Goal: Task Accomplishment & Management: Use online tool/utility

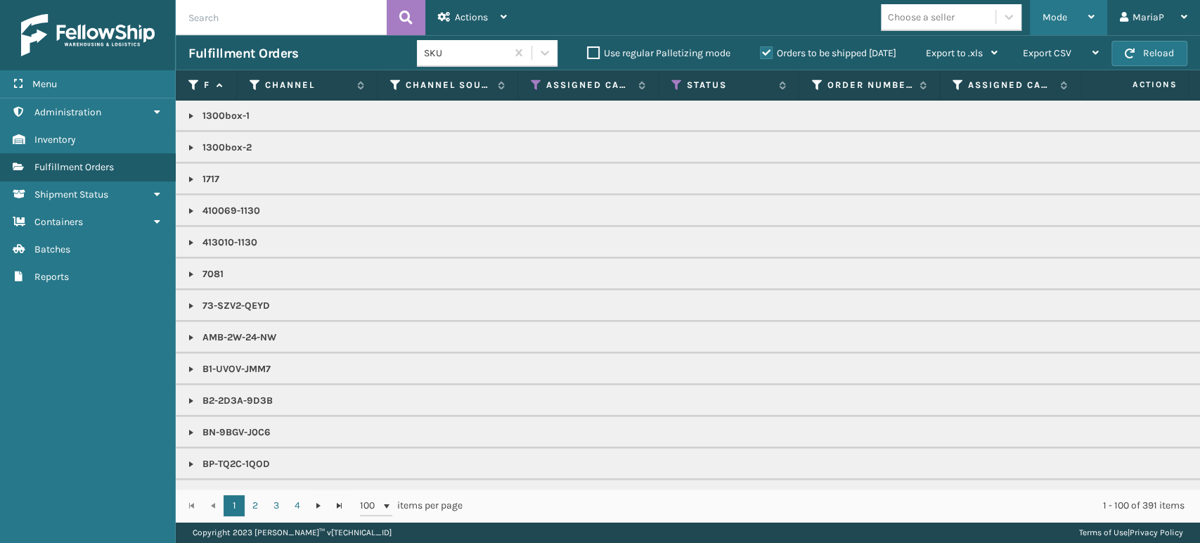
drag, startPoint x: 1040, startPoint y: 15, endPoint x: 1046, endPoint y: 77, distance: 62.9
click at [1041, 15] on div "Mode Regular Mode Picking Mode Labeling Mode Exit Scan Mode" at bounding box center [1068, 17] width 77 height 35
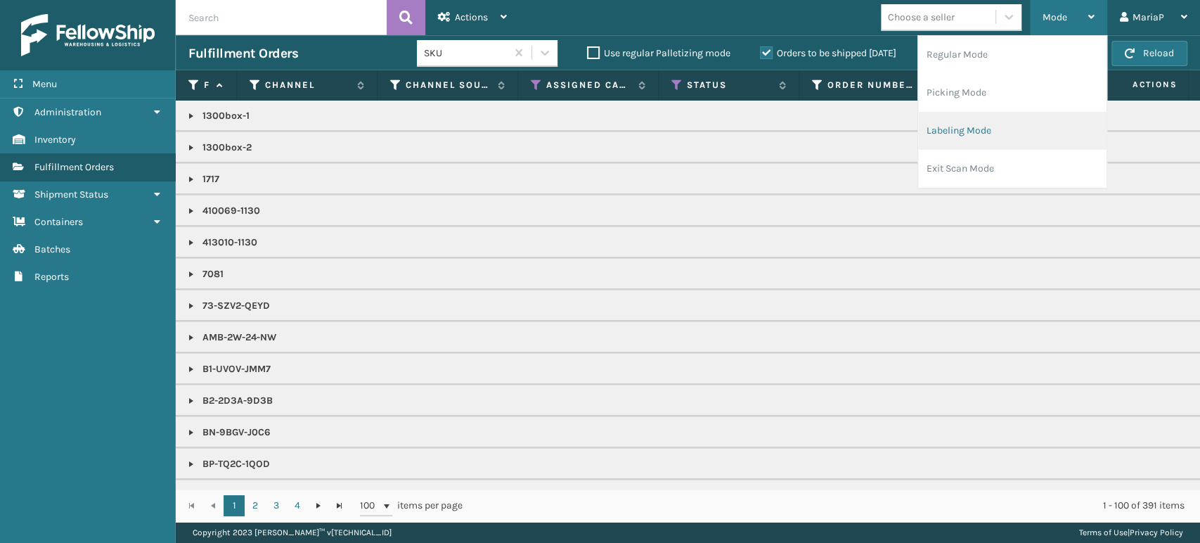
click at [1007, 119] on li "Labeling Mode" at bounding box center [1012, 131] width 188 height 38
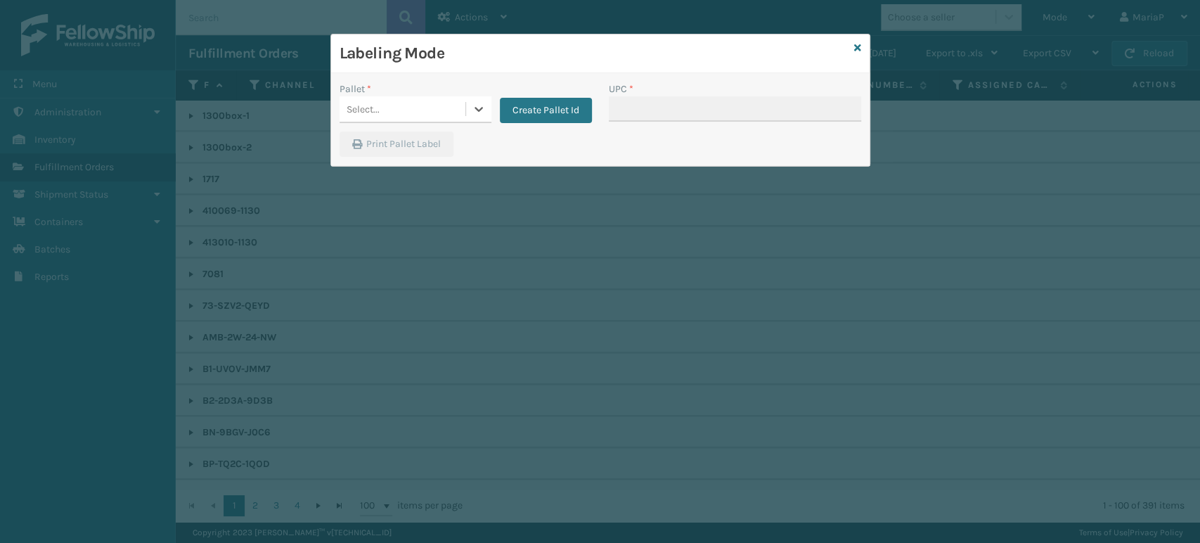
click at [438, 116] on div "Select..." at bounding box center [403, 109] width 126 height 23
click at [423, 143] on div "UPSG-RYXRSC0UUC" at bounding box center [416, 144] width 152 height 26
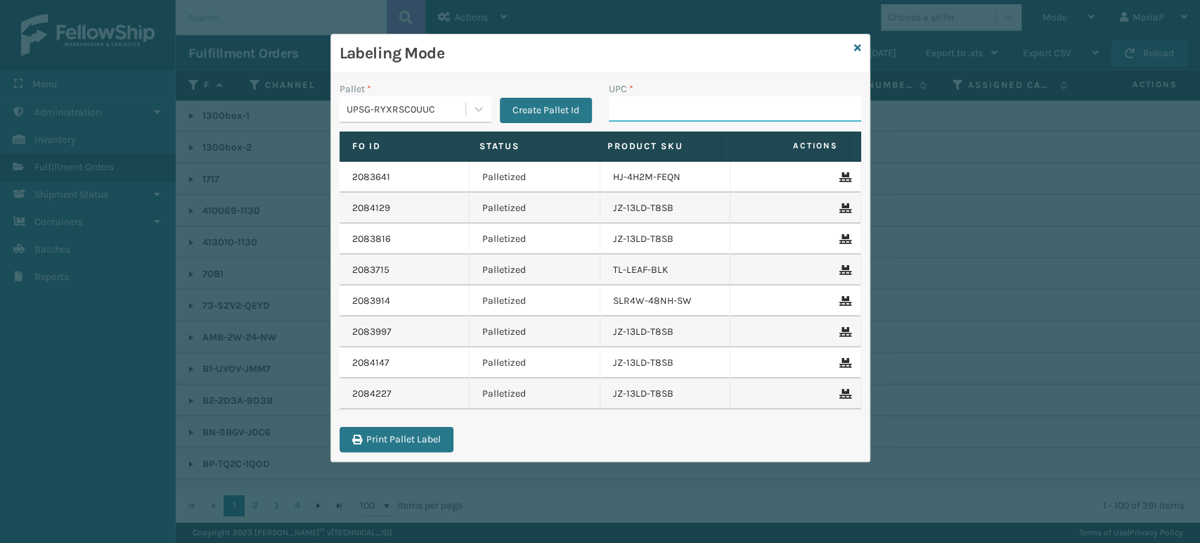
click at [635, 115] on input "UPC *" at bounding box center [735, 108] width 252 height 25
type input "8500044"
type input "854403007"
type input "85001248671"
type input "850040667905"
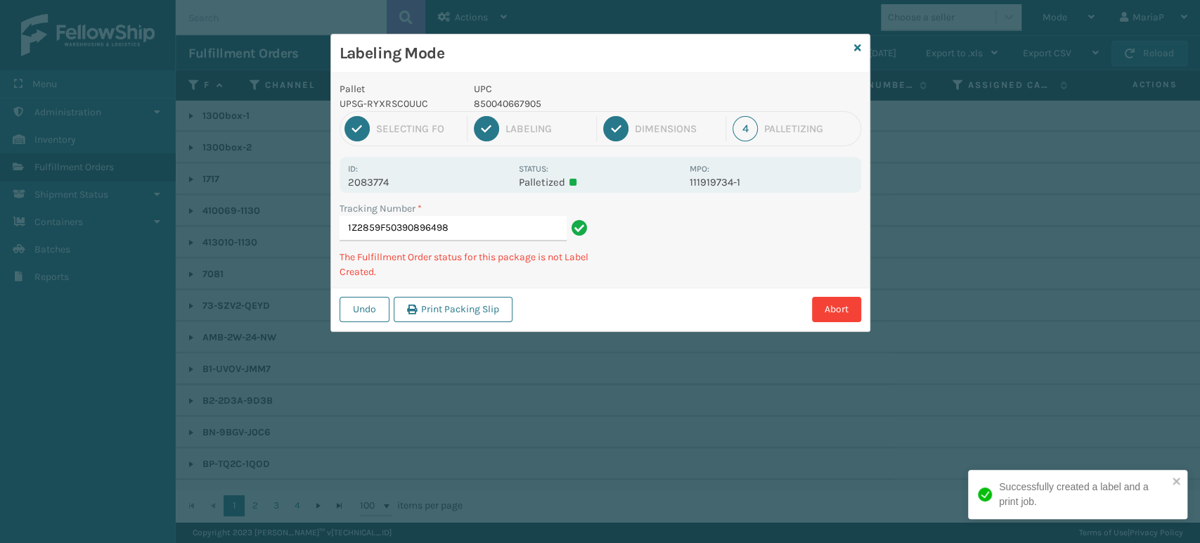
click at [500, 104] on p "850040667905" at bounding box center [577, 103] width 207 height 15
copy p "850040667905"
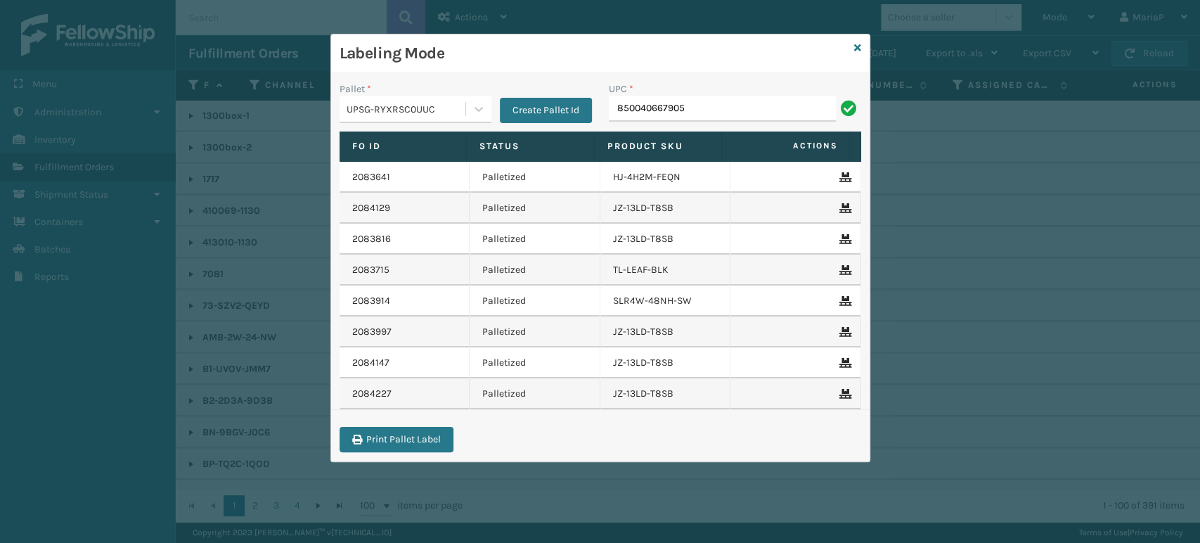
type input "850040667905"
type input "850012486763"
type input "8581000007869"
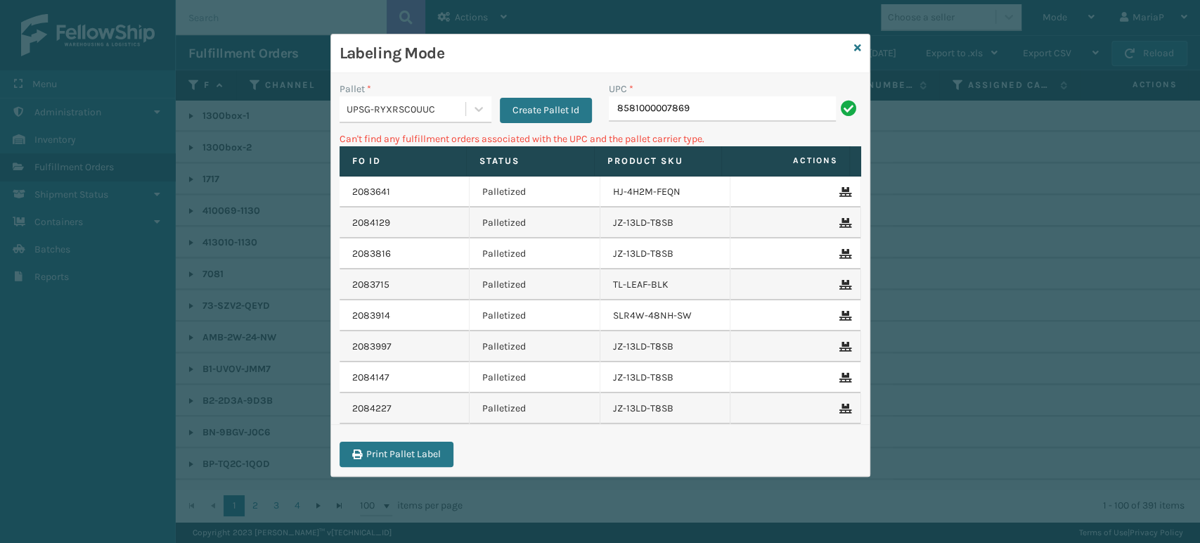
click at [648, 113] on input "8581000007869" at bounding box center [722, 108] width 227 height 25
type input "858100007869"
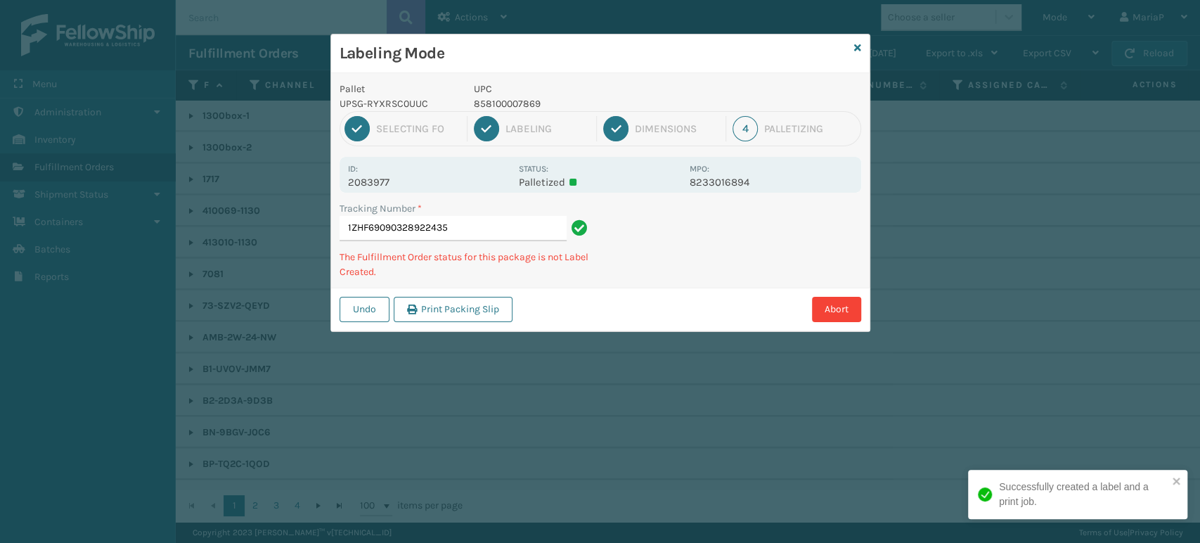
click at [539, 105] on p "858100007869" at bounding box center [577, 103] width 207 height 15
click at [537, 105] on p "858100007869" at bounding box center [577, 103] width 207 height 15
copy p "858100007869"
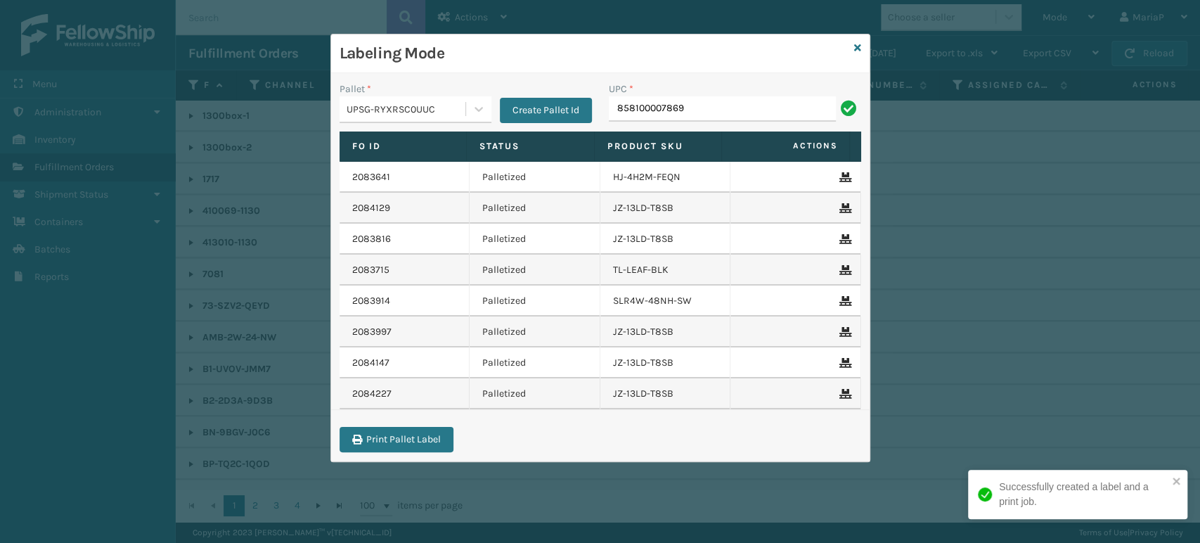
type input "858100007869"
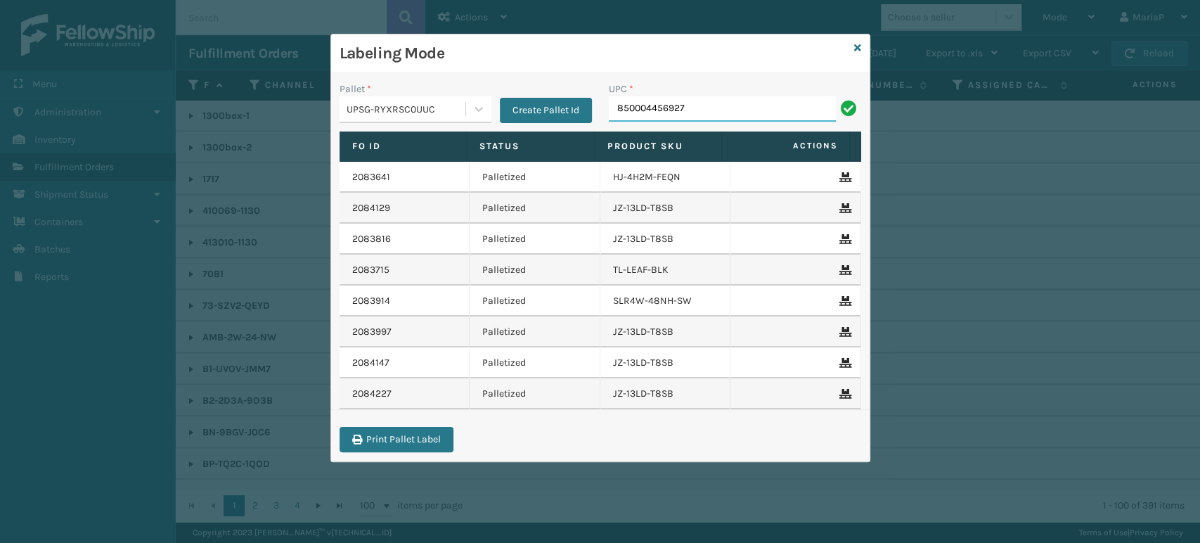
type input "850004456927"
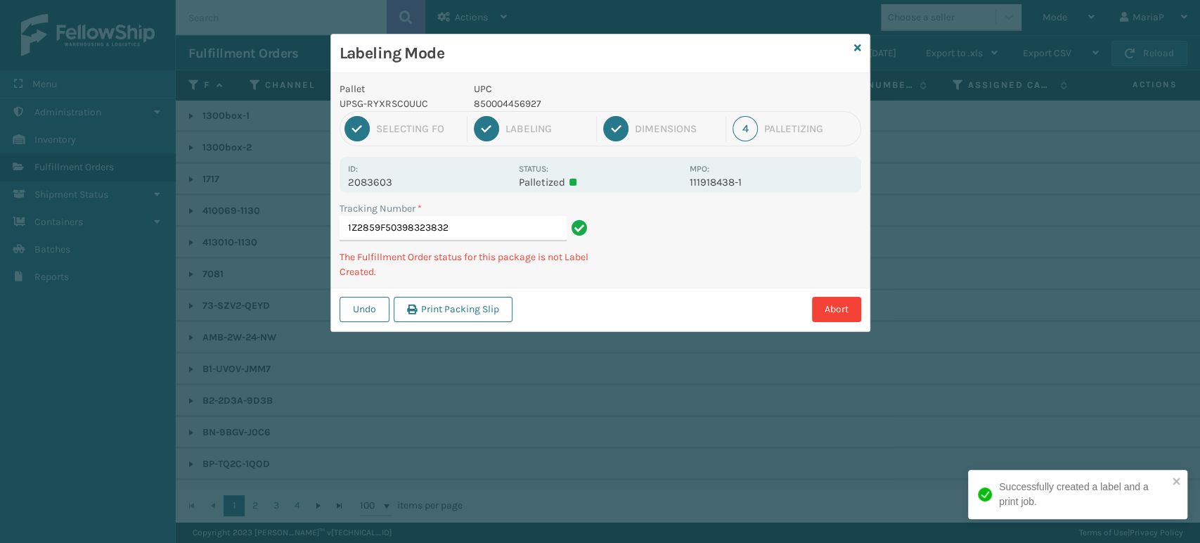
click at [501, 103] on p "850004456927" at bounding box center [577, 103] width 207 height 15
copy p "850004456927"
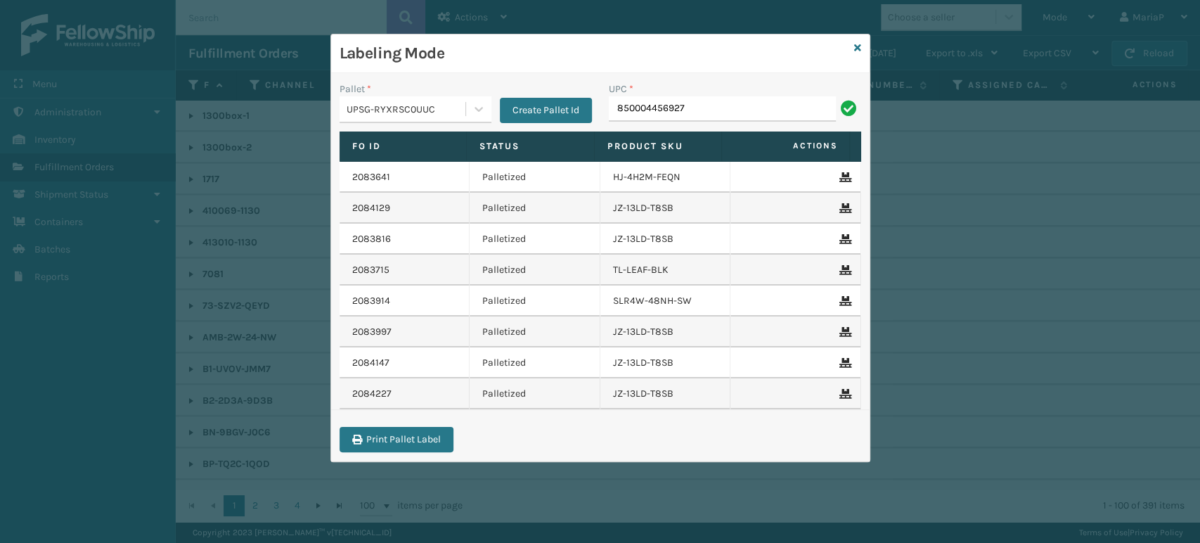
type input "850004456927"
type input "FL-OLVA-CRM"
drag, startPoint x: 736, startPoint y: 144, endPoint x: 714, endPoint y: 143, distance: 22.5
click at [731, 144] on span "Actions" at bounding box center [786, 145] width 120 height 23
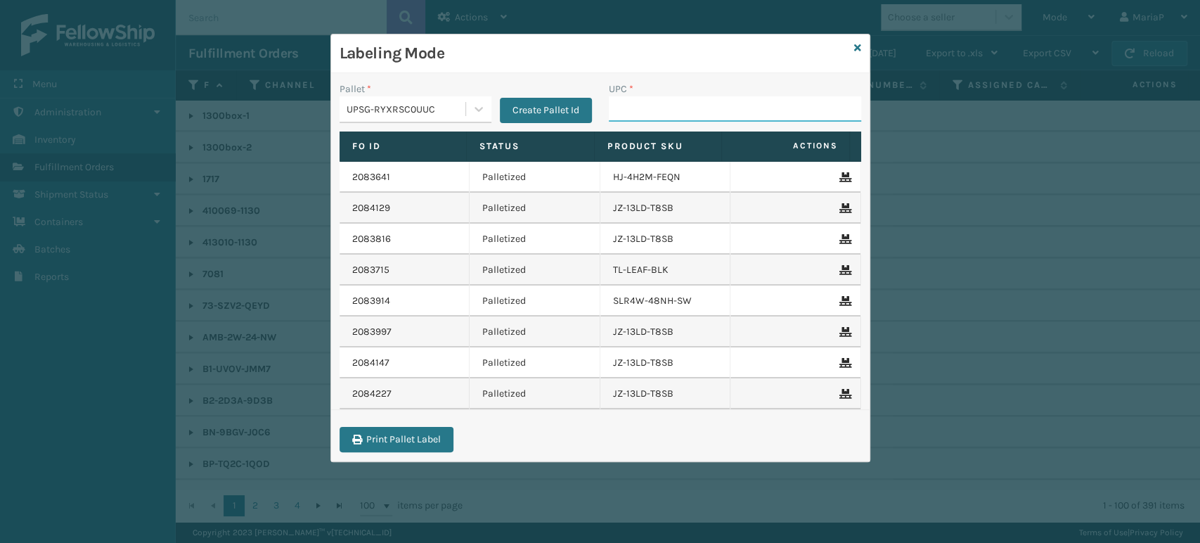
click at [735, 103] on input "UPC *" at bounding box center [735, 108] width 252 height 25
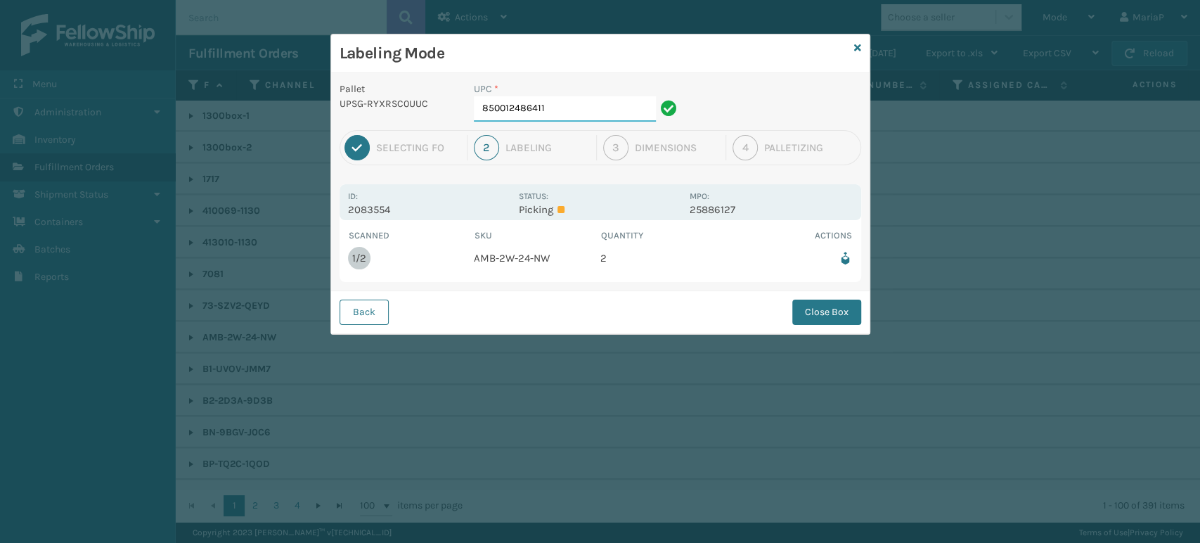
drag, startPoint x: 581, startPoint y: 115, endPoint x: 557, endPoint y: 117, distance: 23.9
click at [580, 115] on input "850012486411" at bounding box center [565, 108] width 182 height 25
drag, startPoint x: 838, startPoint y: 314, endPoint x: 820, endPoint y: 313, distance: 17.6
click at [837, 314] on button "Close Box" at bounding box center [826, 311] width 69 height 25
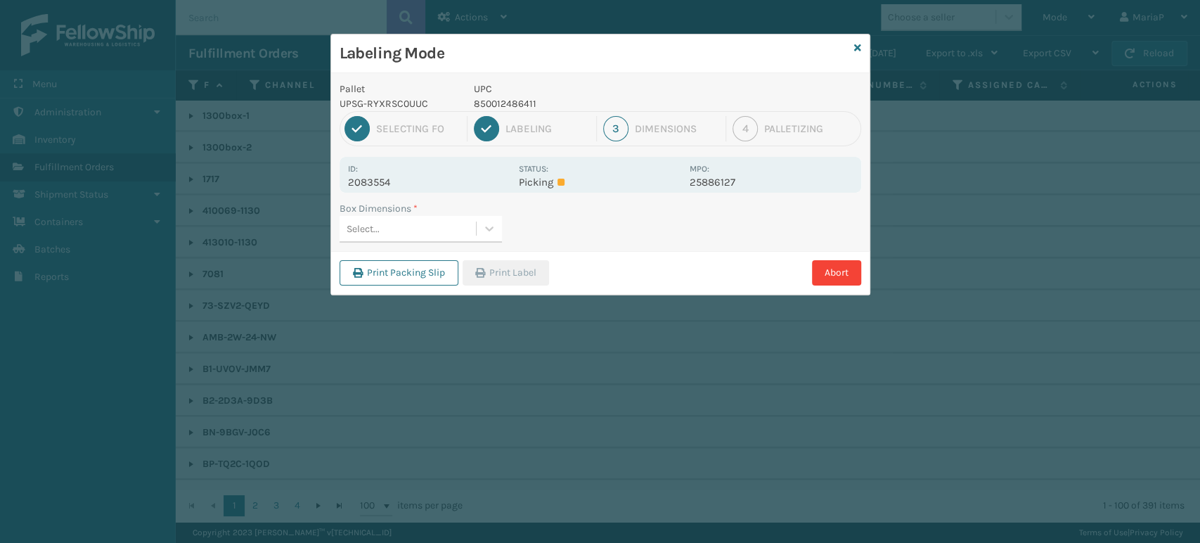
click at [451, 232] on div "Select..." at bounding box center [408, 228] width 136 height 23
type input "MED"
click at [485, 268] on icon "button" at bounding box center [480, 273] width 10 height 10
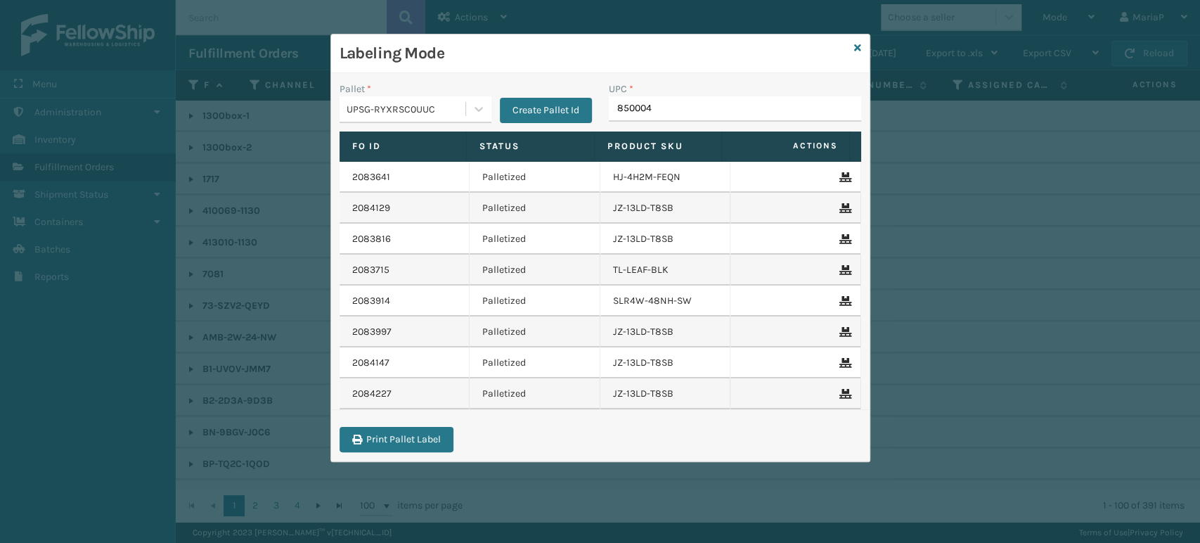
type input "8500044"
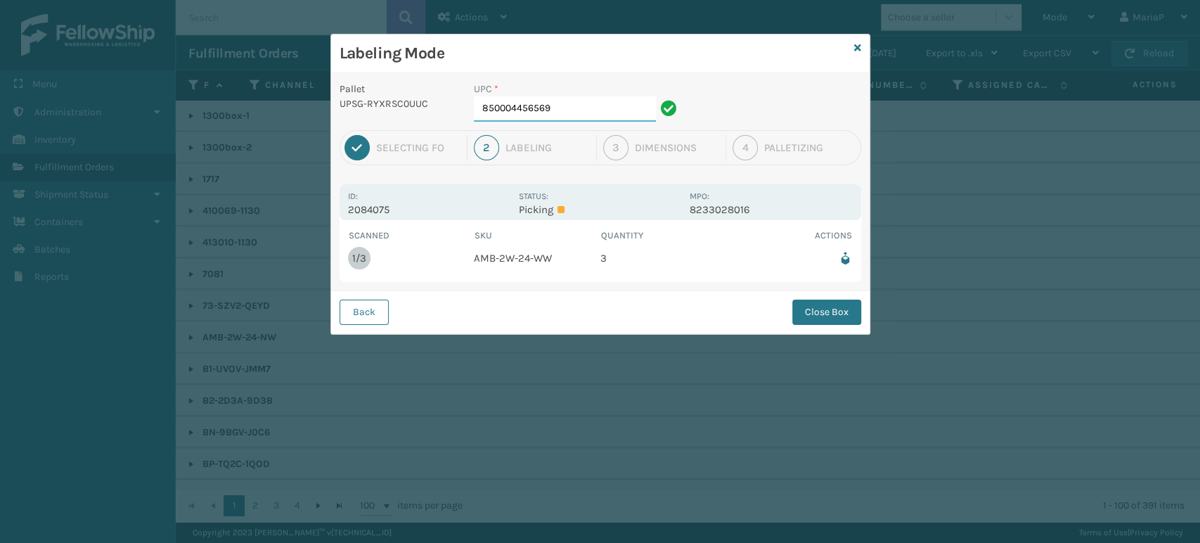
click at [554, 111] on input "850004456569" at bounding box center [565, 108] width 182 height 25
click at [836, 317] on button "Close Box" at bounding box center [826, 311] width 69 height 25
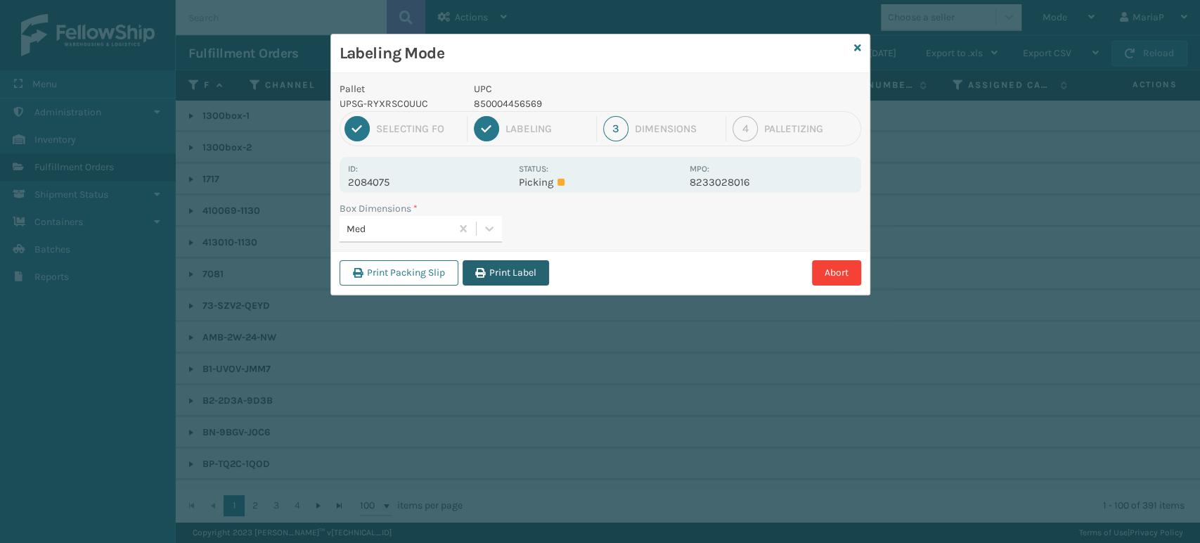
click at [510, 267] on button "Print Label" at bounding box center [506, 272] width 86 height 25
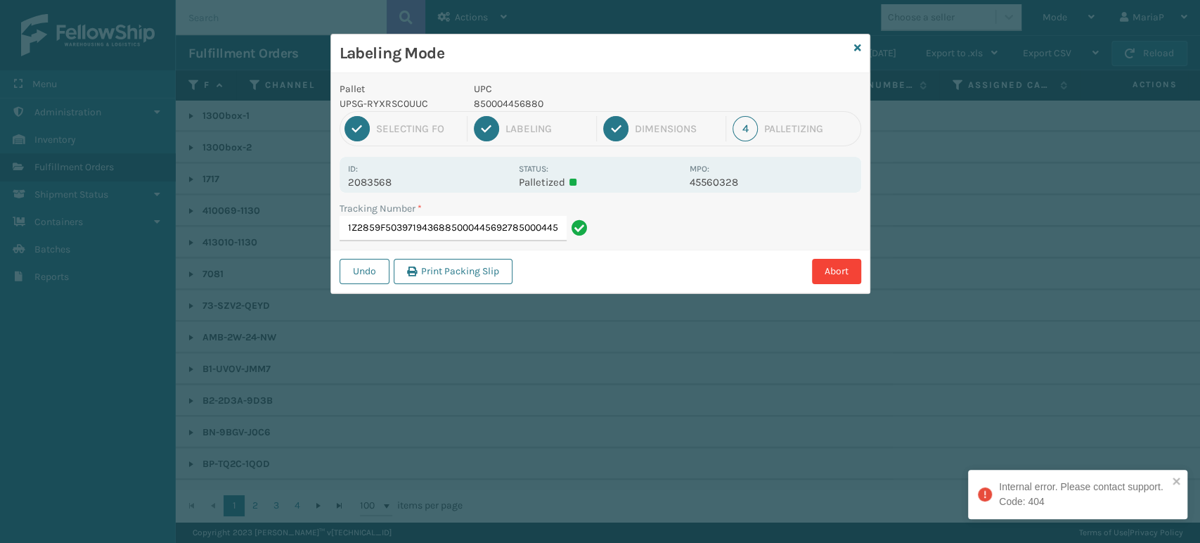
type input "1Z2859F50397194368850004456927850004456927"
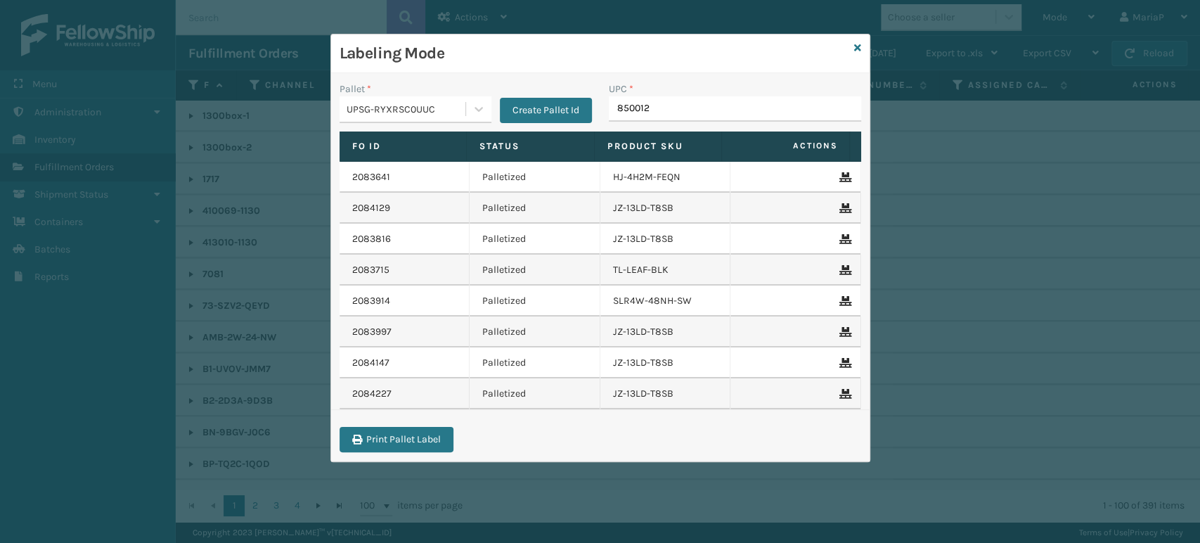
type input "8500124"
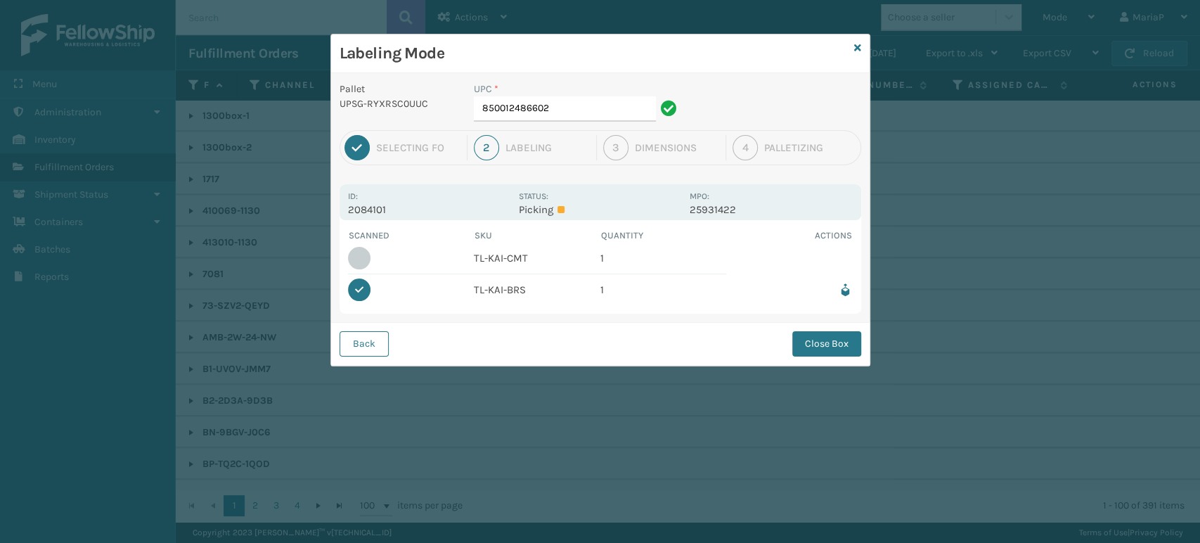
drag, startPoint x: 369, startPoint y: 348, endPoint x: 476, endPoint y: 264, distance: 136.2
click at [371, 348] on button "Back" at bounding box center [364, 343] width 49 height 25
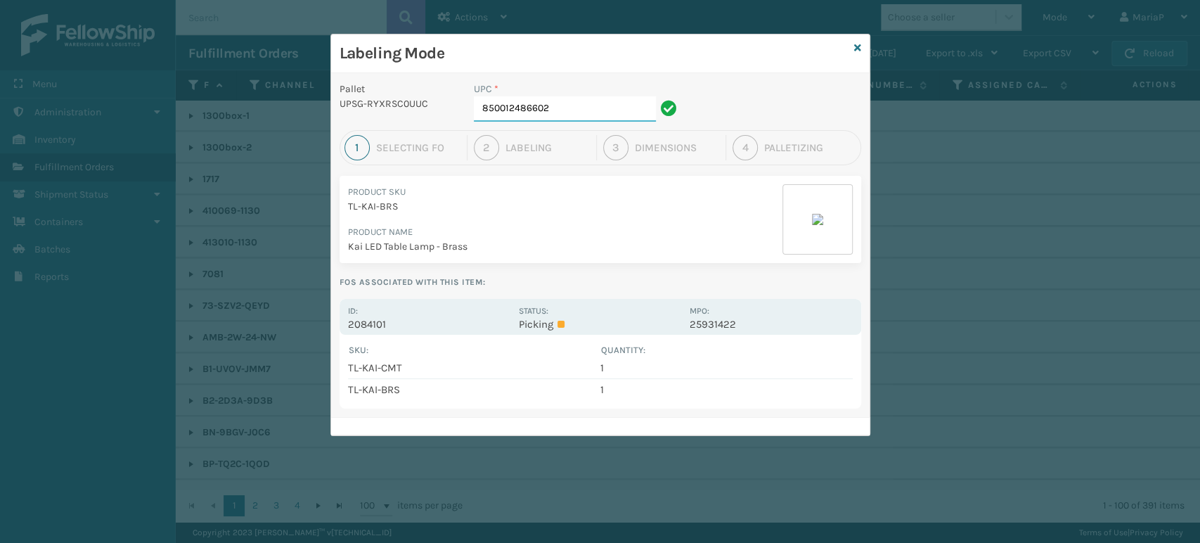
click at [567, 118] on input "850012486602" at bounding box center [565, 108] width 182 height 25
click at [567, 117] on input "850012486602" at bounding box center [565, 108] width 182 height 25
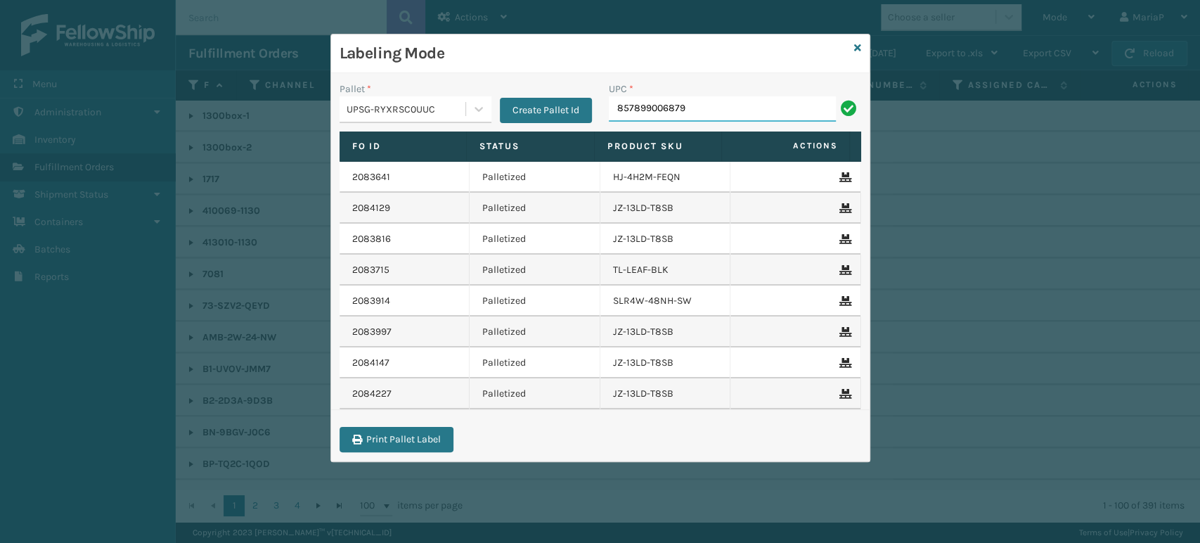
type input "857899006879"
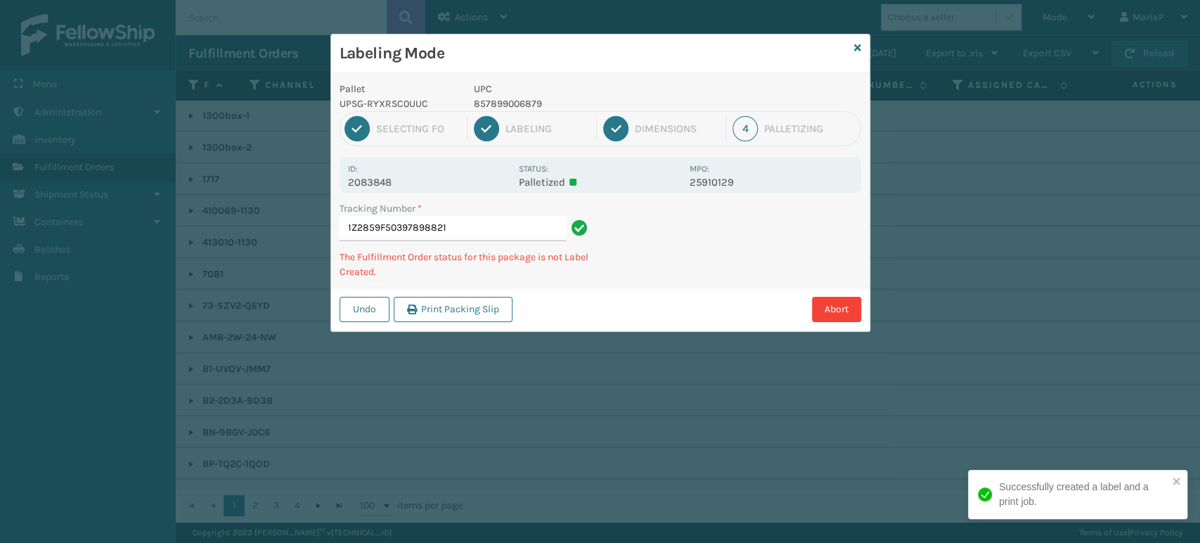
click at [513, 100] on p "857899006879" at bounding box center [577, 103] width 207 height 15
copy p "857899006879"
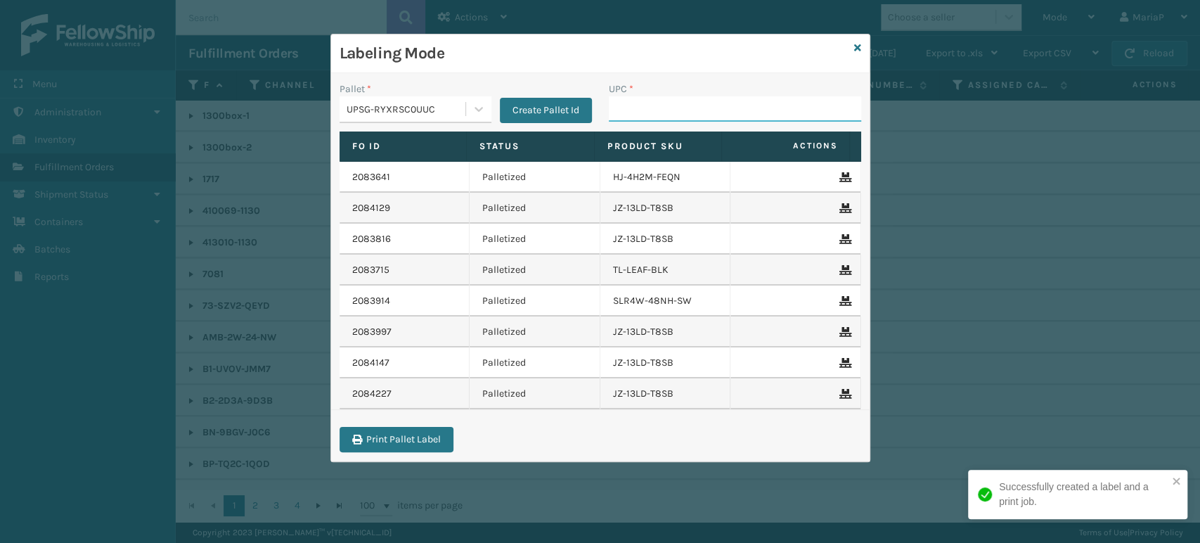
drag, startPoint x: 659, startPoint y: 107, endPoint x: 636, endPoint y: 120, distance: 26.4
click at [659, 107] on input "UPC *" at bounding box center [735, 108] width 252 height 25
paste input "857899006879"
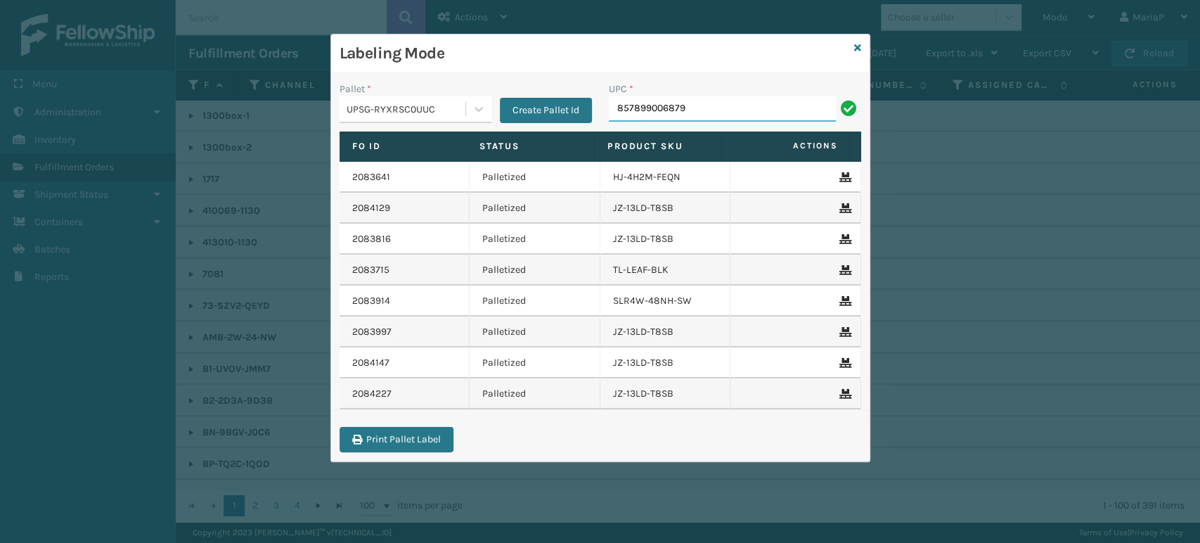
type input "857899006879"
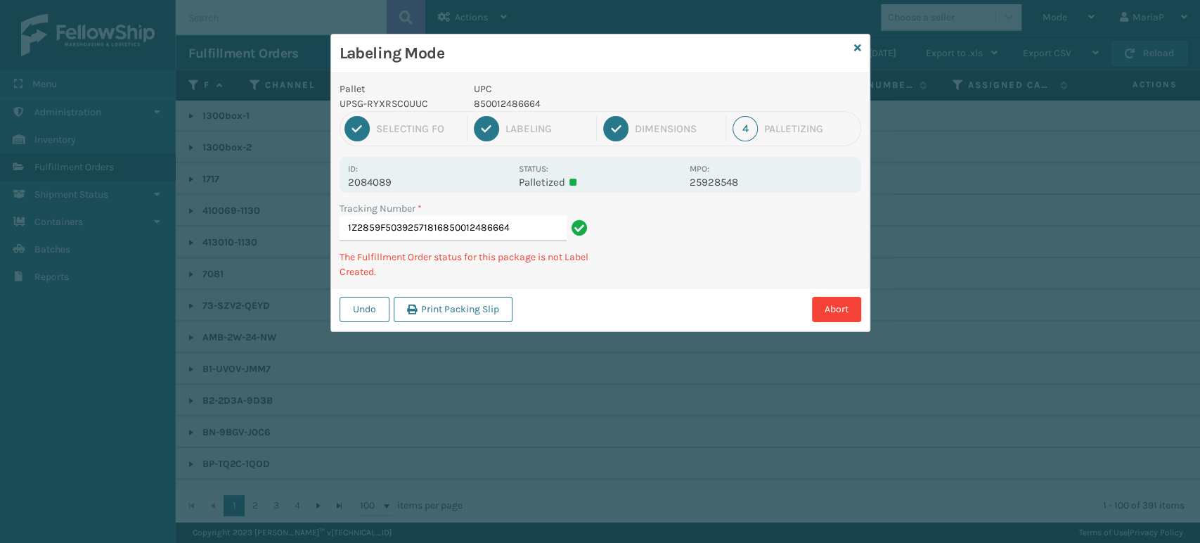
type input "1Z2859F50392571816850012486664"
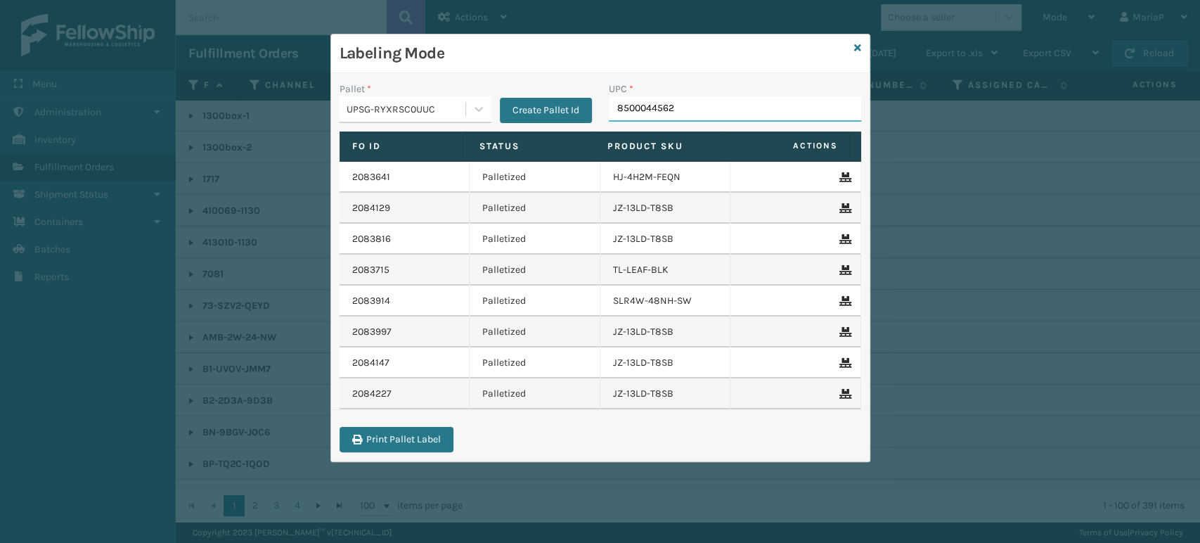
type input "85000445626"
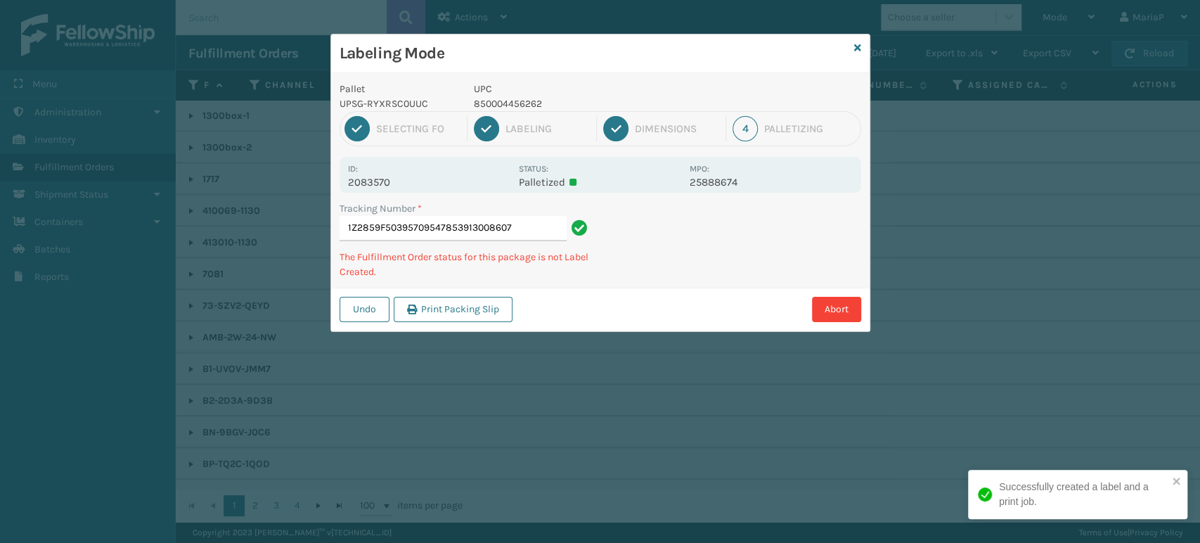
type input "1Z2859F50395709547853913008607"
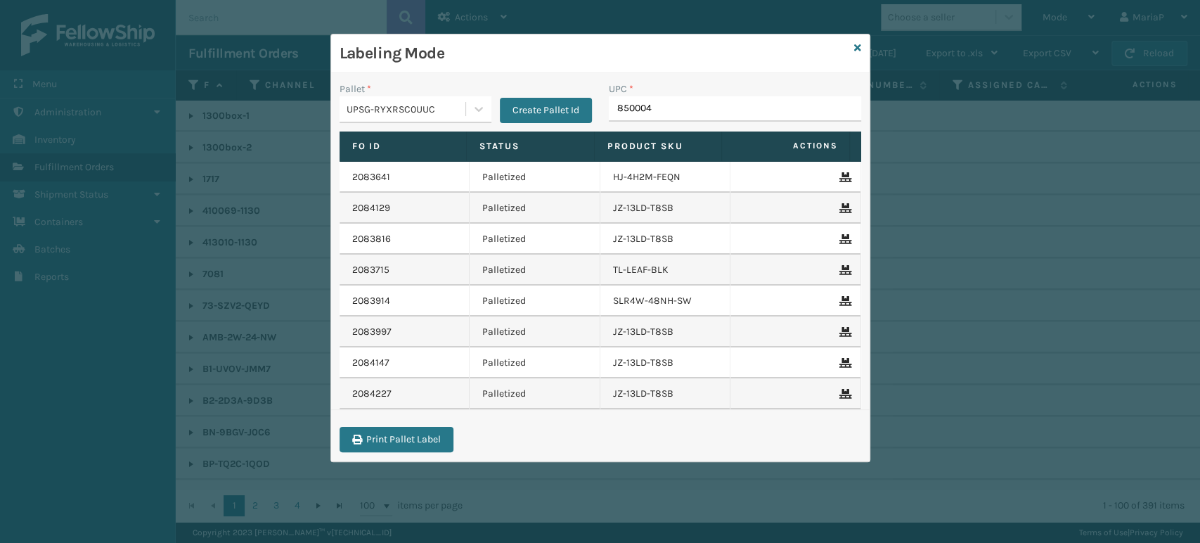
type input "8500044"
type input "850012486589"
type input "857899006879"
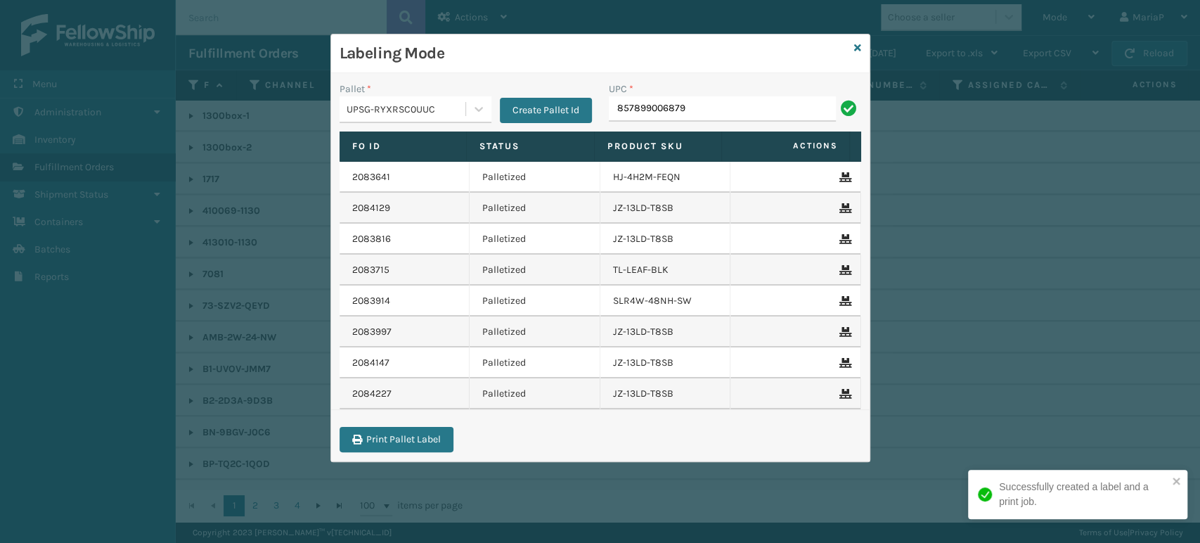
type input "857899006879"
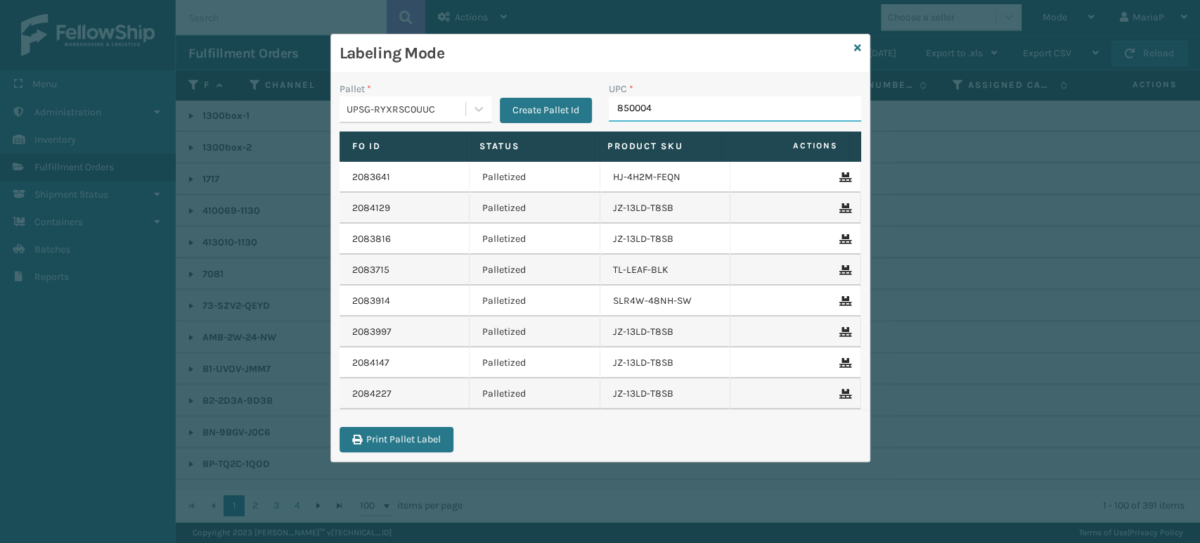
type input "8500044"
type input "85000"
type input "8500044"
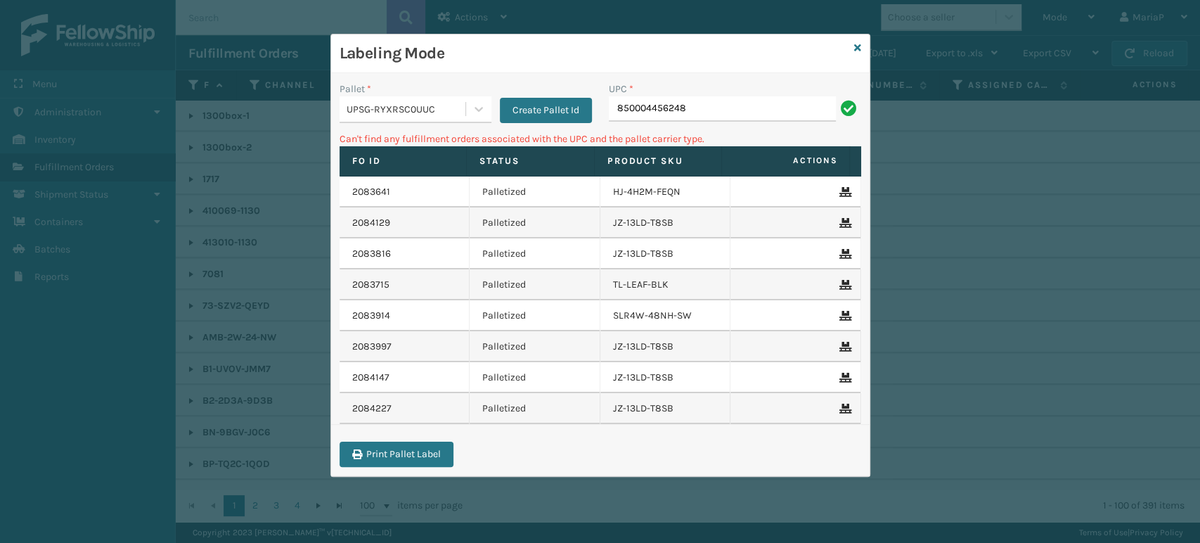
click at [709, 113] on input "850004456248" at bounding box center [722, 108] width 227 height 25
click at [709, 112] on input "850004456248" at bounding box center [722, 108] width 227 height 25
type input "858100007555"
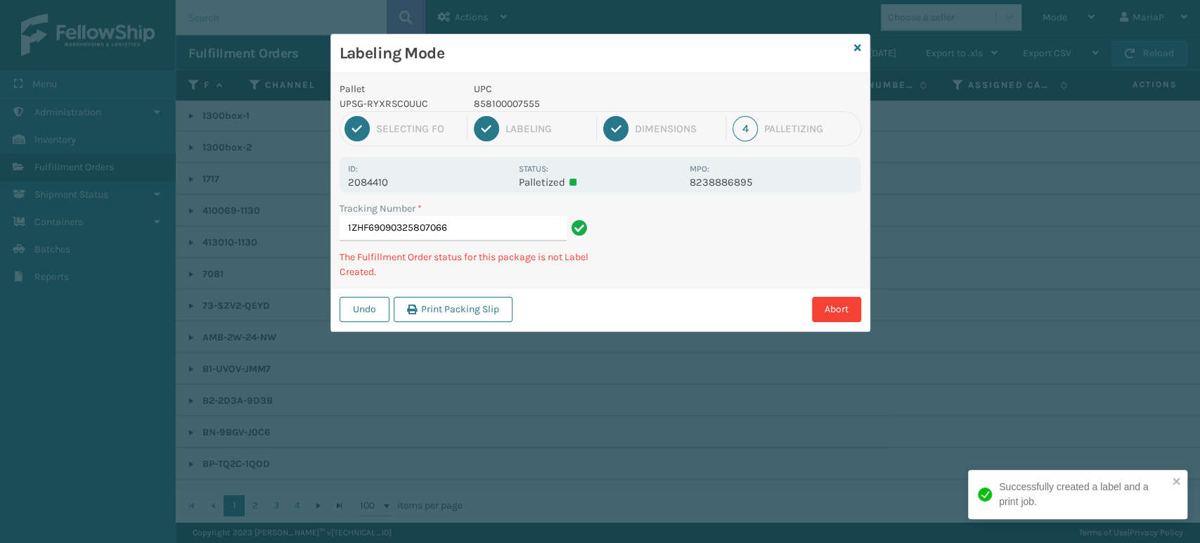
click at [489, 101] on p "858100007555" at bounding box center [577, 103] width 207 height 15
copy p "858100007555"
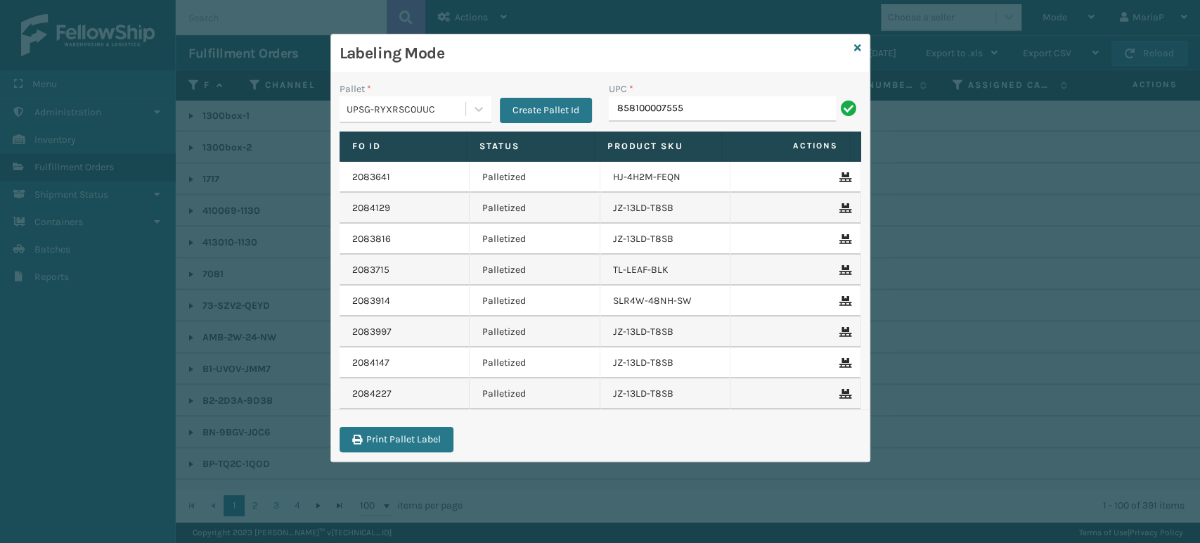
type input "858100007555"
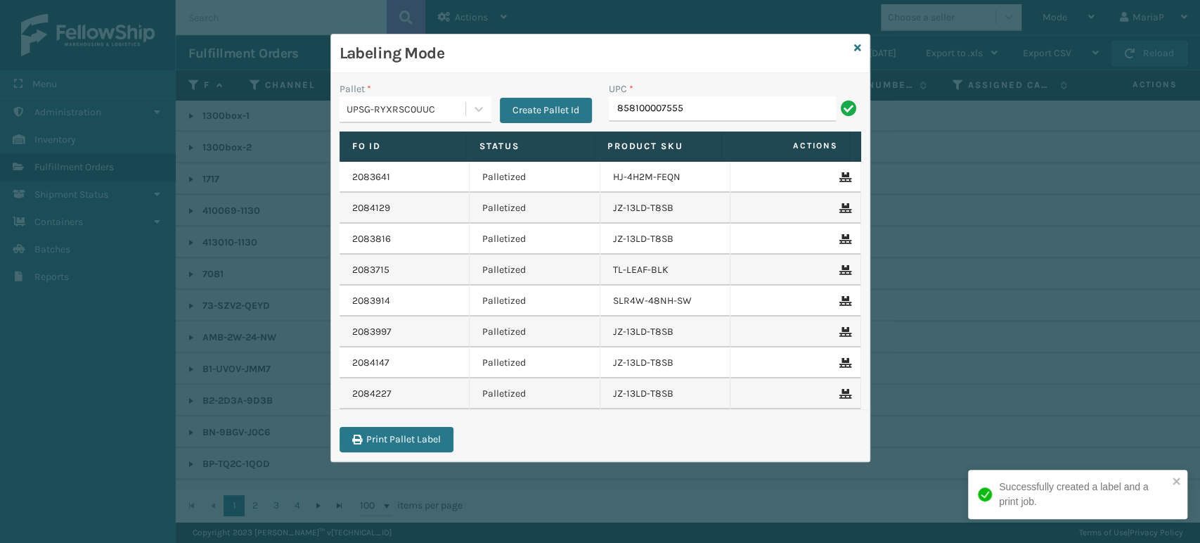
type input "858100007555"
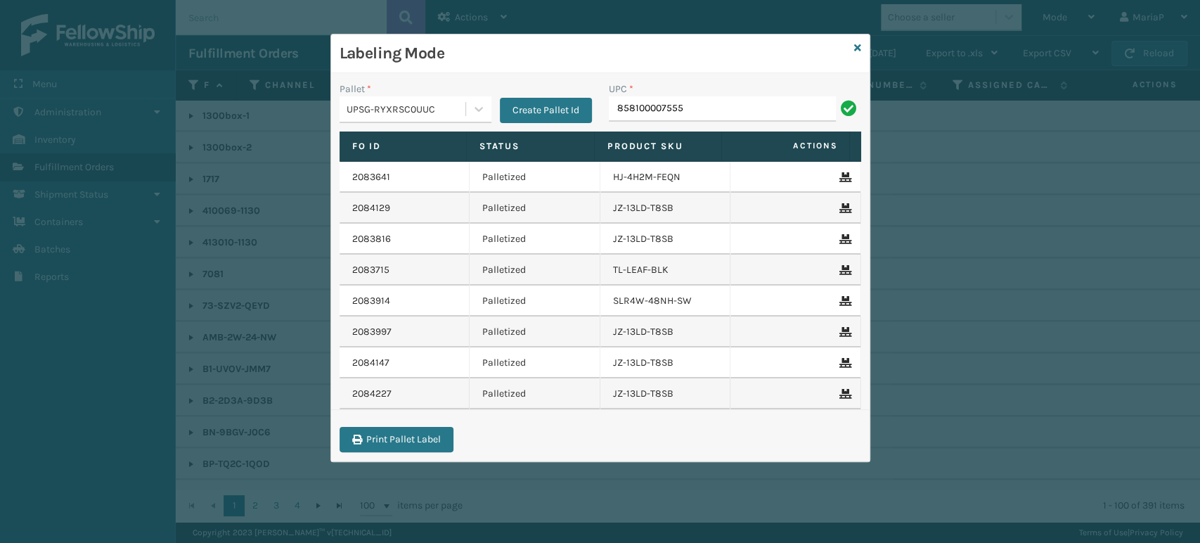
type input "858100007555"
type input "850040667295"
type input "8500"
type input "8500124"
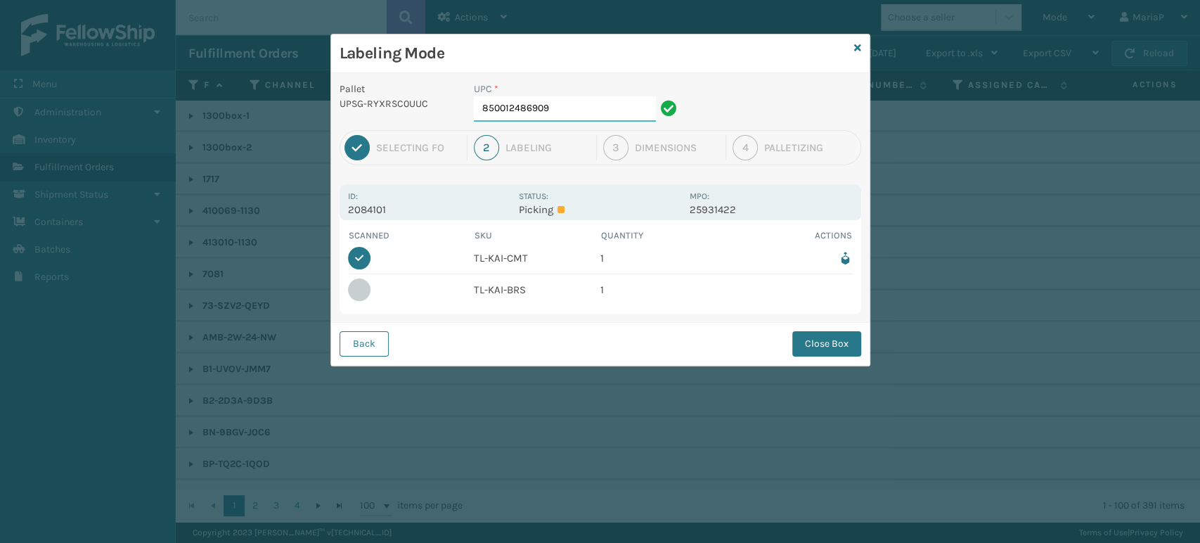
click at [605, 101] on input "850012486909" at bounding box center [565, 108] width 182 height 25
type input "850012486602"
click at [825, 331] on button "Close Box" at bounding box center [826, 343] width 69 height 25
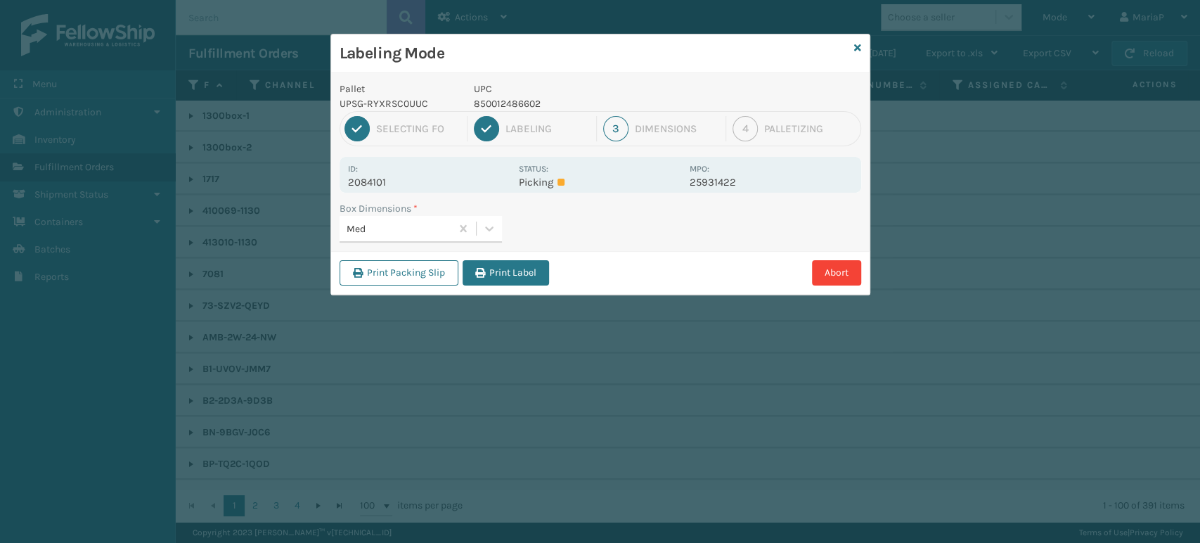
click at [482, 268] on icon "button" at bounding box center [480, 273] width 10 height 10
click at [482, 268] on div "Labeling Mode Pallet UPSG-RYXRSC0UUC UPC 850012486602 1 Selecting FO 2 Labeling…" at bounding box center [600, 271] width 1200 height 543
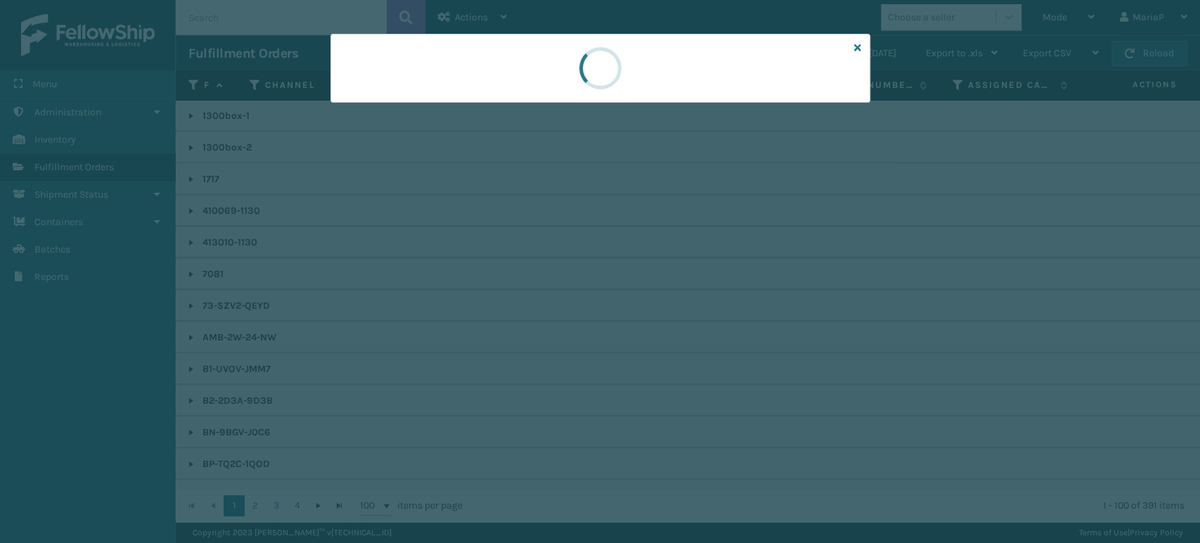
click at [482, 268] on div at bounding box center [600, 271] width 1200 height 543
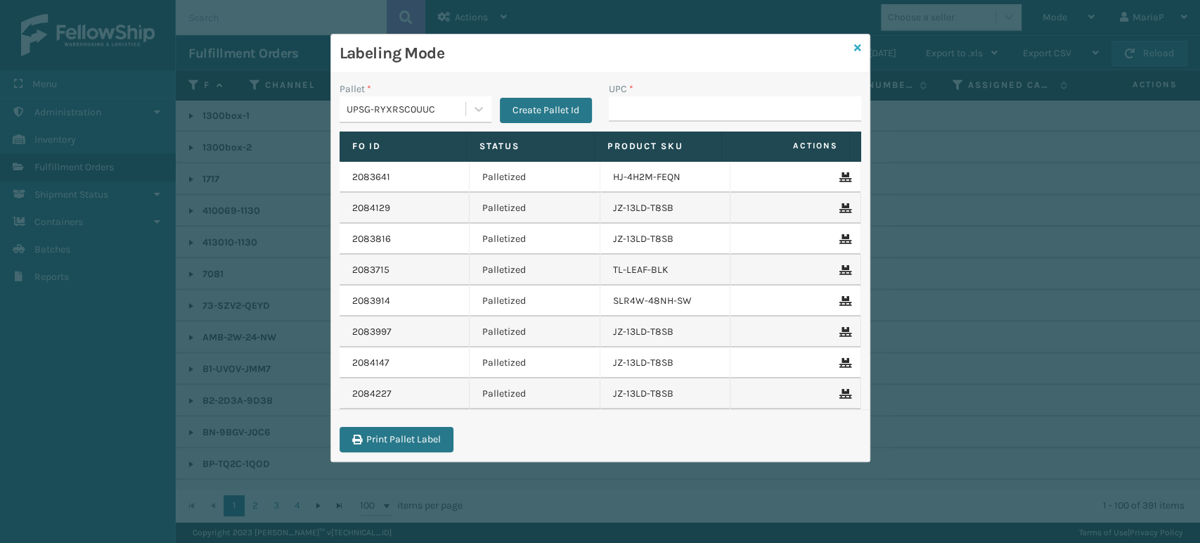
click at [854, 49] on icon at bounding box center [857, 48] width 7 height 10
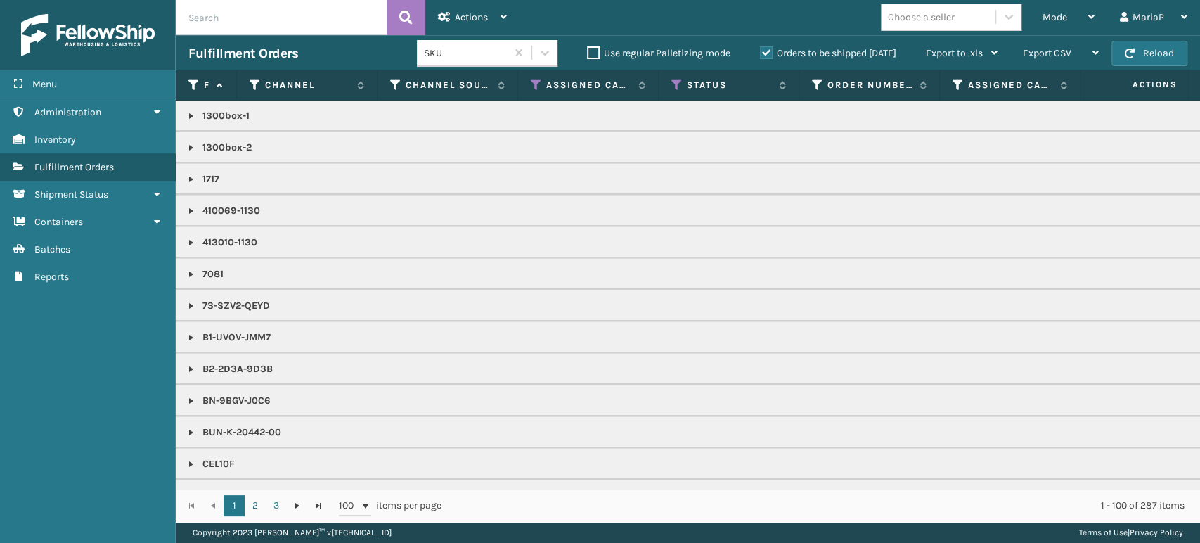
click at [301, 30] on input "text" at bounding box center [281, 17] width 211 height 35
type input "1ZHF69090313023792"
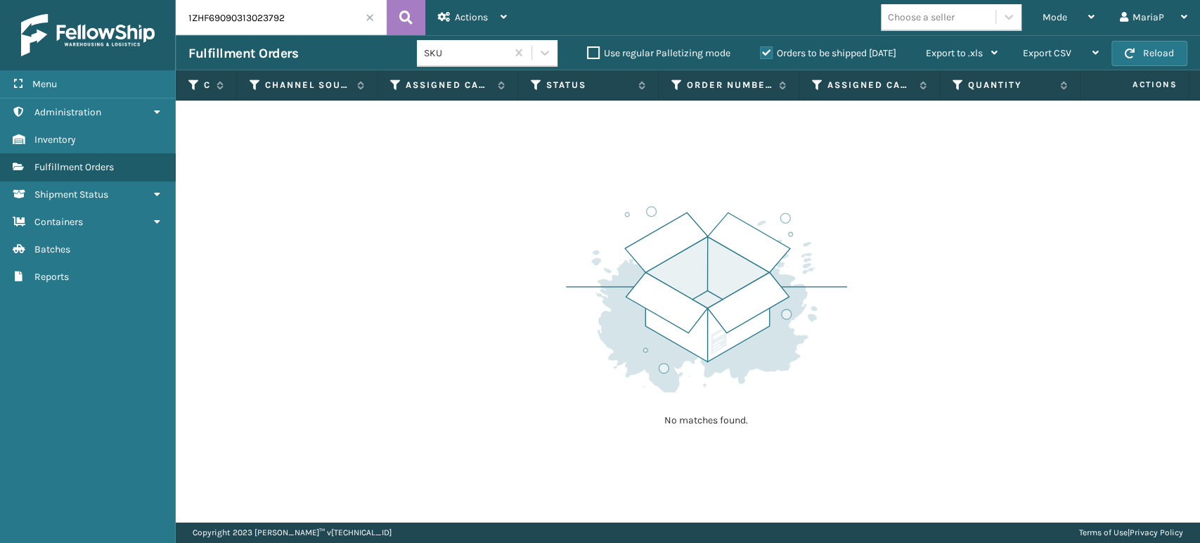
click at [764, 53] on label "Orders to be shipped [DATE]" at bounding box center [828, 53] width 136 height 12
click at [761, 53] on input "Orders to be shipped [DATE]" at bounding box center [760, 49] width 1 height 9
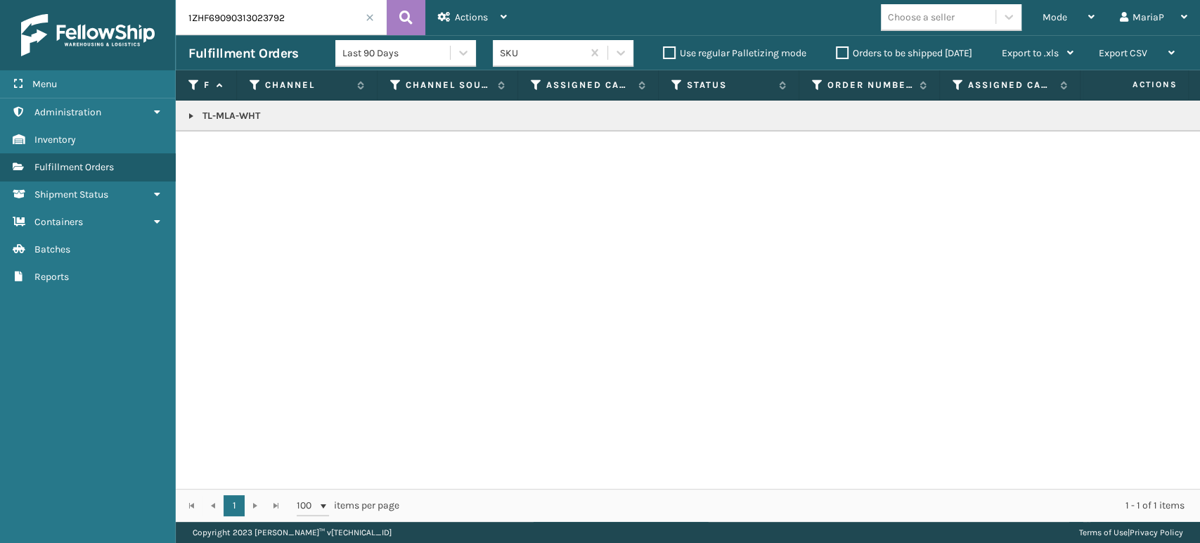
click at [370, 17] on span at bounding box center [370, 17] width 8 height 8
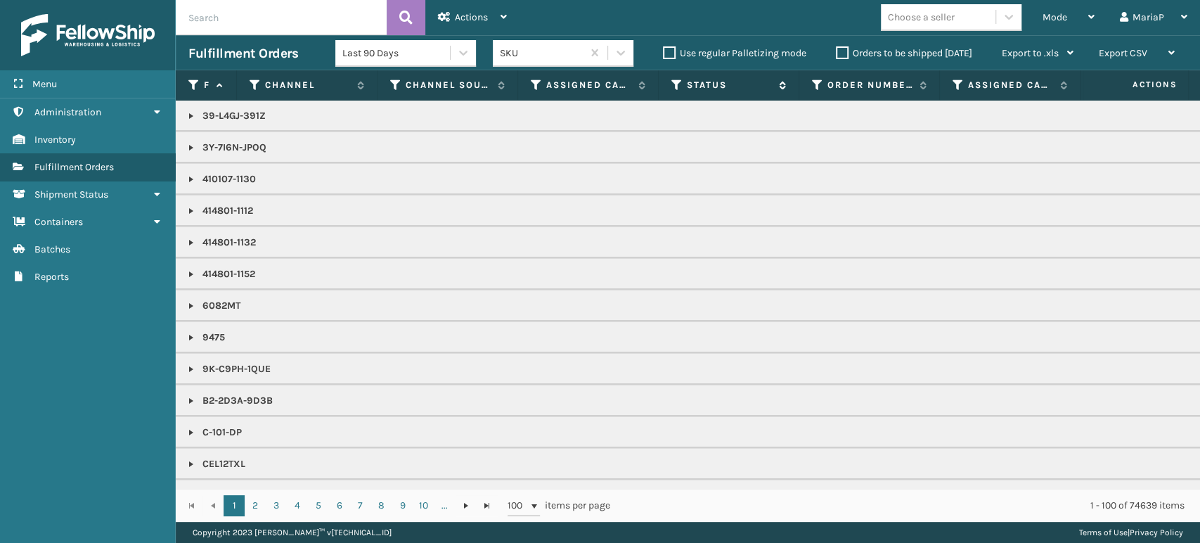
click at [677, 83] on icon at bounding box center [676, 85] width 11 height 13
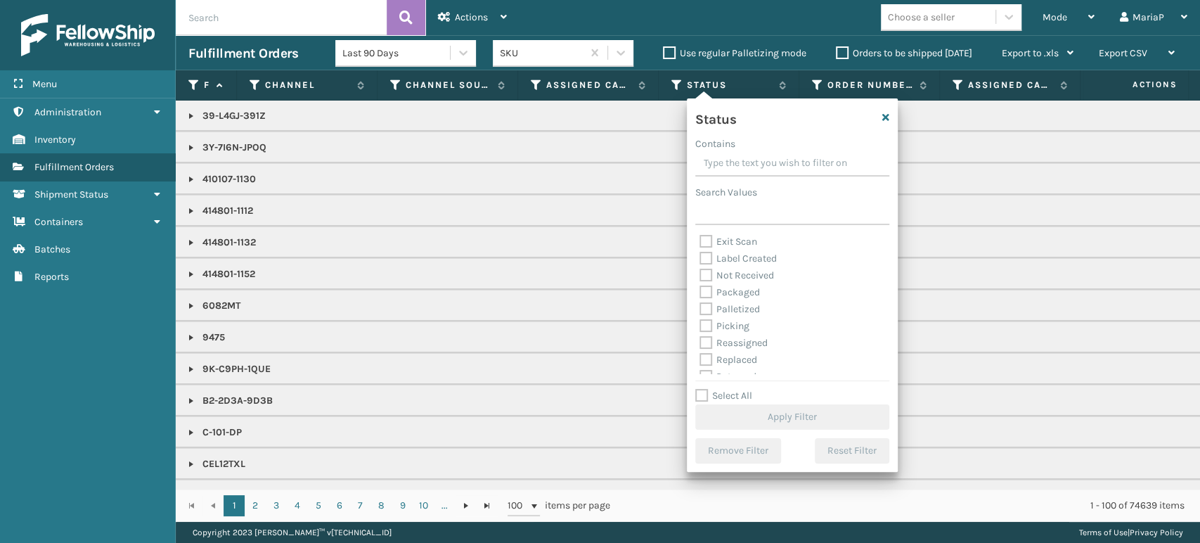
scroll to position [78, 0]
click at [711, 298] on label "Picking" at bounding box center [725, 298] width 50 height 12
click at [700, 298] on input "Picking" at bounding box center [700, 294] width 1 height 9
checkbox input "true"
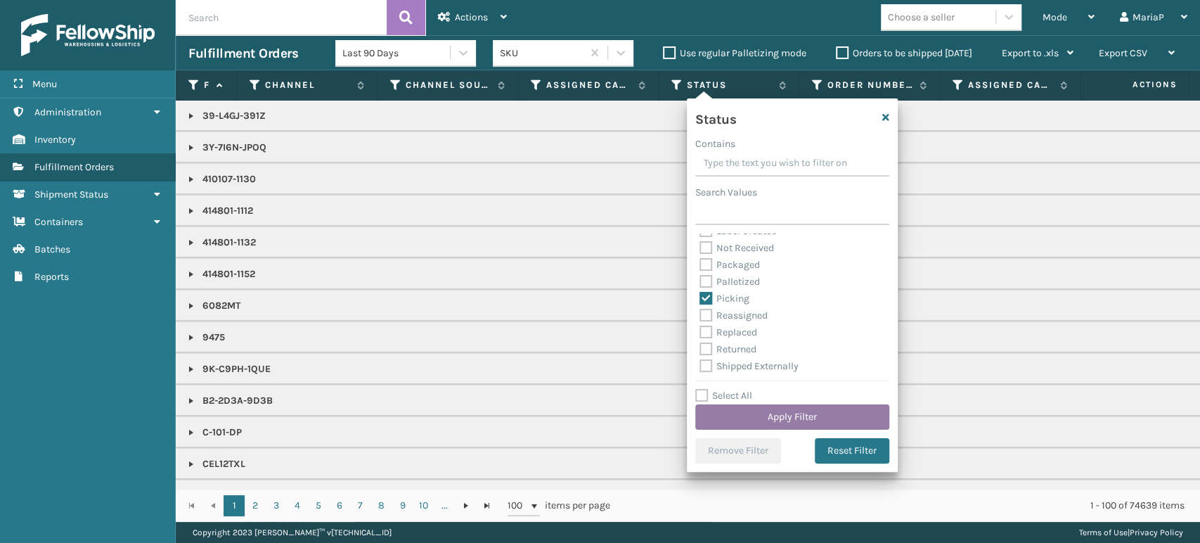
click at [840, 412] on button "Apply Filter" at bounding box center [792, 416] width 194 height 25
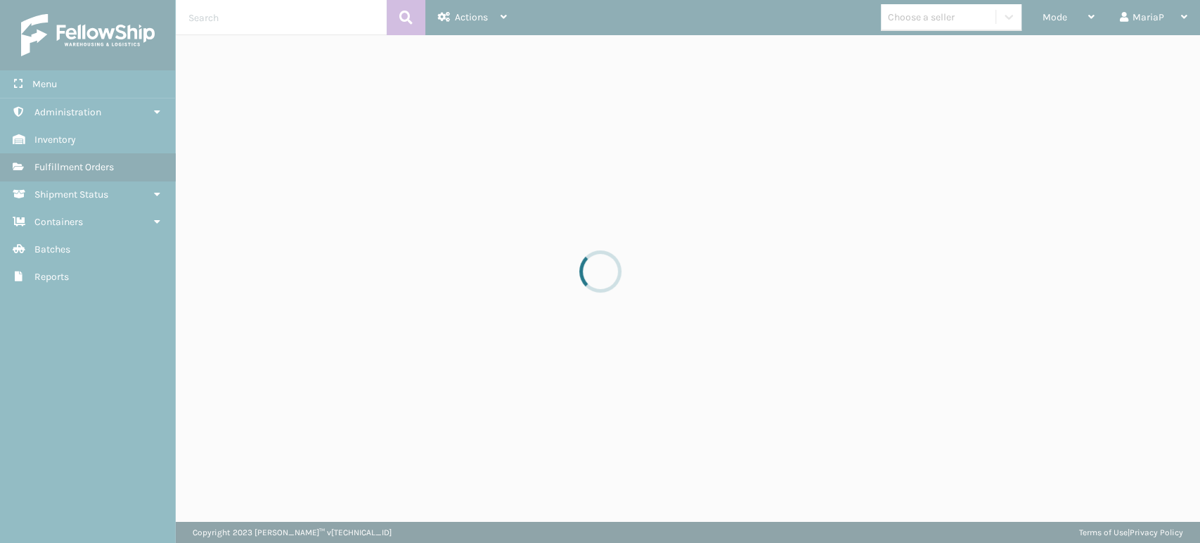
click at [1058, 12] on div at bounding box center [600, 271] width 1200 height 543
click at [1058, 14] on div at bounding box center [600, 271] width 1200 height 543
click at [1058, 14] on span "Mode" at bounding box center [1055, 17] width 25 height 12
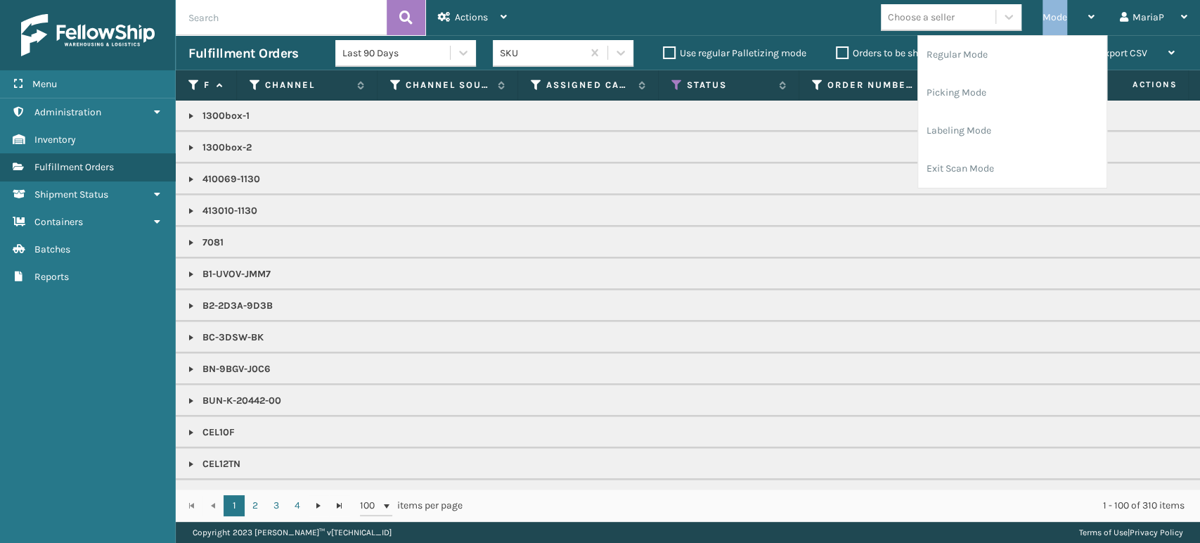
click at [1058, 14] on span "Mode" at bounding box center [1055, 17] width 25 height 12
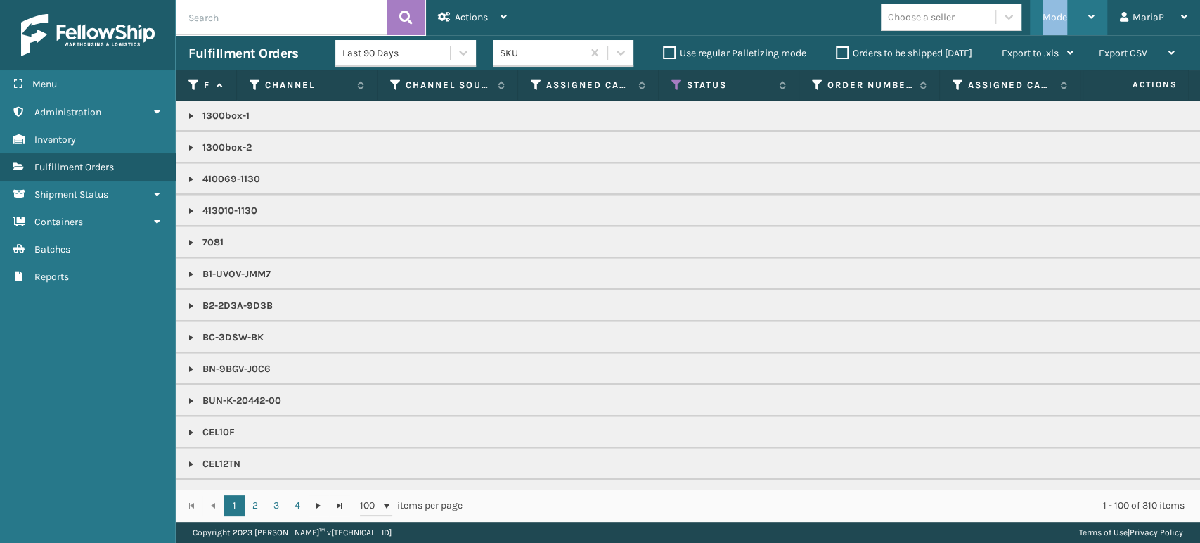
click at [1057, 20] on span "Mode" at bounding box center [1055, 17] width 25 height 12
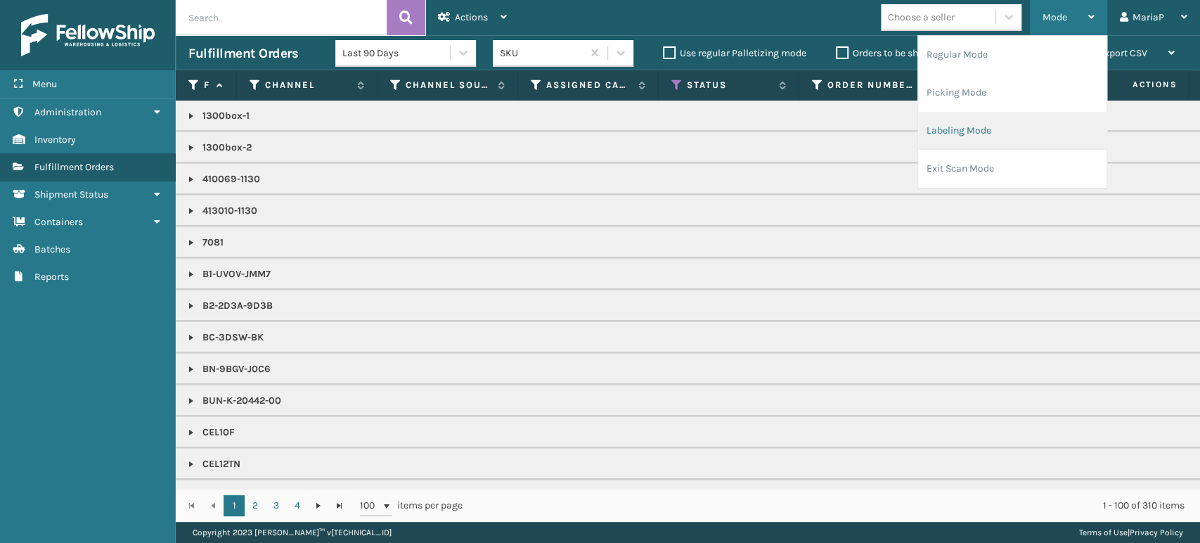
click at [967, 131] on li "Labeling Mode" at bounding box center [1012, 131] width 188 height 38
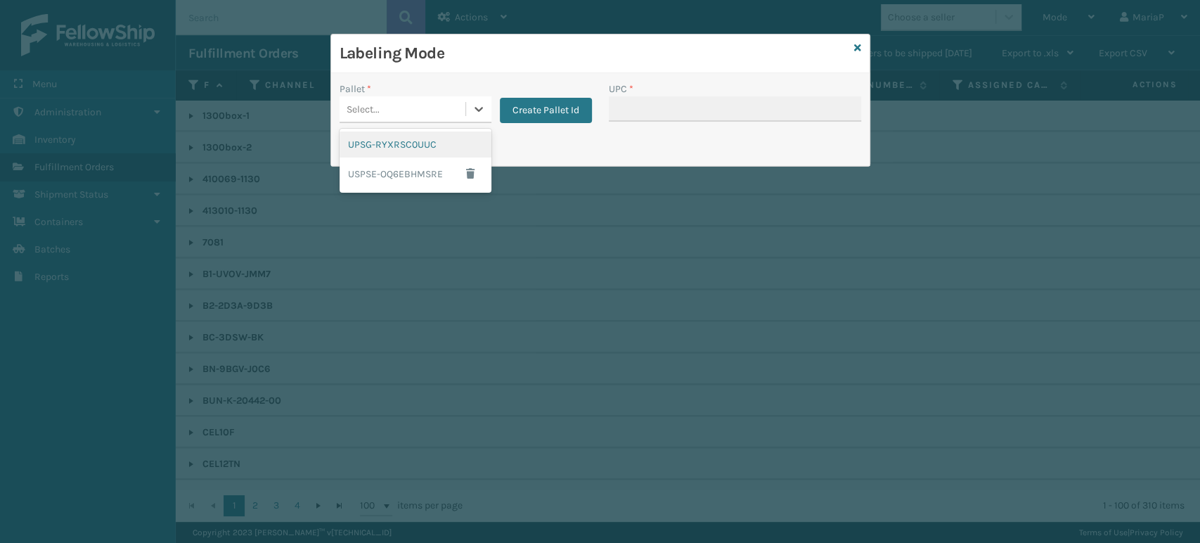
click at [410, 105] on div "Select..." at bounding box center [403, 109] width 126 height 23
click at [433, 147] on div "UPSG-RYXRSC0UUC" at bounding box center [416, 144] width 152 height 26
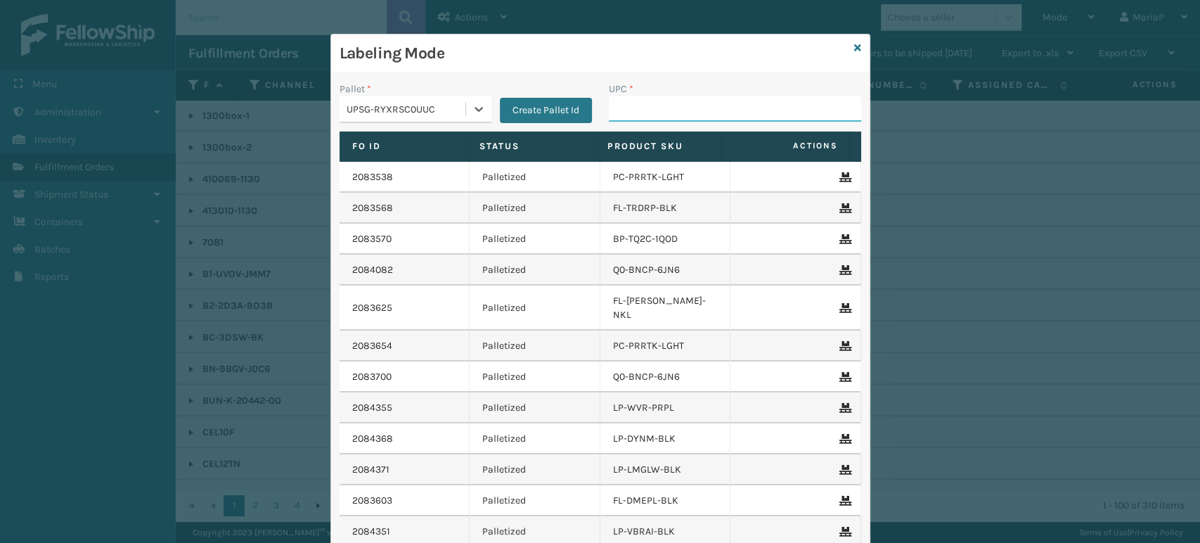
click at [650, 111] on input "UPC *" at bounding box center [735, 108] width 252 height 25
type input "85001248674"
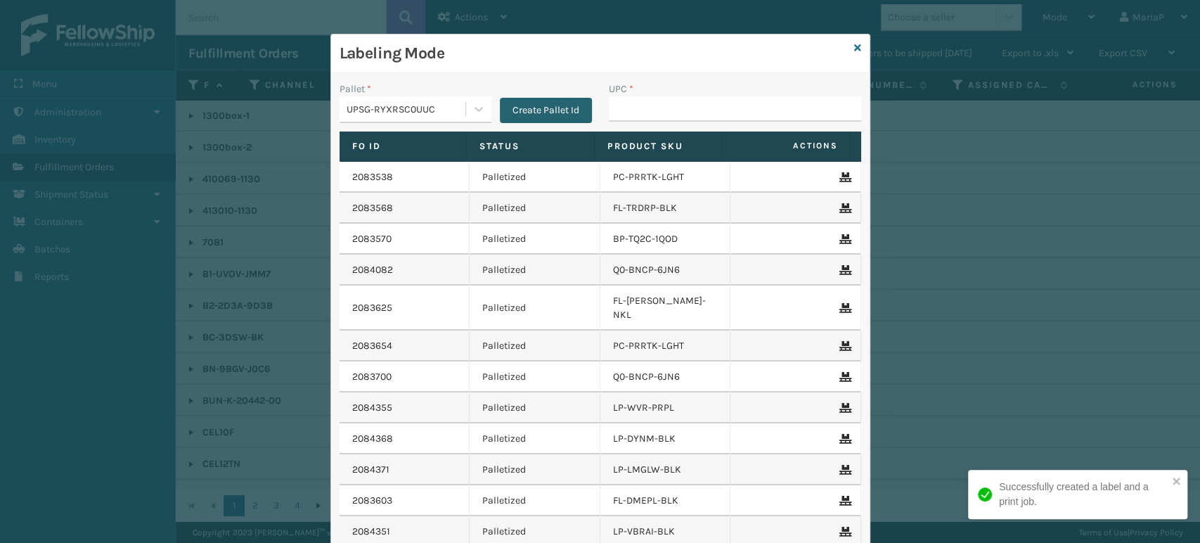
click at [534, 105] on button "Create Pallet Id" at bounding box center [546, 110] width 92 height 25
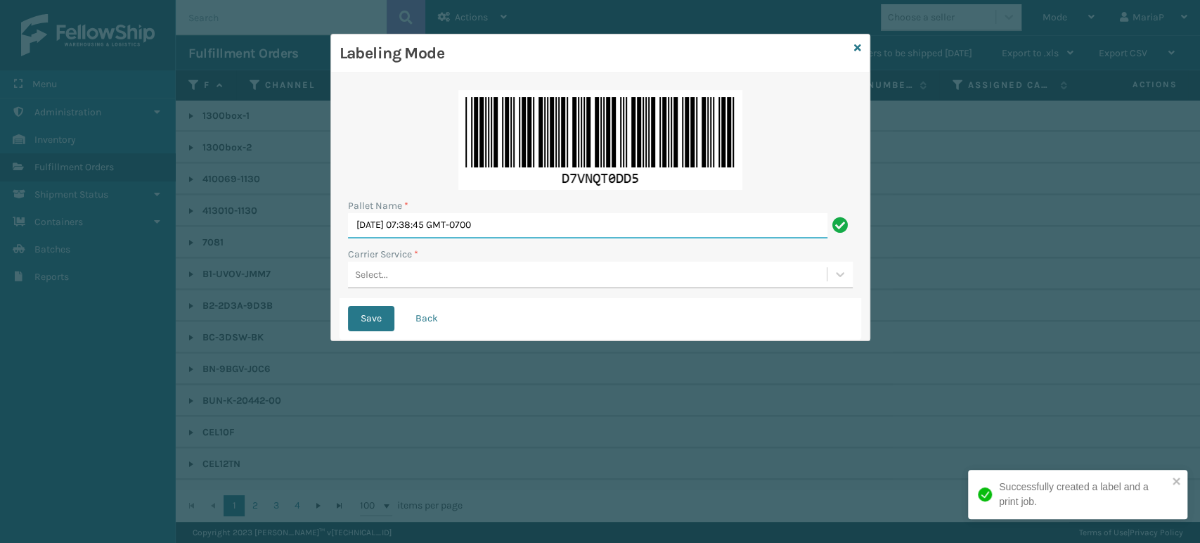
click at [550, 228] on input "[DATE] 07:38:45 GMT-0700" at bounding box center [587, 225] width 479 height 25
paste input "FDXU539598"
type input "FDXU539598"
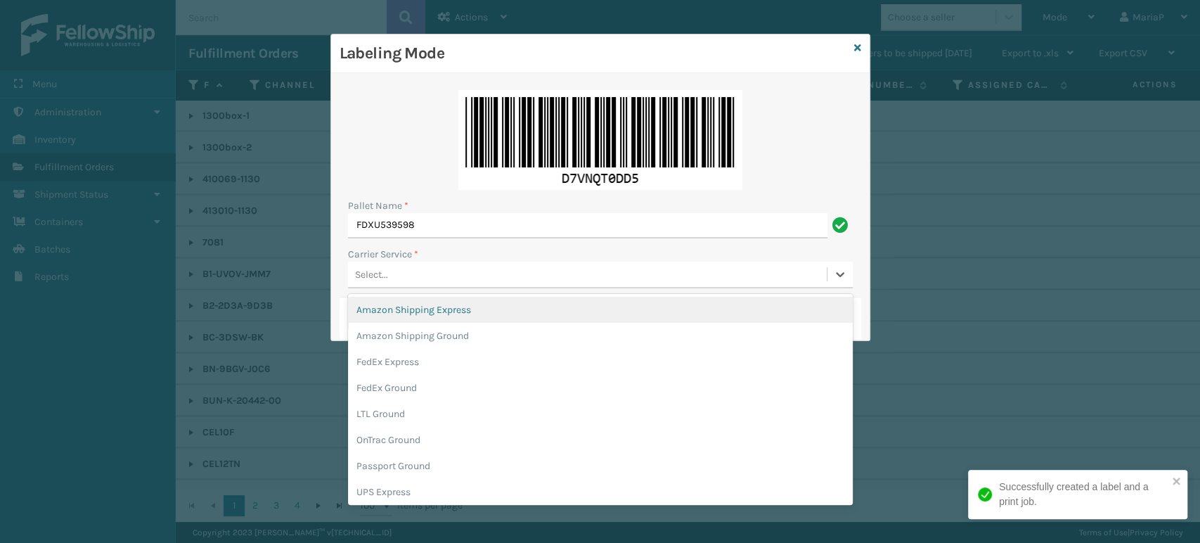
click at [411, 282] on div "Select..." at bounding box center [587, 274] width 479 height 23
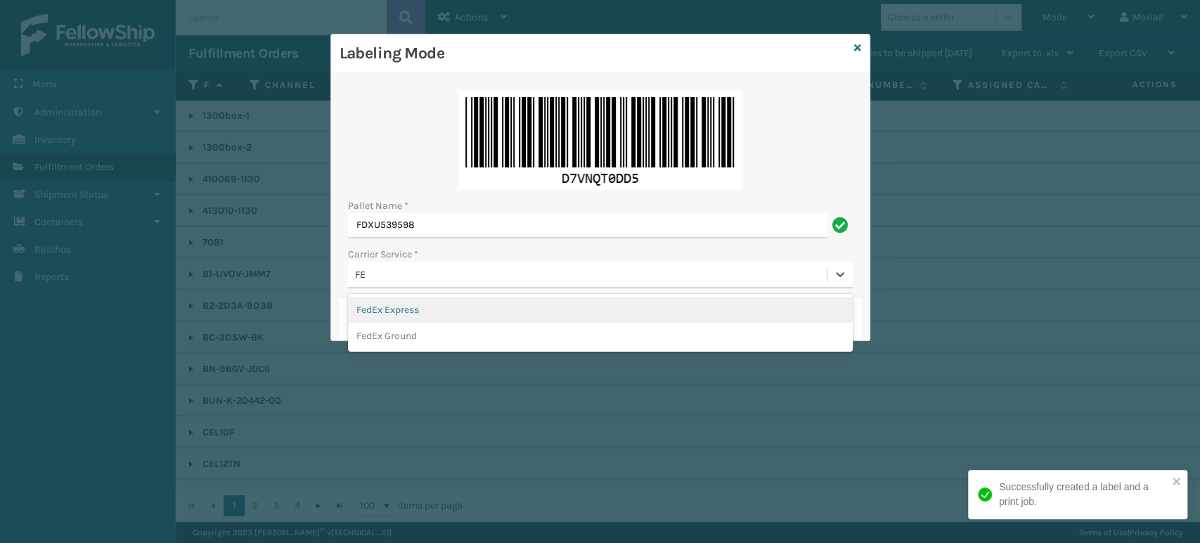
type input "FED"
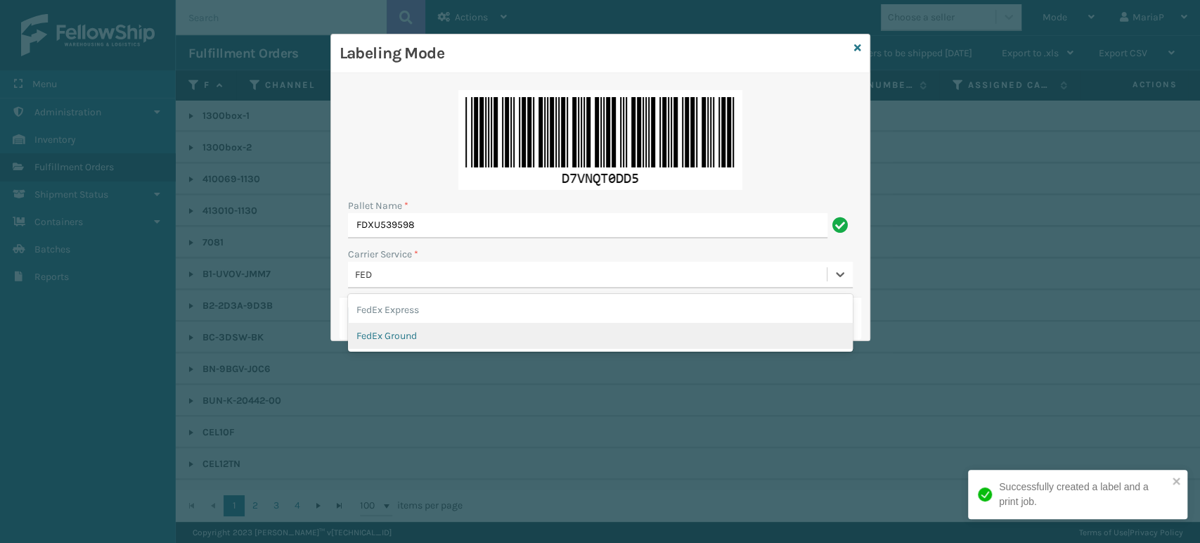
click at [375, 333] on div "FedEx Ground" at bounding box center [600, 336] width 505 height 26
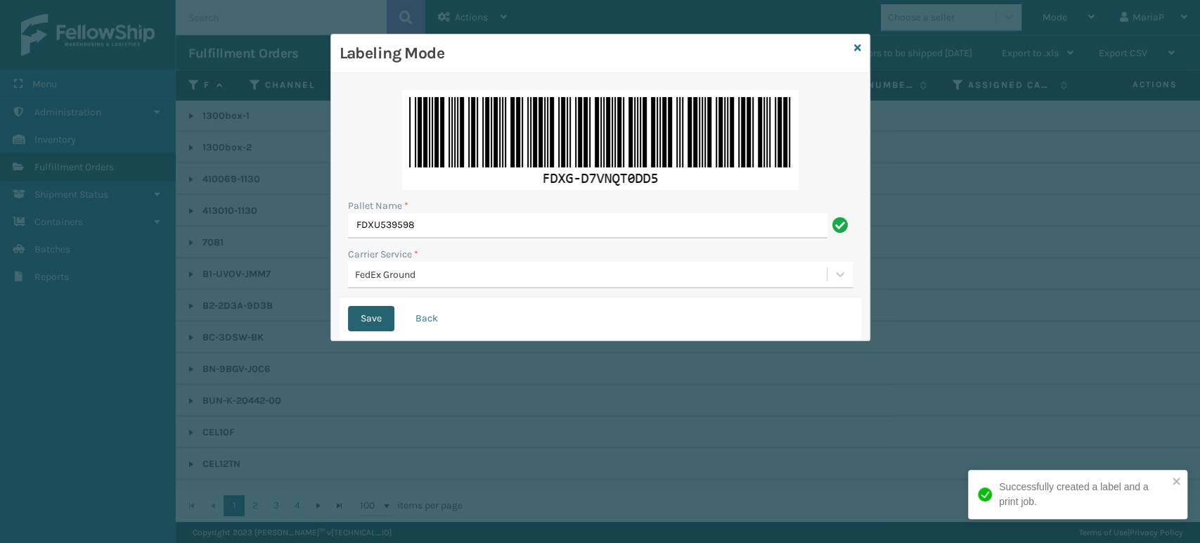
click at [390, 315] on button "Save" at bounding box center [371, 318] width 46 height 25
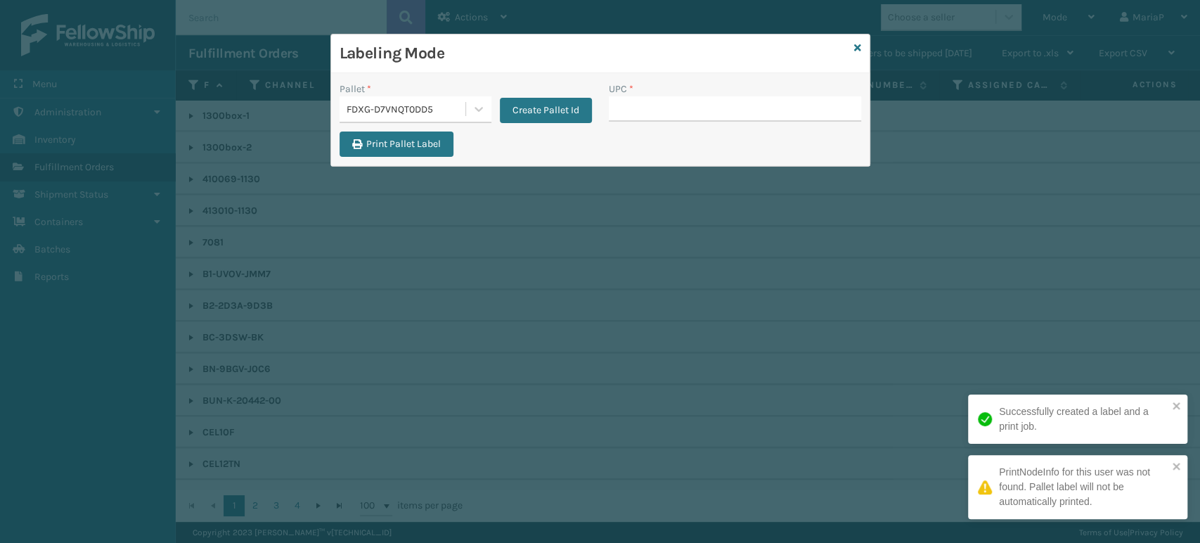
click at [626, 100] on input "UPC *" at bounding box center [735, 108] width 252 height 25
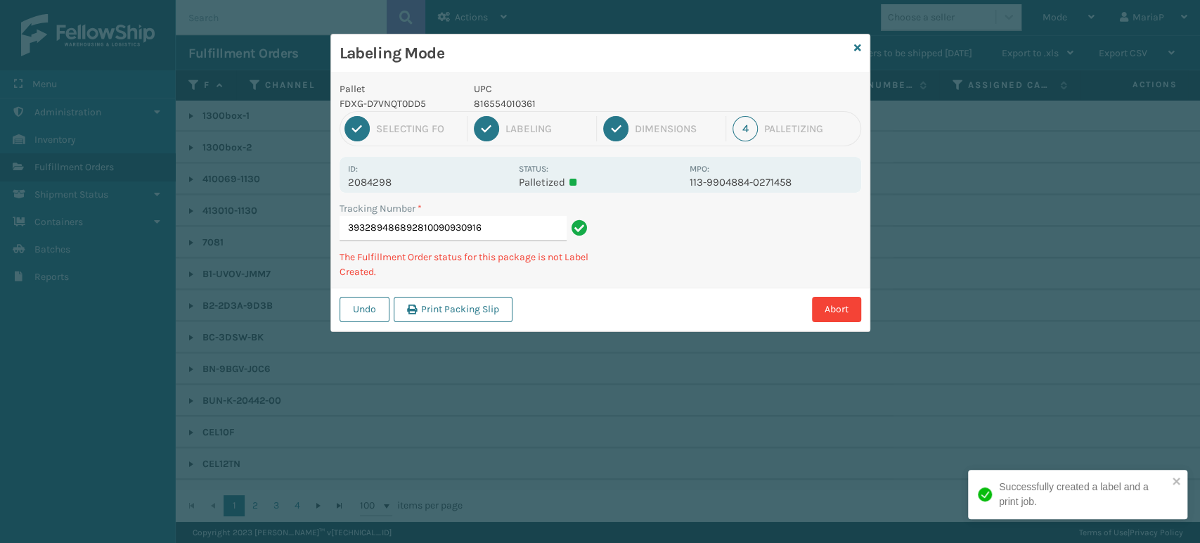
type input "393289486892810090930916"
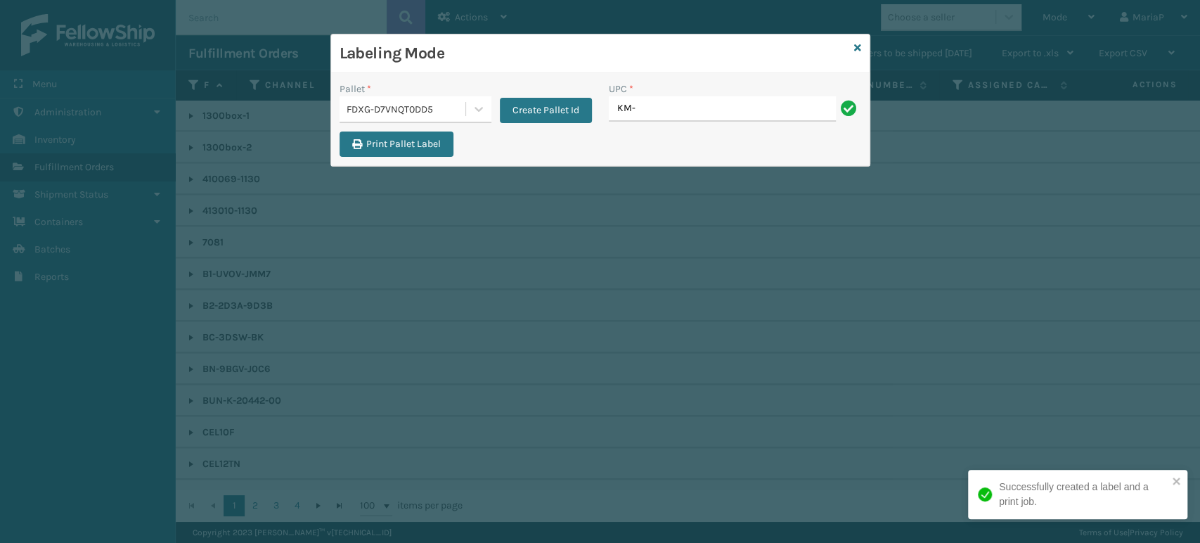
type input "KM-OKS-OFRC-44SS"
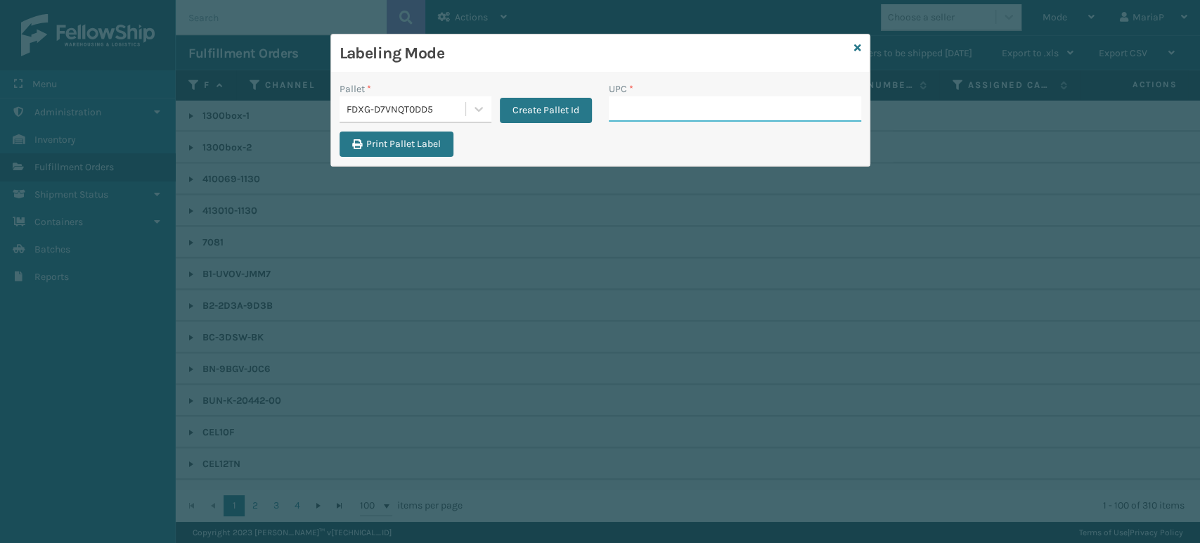
click at [676, 112] on input "UPC *" at bounding box center [735, 108] width 252 height 25
type input "84998"
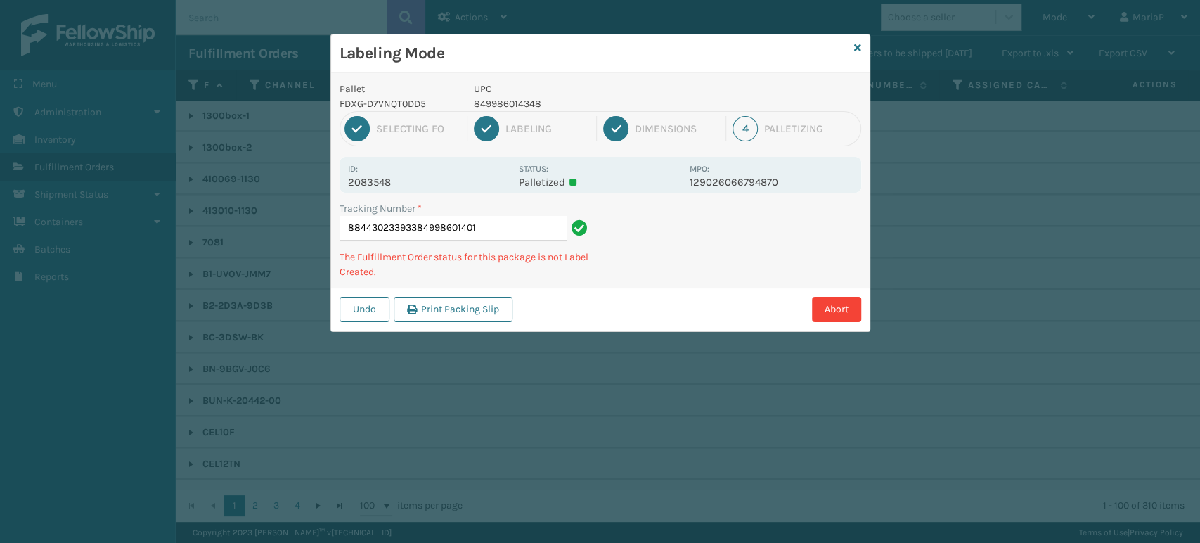
type input "884430233933849986014010"
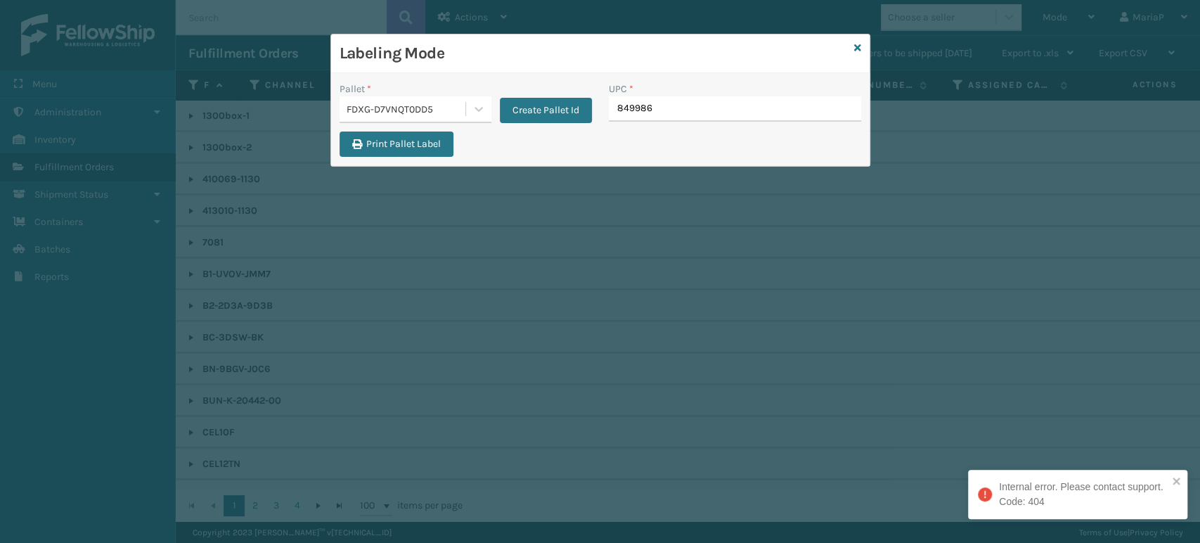
type input "8499860"
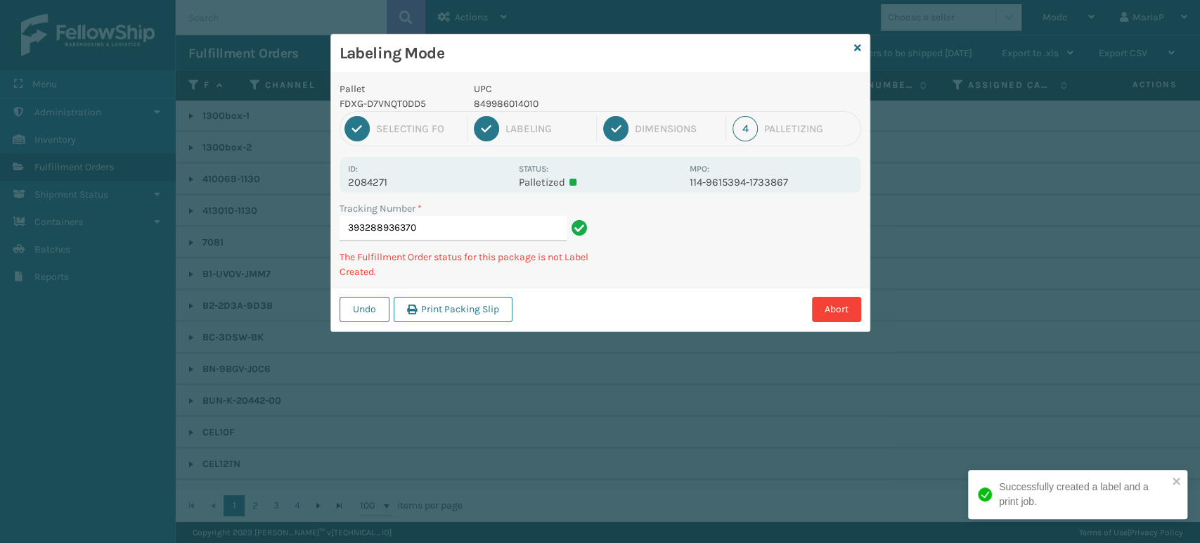
drag, startPoint x: 456, startPoint y: 406, endPoint x: 118, endPoint y: 84, distance: 466.4
click at [450, 404] on div "Labeling Mode Pallet FDXG-D7VNQT0DD5 UPC 849986014010 1 Selecting FO 2 Labeling…" at bounding box center [600, 271] width 1200 height 543
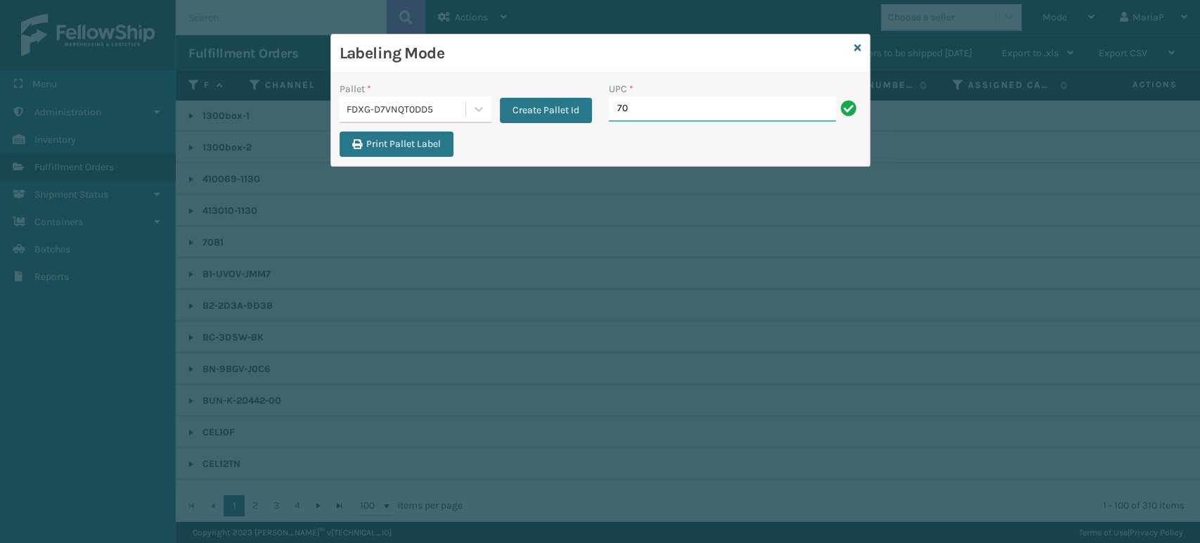
type input "7081MU"
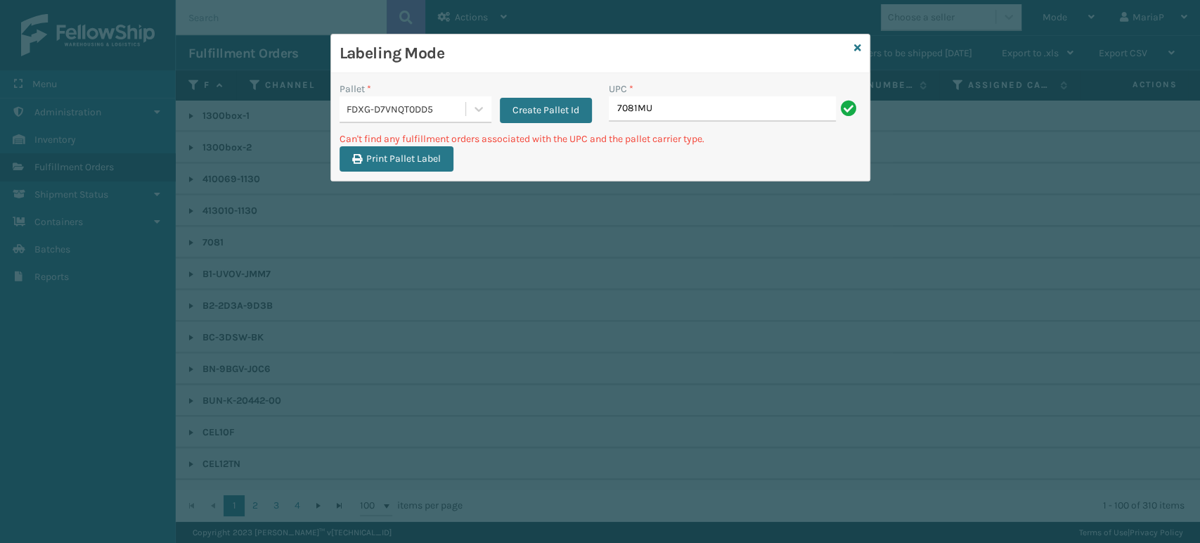
click at [687, 111] on input "7081MU" at bounding box center [722, 108] width 227 height 25
click at [771, 115] on input "10080313070812" at bounding box center [722, 108] width 227 height 25
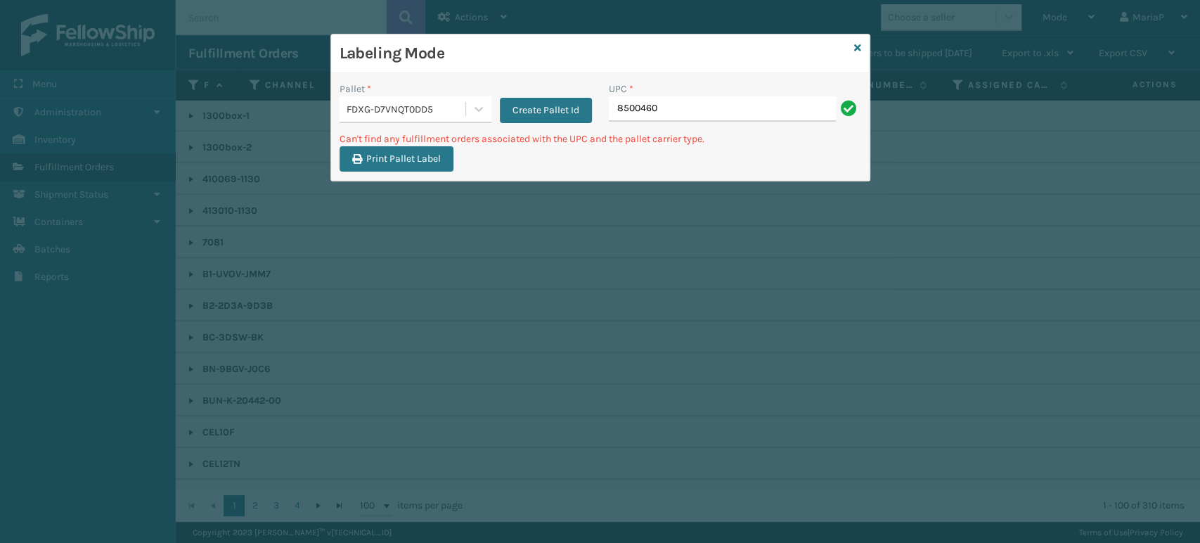
type input "85004605"
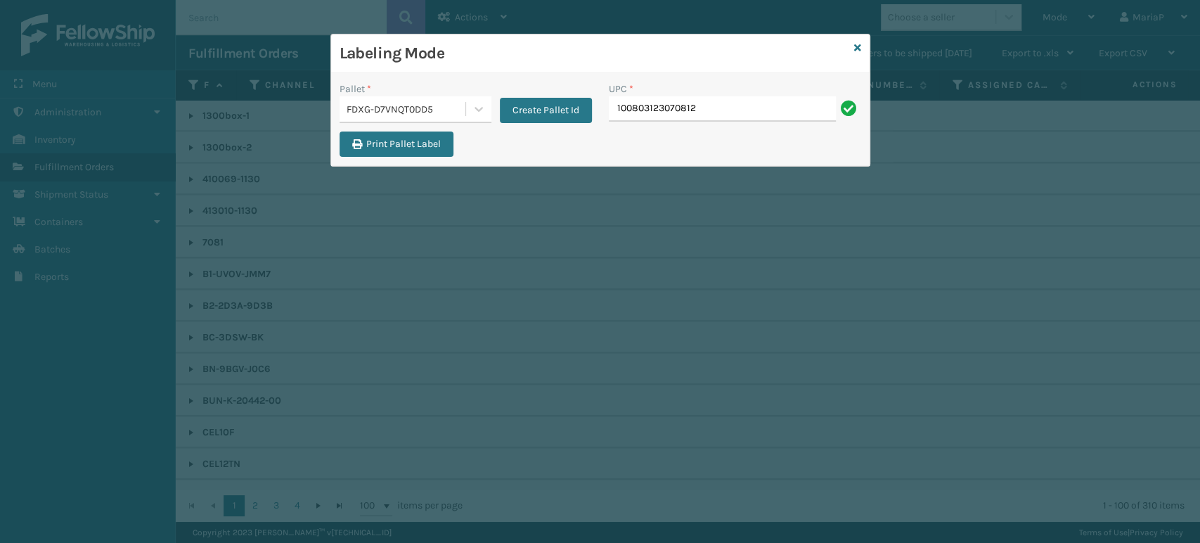
type input "100803123070812"
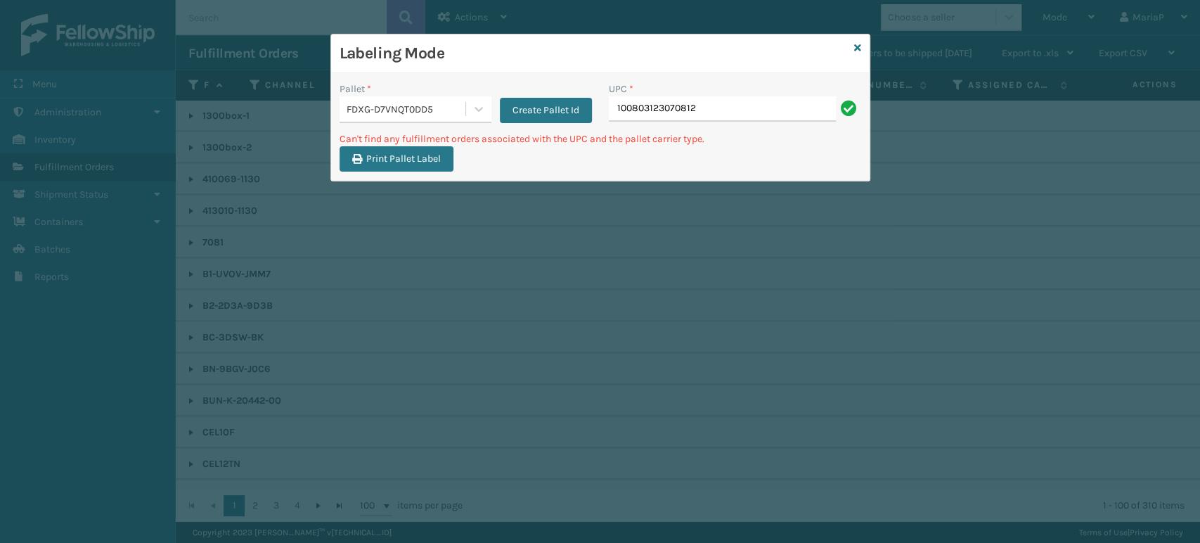
click at [657, 117] on input "100803123070812" at bounding box center [722, 108] width 227 height 25
type input "10080313070812"
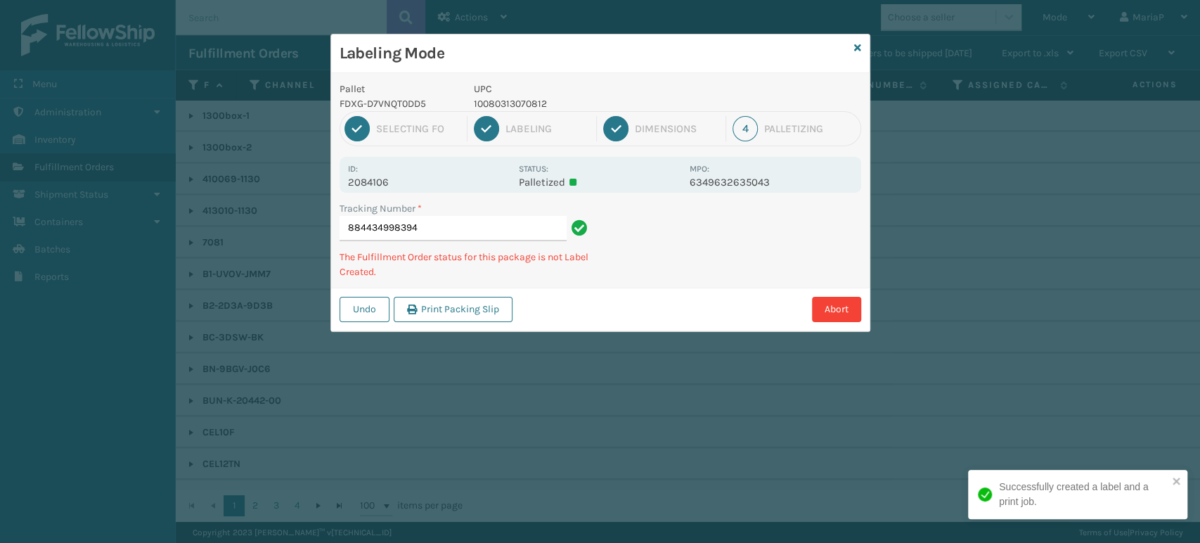
click at [502, 103] on p "10080313070812" at bounding box center [577, 103] width 207 height 15
copy p "10080313070812"
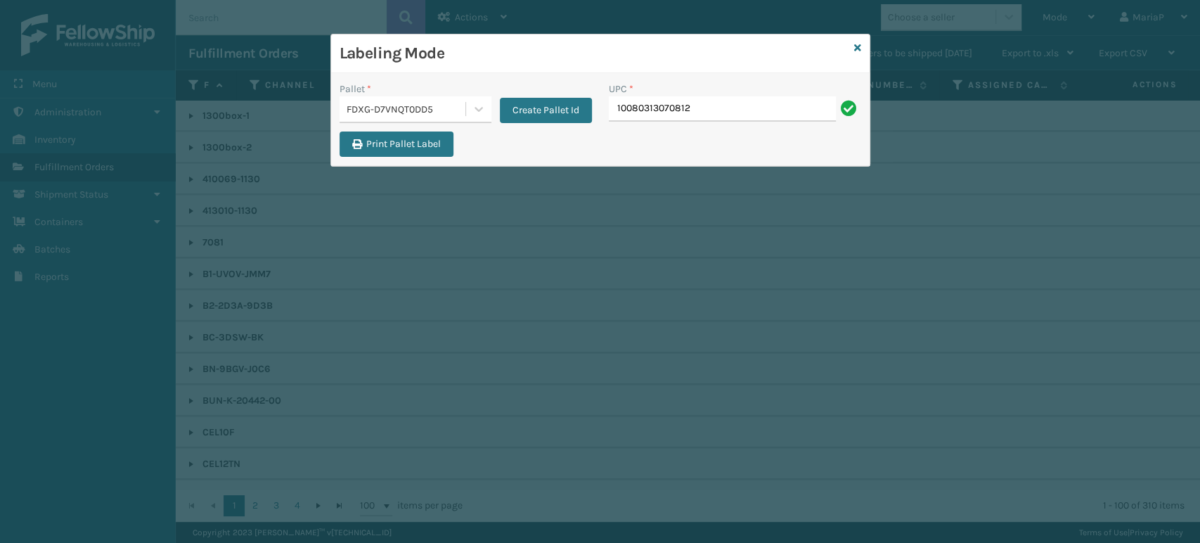
type input "10080313070812"
click at [714, 111] on input "10080313017176" at bounding box center [722, 108] width 227 height 25
paste input "70812"
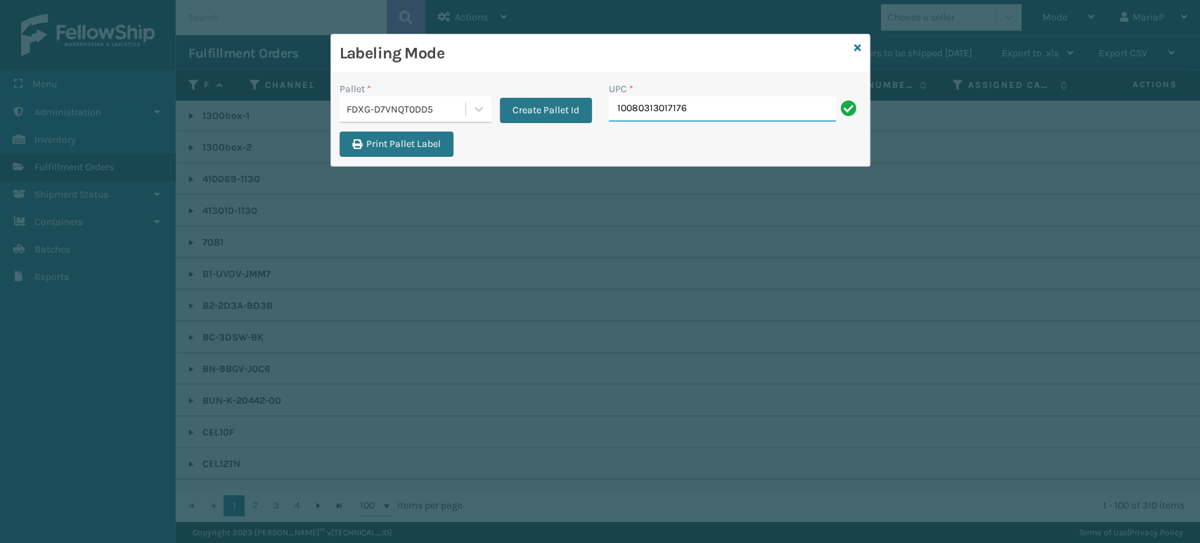
type input "10080313070812"
click at [711, 110] on input "100313017176" at bounding box center [722, 108] width 227 height 25
type input "100313017176"
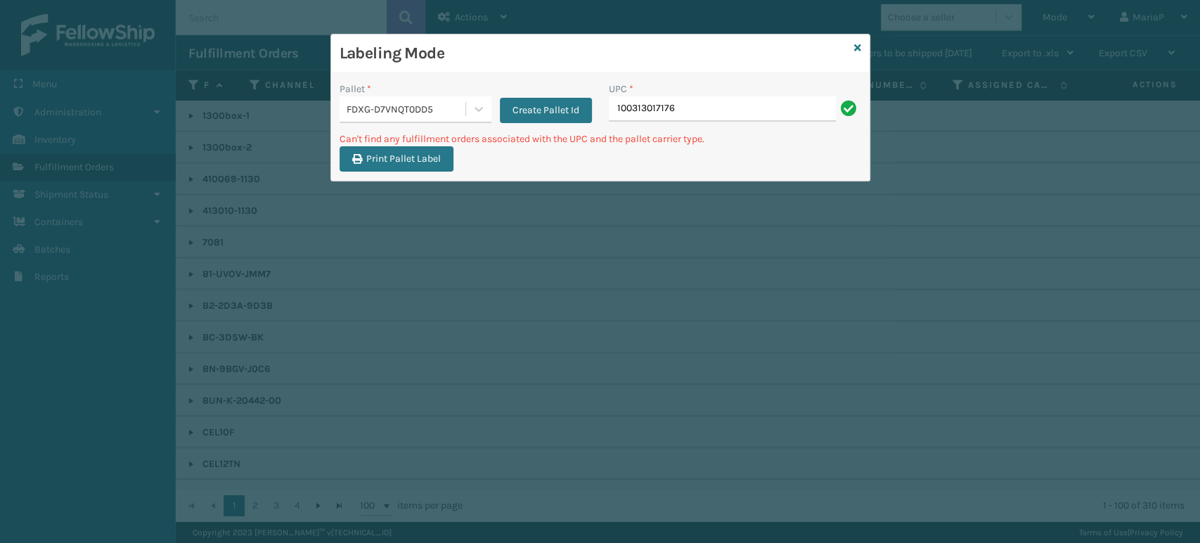
click at [711, 110] on input "100313017176" at bounding box center [722, 108] width 227 height 25
drag, startPoint x: 711, startPoint y: 110, endPoint x: 698, endPoint y: 94, distance: 21.0
click at [711, 109] on input "100313017176" at bounding box center [722, 108] width 227 height 25
click at [689, 110] on input "1008031317176" at bounding box center [722, 108] width 227 height 25
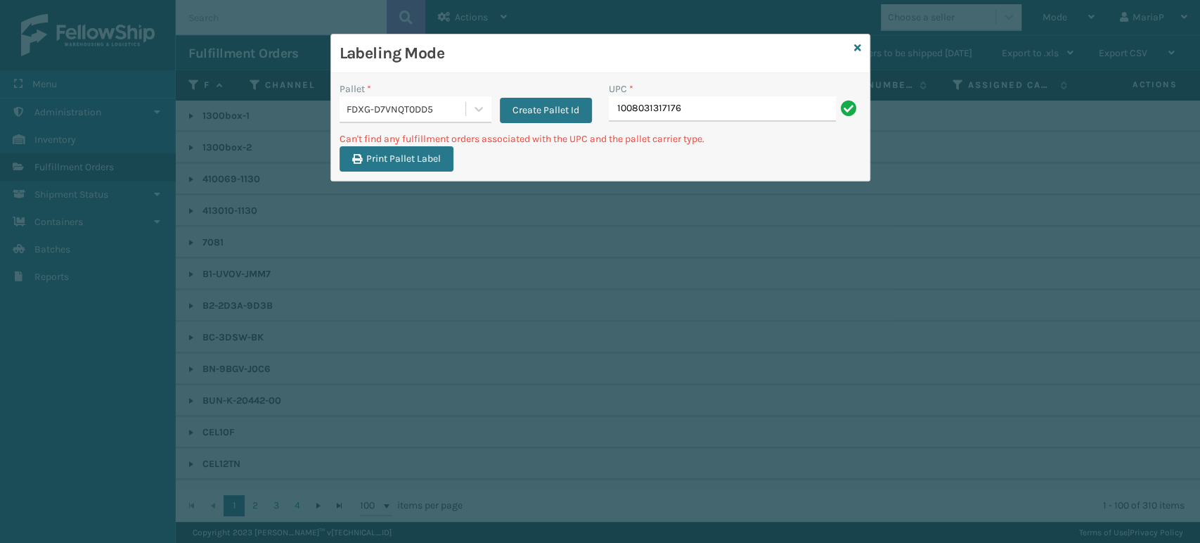
click at [689, 110] on input "1008031317176" at bounding box center [722, 108] width 227 height 25
type input "1008031317176"
click at [659, 110] on input "1008031317176" at bounding box center [722, 108] width 227 height 25
click at [710, 103] on input "10080313017176" at bounding box center [722, 108] width 227 height 25
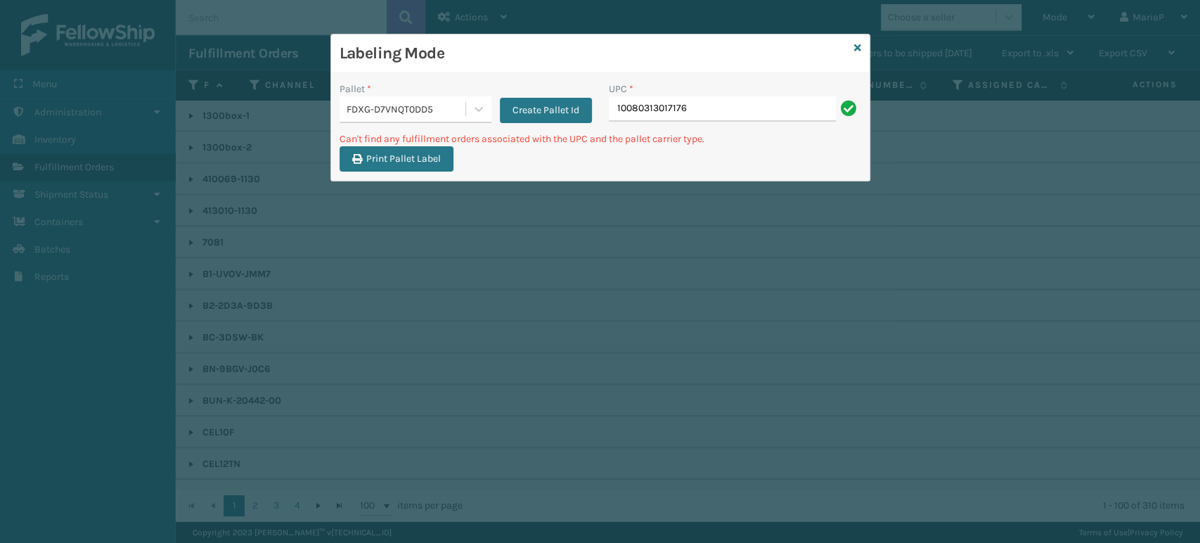
type input "10080313017176"
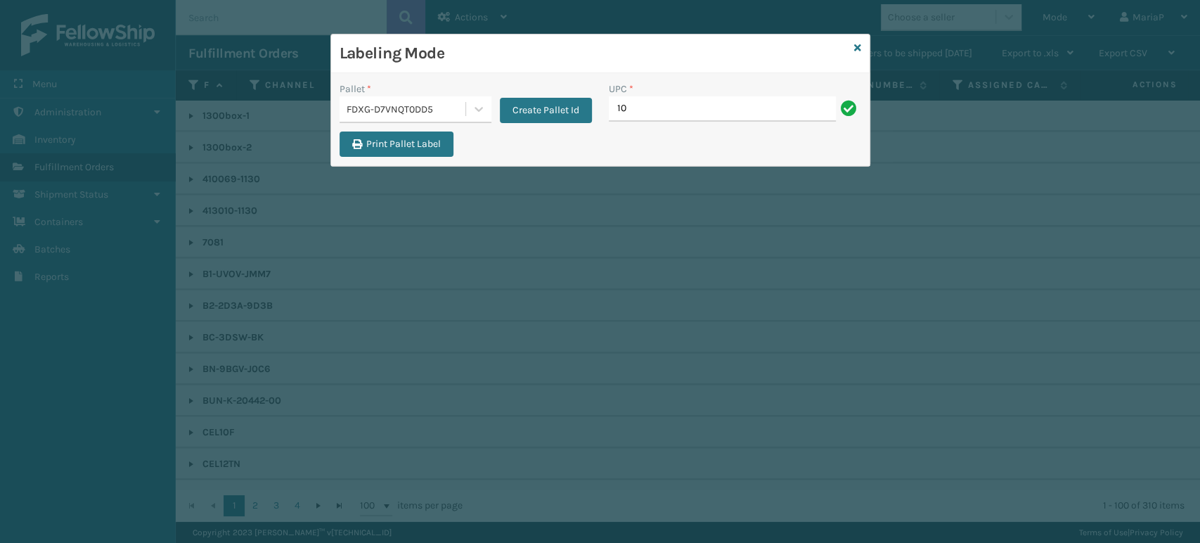
type input "1"
type input "100803131"
click at [731, 112] on input "100803131" at bounding box center [722, 108] width 227 height 25
click at [697, 104] on input "100803131" at bounding box center [722, 108] width 227 height 25
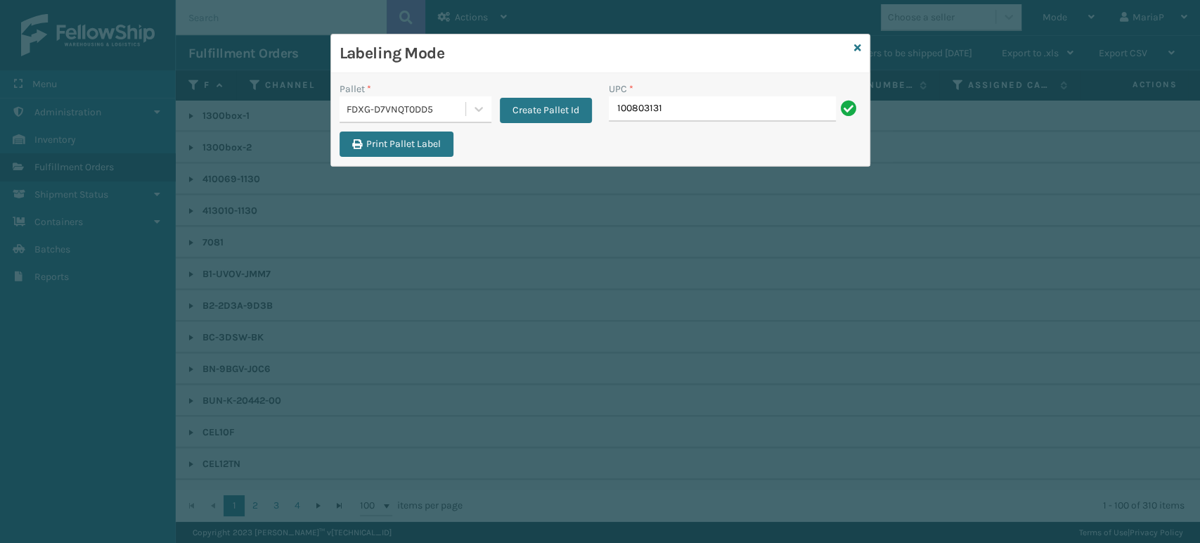
click at [695, 103] on input "100803131" at bounding box center [722, 108] width 227 height 25
type input "ST3402"
type input "8500645"
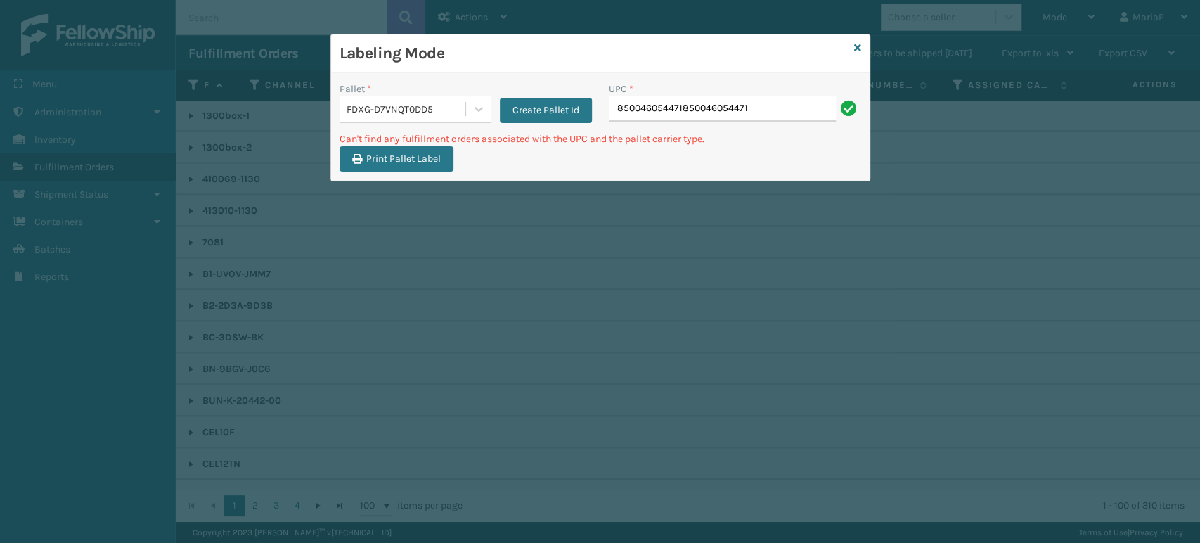
click at [798, 98] on input "850046054471850046054471" at bounding box center [722, 108] width 227 height 25
click at [797, 98] on input "850046054471850046054471" at bounding box center [722, 108] width 227 height 25
type input "2608MTW"
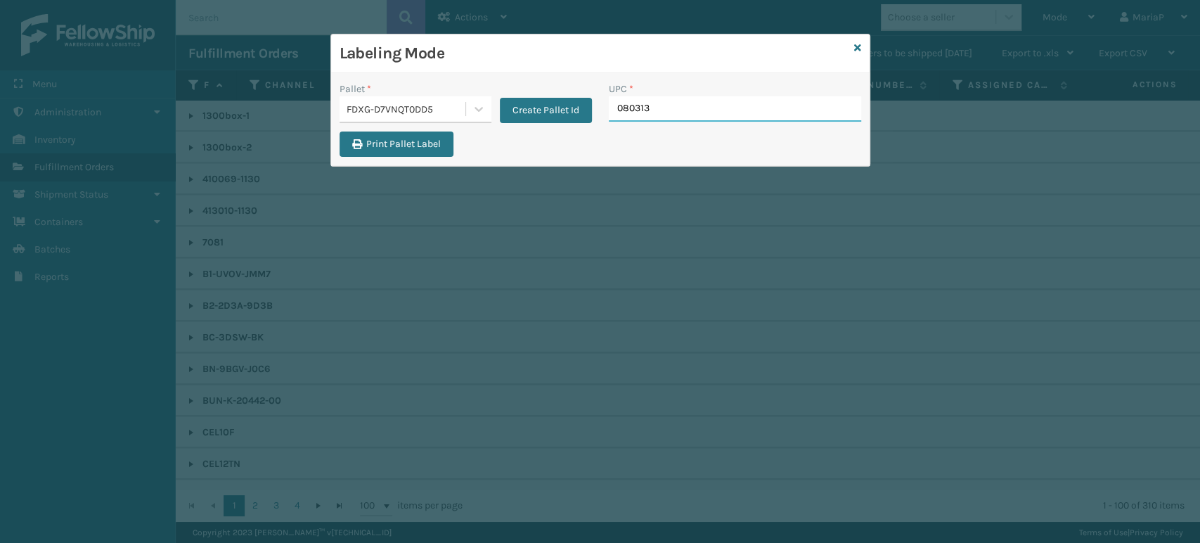
type input "0803130"
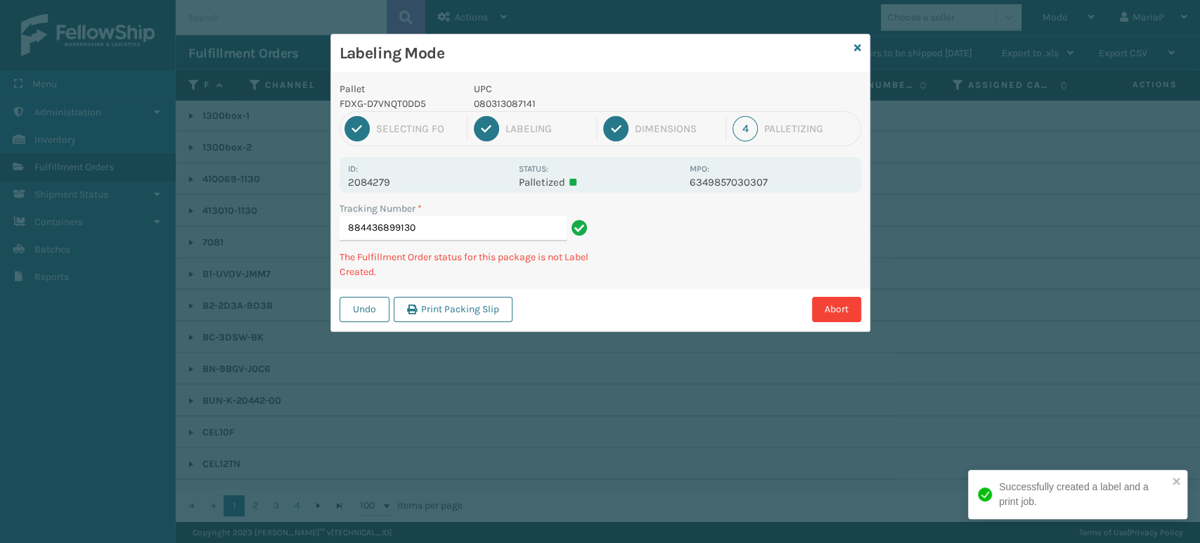
click at [495, 106] on p "080313087141" at bounding box center [577, 103] width 207 height 15
copy p "080313087141"
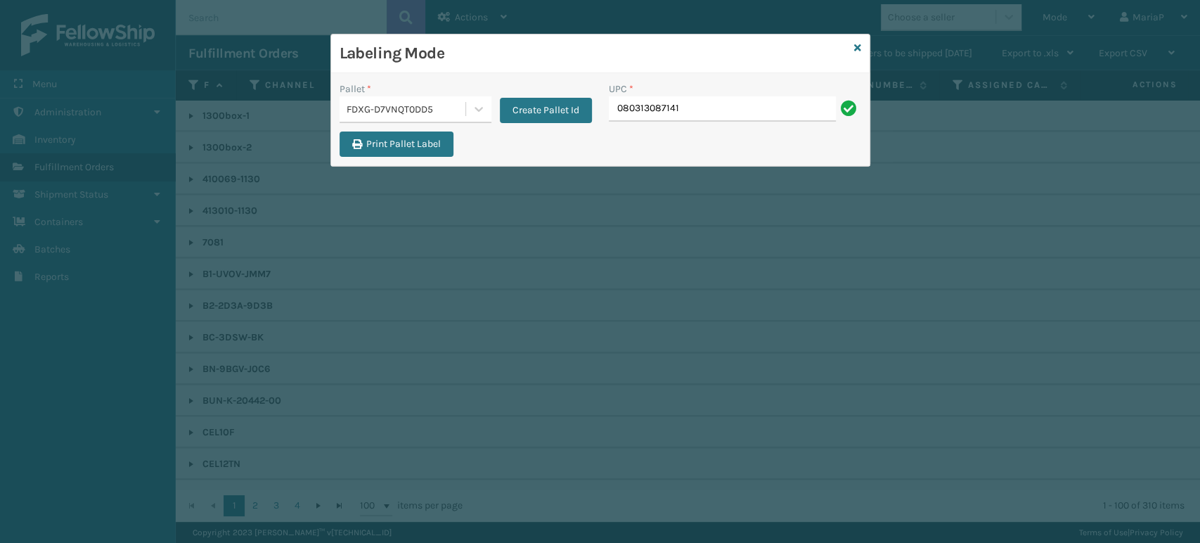
type input "080313087141"
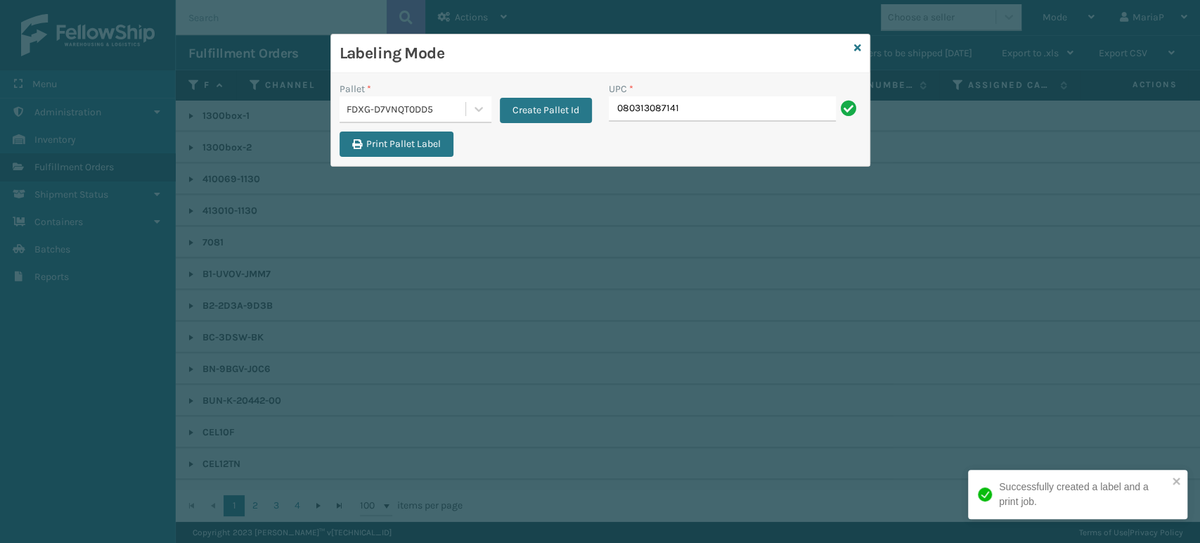
type input "080313087141"
click at [692, 109] on input "080313087141" at bounding box center [722, 108] width 227 height 25
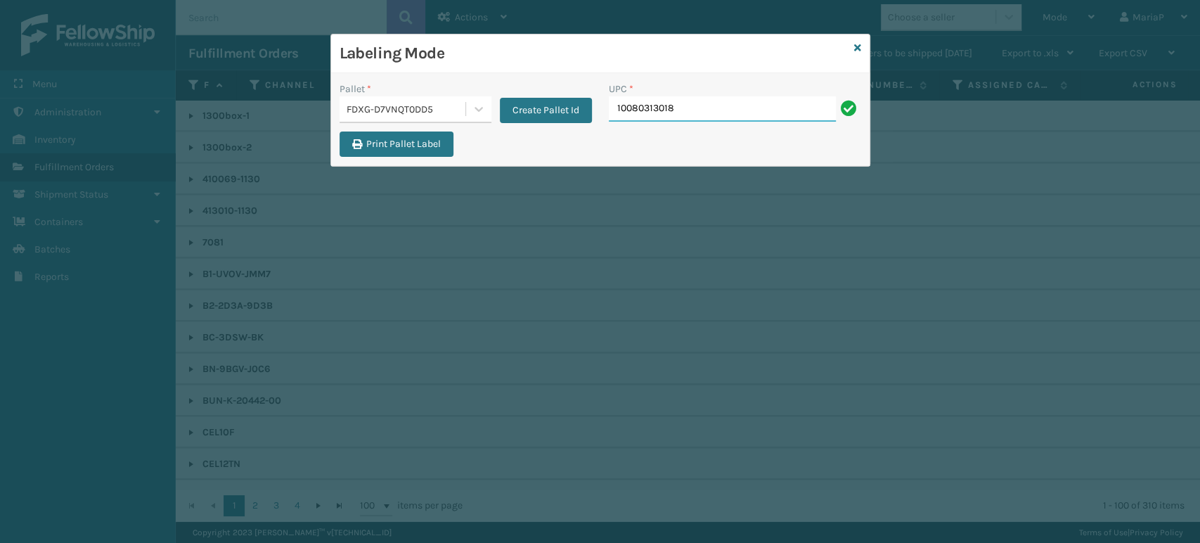
type input "10080313018555"
type input "10080313017176"
type input "85006"
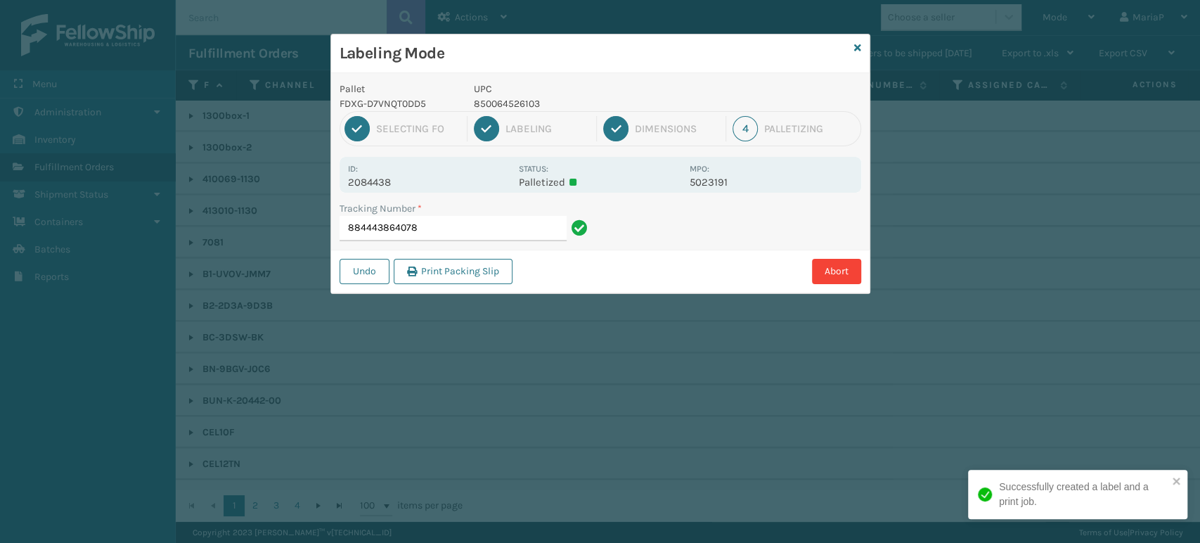
click at [511, 110] on p "850064526103" at bounding box center [577, 103] width 207 height 15
copy p "850064526103"
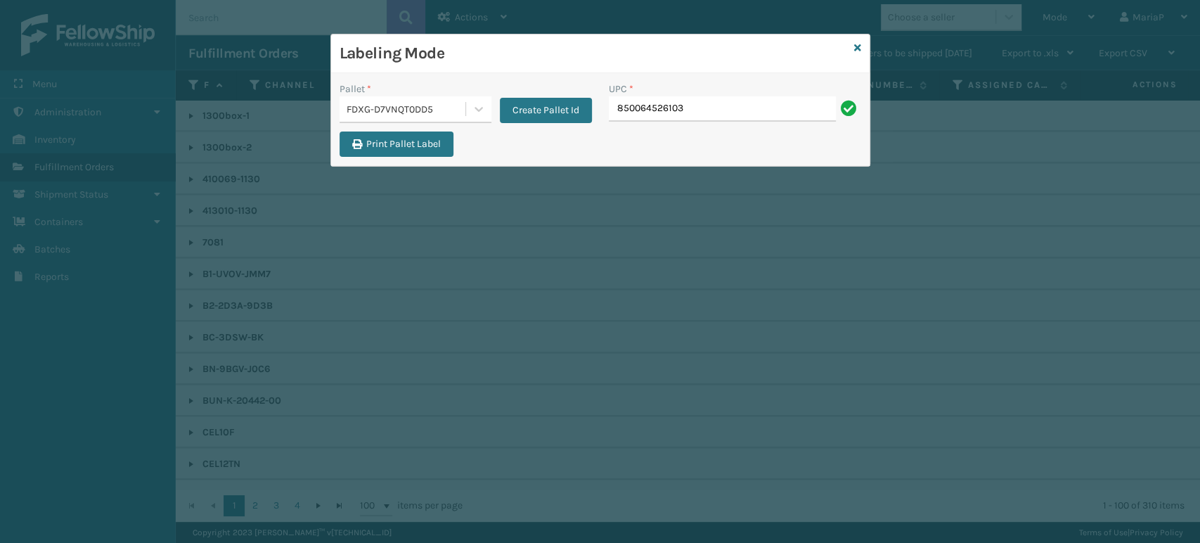
type input "850064526103850064526103"
type input "850064526103"
drag, startPoint x: 757, startPoint y: 113, endPoint x: 747, endPoint y: 114, distance: 10.6
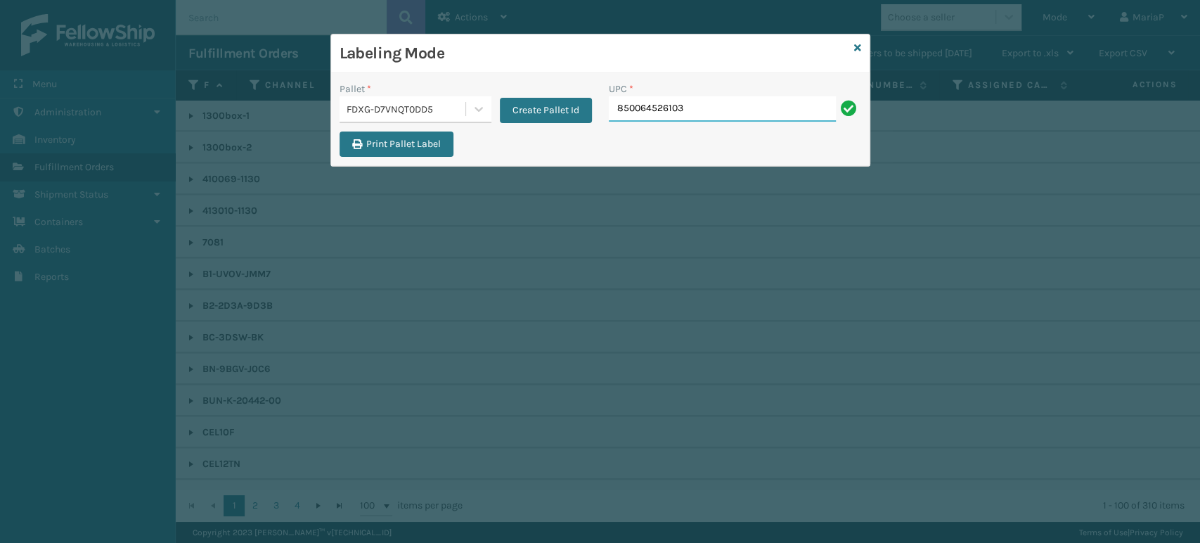
click at [757, 113] on input "850064526103" at bounding box center [722, 108] width 227 height 25
type input "850064526103"
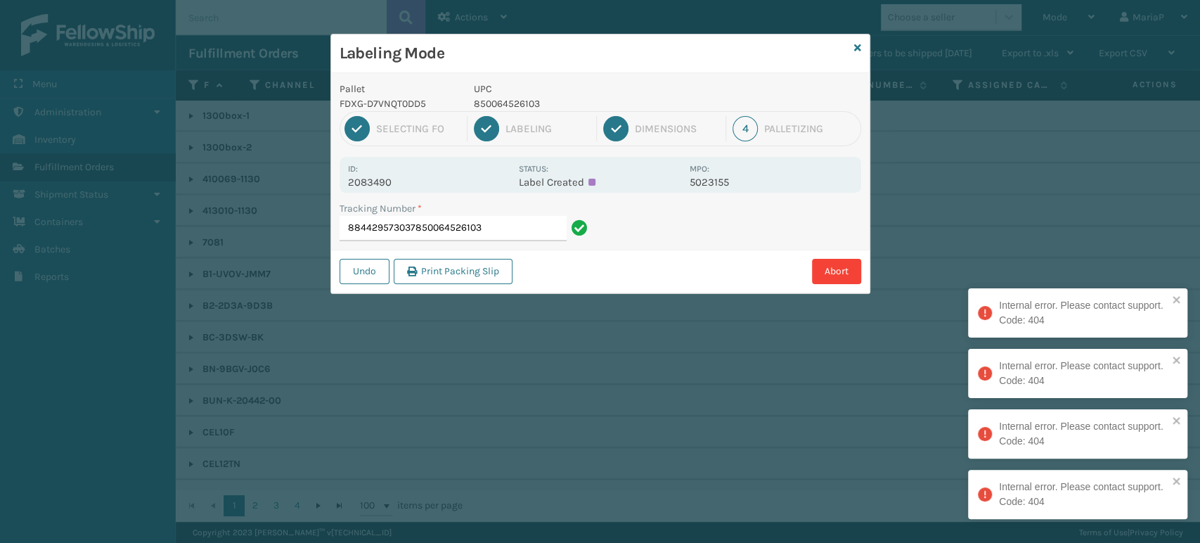
click at [504, 242] on div "Tracking Number * 884429573037850064526103" at bounding box center [465, 225] width 269 height 49
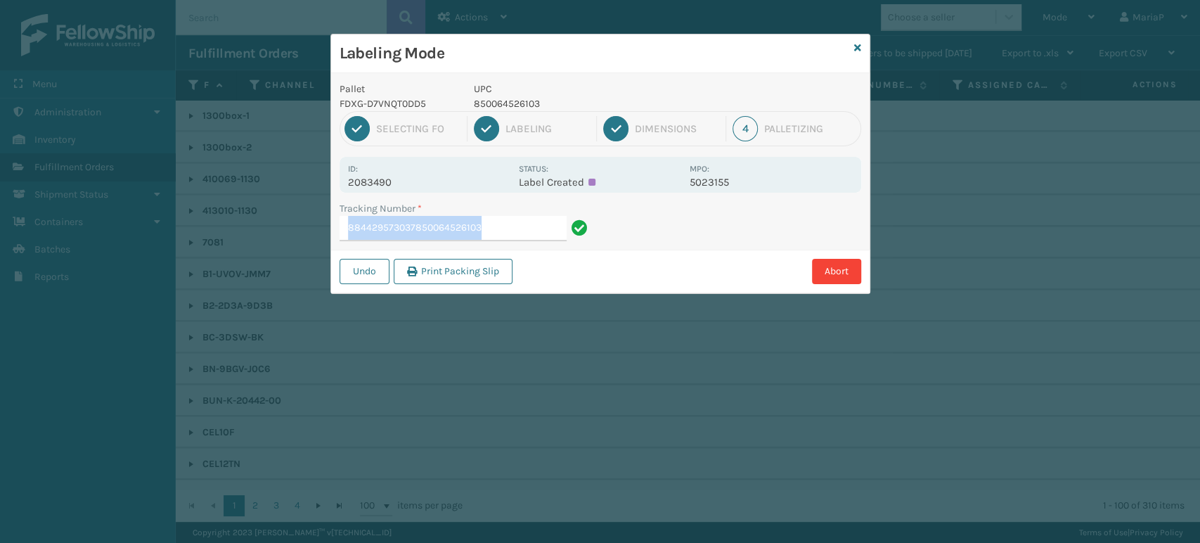
click at [462, 229] on input "884429573037850064526103" at bounding box center [453, 228] width 227 height 25
click at [491, 224] on input "884429573037850064526103" at bounding box center [453, 228] width 227 height 25
click at [532, 216] on input "884429573037850064526103" at bounding box center [453, 228] width 227 height 25
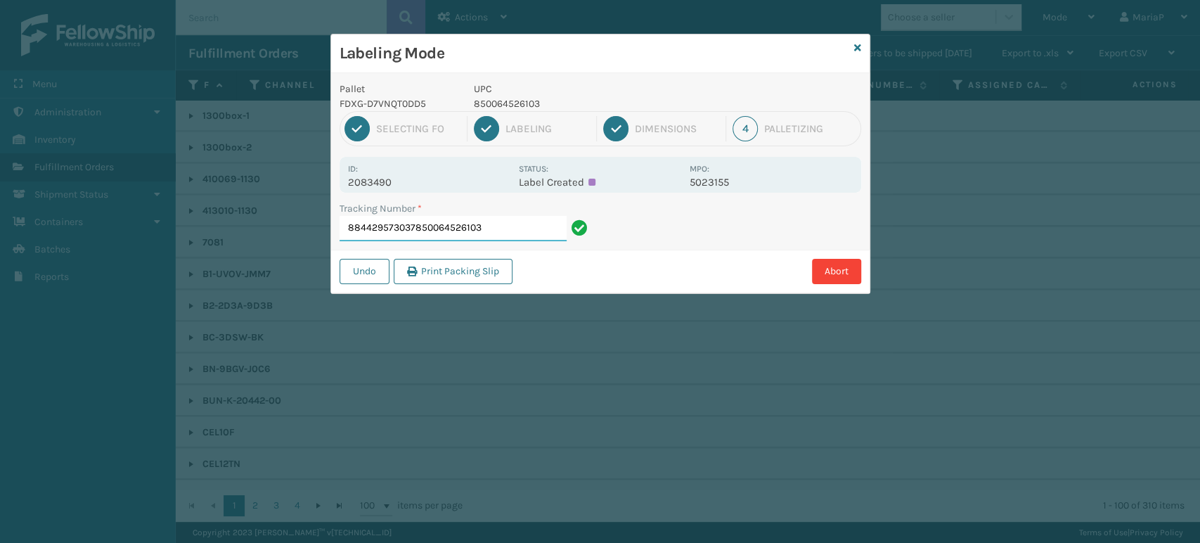
click at [532, 216] on input "884429573037850064526103" at bounding box center [453, 228] width 227 height 25
click at [494, 224] on input "884429573037850064526103" at bounding box center [453, 228] width 227 height 25
drag, startPoint x: 416, startPoint y: 235, endPoint x: 544, endPoint y: 257, distance: 129.8
click at [548, 255] on div "Pallet FDXG-D7VNQT0DD5 UPC 850064526103 1 Selecting FO 2 Labeling 3 Dimensions …" at bounding box center [600, 183] width 539 height 220
type input "884429573037"
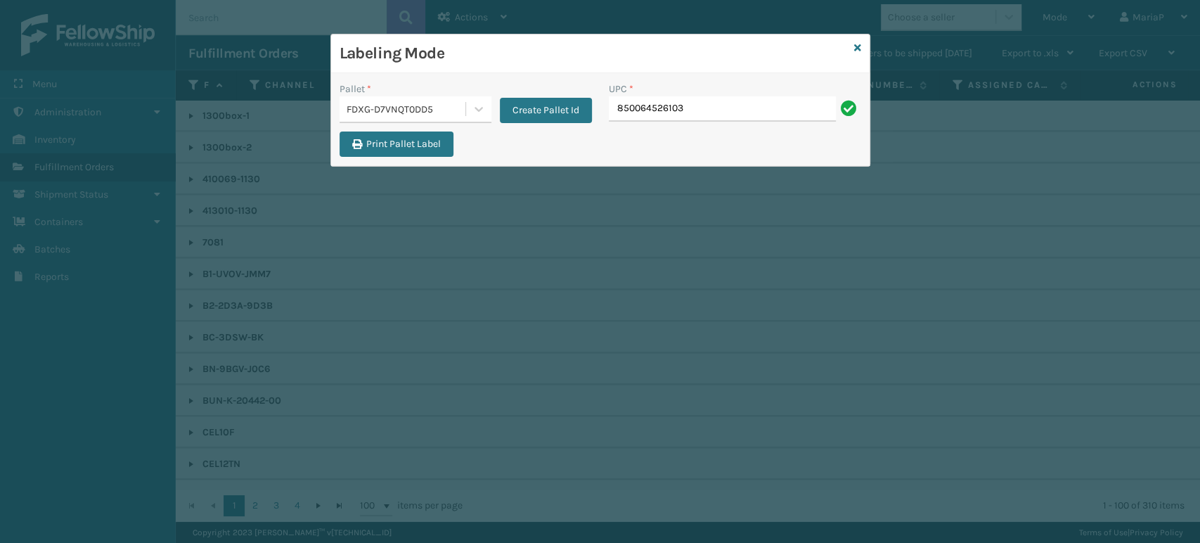
type input "850064526103"
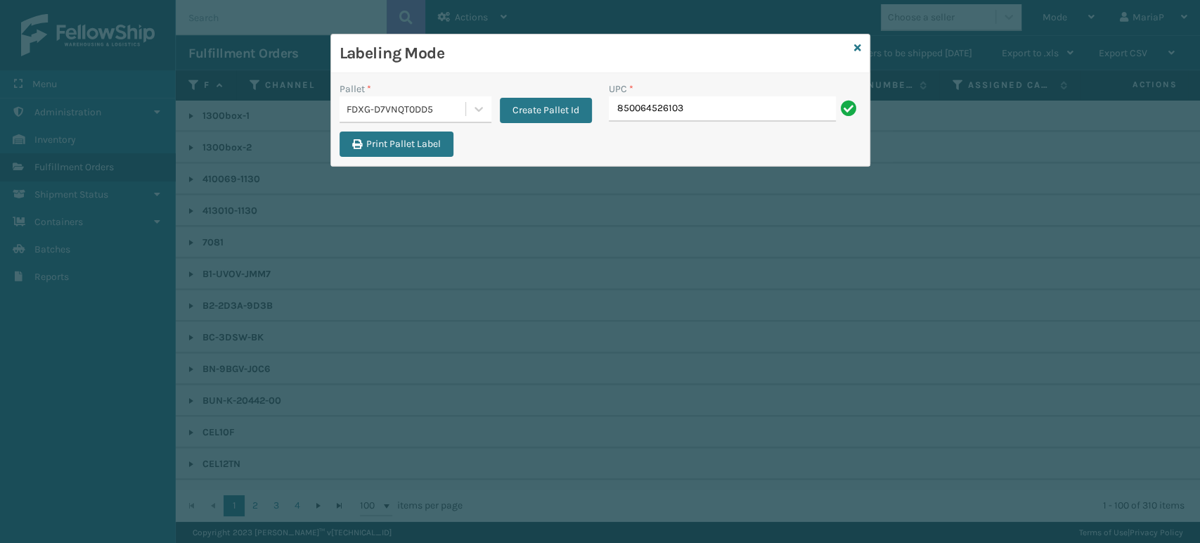
type input "850064526103"
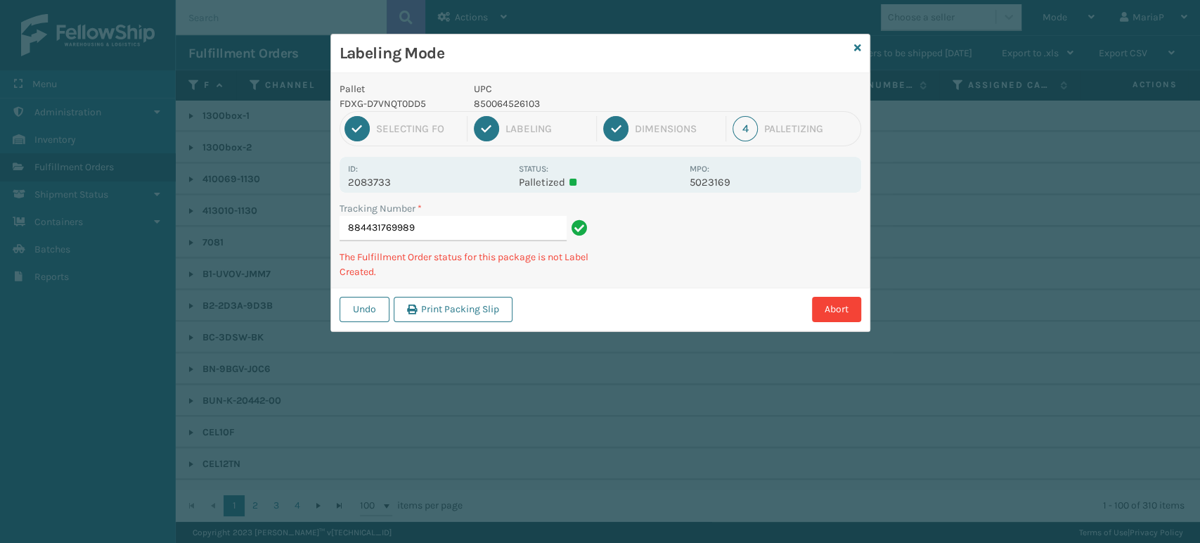
type input "884431769989850064526103"
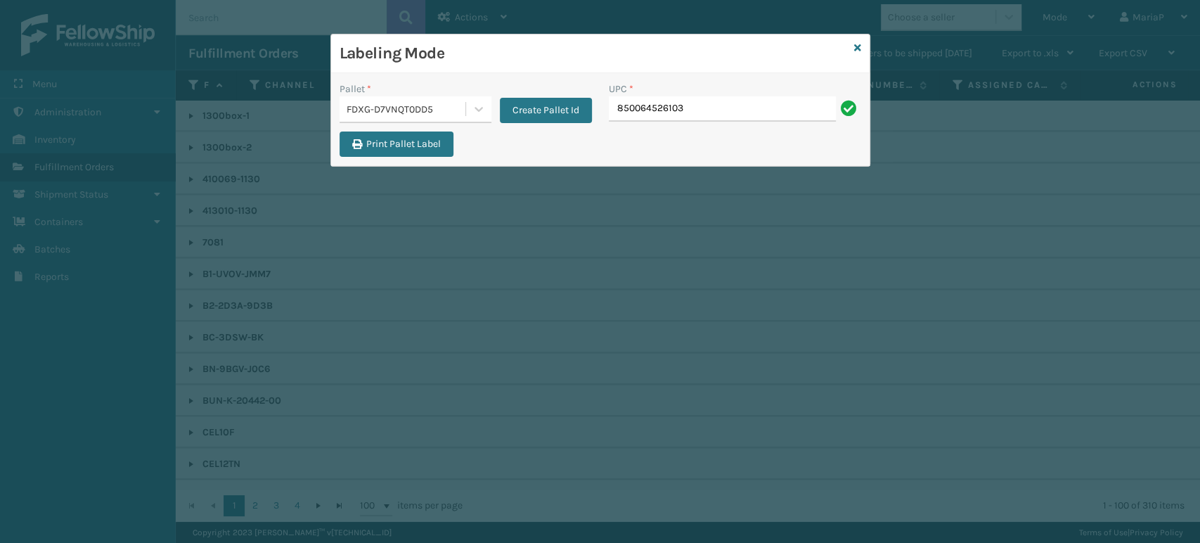
type input "850064526103"
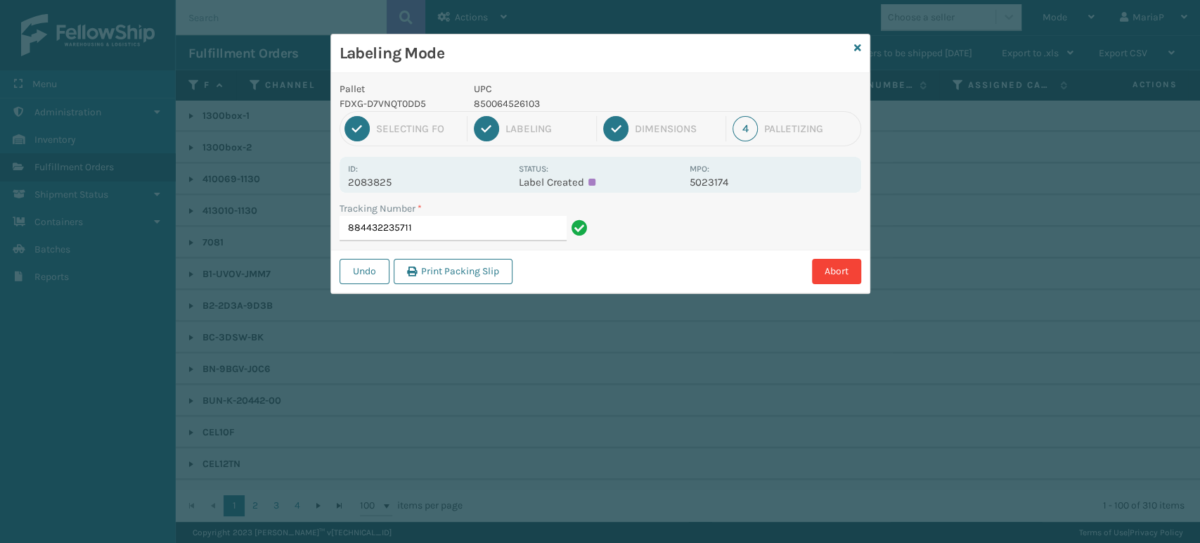
type input "884432235711850064526103"
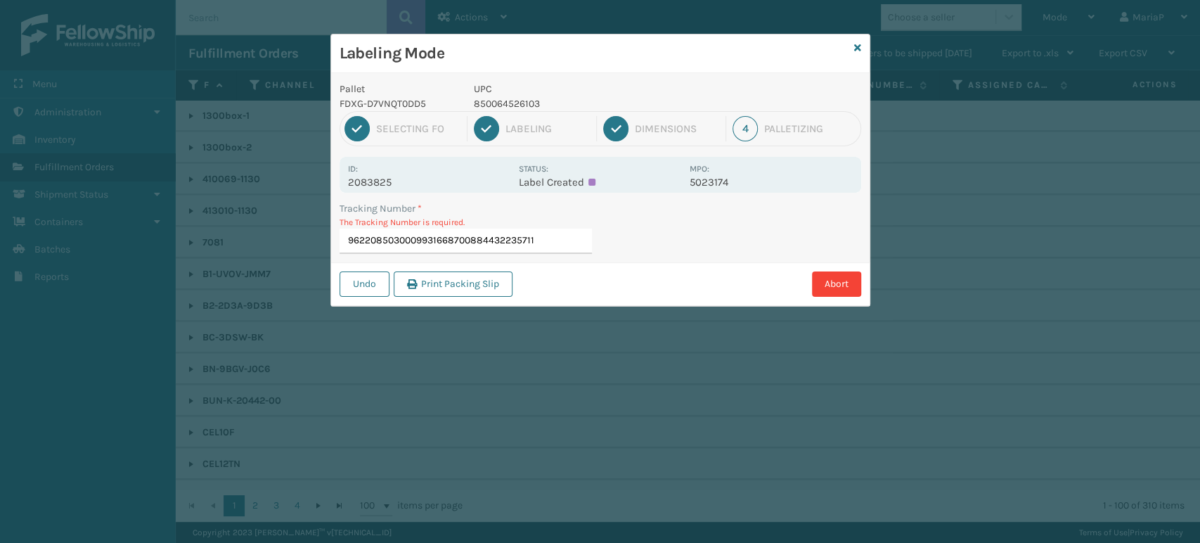
type input "9622085030009931668700884432235711"
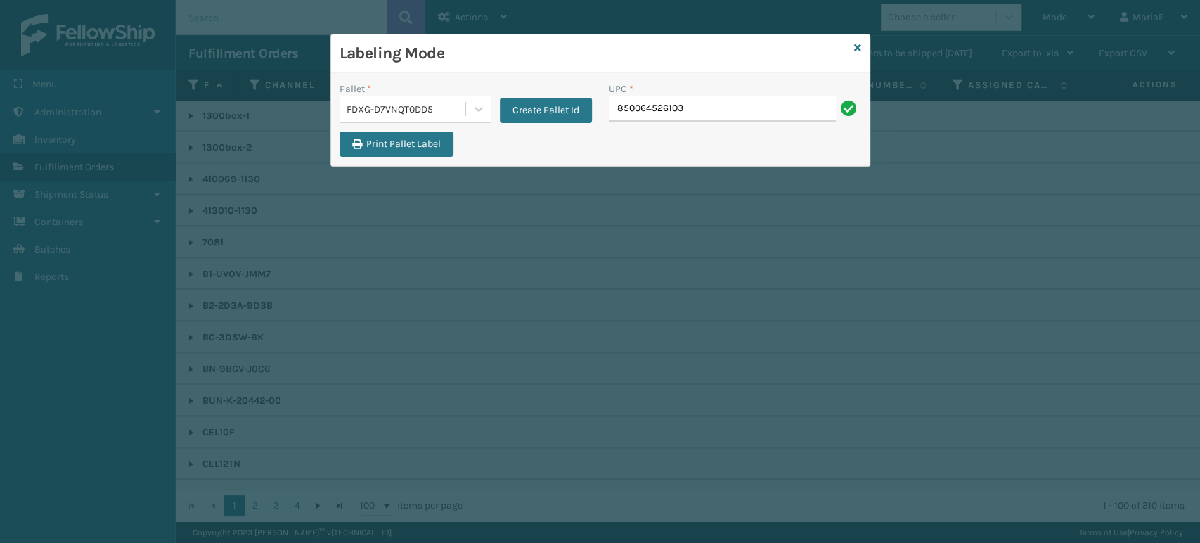
type input "850064526103"
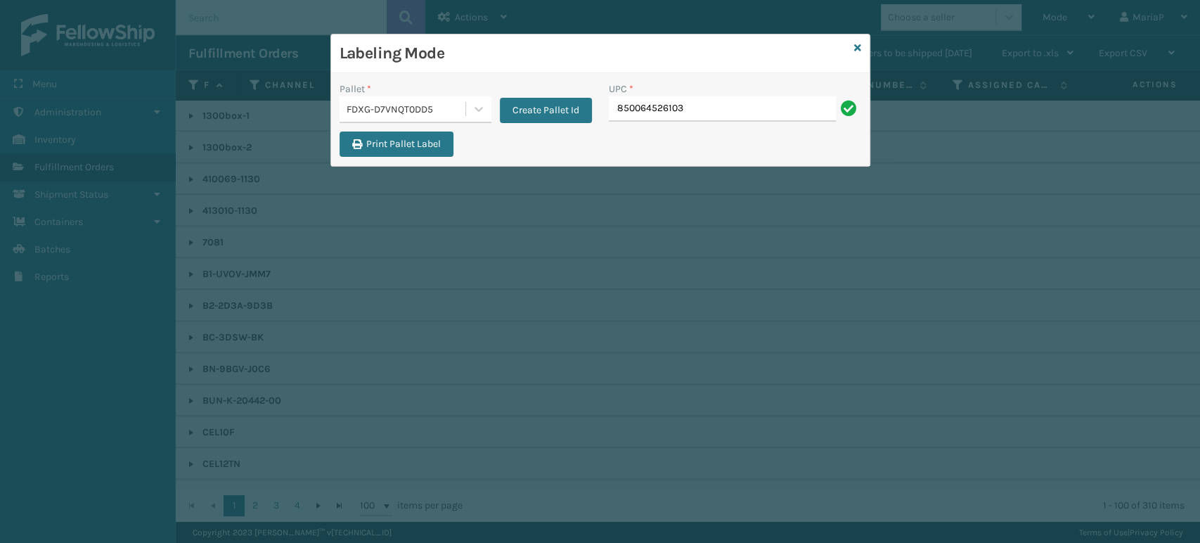
type input "850064526103"
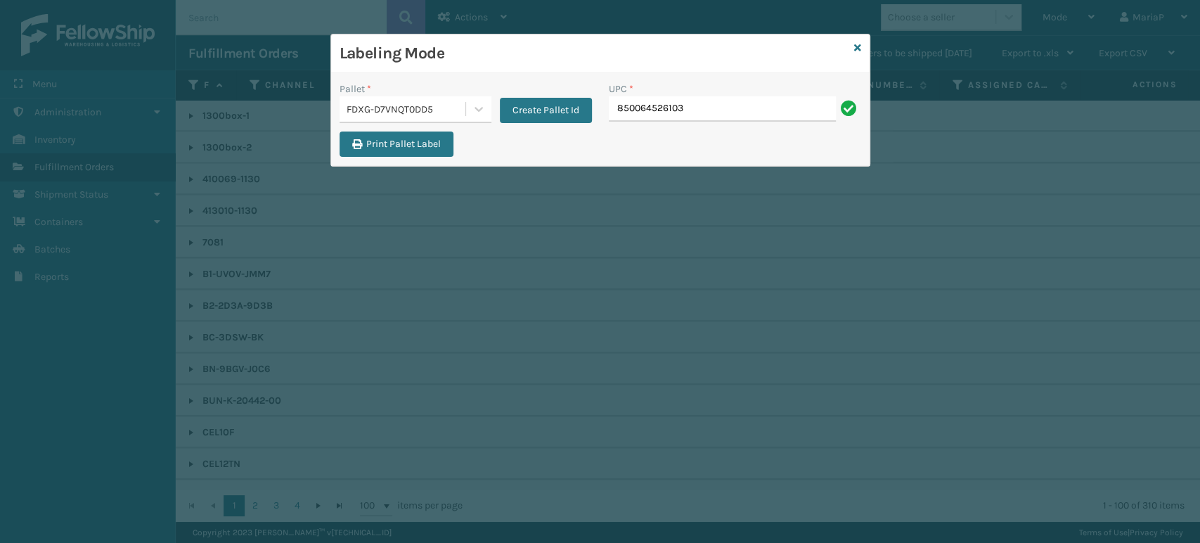
type input "850064526103"
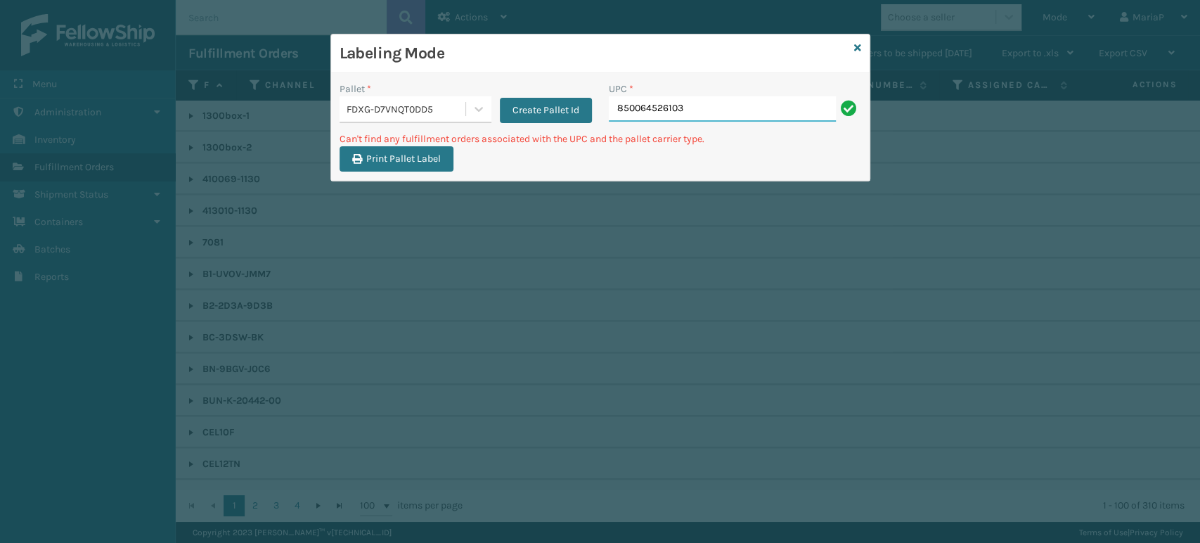
click at [708, 112] on input "850064526103" at bounding box center [722, 108] width 227 height 25
click at [678, 103] on input "850064526103" at bounding box center [722, 108] width 227 height 25
type input "850012486640"
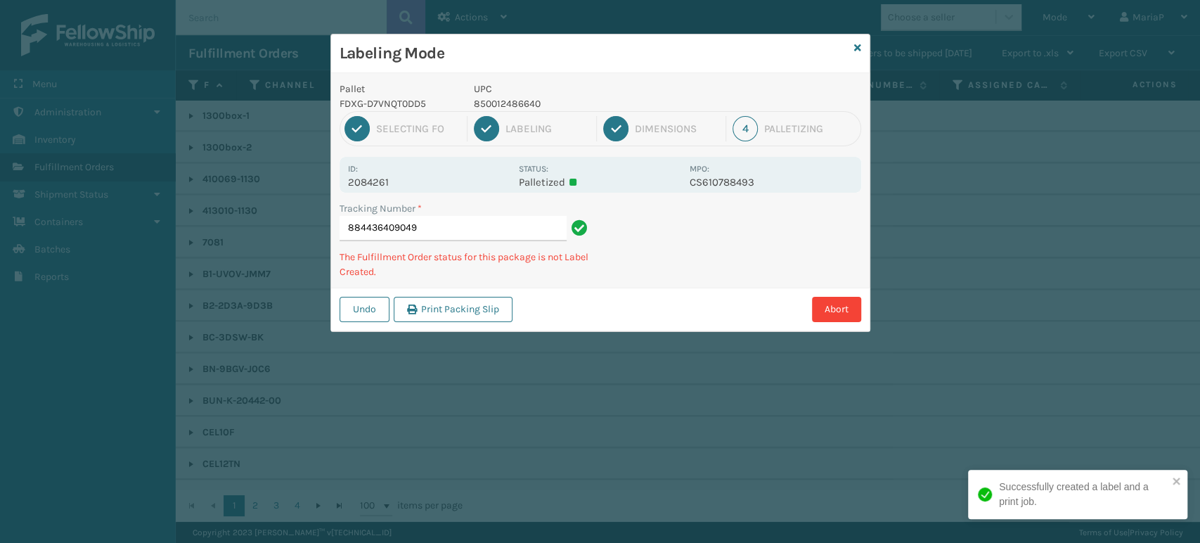
click at [489, 102] on p "850012486640" at bounding box center [577, 103] width 207 height 15
copy p "850012486640"
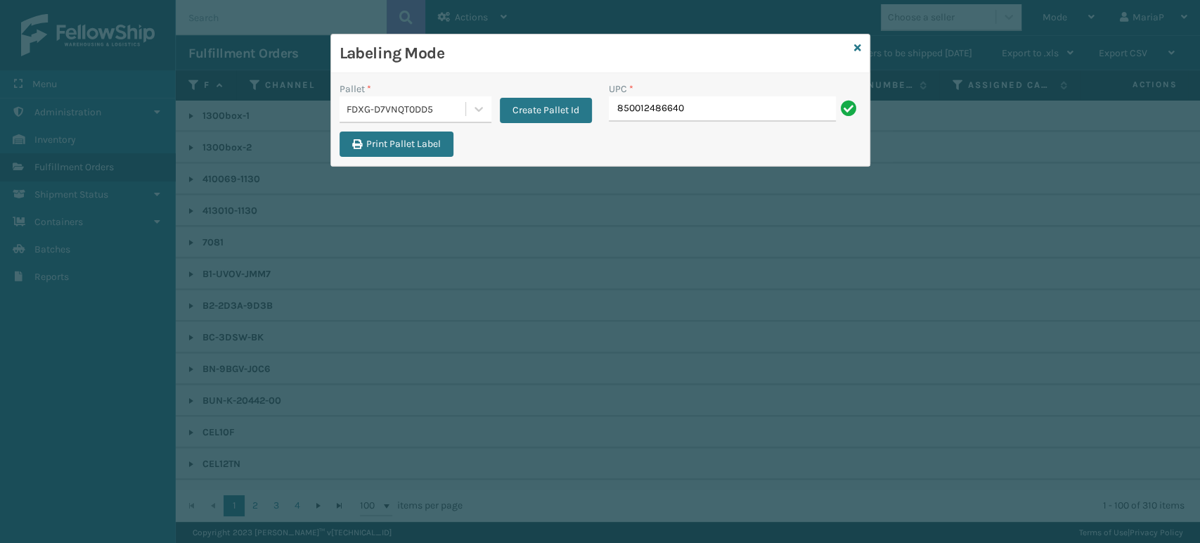
type input "850012486640"
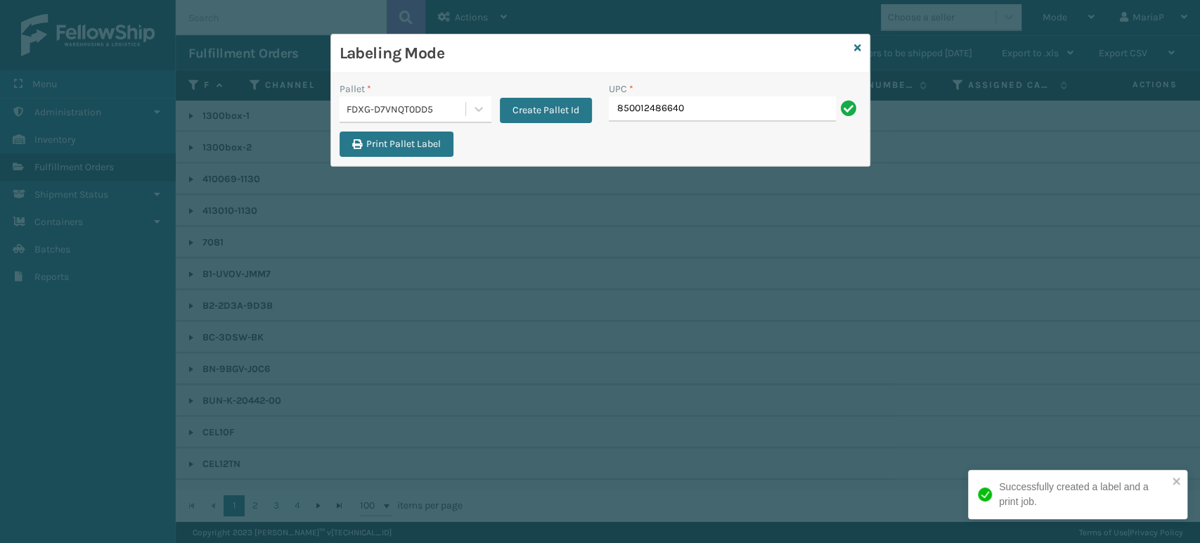
type input "850012486640"
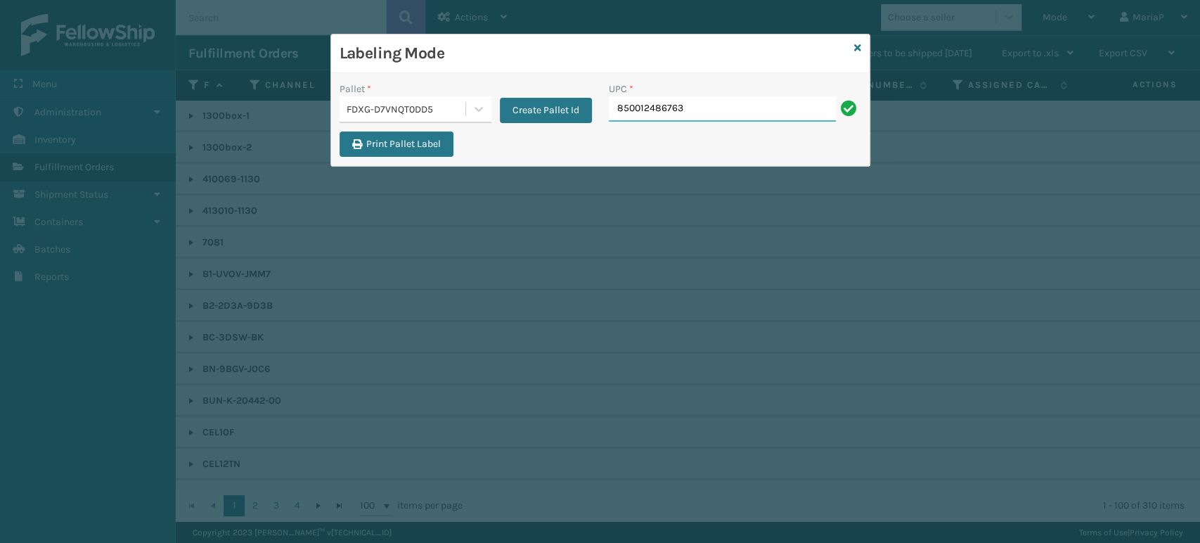
type input "850012486763"
type input "853799"
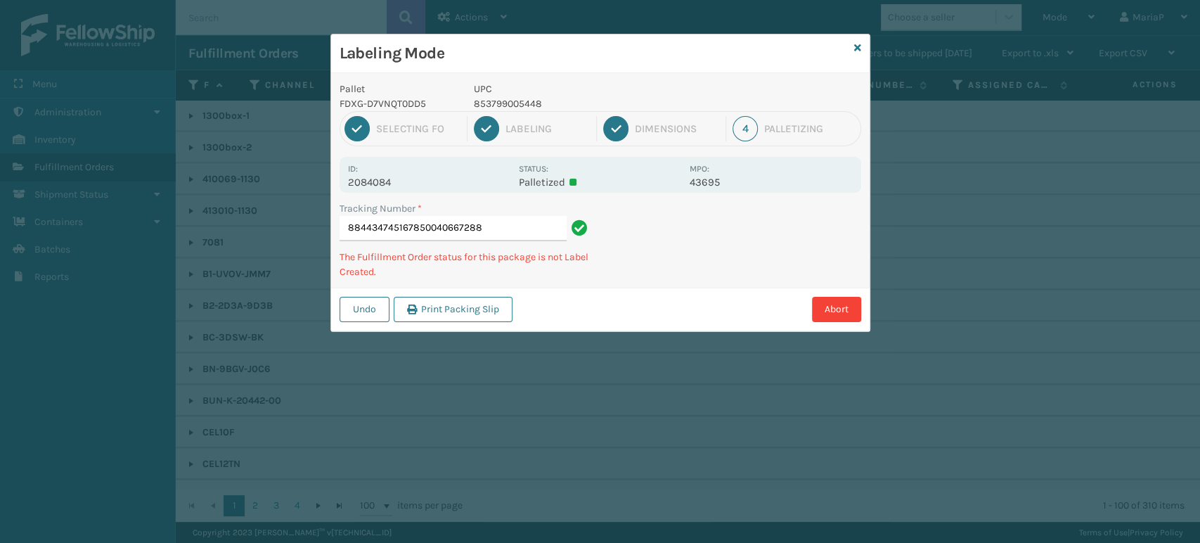
type input "884434745167850040667288"
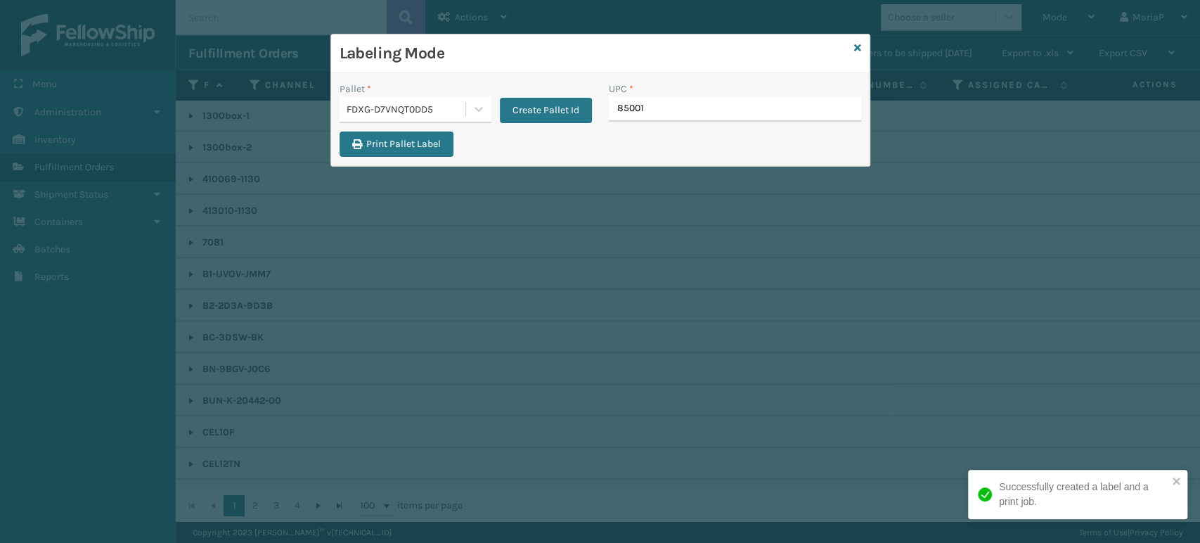
type input "850012"
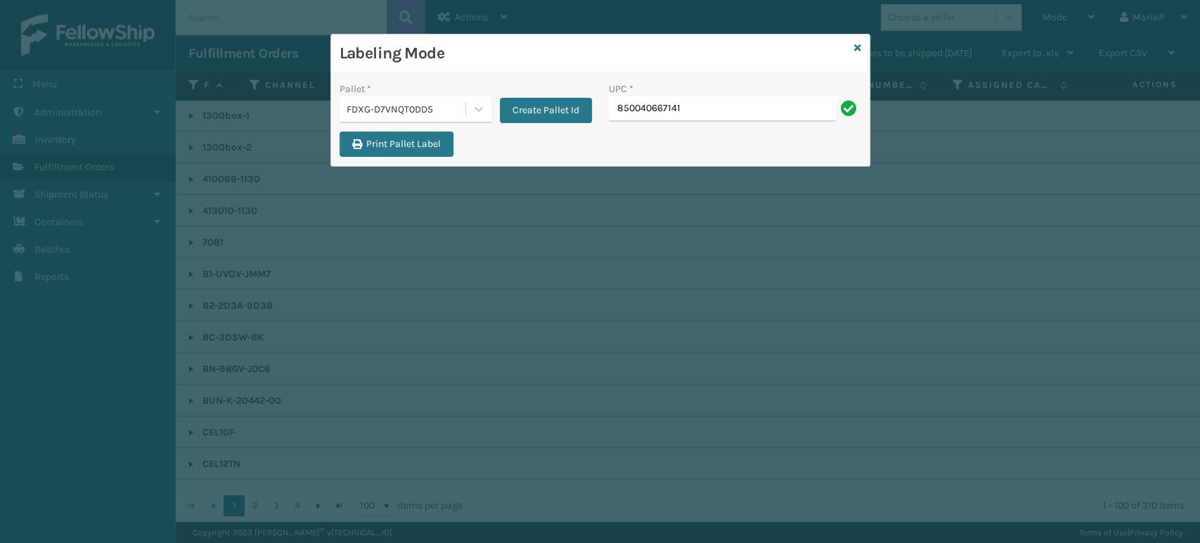
type input "850040667141"
type input "FL-OLVA-CRM"
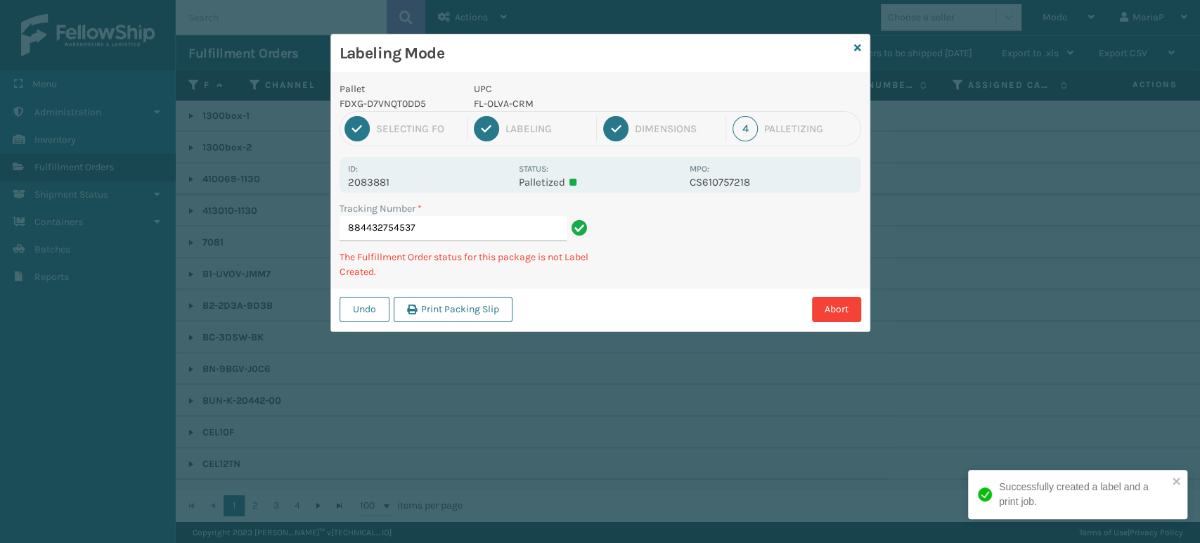
click at [512, 105] on p "FL-OLVA-CRM" at bounding box center [577, 103] width 207 height 15
click at [510, 105] on p "FL-OLVA-CRM" at bounding box center [577, 103] width 207 height 15
click at [509, 104] on p "FL-OLVA-CRM" at bounding box center [577, 103] width 207 height 15
click at [509, 103] on p "FL-OLVA-CRM" at bounding box center [577, 103] width 207 height 15
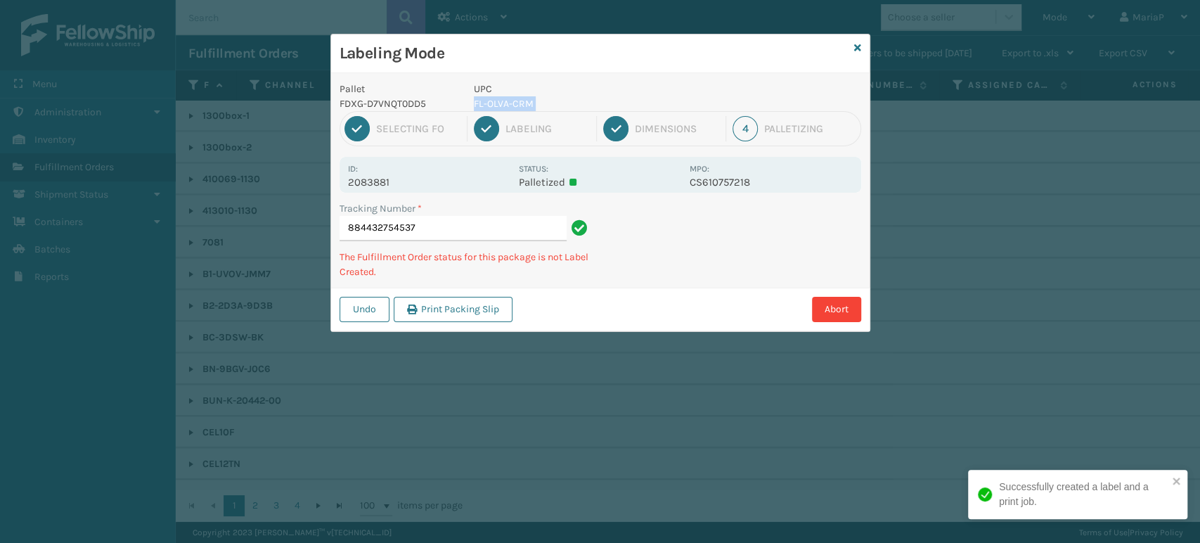
click at [509, 103] on p "FL-OLVA-CRM" at bounding box center [577, 103] width 207 height 15
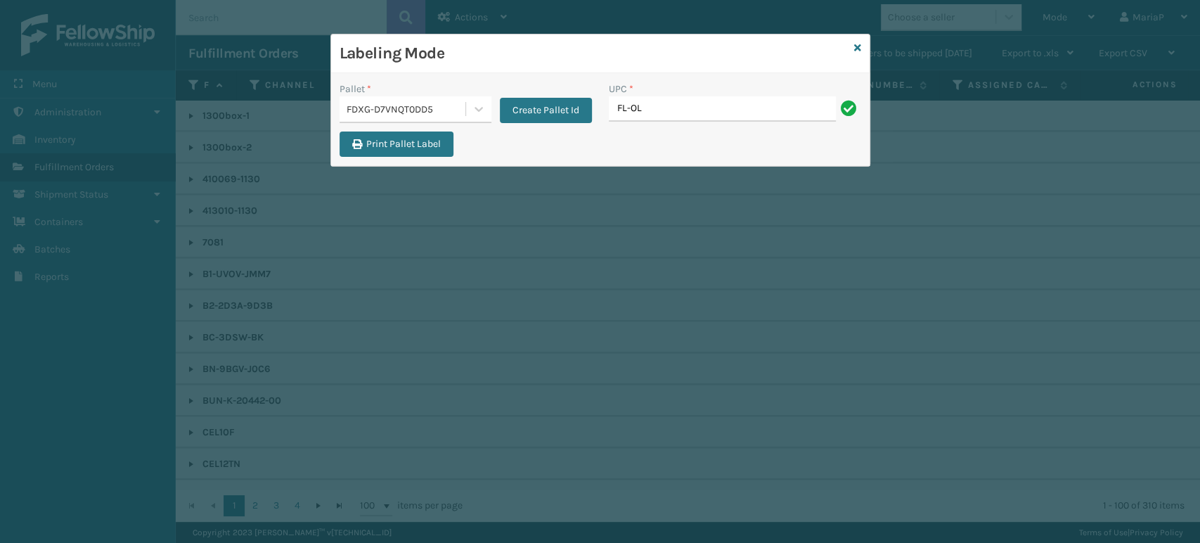
type input "FL-OLVA-CRM"
type input "850012486"
type input "8539130"
type input "858100007920"
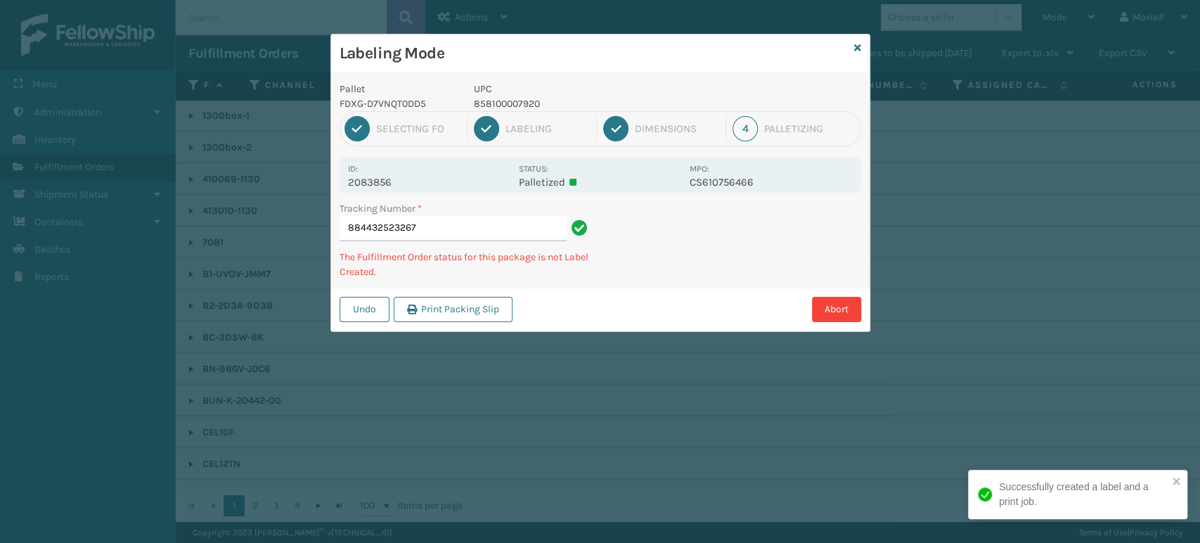
click at [507, 108] on p "858100007920" at bounding box center [577, 103] width 207 height 15
click at [509, 103] on p "858100007920" at bounding box center [577, 103] width 207 height 15
click at [512, 103] on p "858100007920" at bounding box center [577, 103] width 207 height 15
click at [513, 105] on p "858100007920" at bounding box center [577, 103] width 207 height 15
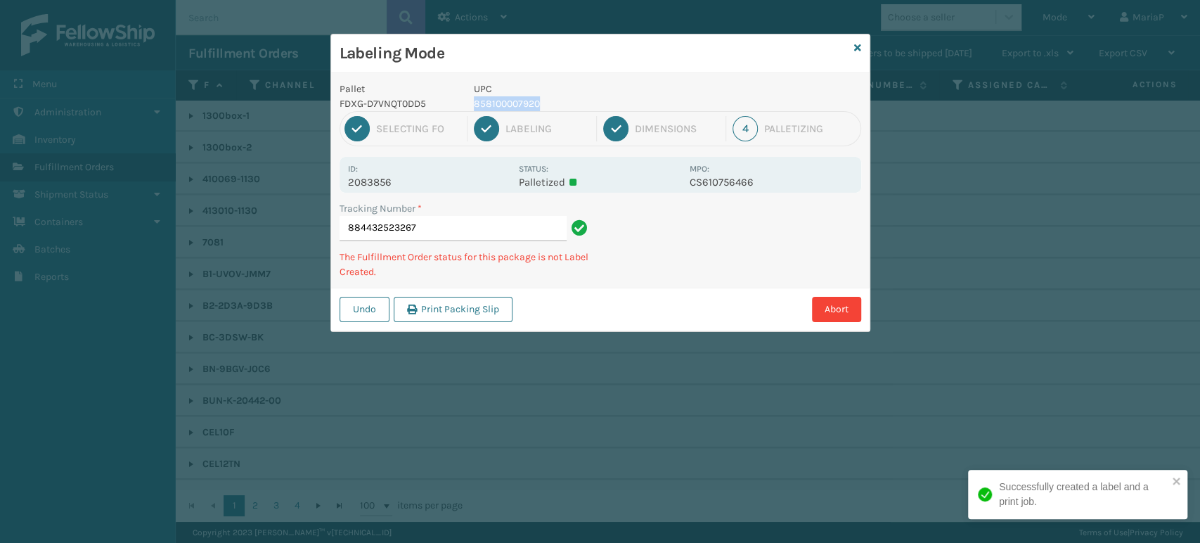
copy p "858100007920"
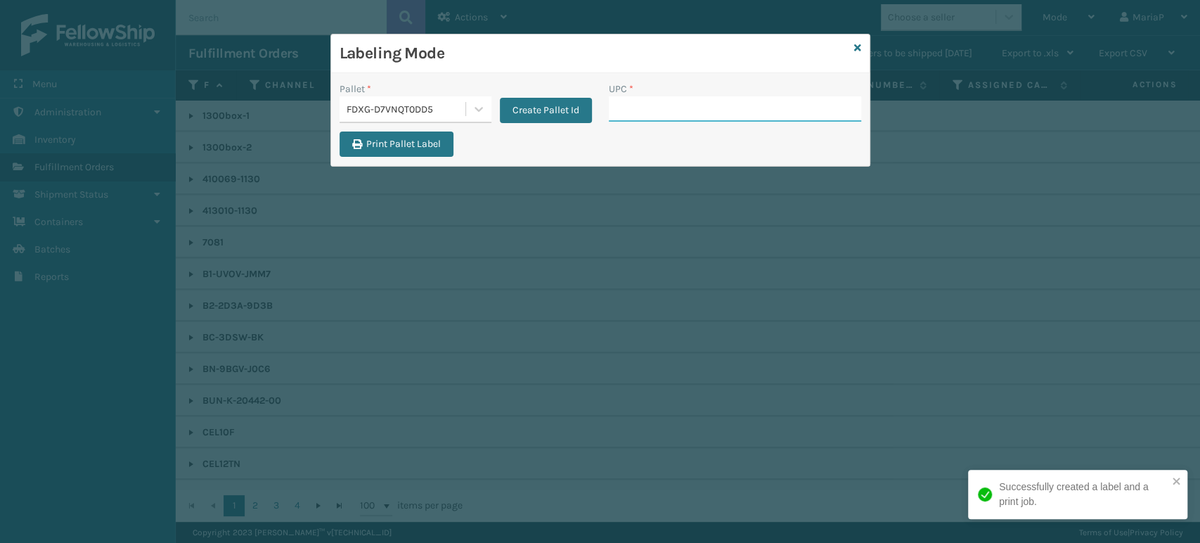
click at [648, 103] on input "UPC *" at bounding box center [735, 108] width 252 height 25
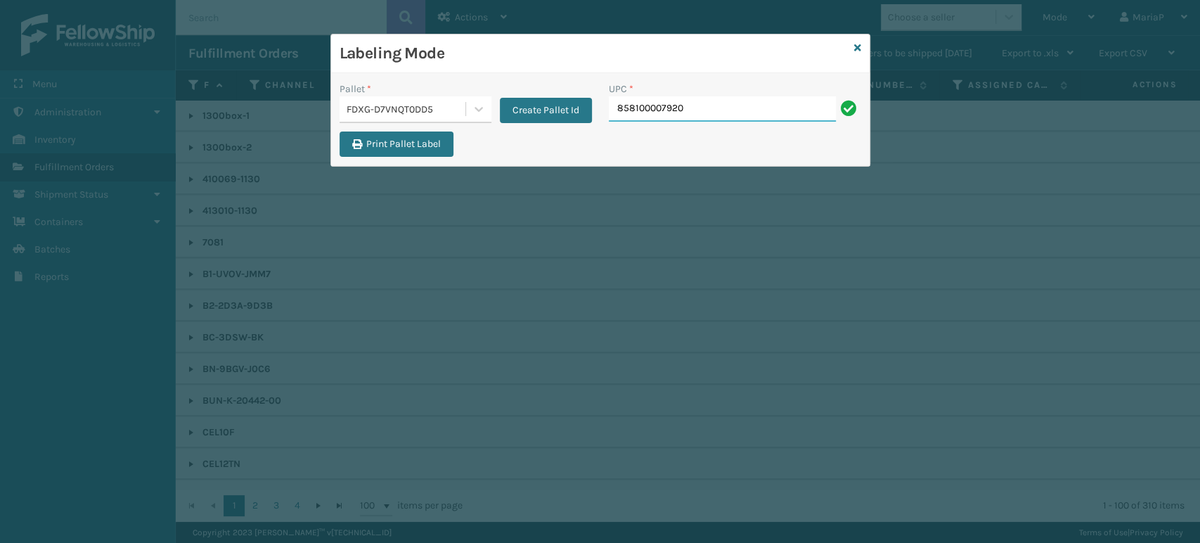
type input "858100007920"
type input "85004"
type input "8544030"
type input "8581000"
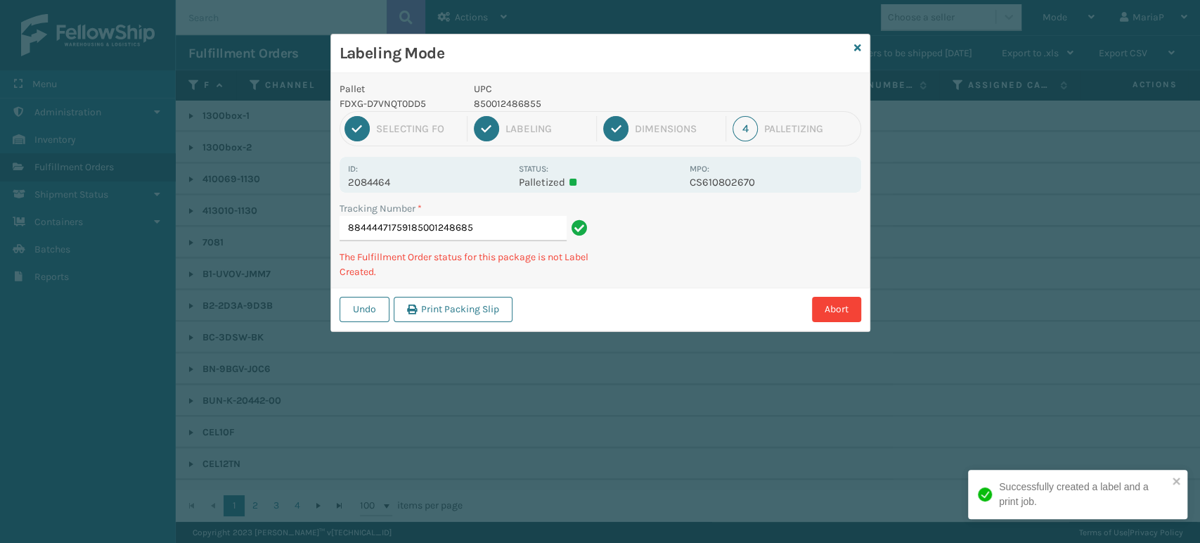
type input "884444717591850012486855"
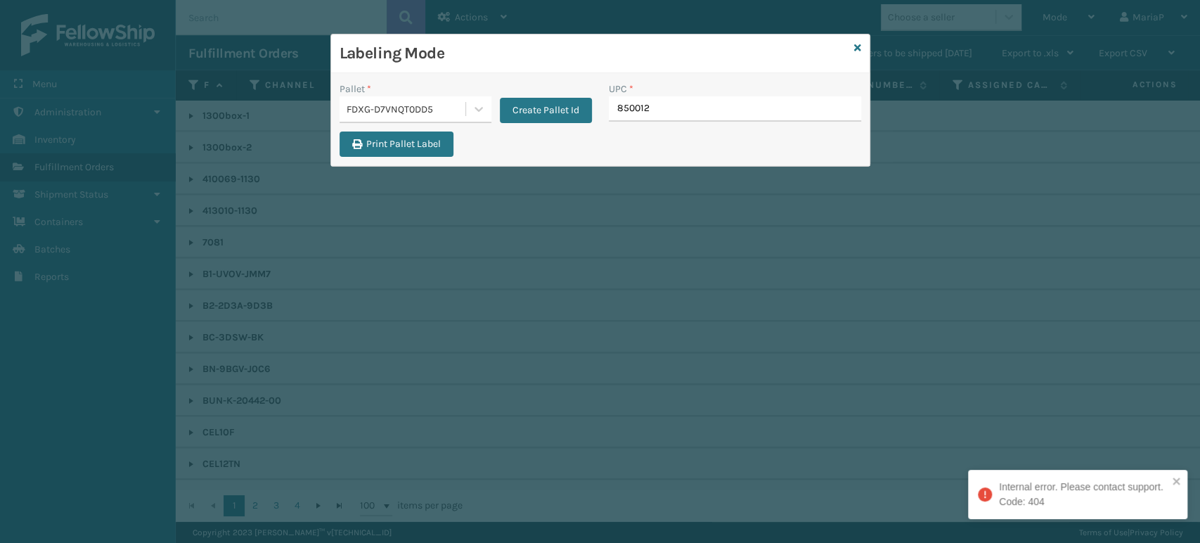
type input "8500124"
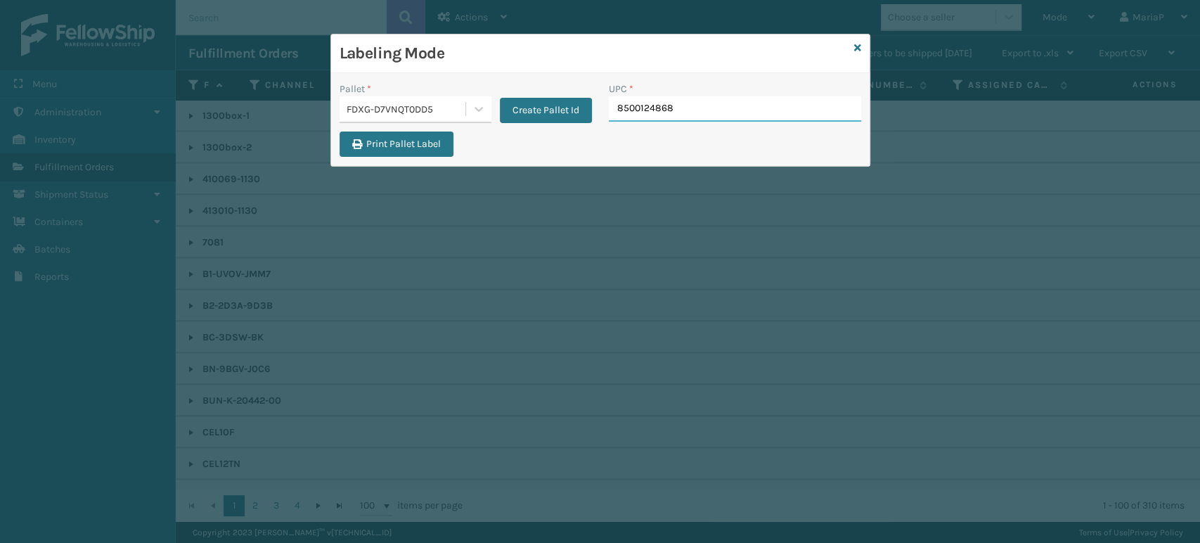
type input "85001248689"
type input "8539130"
type input "850012"
type input "850"
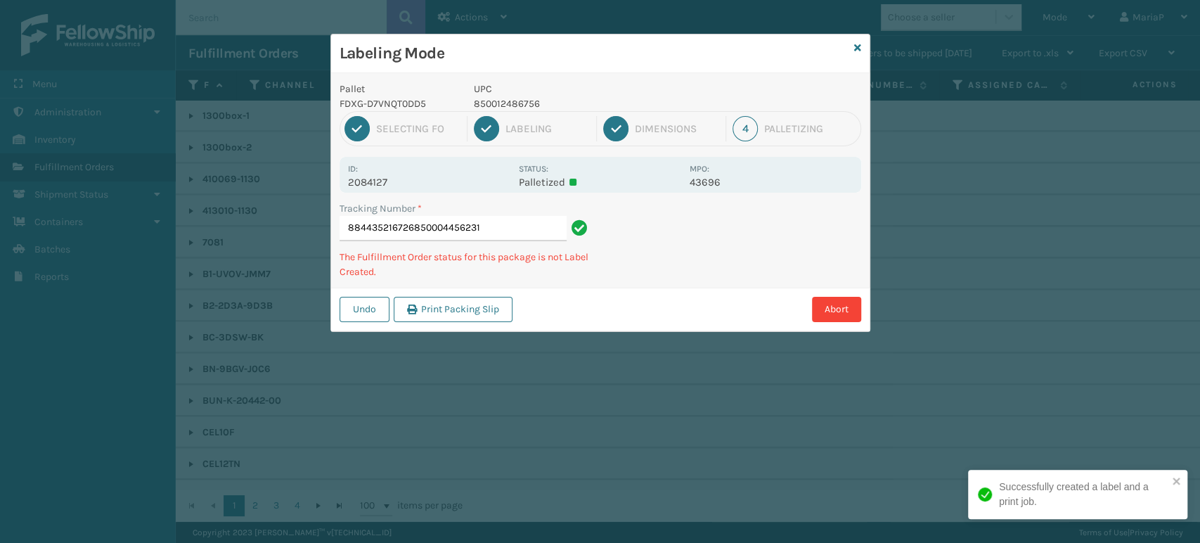
type input "884435216726850004456231"
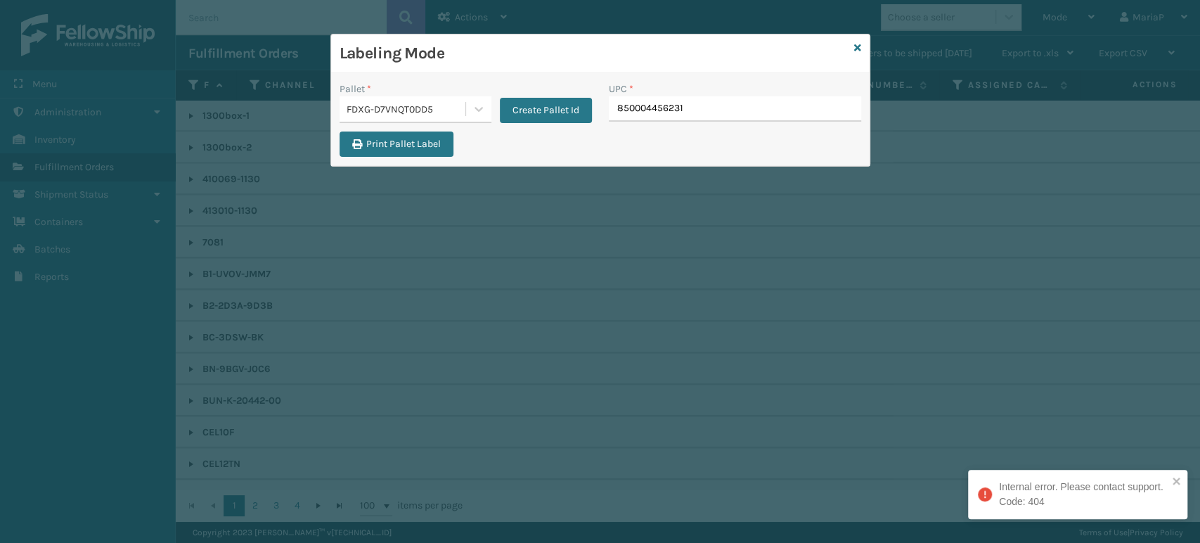
type input "850004456231"
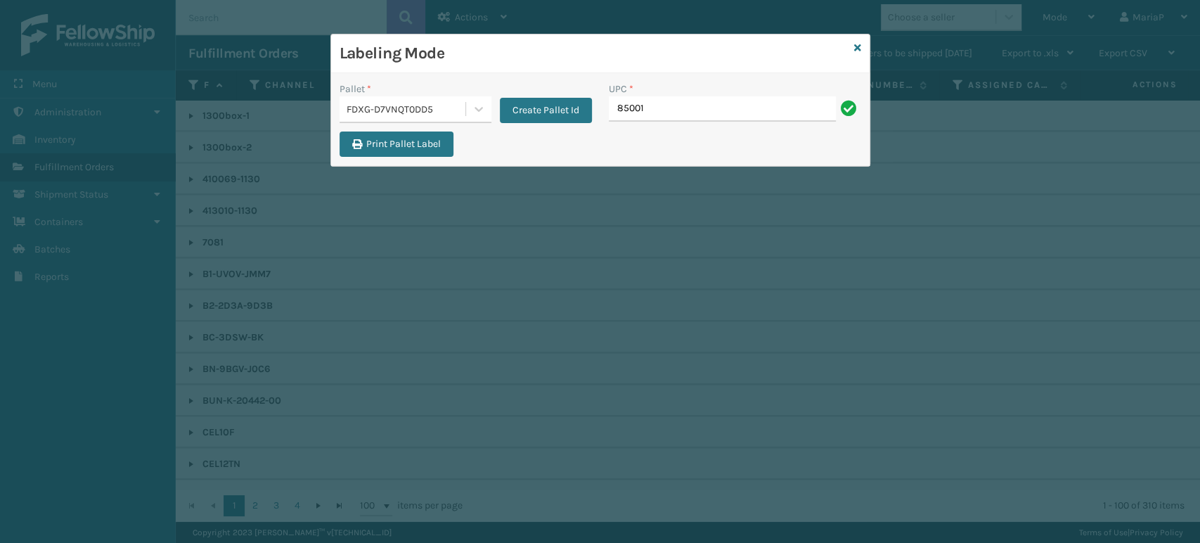
type input "850012"
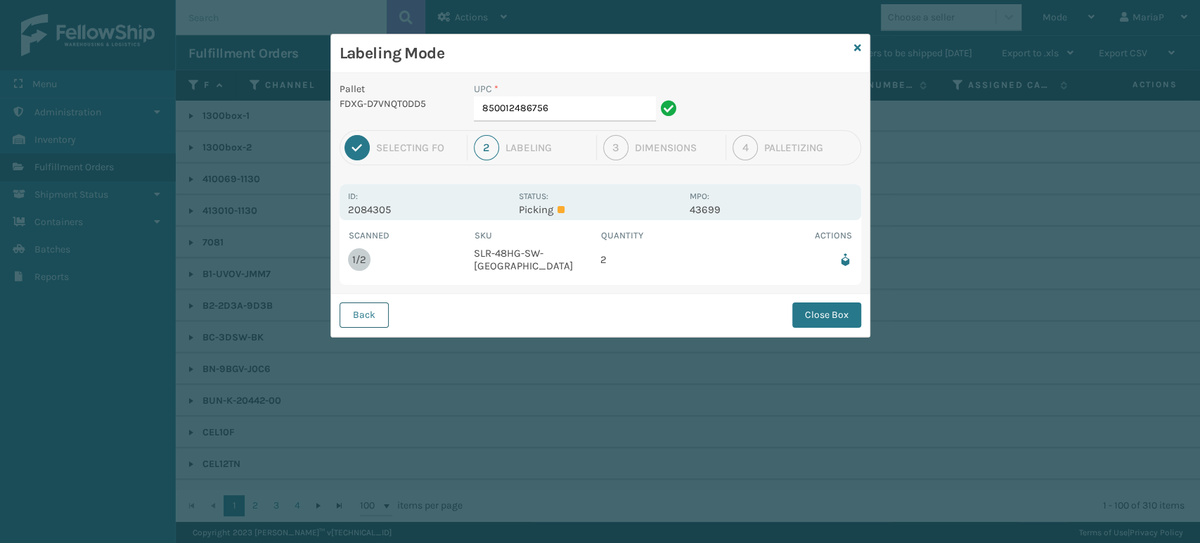
click at [368, 305] on button "Back" at bounding box center [364, 314] width 49 height 25
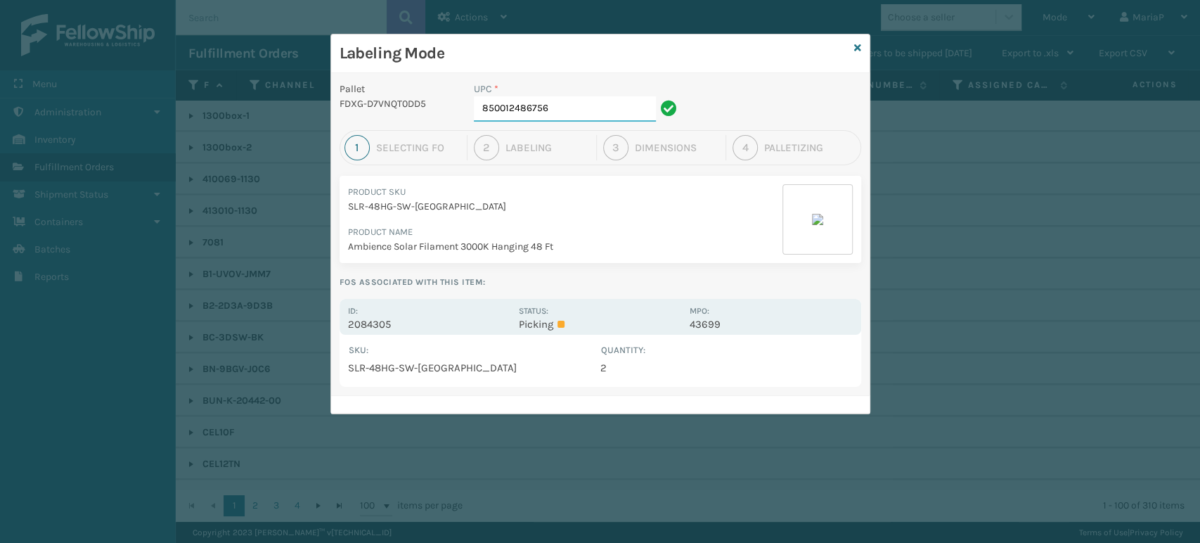
click at [567, 108] on input "850012486756" at bounding box center [565, 108] width 182 height 25
type input "854403007438"
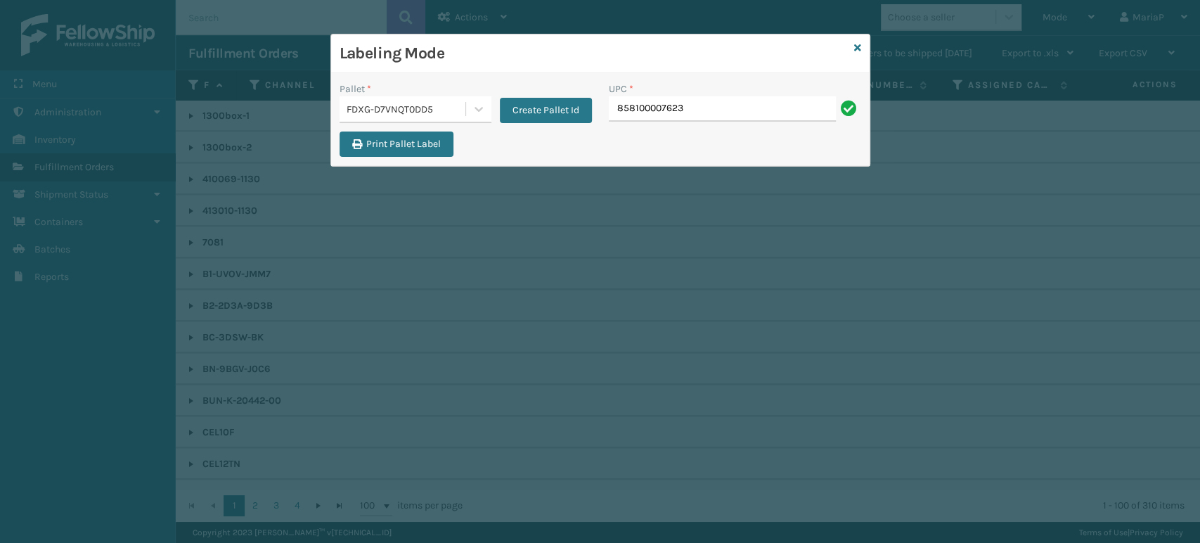
type input "858100007623"
type input "FL-OLVA-CRM"
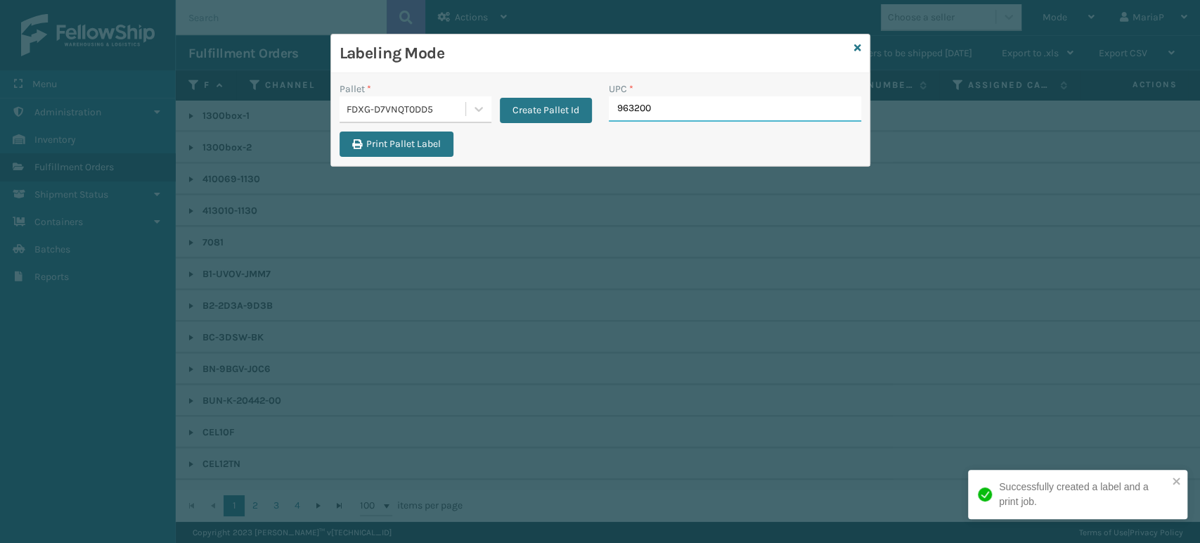
type input "9632001"
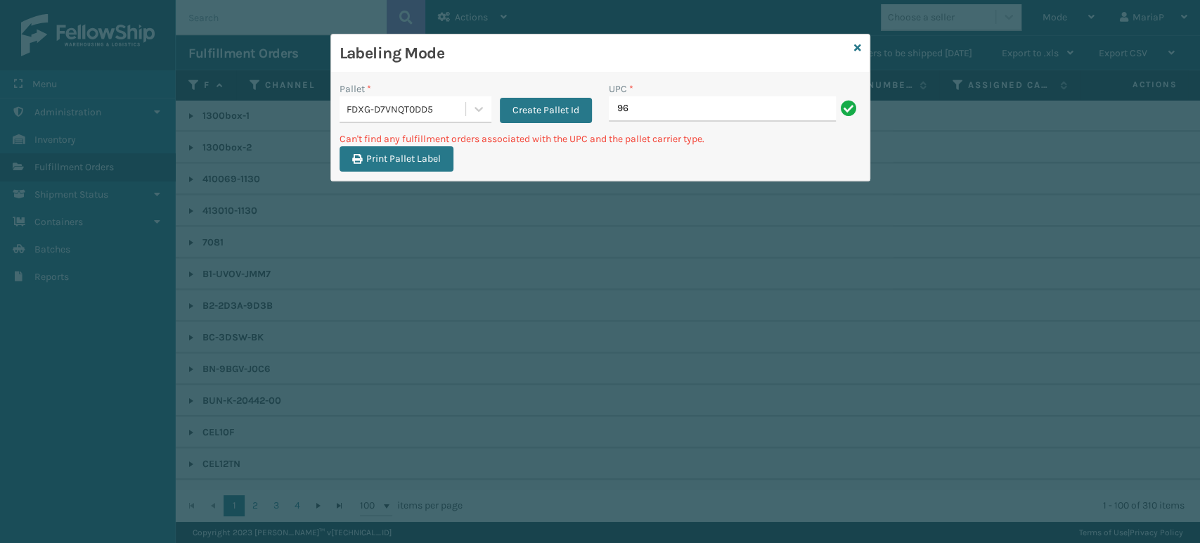
type input "9"
type input "FL-OLVA-CRM"
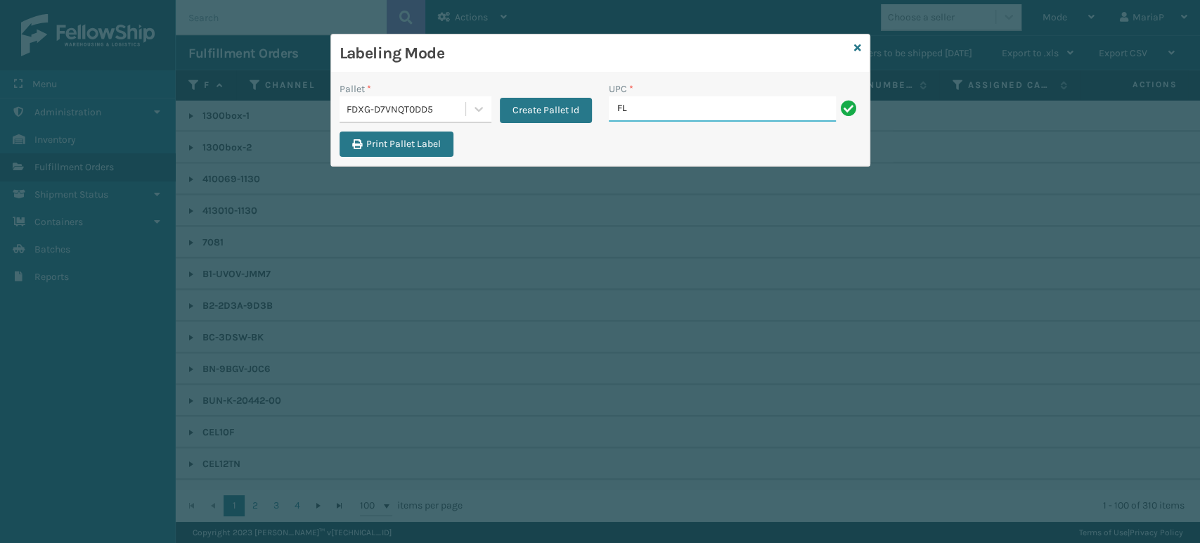
type input "FL-OLVA-CRM"
type input "858100007920"
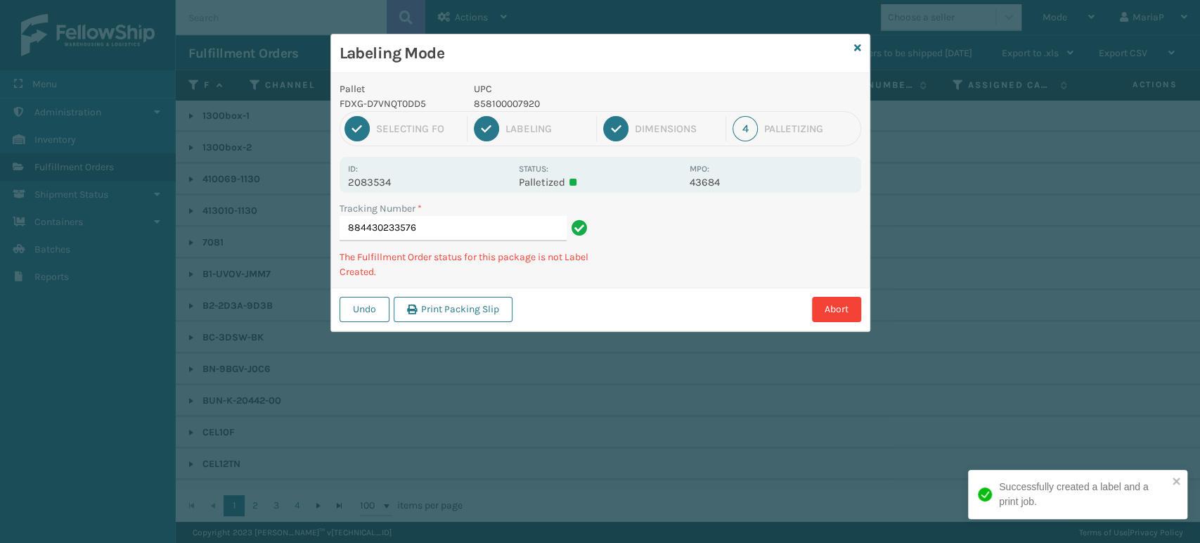
click at [527, 105] on p "858100007920" at bounding box center [577, 103] width 207 height 15
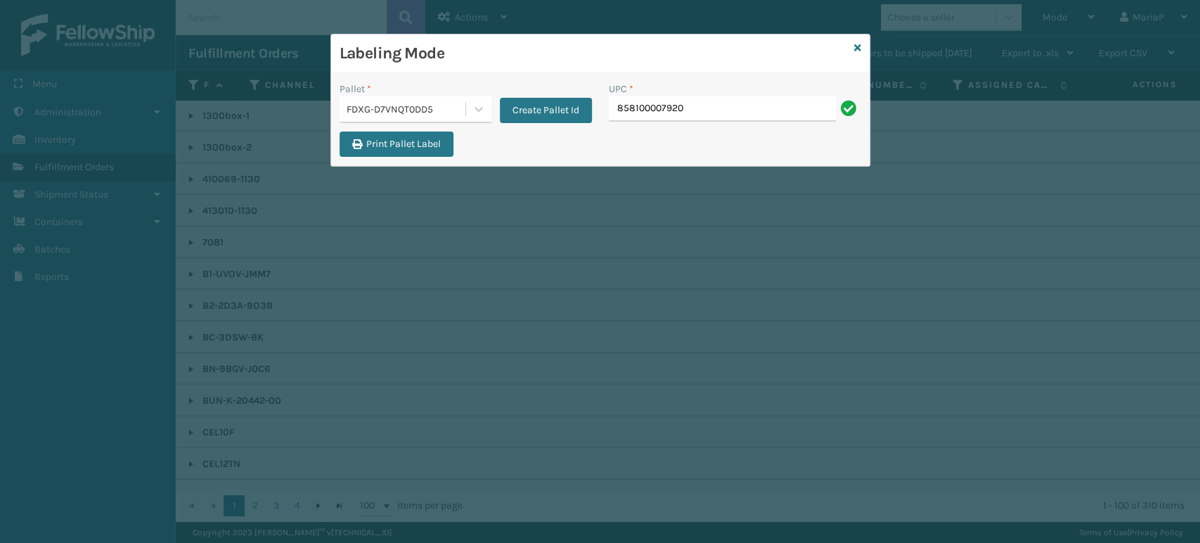
type input "858100007920"
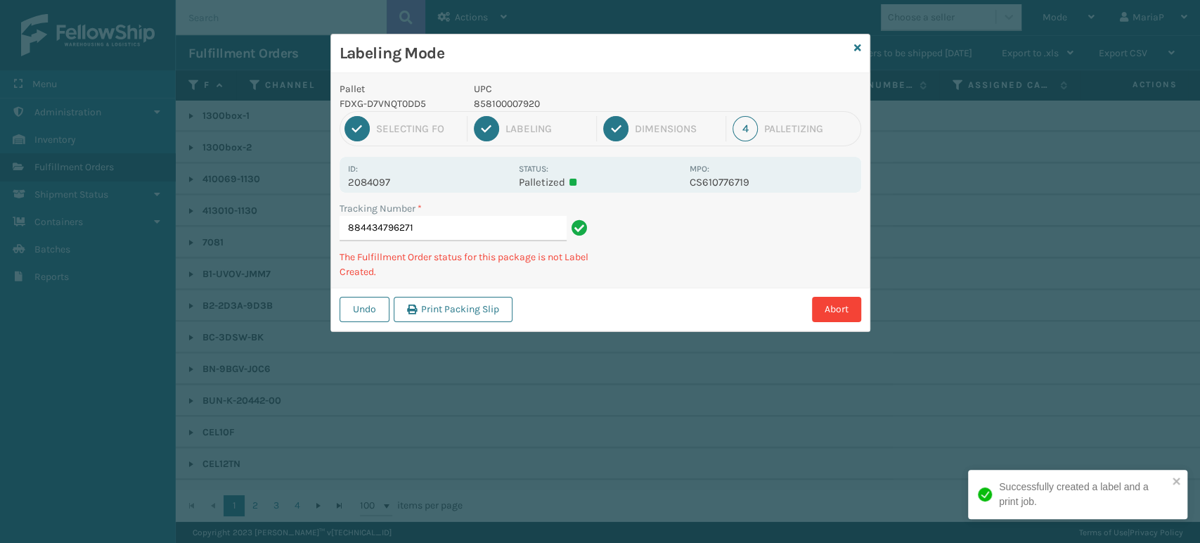
type input "884434796271858100007920"
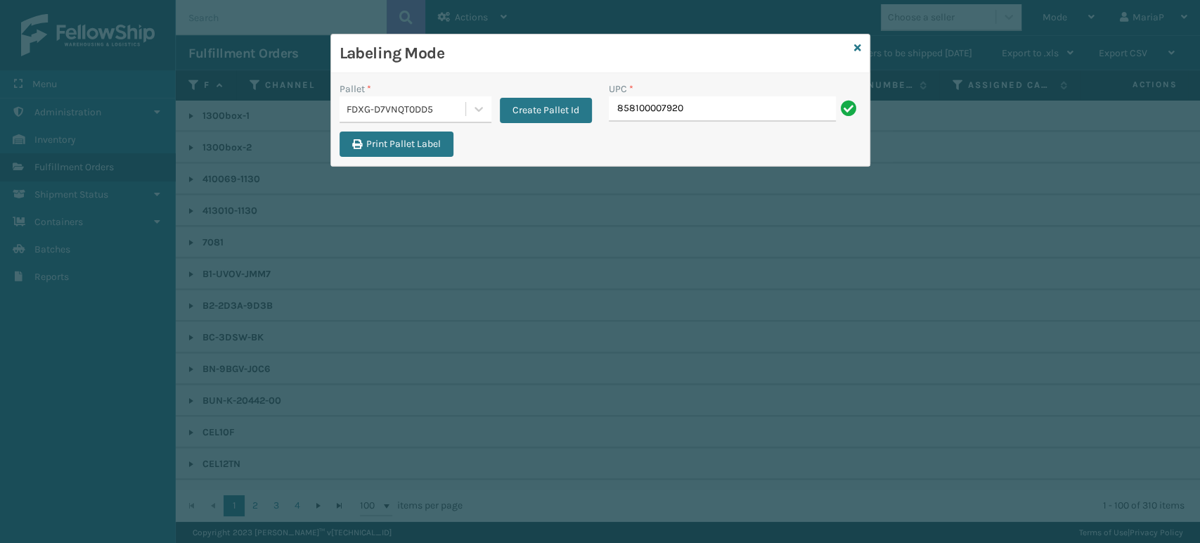
type input "858100007920"
type input "850004456101"
type input "850012486"
type input "850012486718"
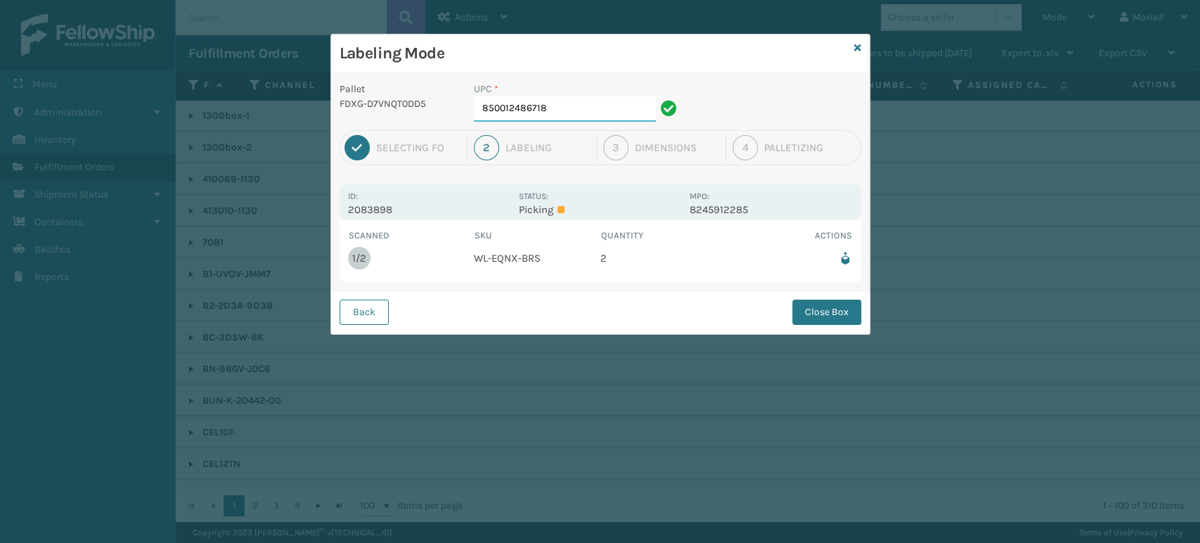
click at [612, 116] on input "850012486718" at bounding box center [565, 108] width 182 height 25
click at [824, 314] on button "Close Box" at bounding box center [826, 311] width 69 height 25
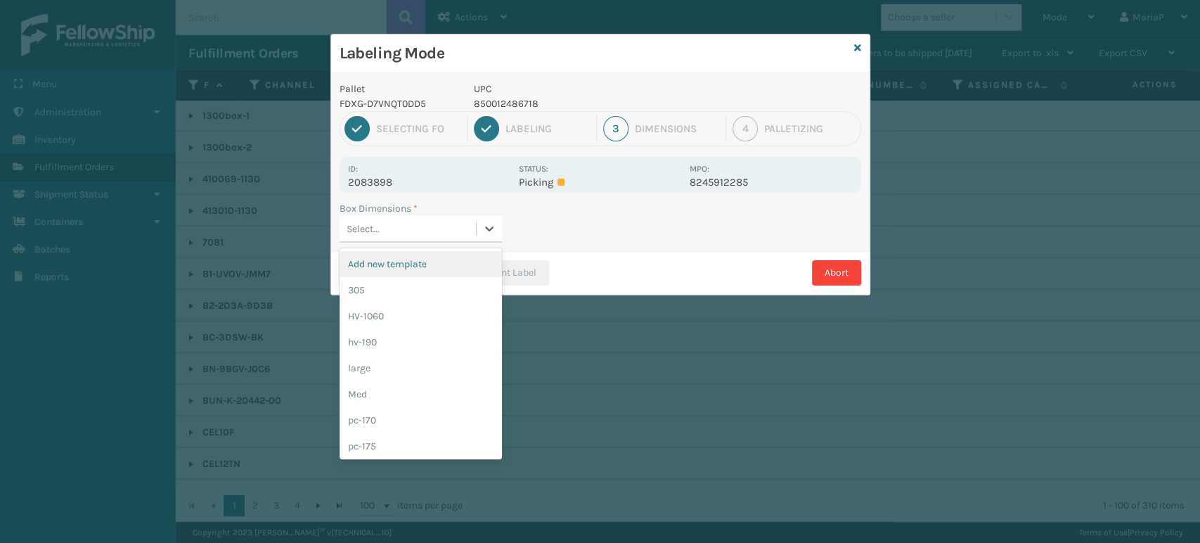
click at [420, 236] on div "Select..." at bounding box center [408, 228] width 136 height 23
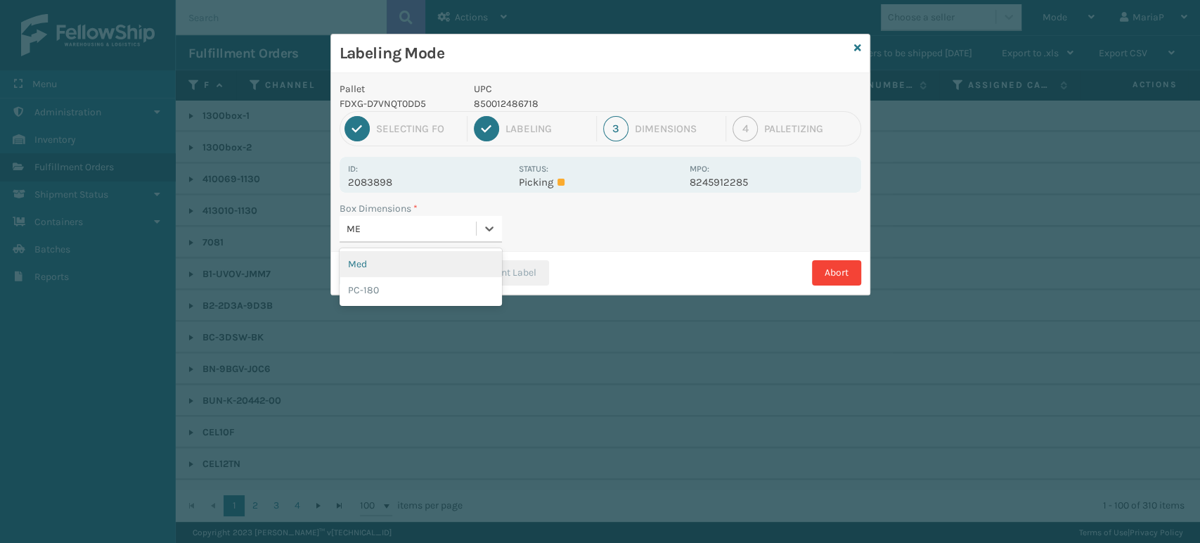
type input "MED"
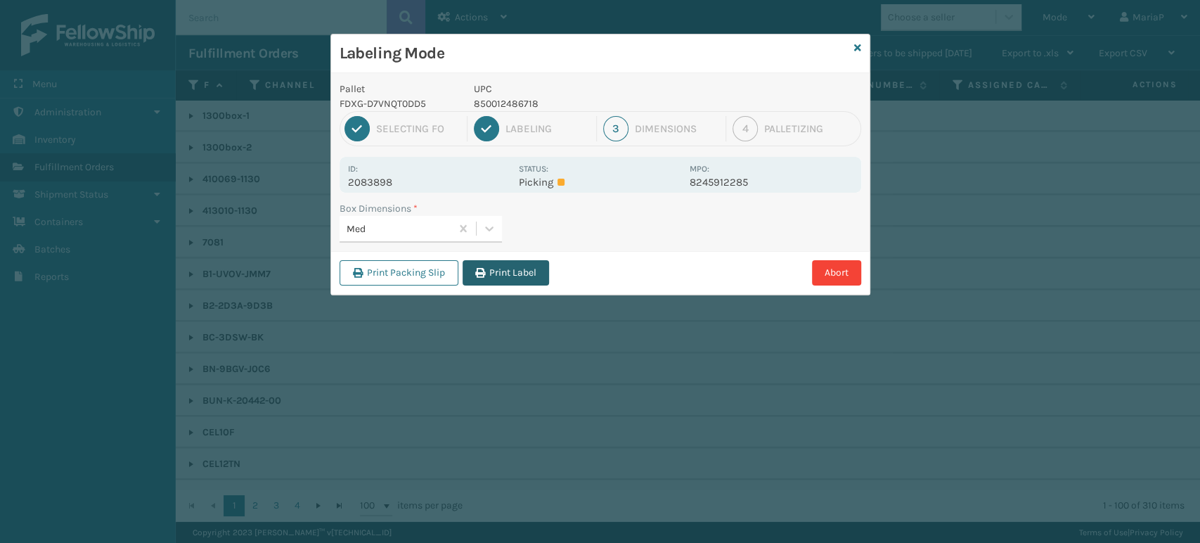
click at [538, 280] on button "Print Label" at bounding box center [506, 272] width 86 height 25
click at [538, 276] on div "Labeling Mode Pallet FDXG-D7VNQT0DD5 UPC 850012486718 1 Selecting FO 2 Labeling…" at bounding box center [600, 271] width 1200 height 543
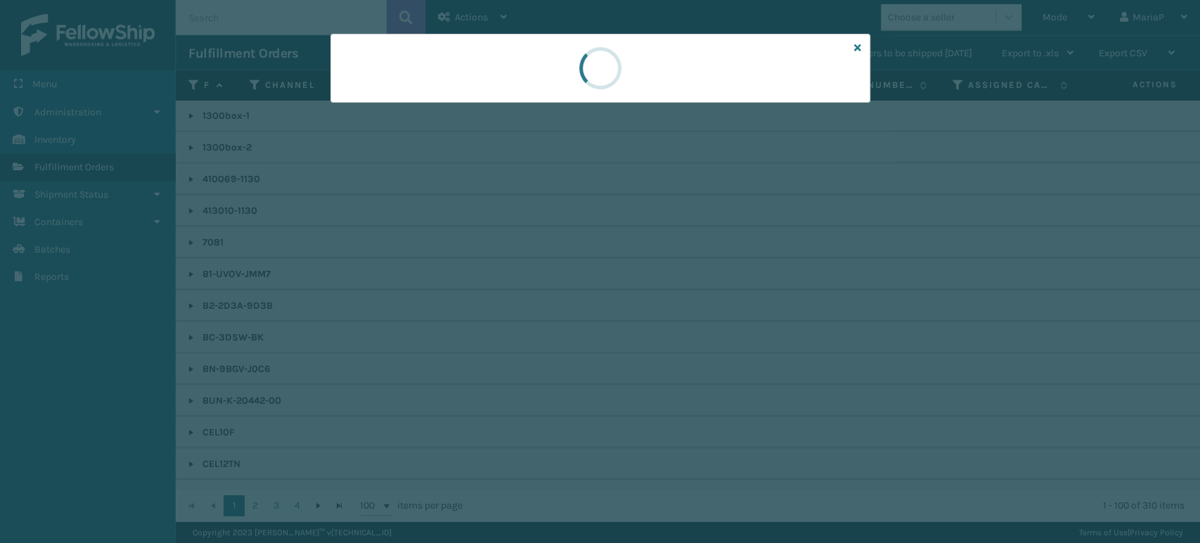
click at [538, 276] on div at bounding box center [600, 271] width 1200 height 543
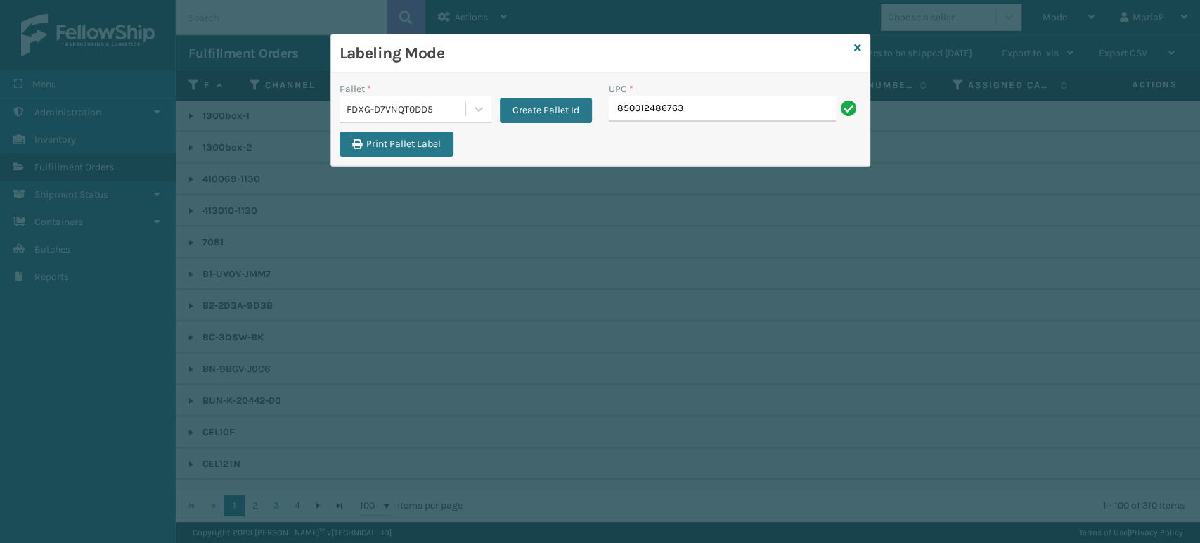
type input "850012486763"
type input "85004066701"
type input "850012"
click at [644, 108] on input "UPC *" at bounding box center [735, 108] width 252 height 25
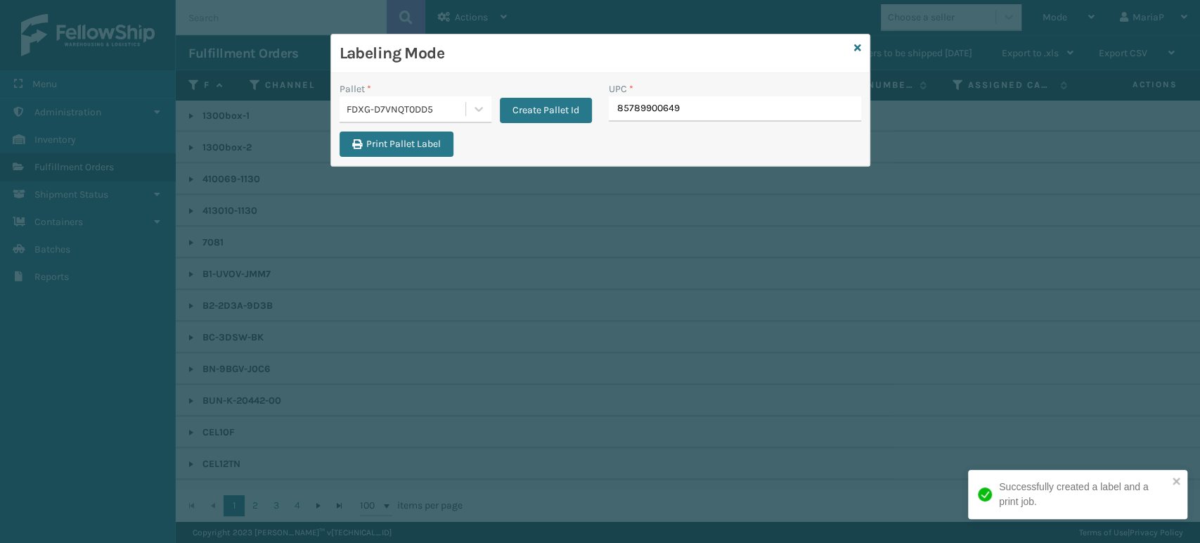
type input "857899006497"
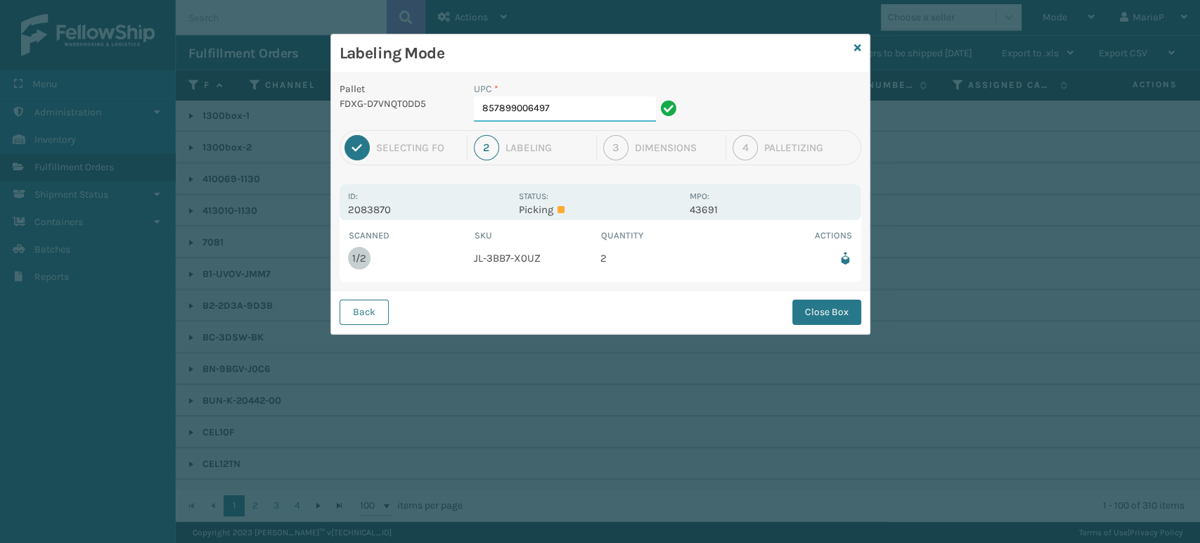
click at [577, 103] on input "857899006497" at bounding box center [565, 108] width 182 height 25
click at [825, 318] on button "Close Box" at bounding box center [826, 311] width 69 height 25
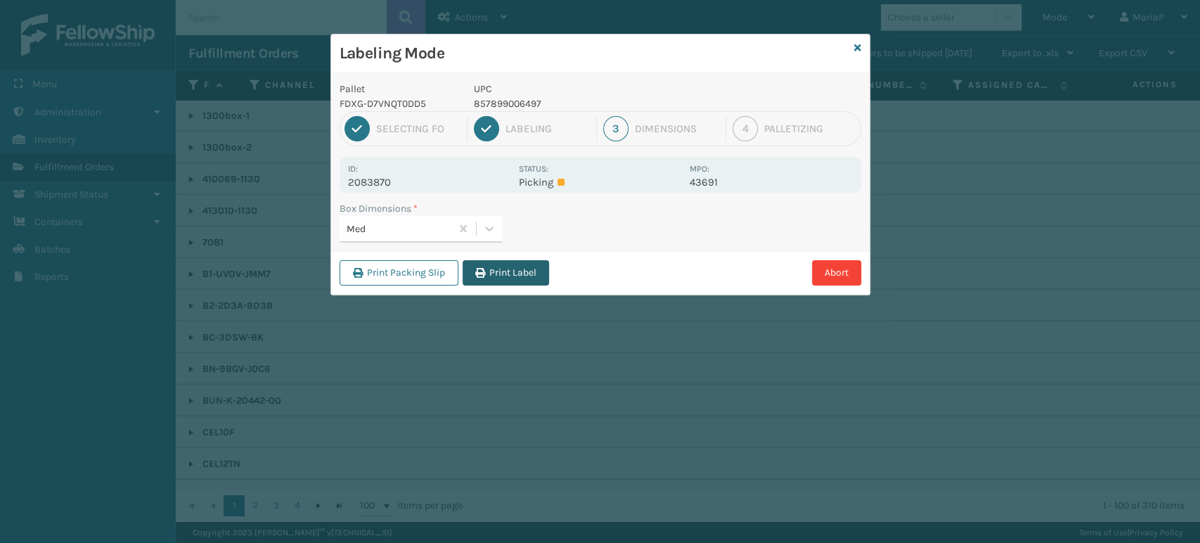
click at [498, 270] on button "Print Label" at bounding box center [506, 272] width 86 height 25
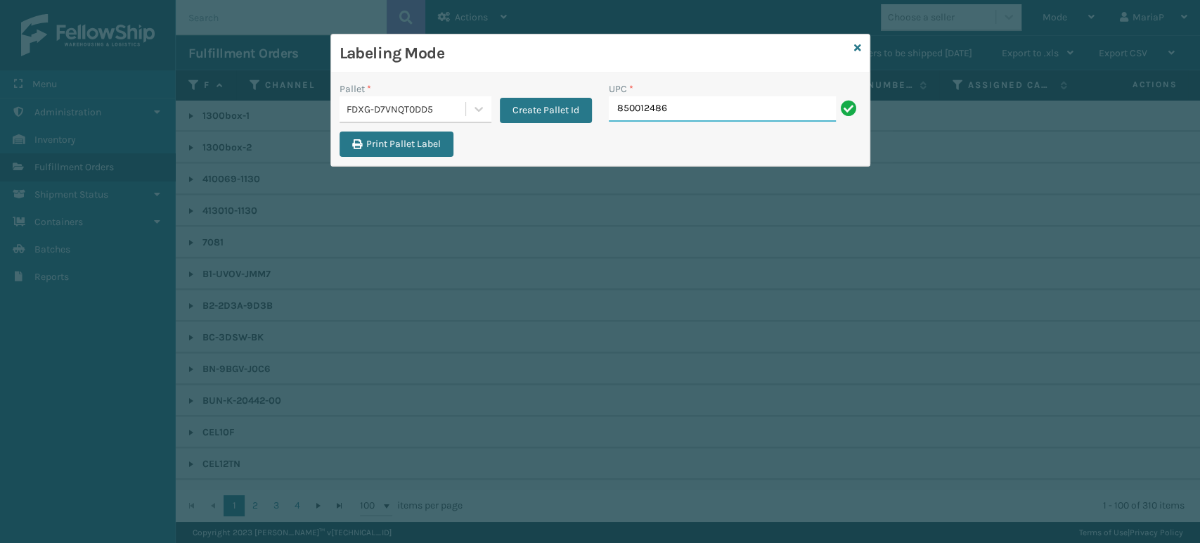
type input "8500124867"
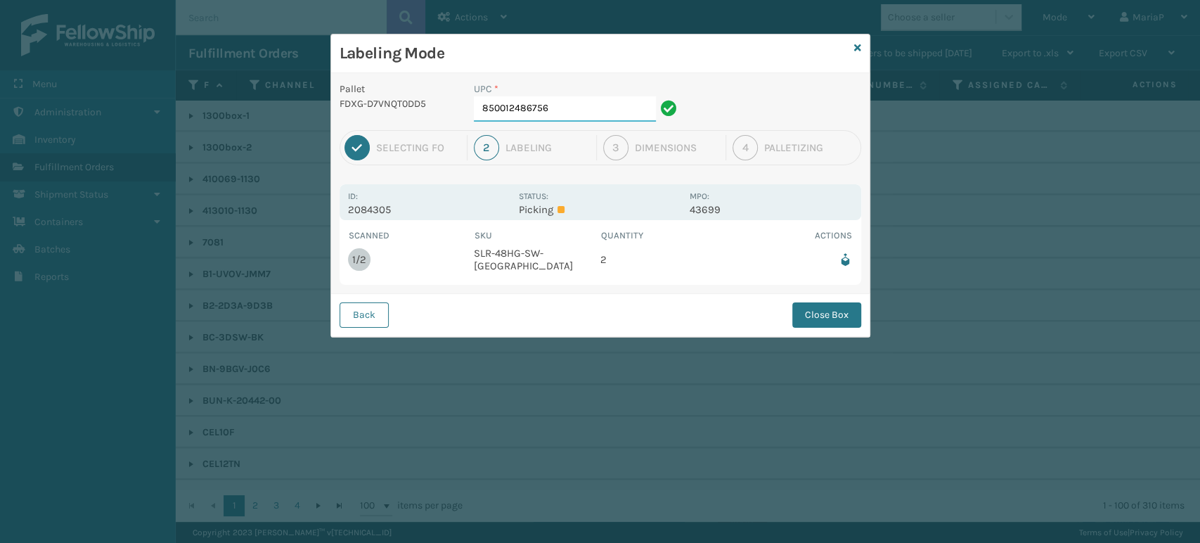
click at [565, 97] on input "850012486756" at bounding box center [565, 108] width 182 height 25
click at [823, 316] on button "Close Box" at bounding box center [826, 314] width 69 height 25
click at [823, 315] on div "Labeling Mode Pallet FDXG-D7VNQT0DD5 UPC * 850012486756 1 Selecting FO 2 Labeli…" at bounding box center [600, 271] width 1200 height 543
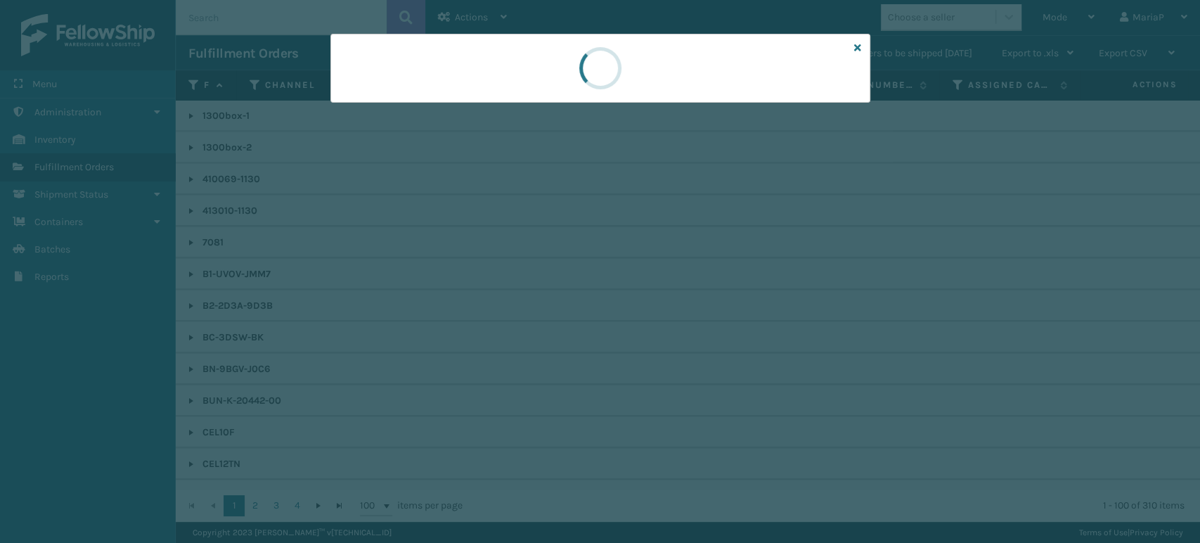
click at [824, 314] on div at bounding box center [600, 271] width 1200 height 543
click at [830, 314] on div at bounding box center [600, 271] width 1200 height 543
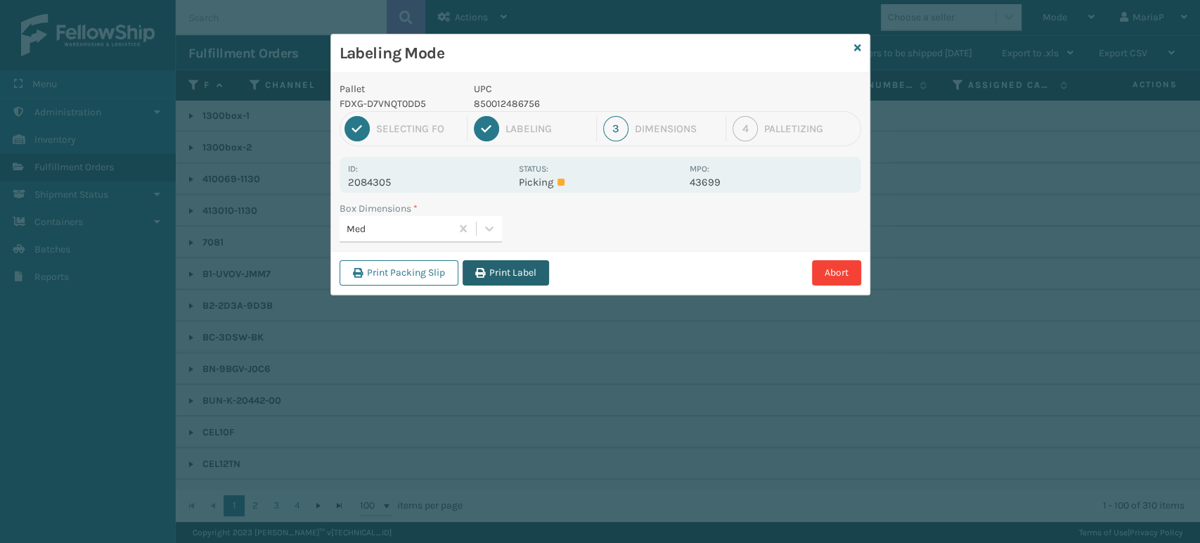
click at [525, 281] on button "Print Label" at bounding box center [506, 272] width 86 height 25
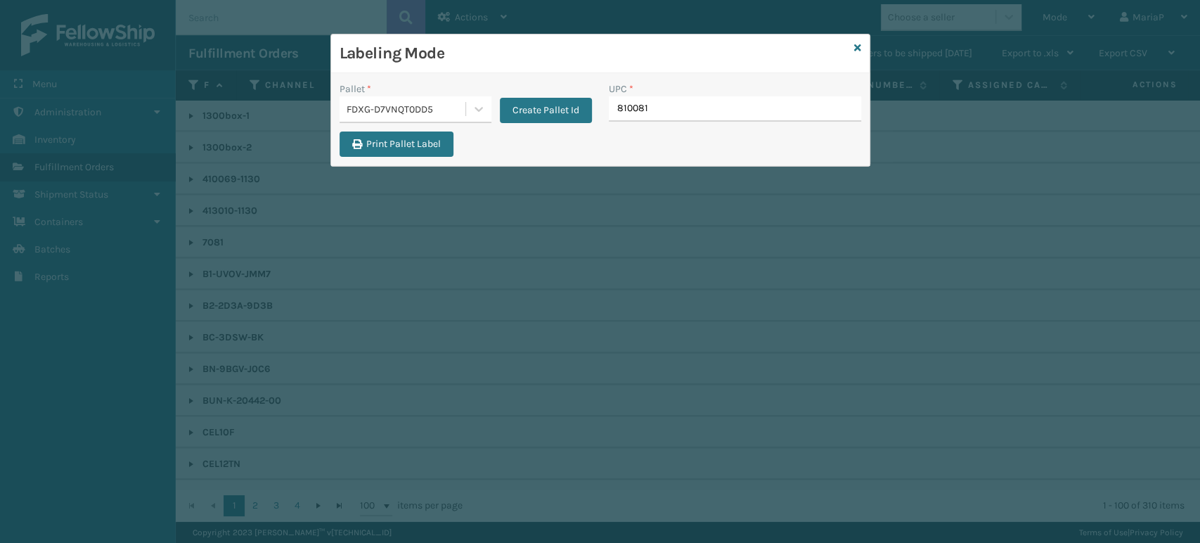
type input "8100819"
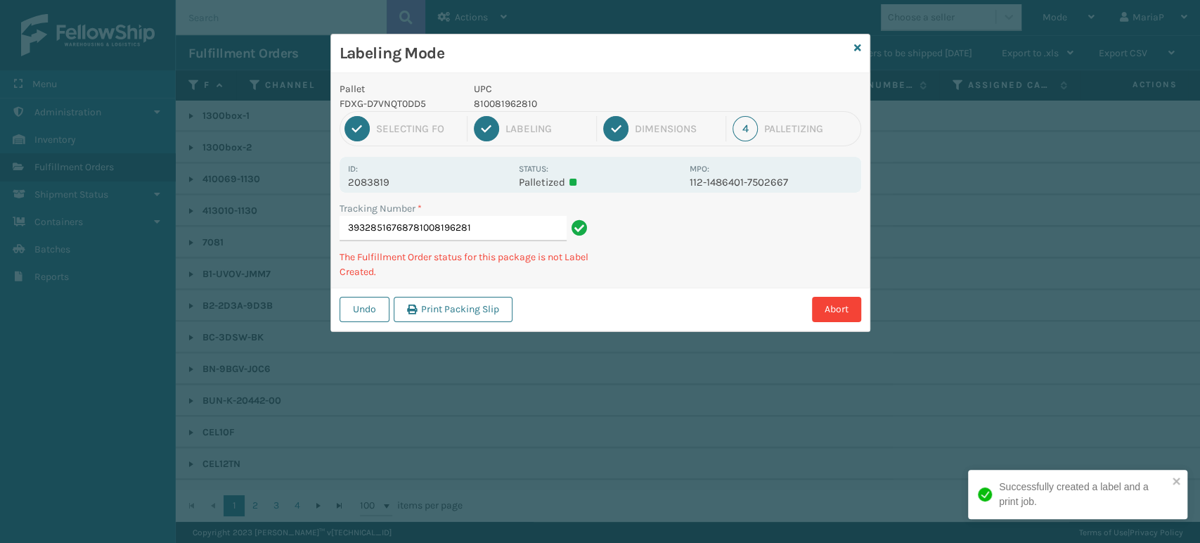
type input "393285167687810081962810"
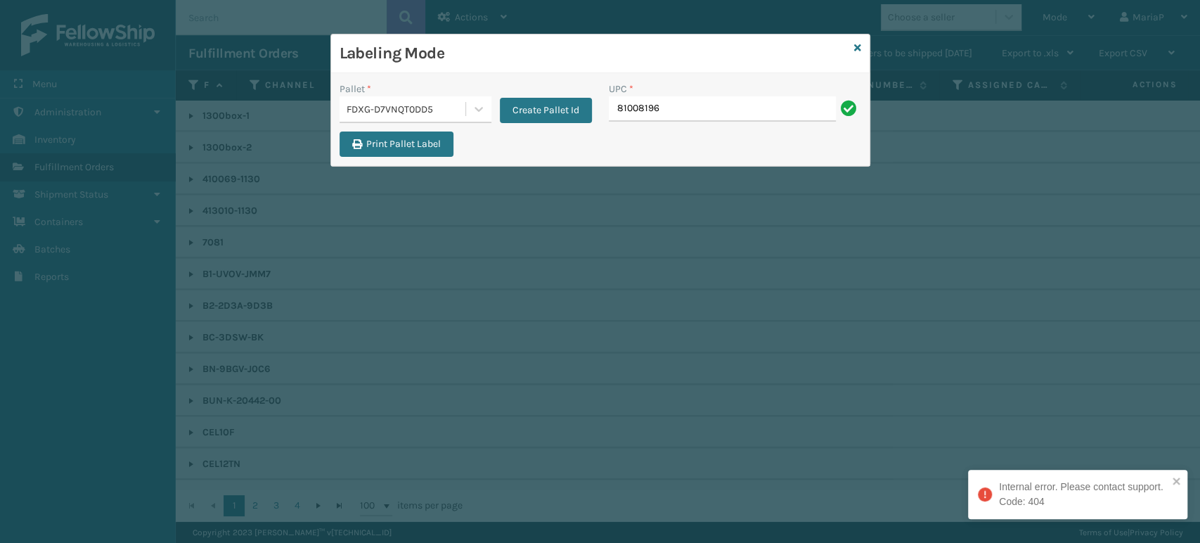
type input "810081962"
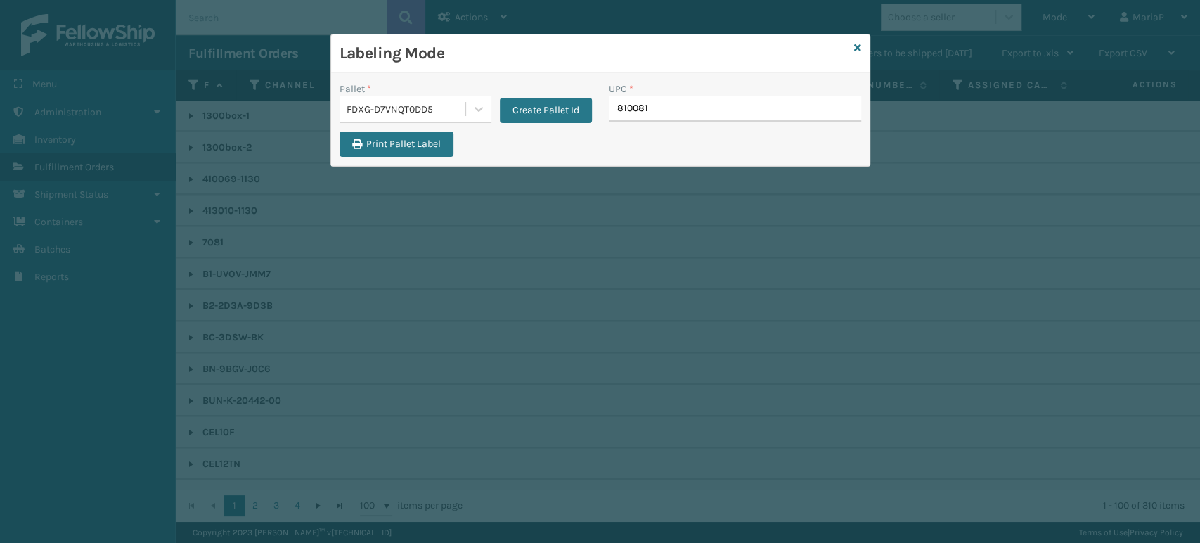
type input "8100819"
type input "81008196271"
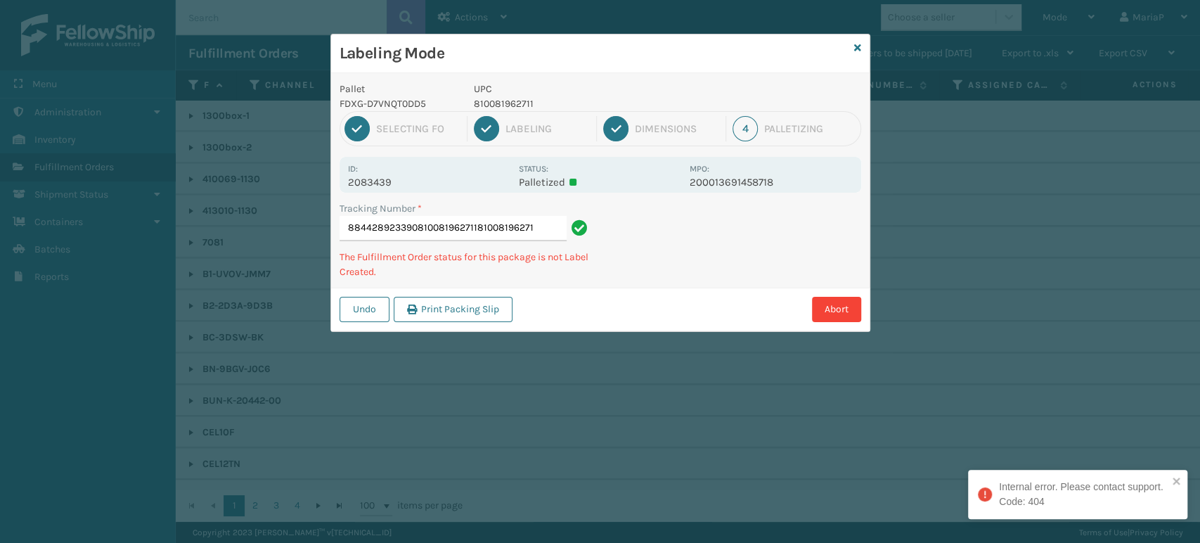
type input "884428923390810081962711810081962711"
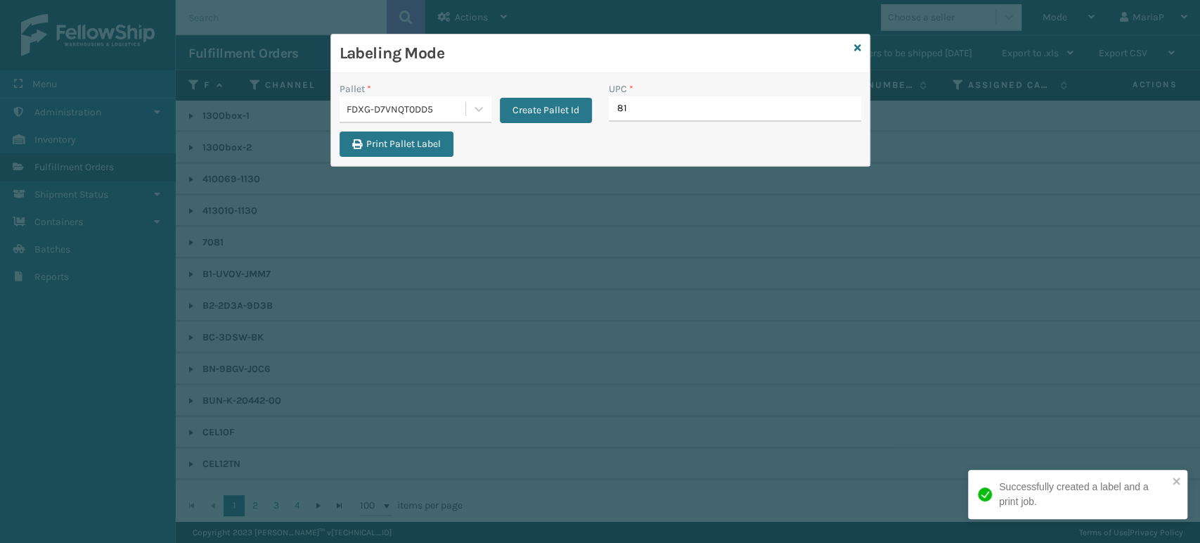
type input "810"
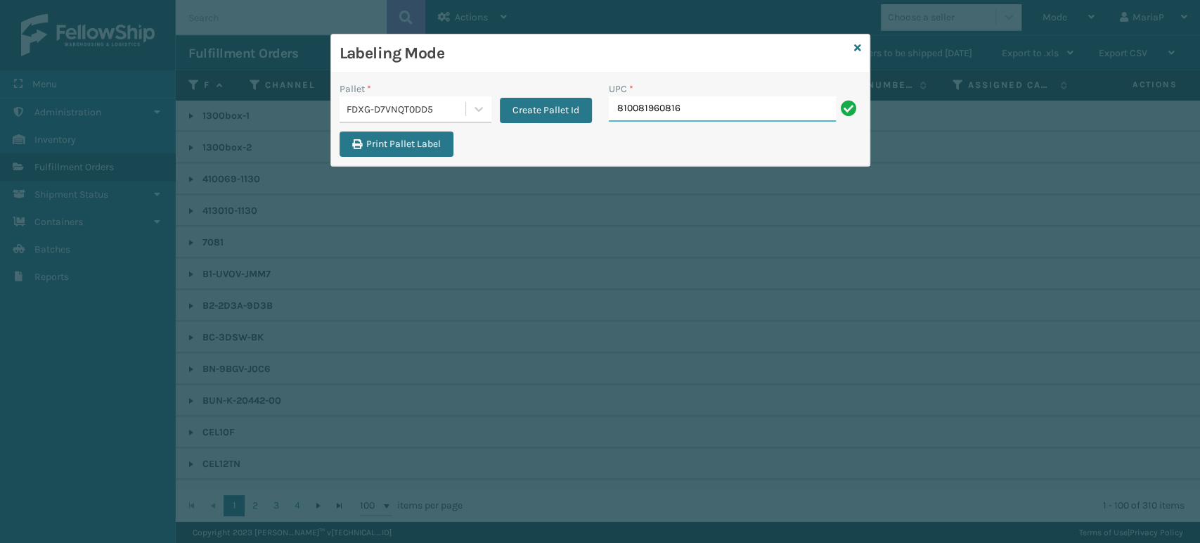
type input "810081960816"
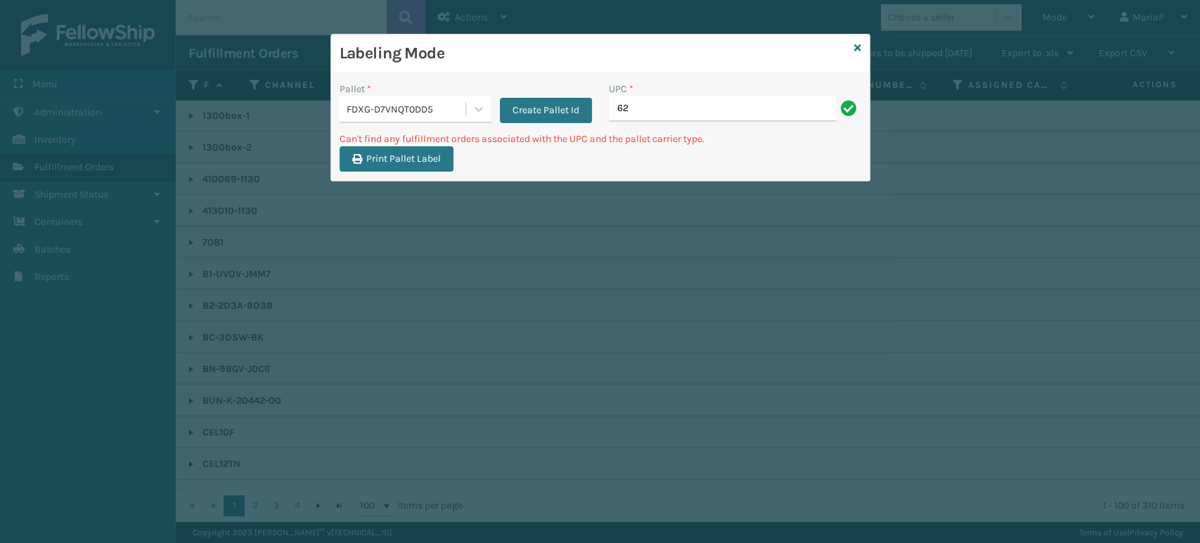
type input "6"
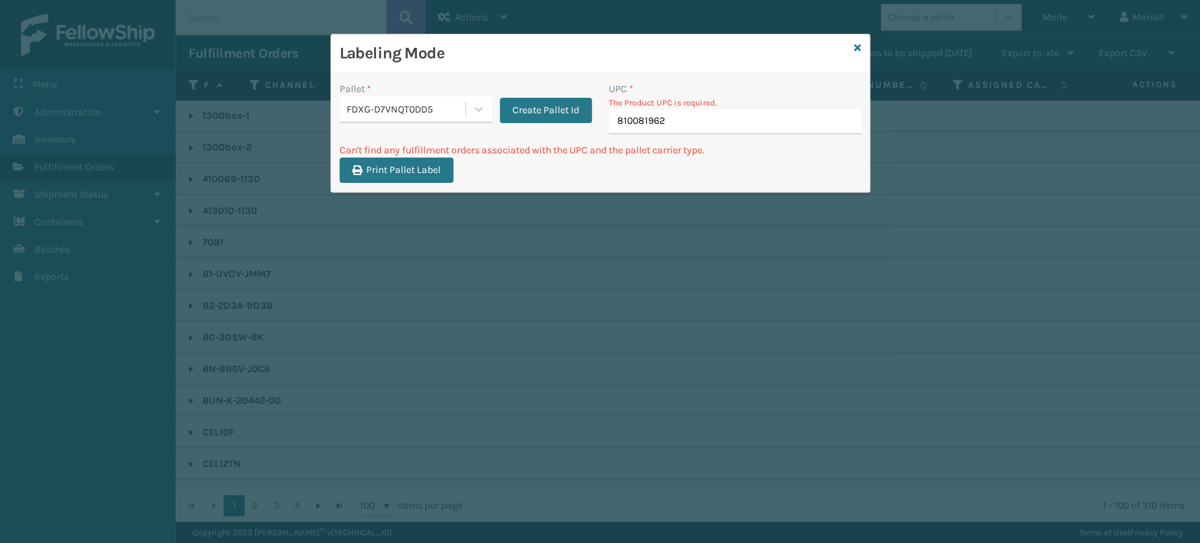
type input "8100819624"
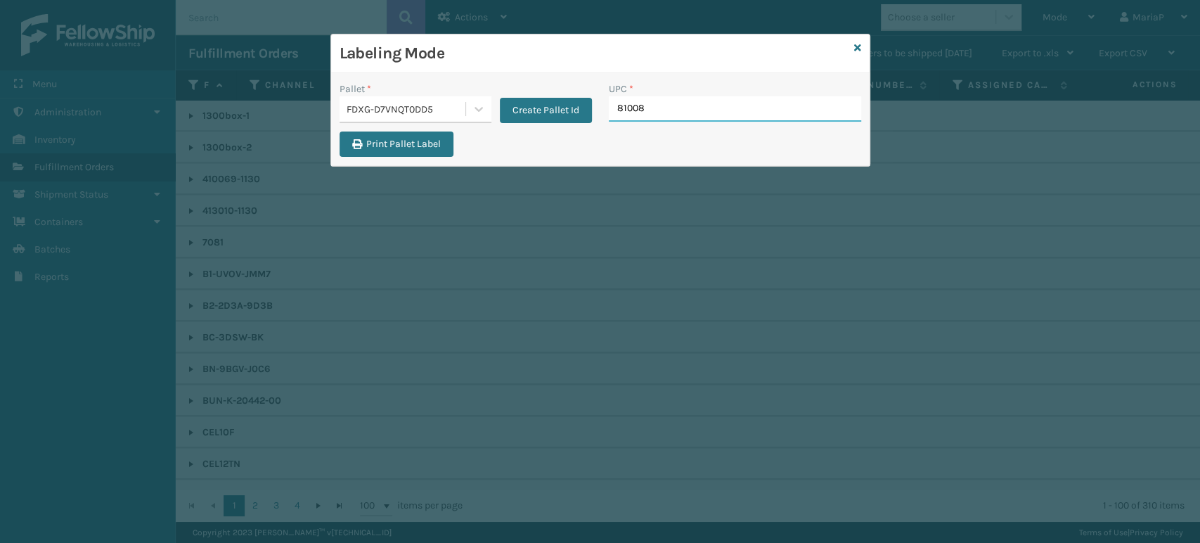
type input "810081"
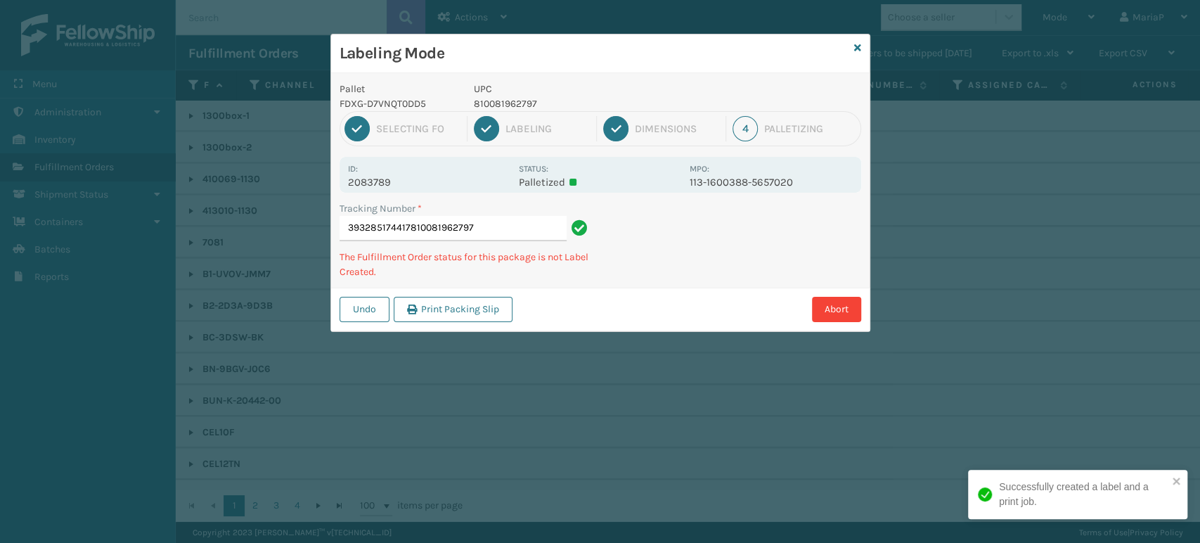
type input "393285174417810081962797"
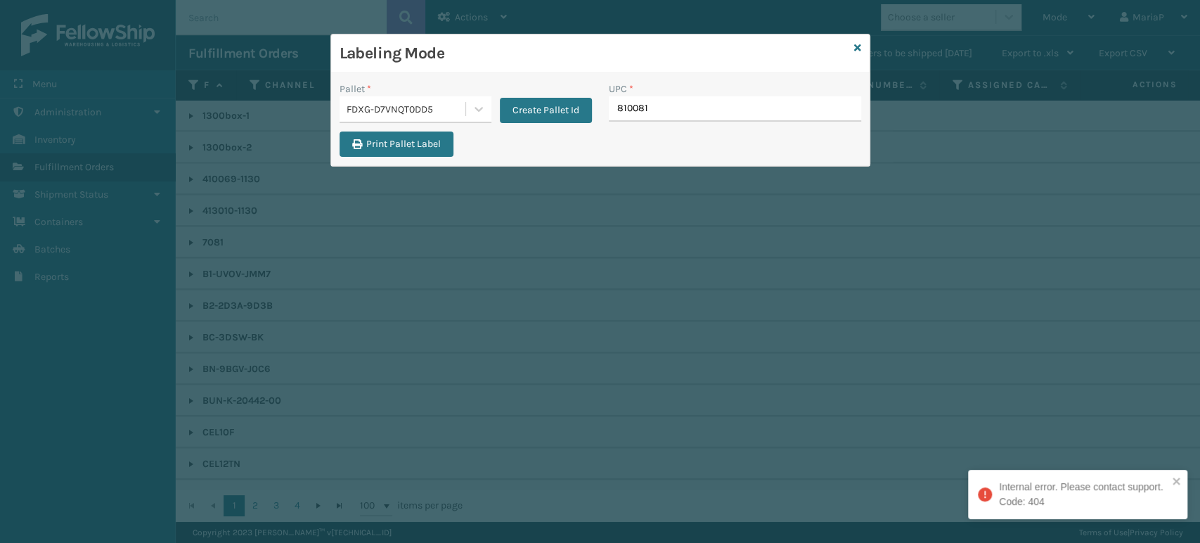
type input "8100819"
click at [855, 46] on icon at bounding box center [857, 48] width 7 height 10
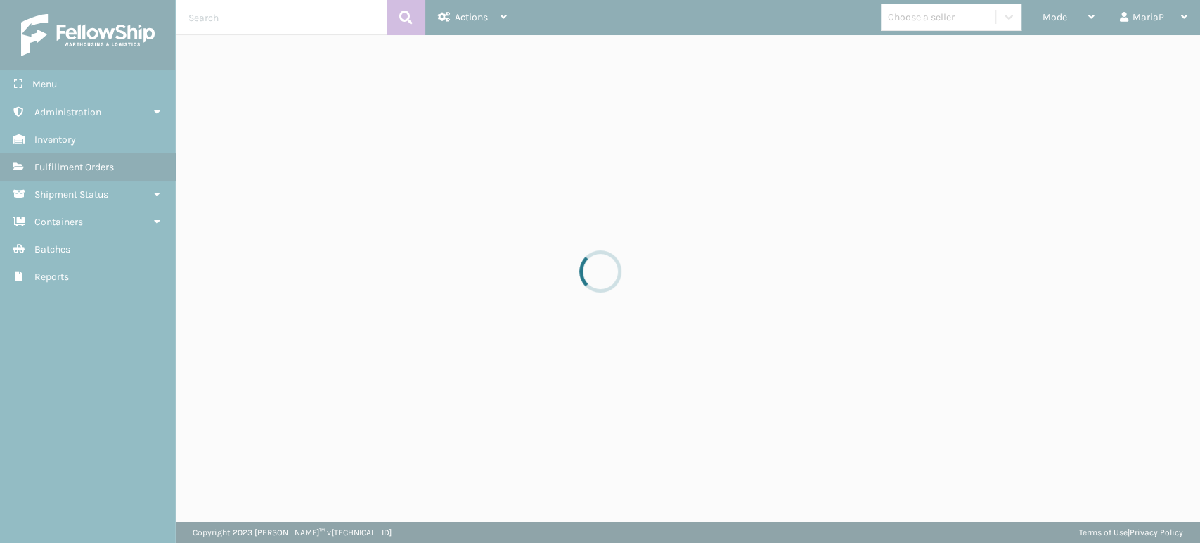
click at [974, 15] on div at bounding box center [600, 271] width 1200 height 543
click at [955, 15] on div at bounding box center [600, 271] width 1200 height 543
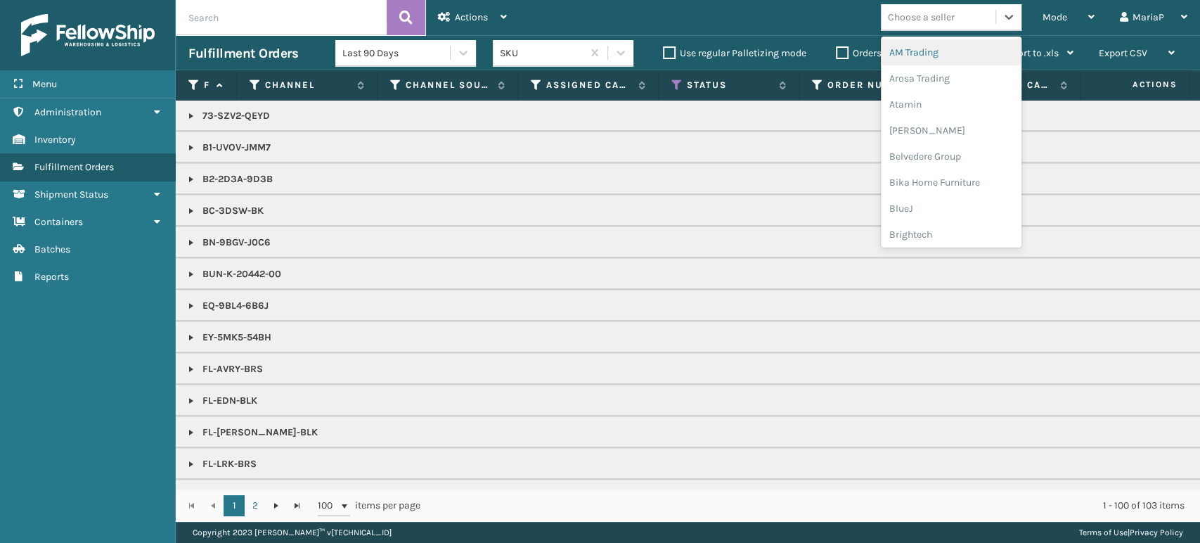
click at [955, 15] on div "Choose a seller" at bounding box center [921, 17] width 67 height 15
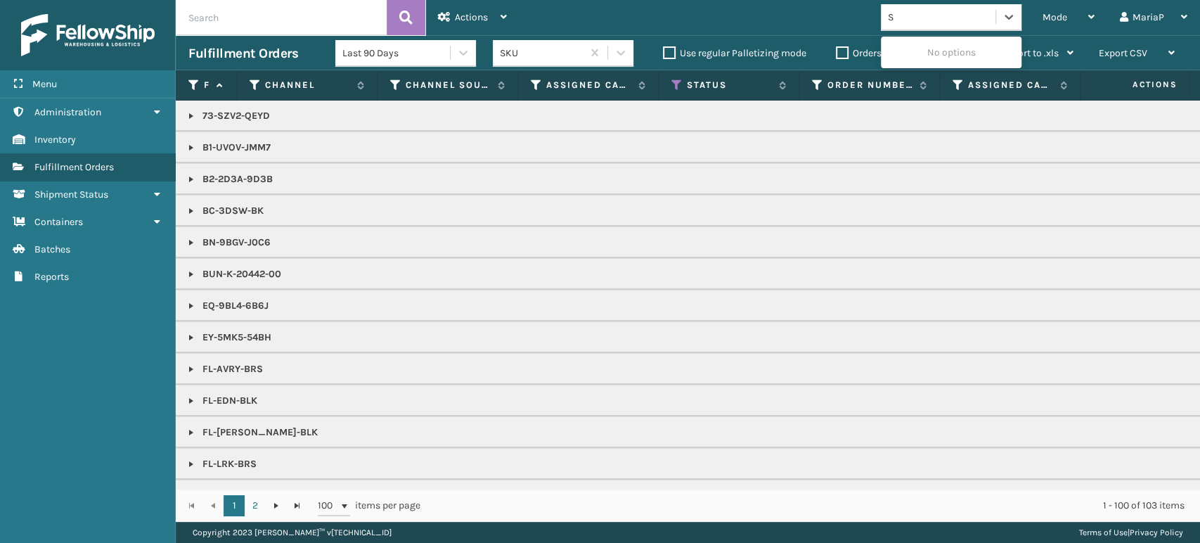
type input "SL"
click at [909, 56] on div "SleepGeekz" at bounding box center [951, 52] width 141 height 26
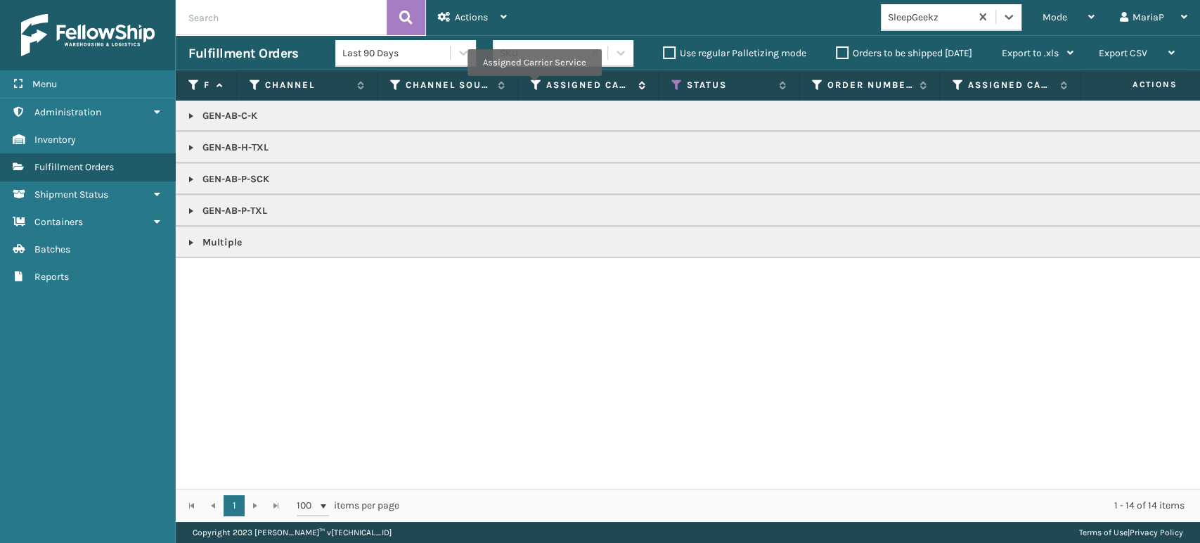
click at [537, 85] on icon at bounding box center [536, 85] width 11 height 13
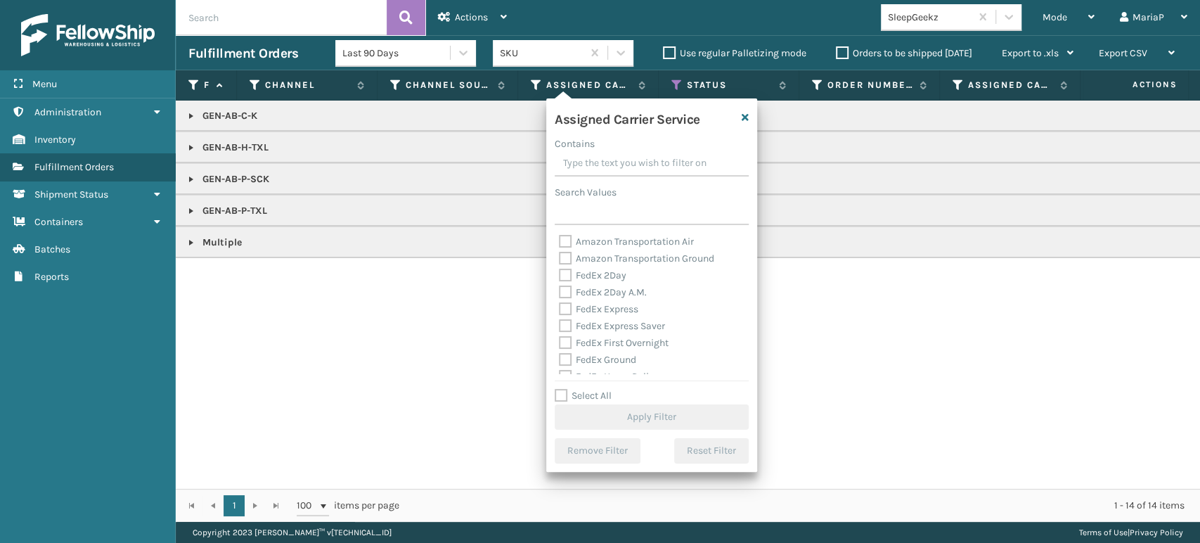
click at [560, 399] on label "Select All" at bounding box center [583, 395] width 57 height 12
click at [560, 389] on input "Select All" at bounding box center [660, 387] width 211 height 1
checkbox input "true"
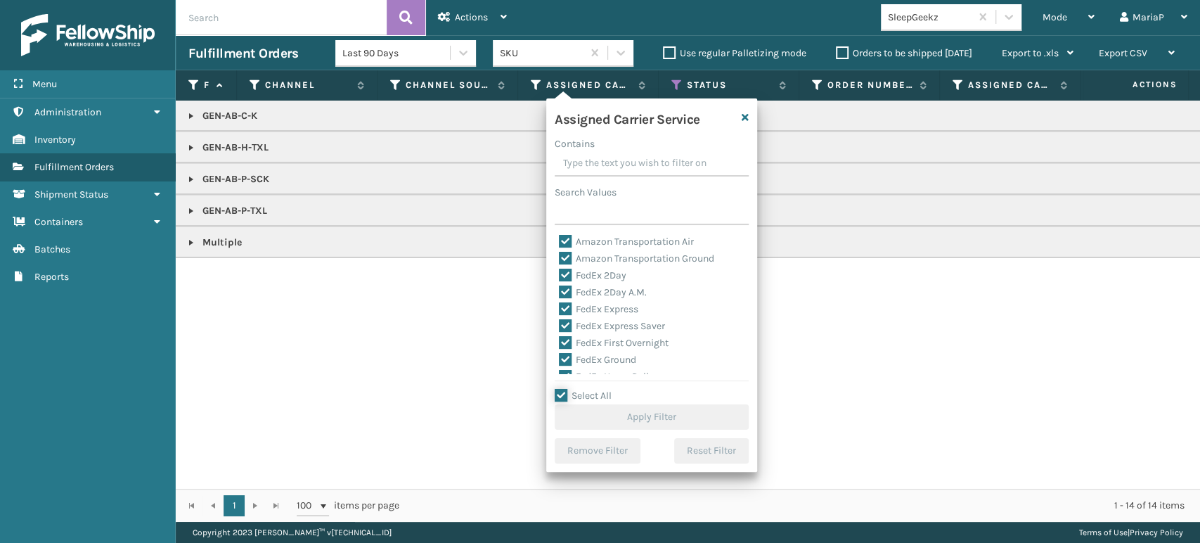
checkbox input "true"
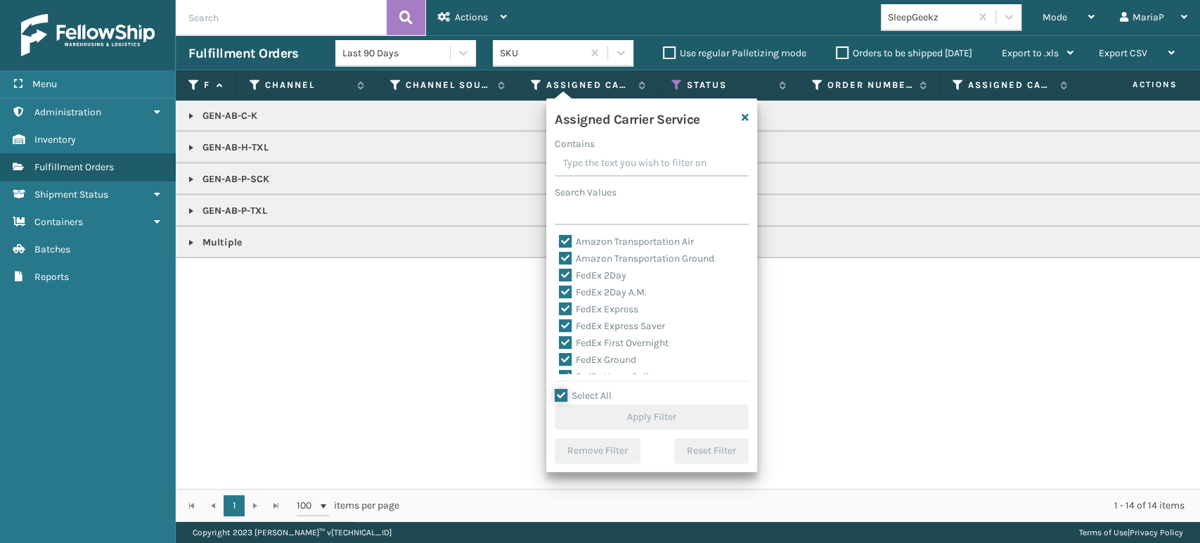
checkbox input "true"
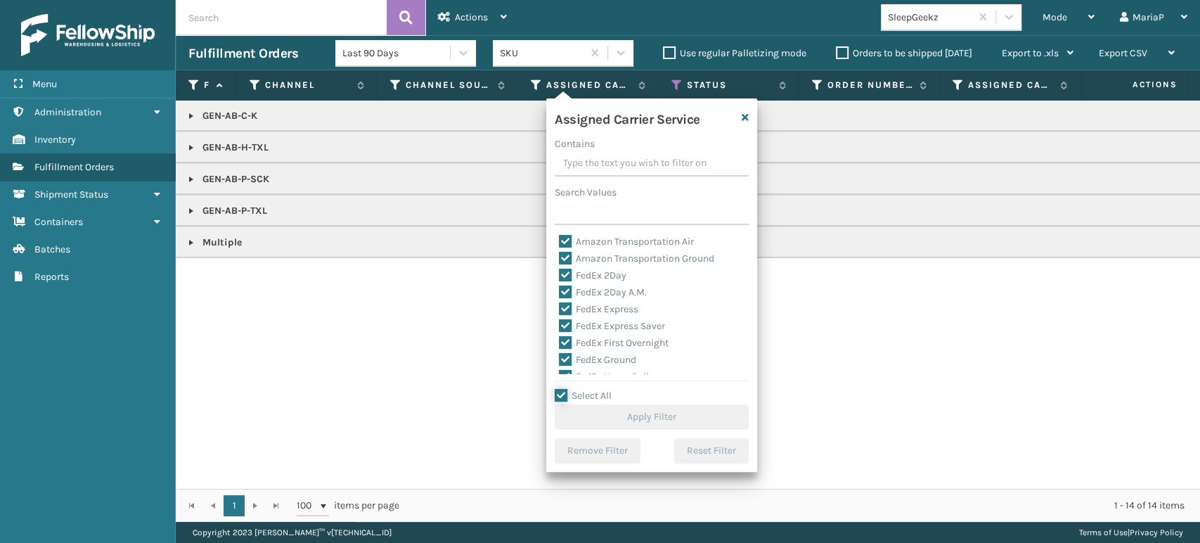
checkbox input "true"
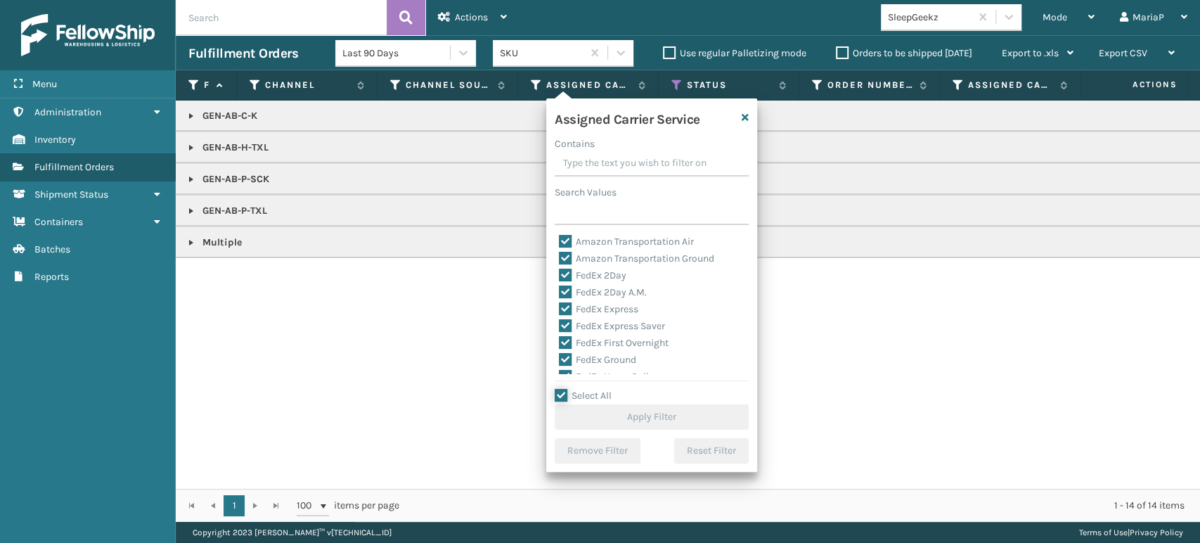
checkbox input "true"
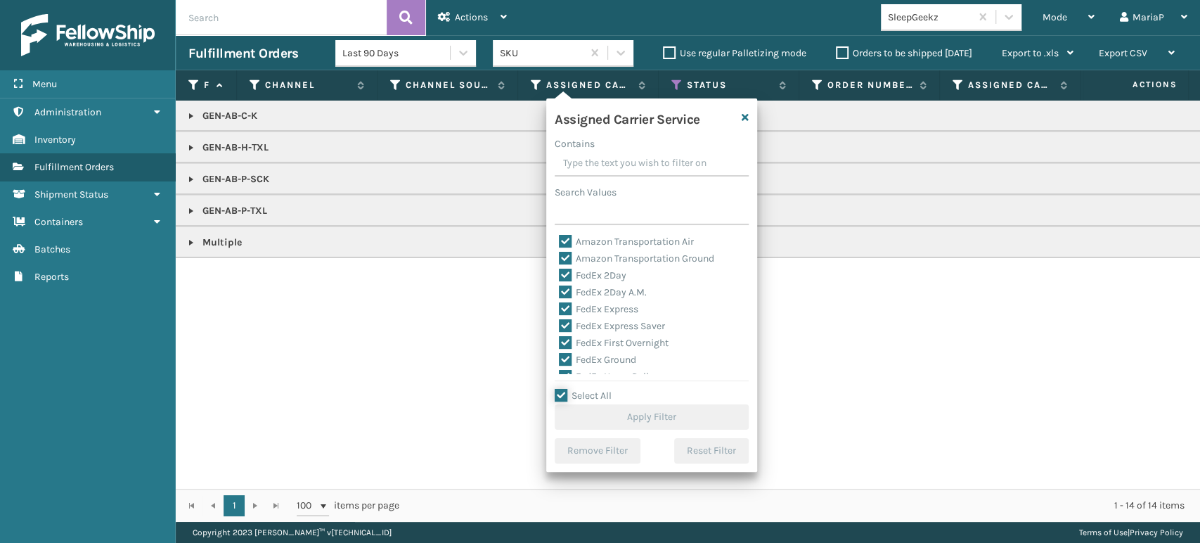
checkbox input "true"
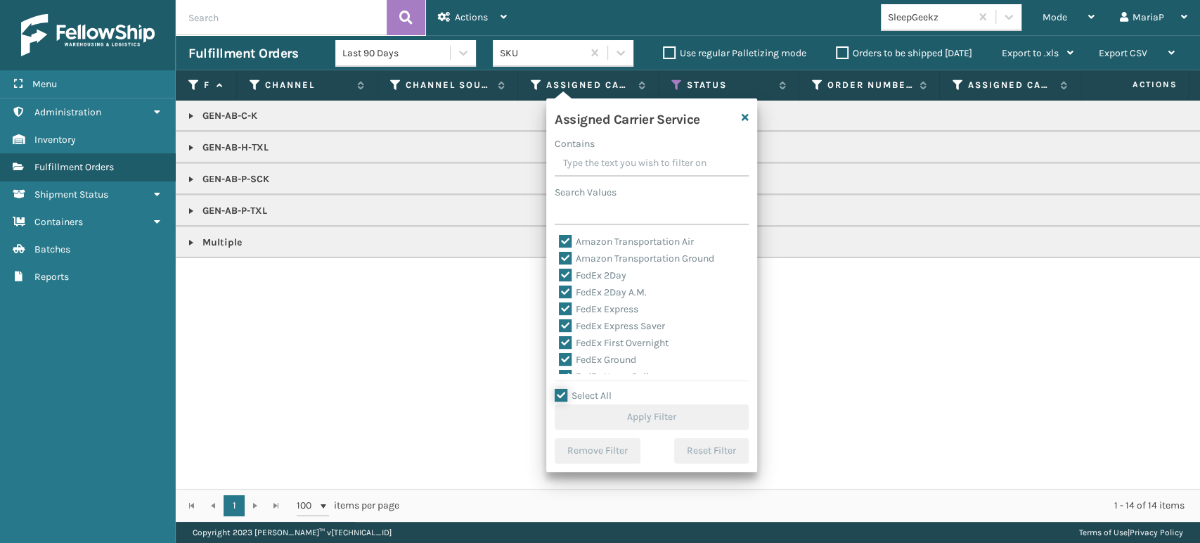
checkbox input "true"
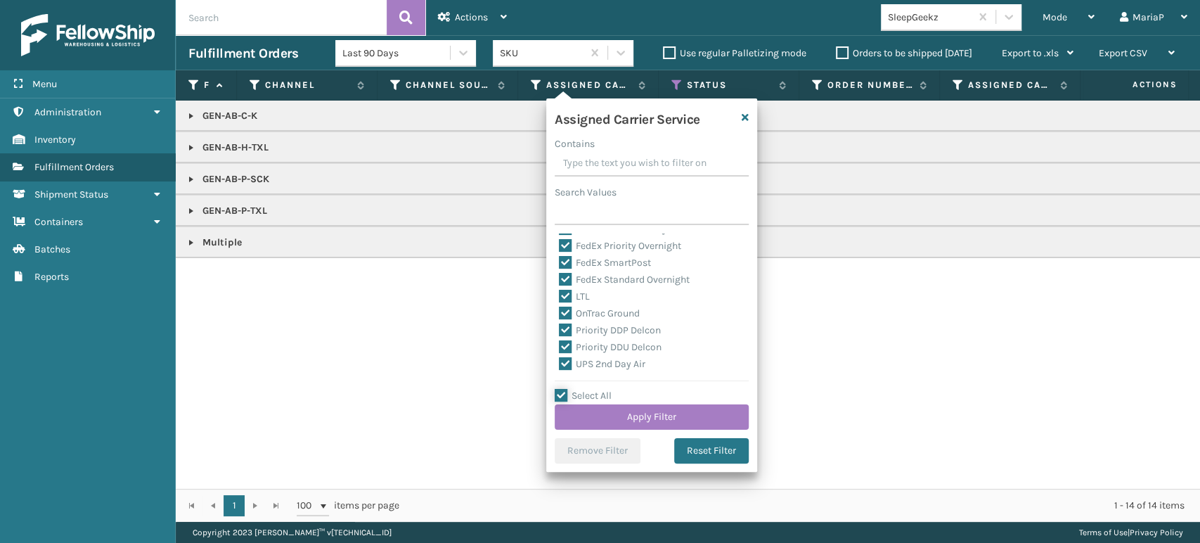
scroll to position [156, 0]
click at [567, 285] on label "LTL" at bounding box center [574, 288] width 31 height 12
click at [560, 285] on input "LTL" at bounding box center [559, 284] width 1 height 9
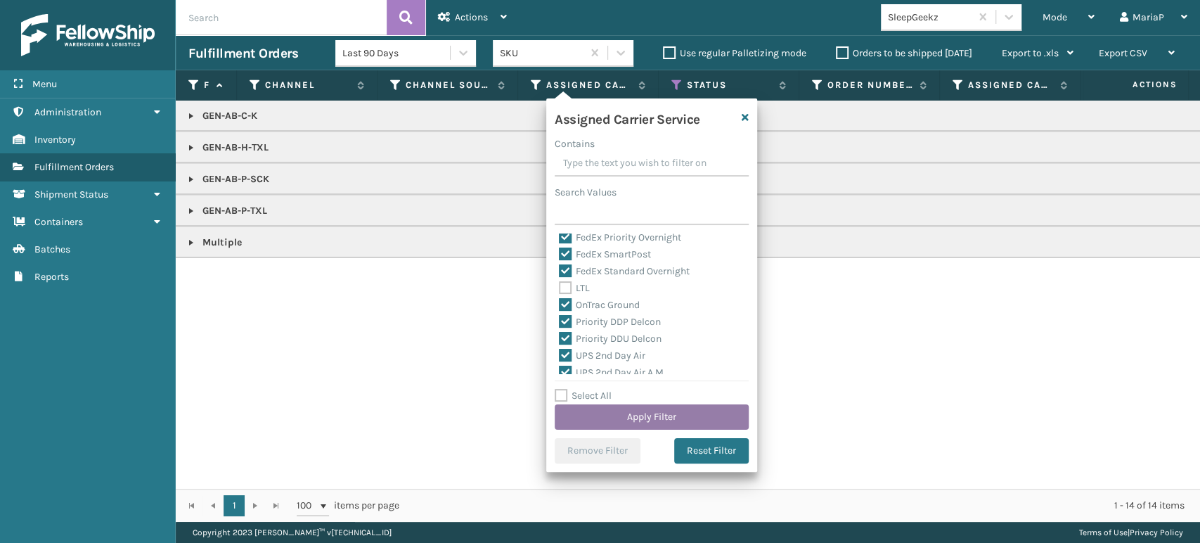
click at [691, 408] on button "Apply Filter" at bounding box center [652, 416] width 194 height 25
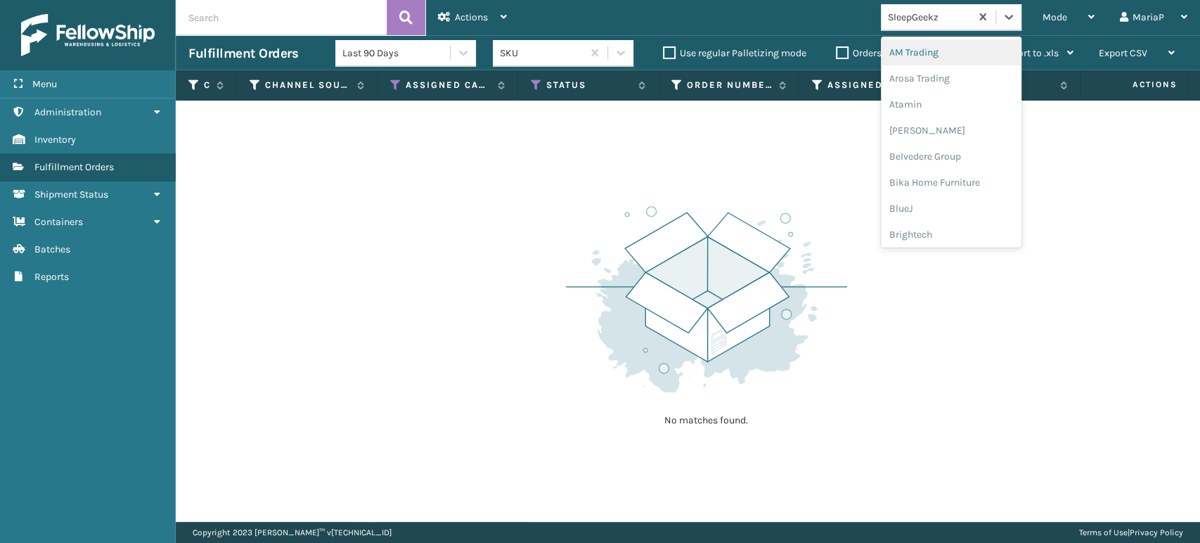
click at [955, 11] on div "SleepGeekz" at bounding box center [930, 17] width 84 height 15
click at [939, 52] on div "Brightech" at bounding box center [951, 52] width 141 height 26
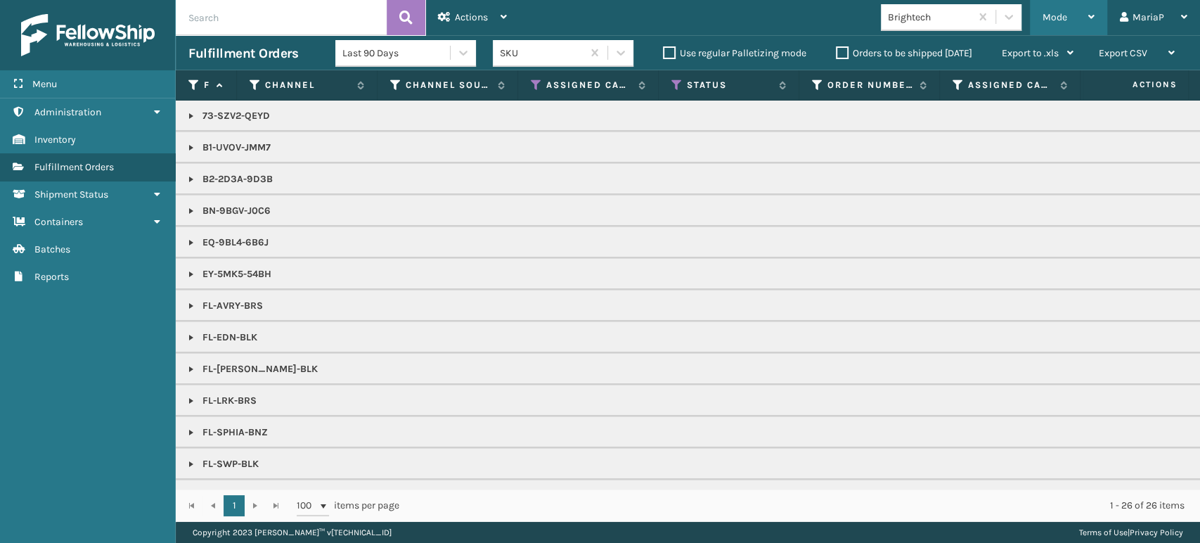
click at [1066, 19] on span "Mode" at bounding box center [1055, 17] width 25 height 12
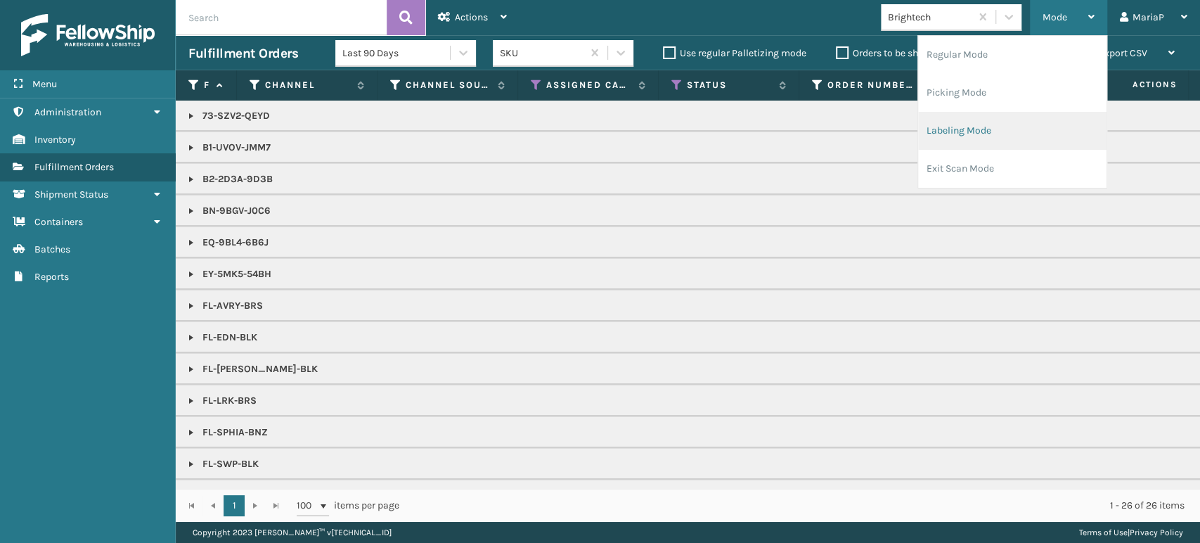
click at [1005, 115] on li "Labeling Mode" at bounding box center [1012, 131] width 188 height 38
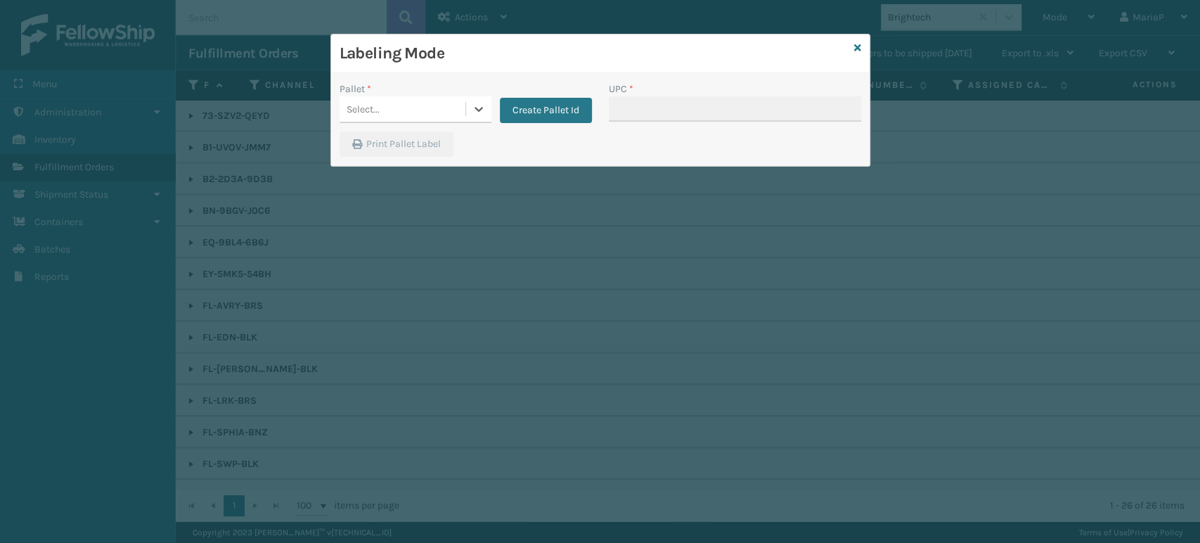
click at [418, 100] on div "Select..." at bounding box center [403, 109] width 126 height 23
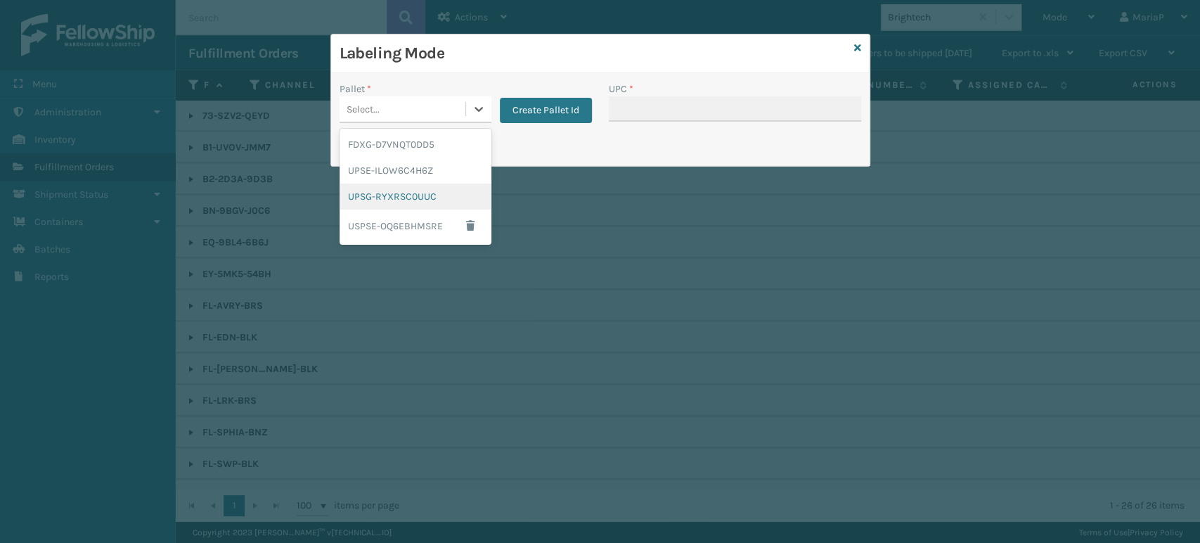
click at [396, 191] on div "UPSG-RYXRSC0UUC" at bounding box center [416, 196] width 152 height 26
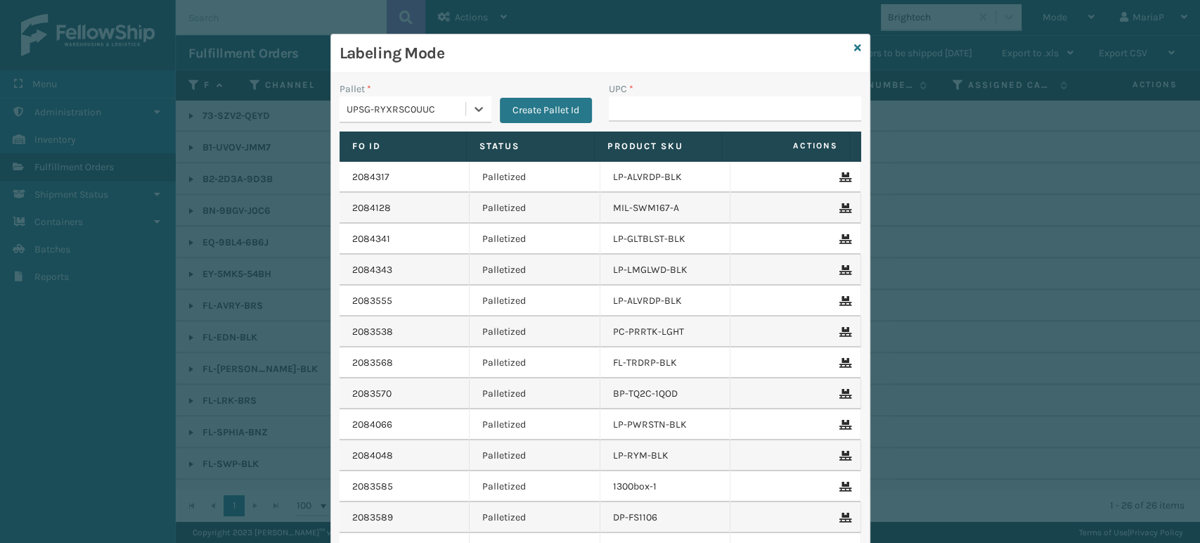
click at [415, 117] on div "UPSG-RYXRSC0UUC" at bounding box center [403, 109] width 126 height 23
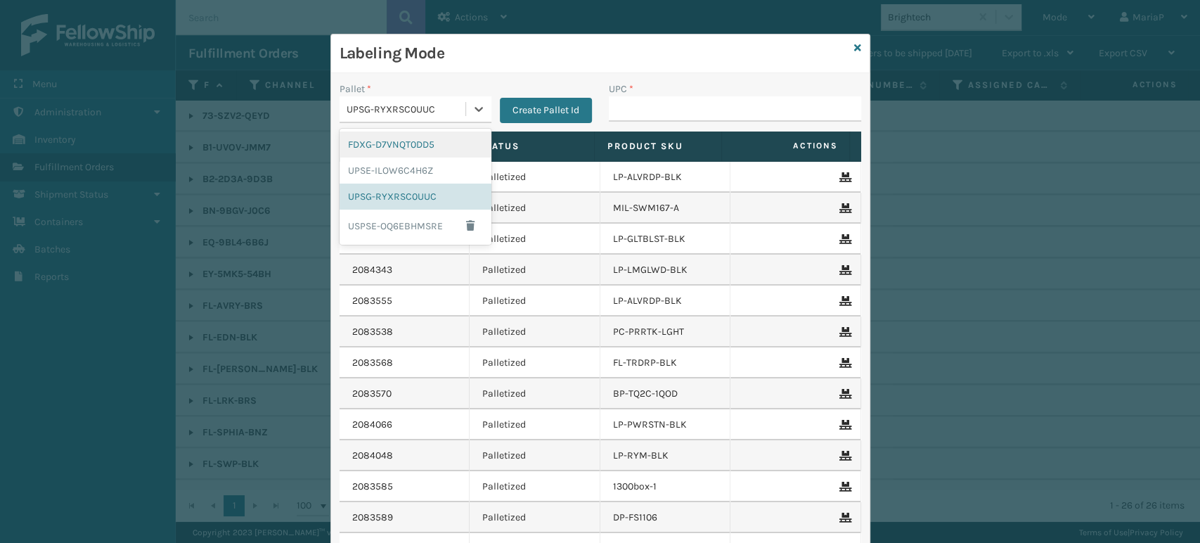
click at [405, 136] on div "FDXG-D7VNQT0DD5" at bounding box center [416, 144] width 152 height 26
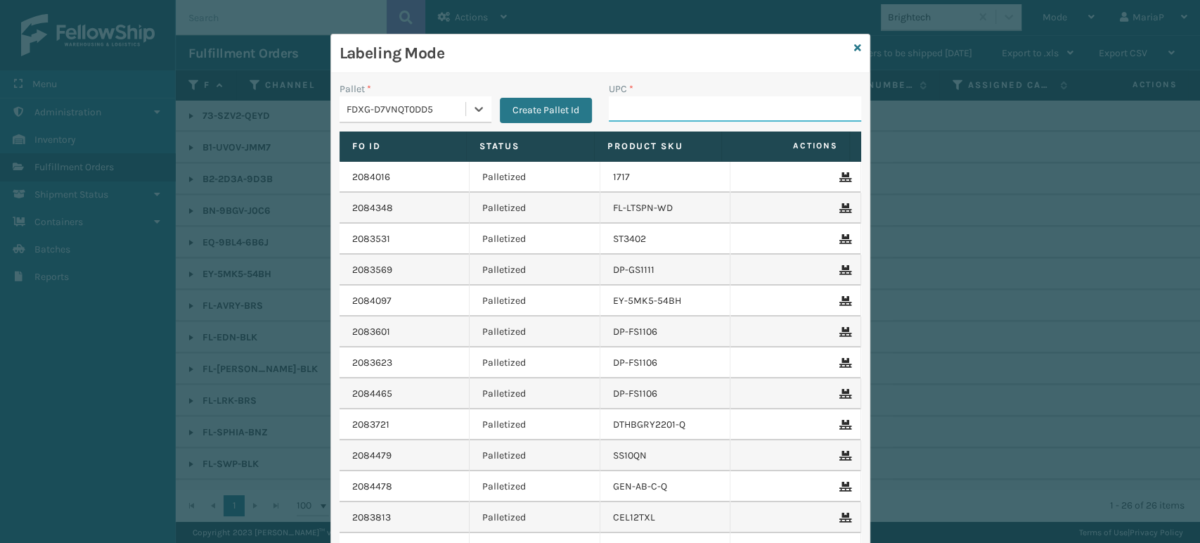
click at [626, 110] on input "UPC *" at bounding box center [735, 108] width 252 height 25
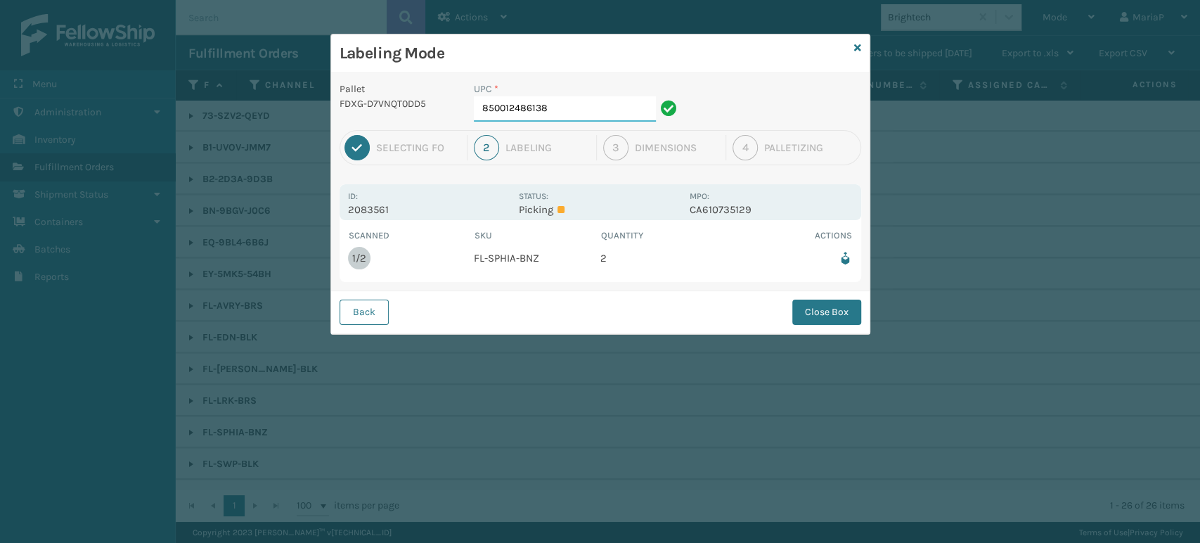
click at [550, 110] on input "850012486138" at bounding box center [565, 108] width 182 height 25
click at [821, 316] on button "Close Box" at bounding box center [826, 311] width 69 height 25
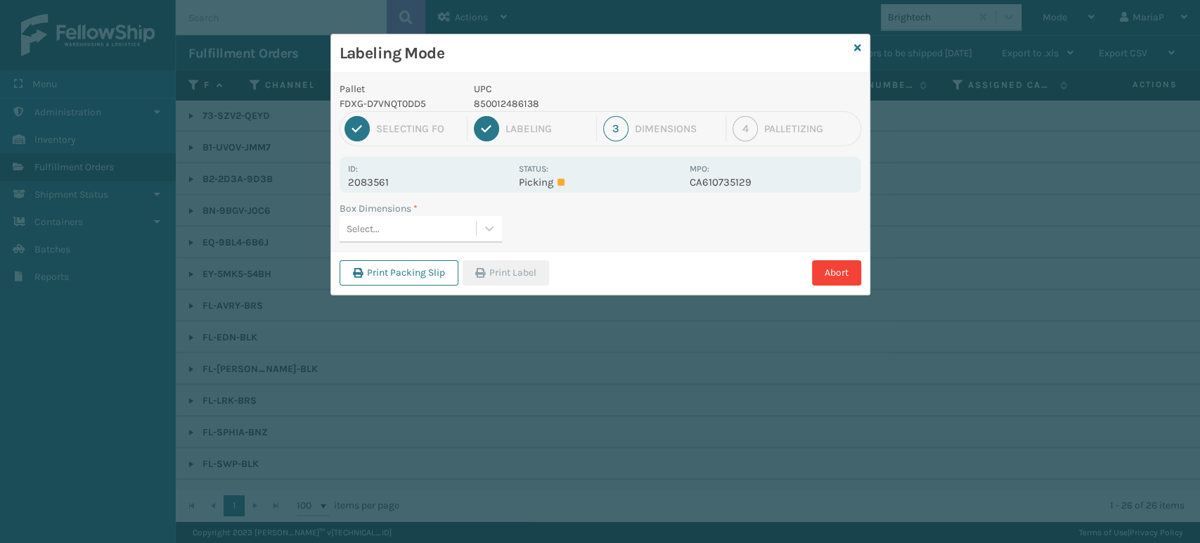
click at [405, 223] on div "Select..." at bounding box center [408, 228] width 136 height 23
click at [518, 263] on button "Print Label" at bounding box center [506, 272] width 86 height 25
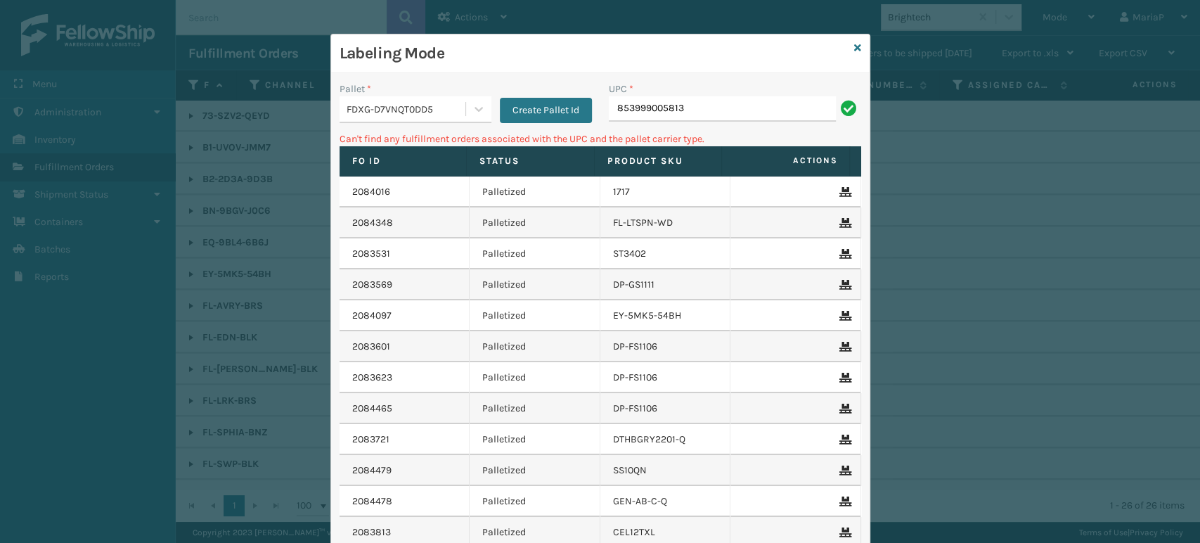
click at [631, 115] on input "853999005813" at bounding box center [722, 108] width 227 height 25
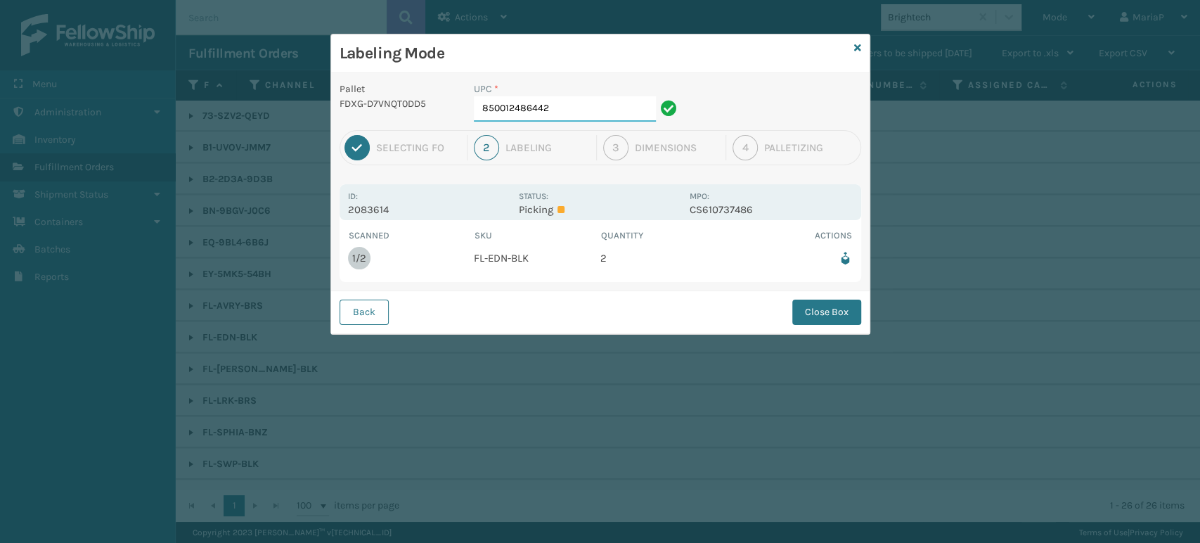
click at [537, 115] on input "850012486442" at bounding box center [565, 108] width 182 height 25
click at [844, 315] on button "Close Box" at bounding box center [826, 311] width 69 height 25
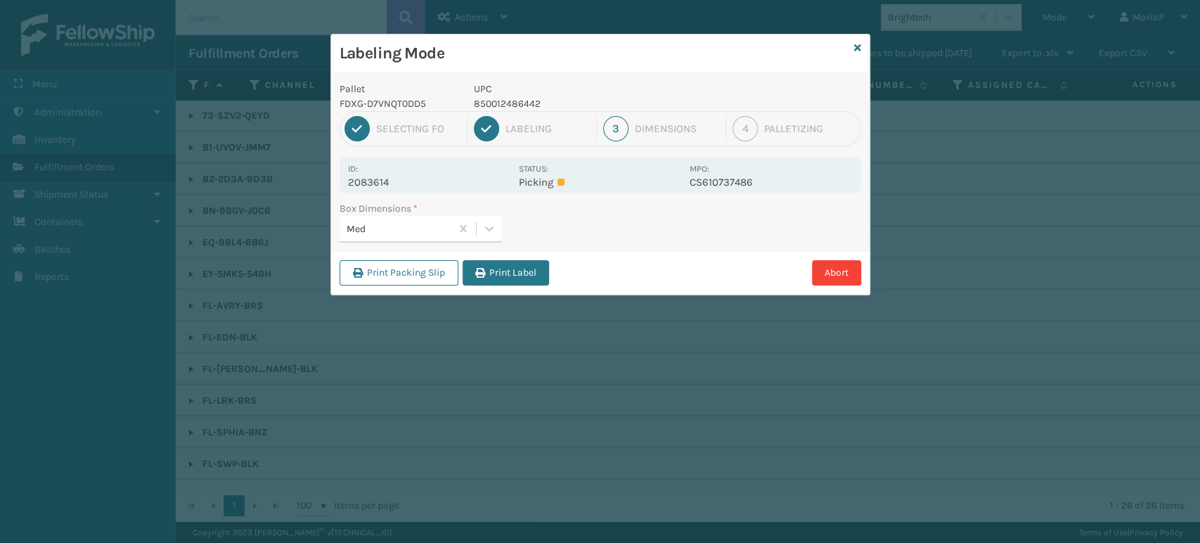
click at [514, 291] on div "Print Packing Slip Print Label Abort" at bounding box center [600, 272] width 539 height 43
click at [513, 274] on button "Print Label" at bounding box center [506, 272] width 86 height 25
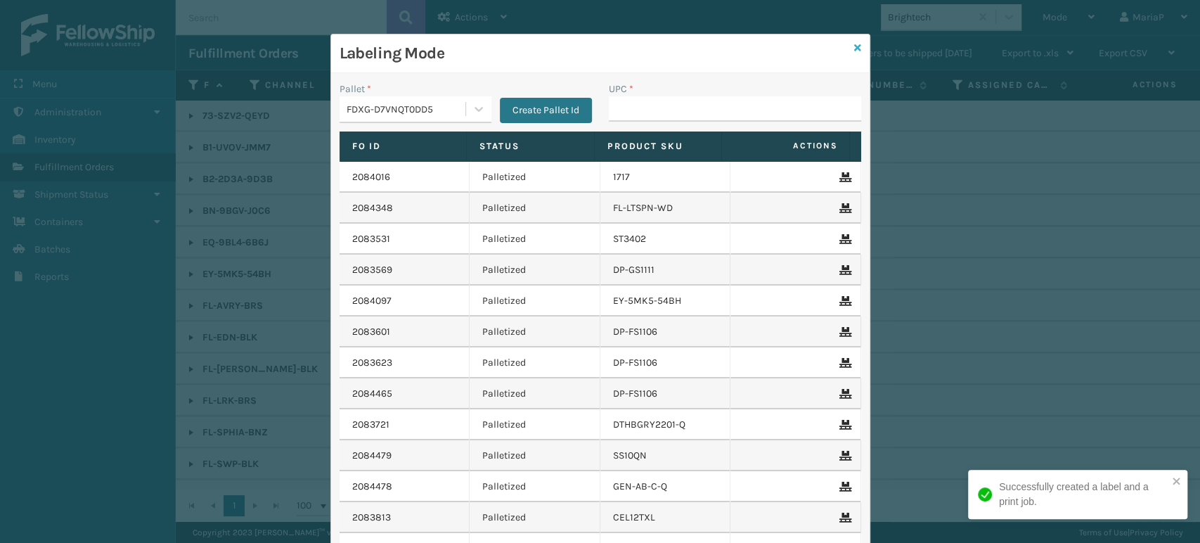
click at [854, 44] on icon at bounding box center [857, 48] width 7 height 10
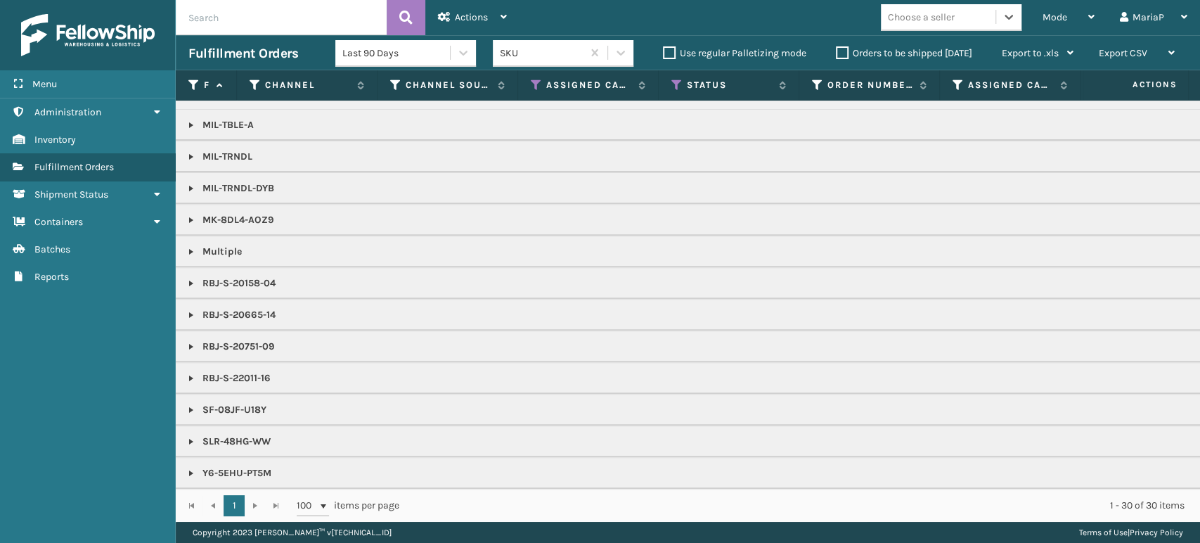
scroll to position [380, 0]
click at [927, 4] on div "Mode Regular Mode Picking Mode Labeling Mode Exit Scan Mode option Brightech, s…" at bounding box center [860, 17] width 681 height 35
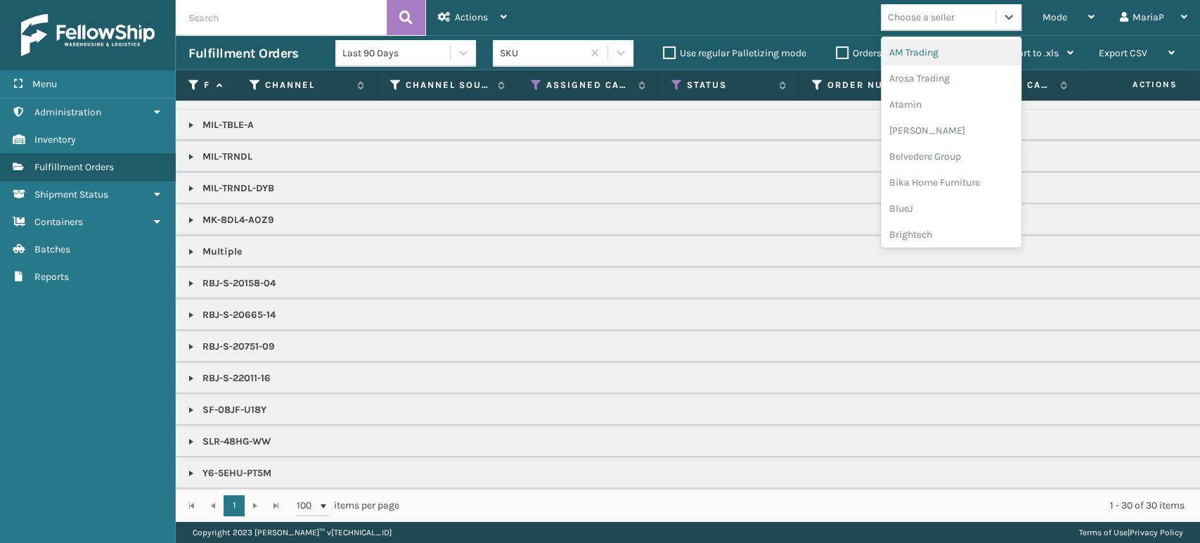
click at [932, 6] on div "Choose a seller" at bounding box center [938, 17] width 115 height 23
click at [920, 193] on div "JumpSport" at bounding box center [951, 182] width 141 height 26
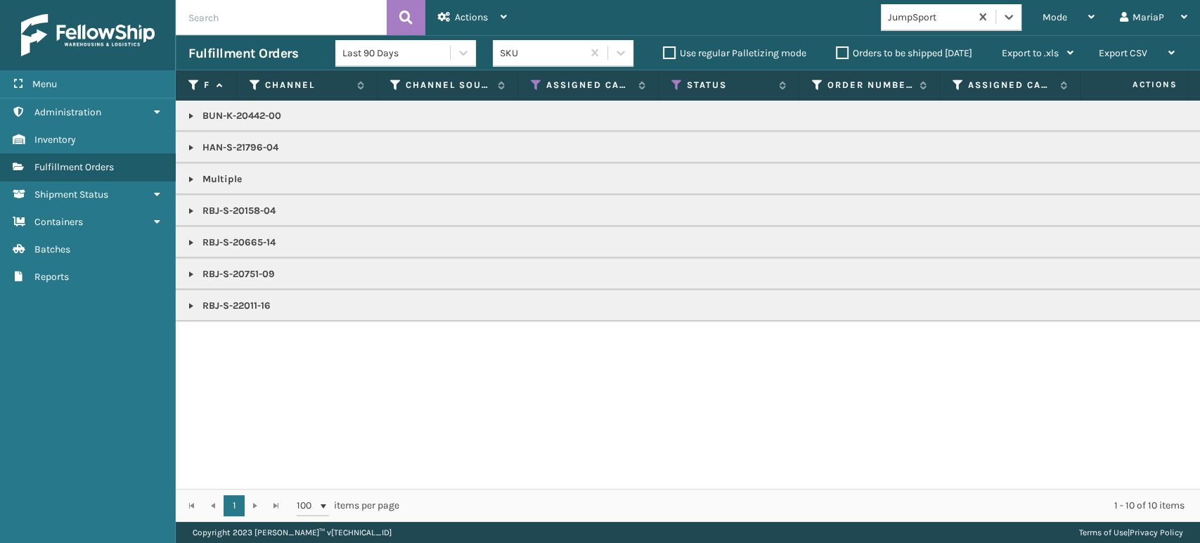
click at [1055, 11] on span "Mode" at bounding box center [1055, 17] width 25 height 12
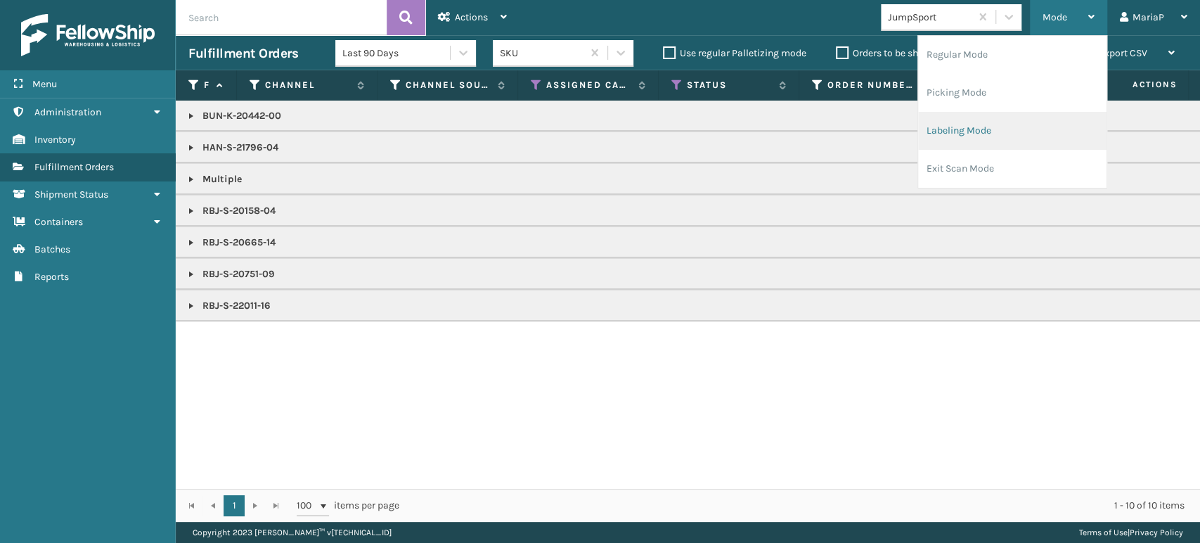
click at [1047, 129] on li "Labeling Mode" at bounding box center [1012, 131] width 188 height 38
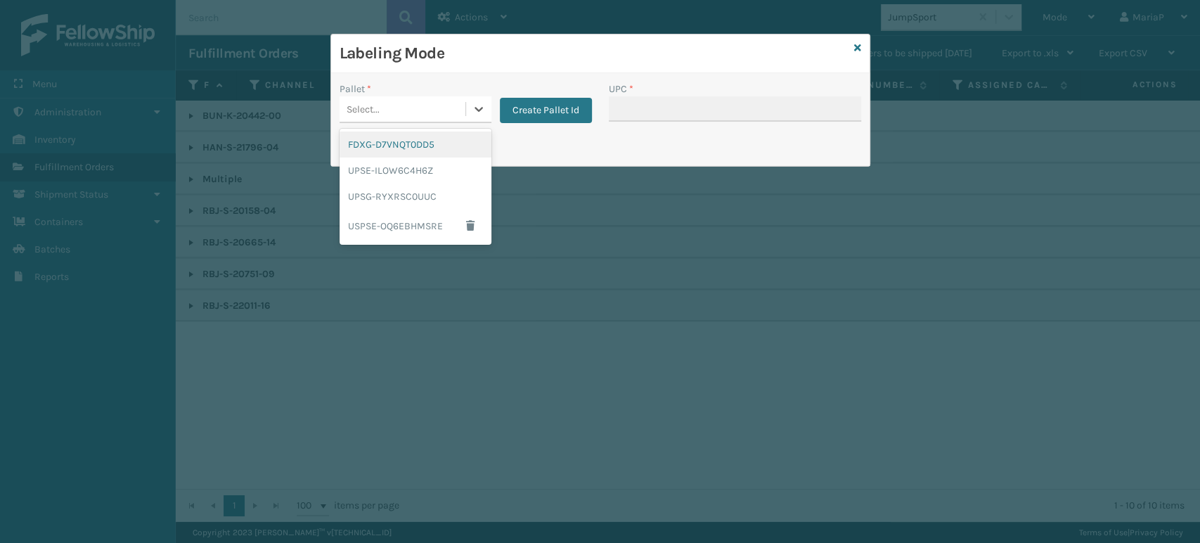
click at [425, 101] on div "Select..." at bounding box center [403, 109] width 126 height 23
click at [432, 141] on div "FDXG-D7VNQT0DD5" at bounding box center [416, 144] width 152 height 26
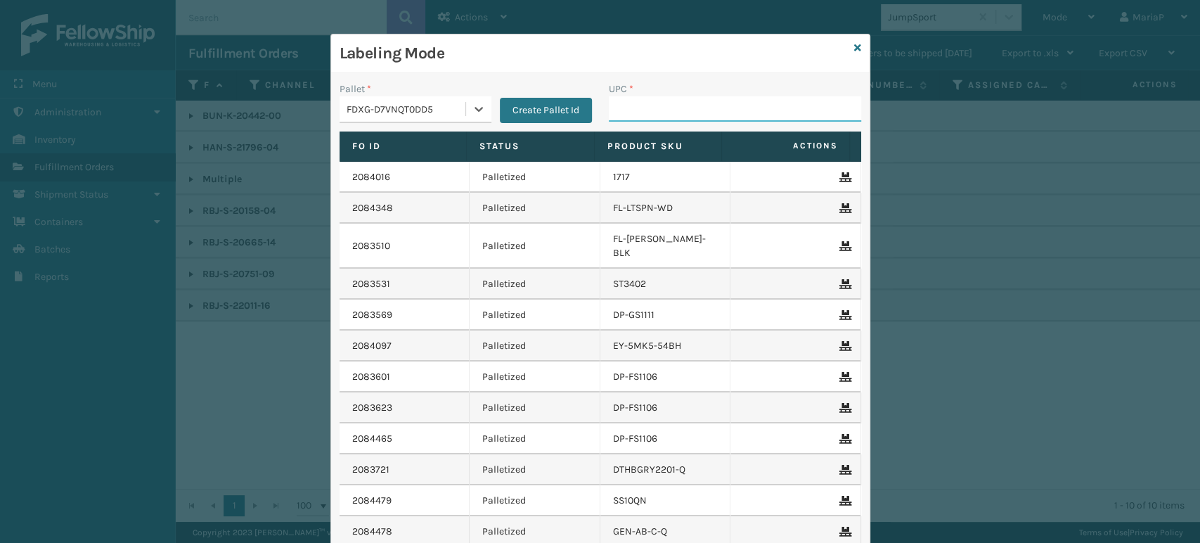
click at [633, 108] on input "UPC *" at bounding box center [735, 108] width 252 height 25
paste input "RBJ-S-22011-16"
click at [635, 108] on input "RBJ-S-22011-16" at bounding box center [722, 108] width 227 height 25
click at [696, 105] on input "RBJ-S-20744-40" at bounding box center [722, 108] width 227 height 25
click at [697, 105] on input "RBJ-S-20744-40" at bounding box center [722, 108] width 227 height 25
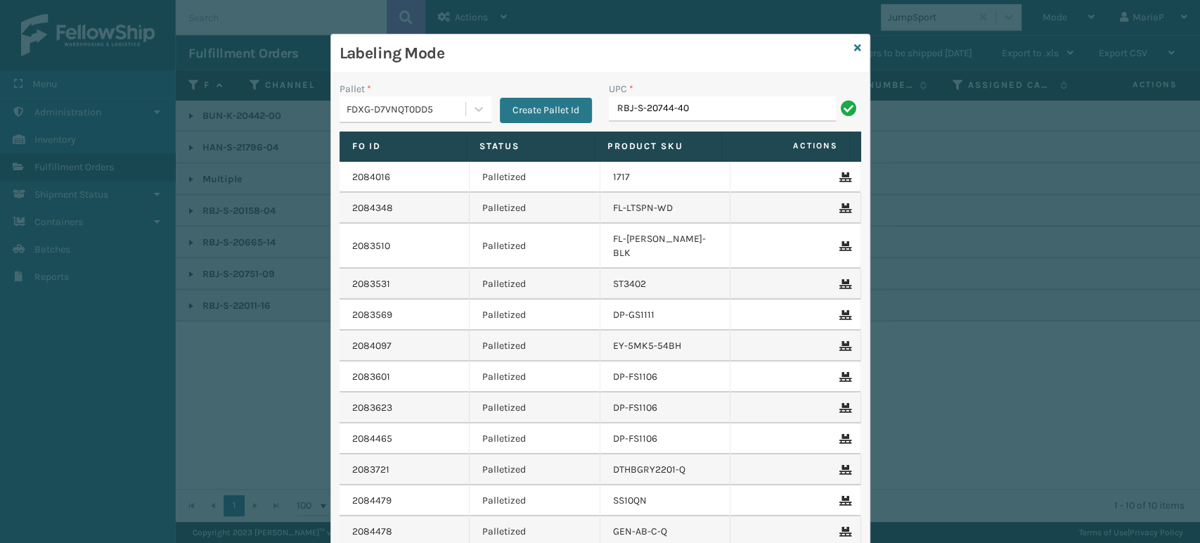
click at [697, 105] on input "RBJ-S-20744-40" at bounding box center [722, 108] width 227 height 25
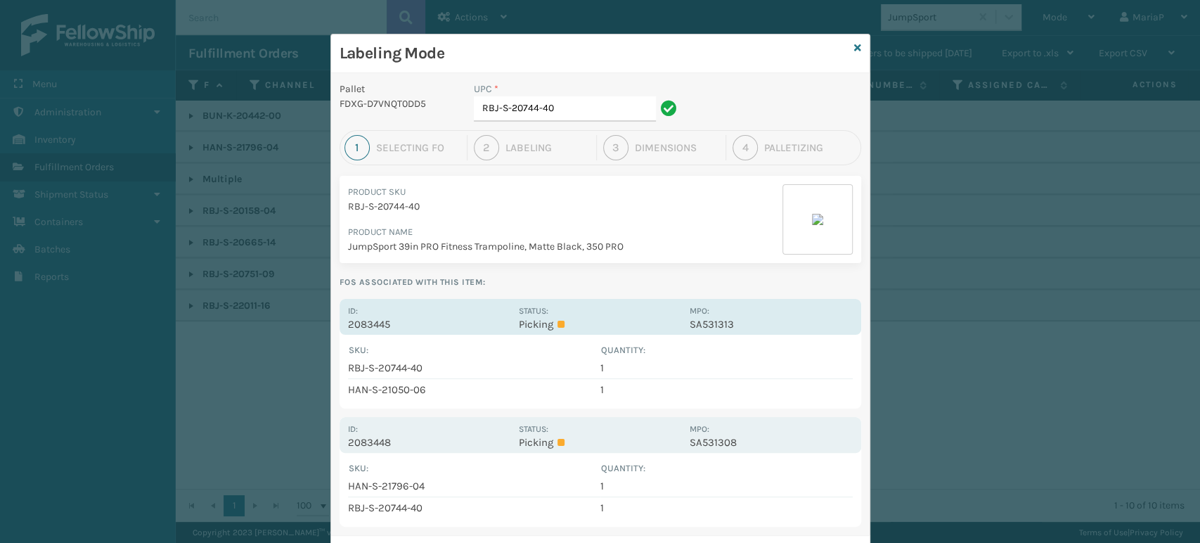
click at [371, 325] on p "2083445" at bounding box center [429, 324] width 162 height 13
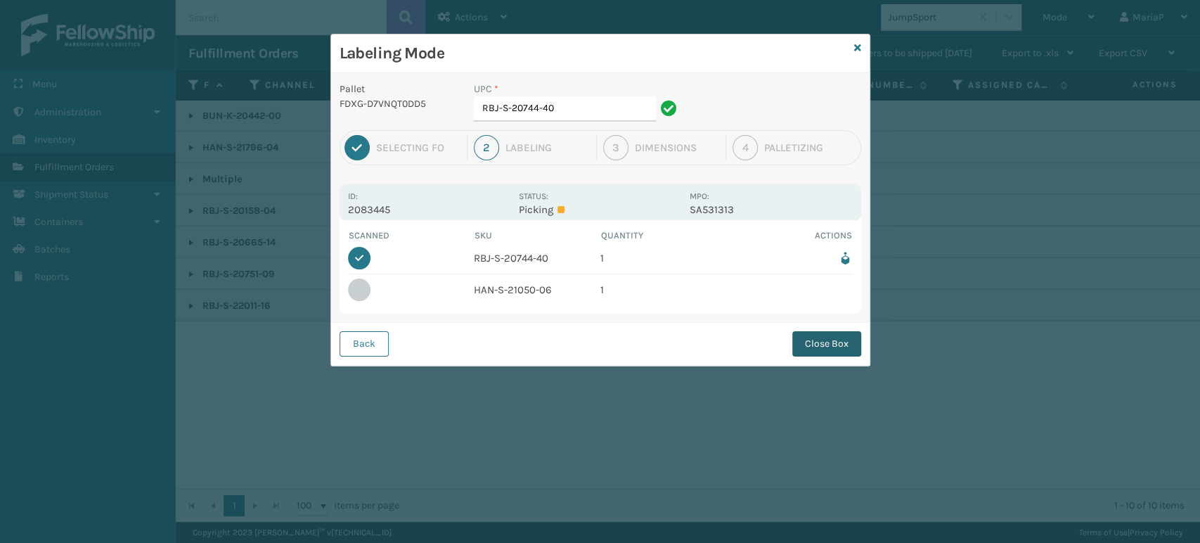
click at [818, 342] on button "Close Box" at bounding box center [826, 343] width 69 height 25
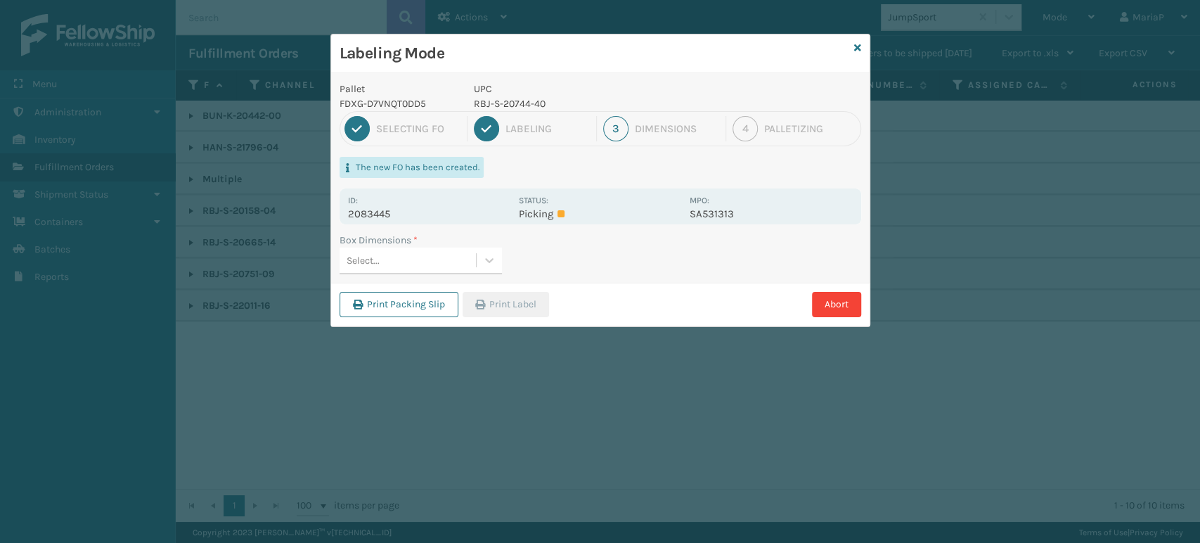
click at [456, 261] on div "Select..." at bounding box center [408, 260] width 136 height 23
click at [438, 315] on div "large" at bounding box center [421, 322] width 162 height 26
click at [505, 303] on button "Print Label" at bounding box center [506, 304] width 86 height 25
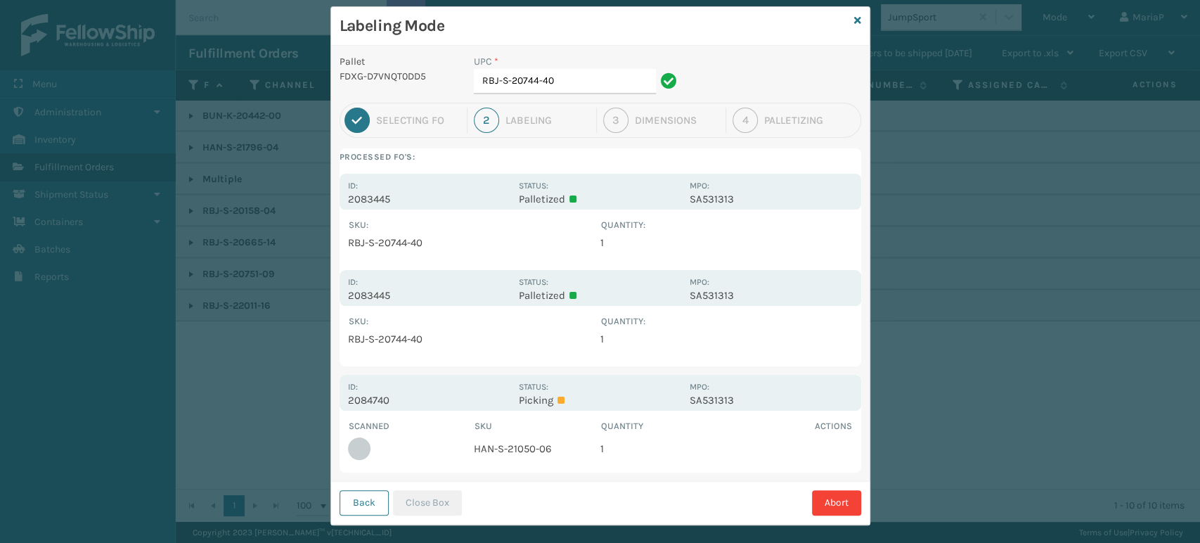
scroll to position [42, 0]
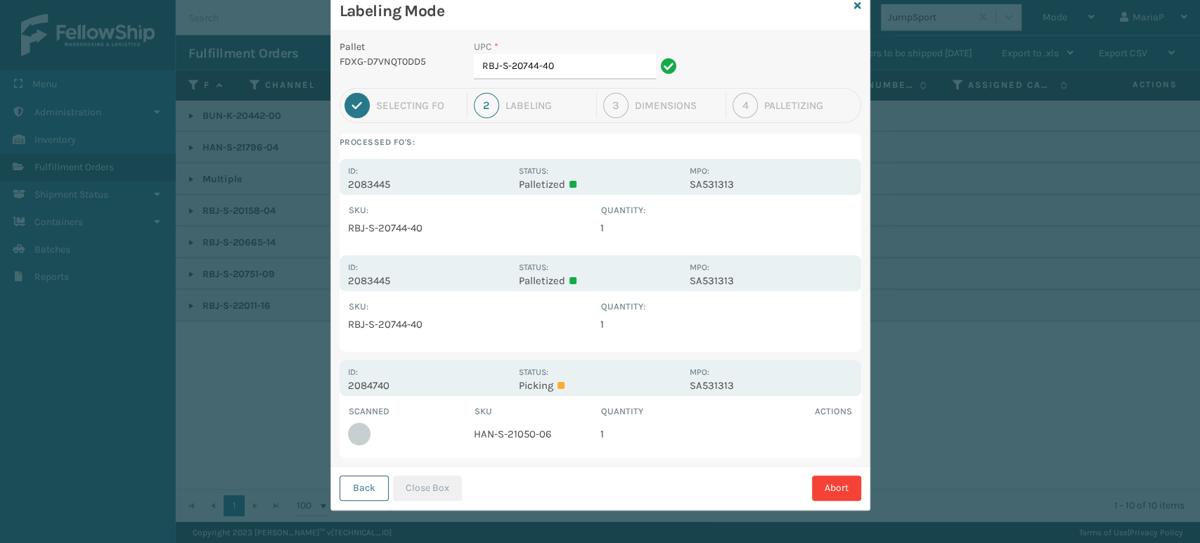
click at [361, 499] on div "Back Close Box Abort" at bounding box center [600, 487] width 539 height 43
click at [370, 484] on button "Back" at bounding box center [364, 487] width 49 height 25
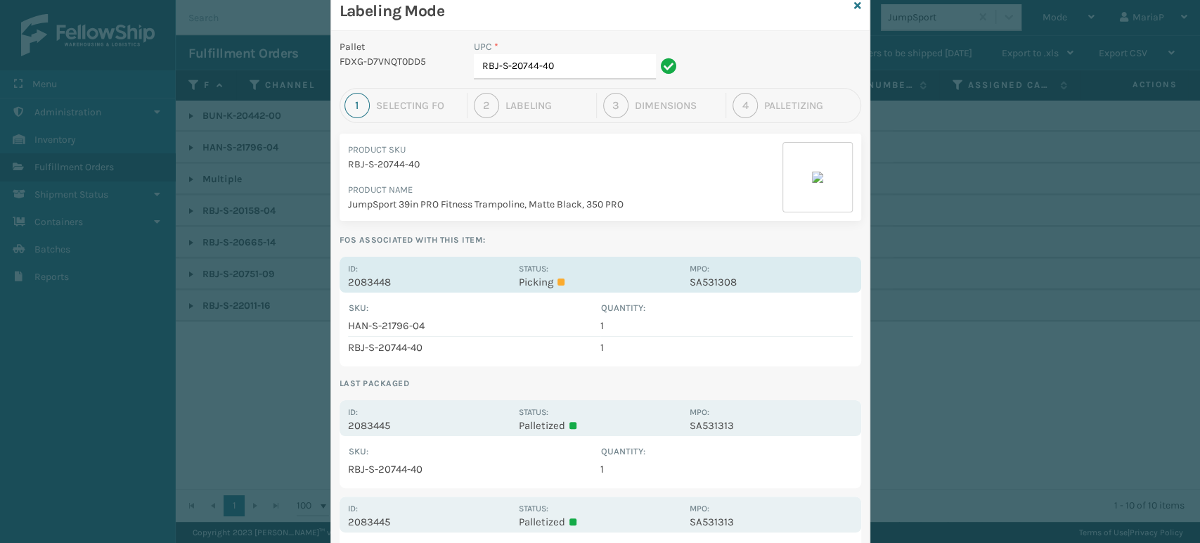
click at [349, 285] on p "2083448" at bounding box center [429, 282] width 162 height 13
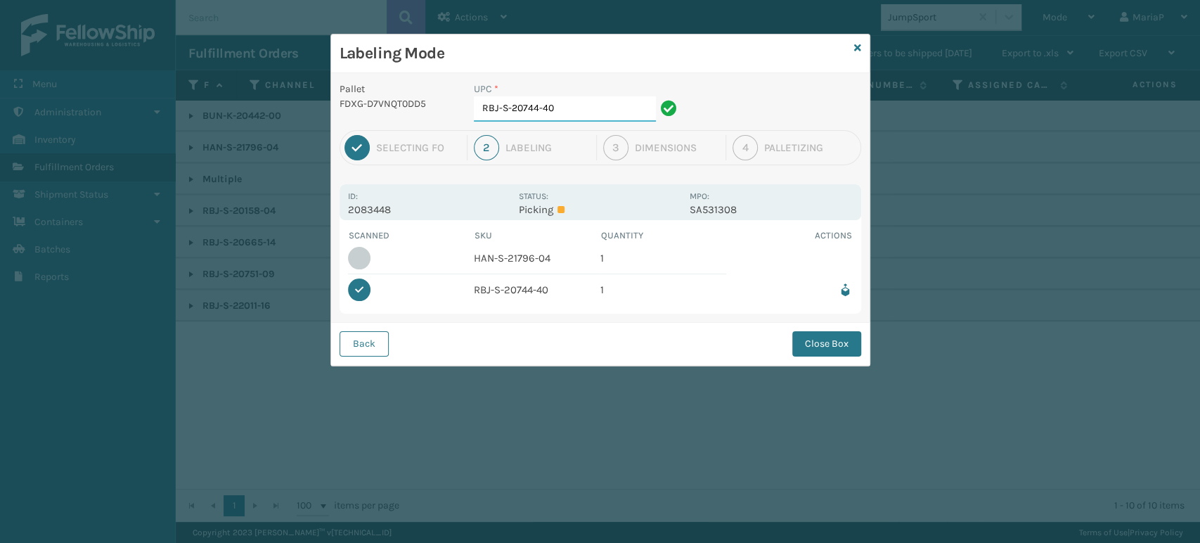
scroll to position [0, 0]
click at [827, 335] on button "Close Box" at bounding box center [826, 343] width 69 height 25
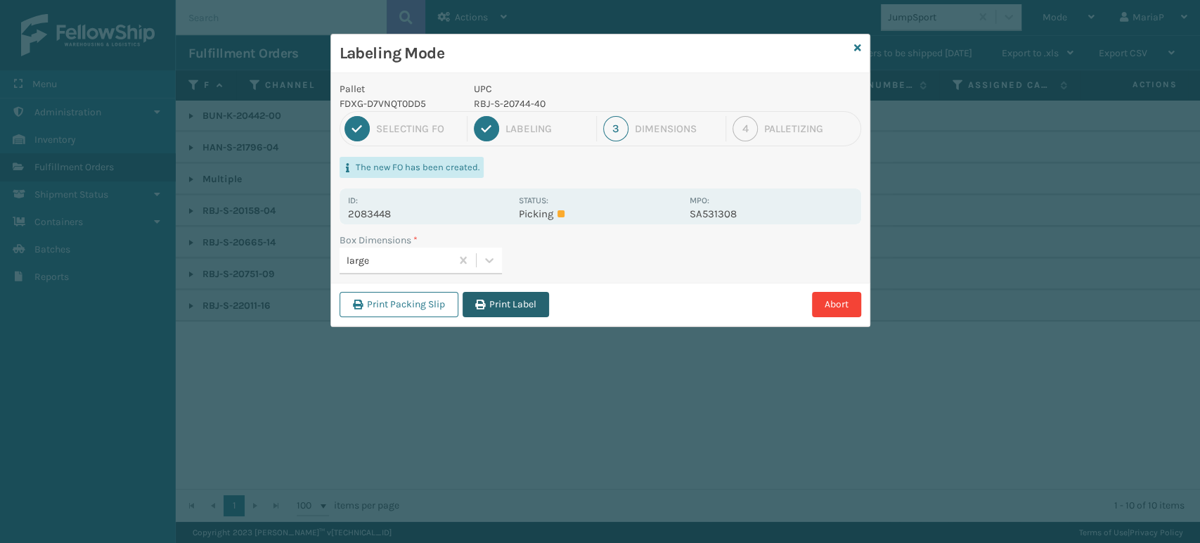
click at [527, 297] on button "Print Label" at bounding box center [506, 304] width 86 height 25
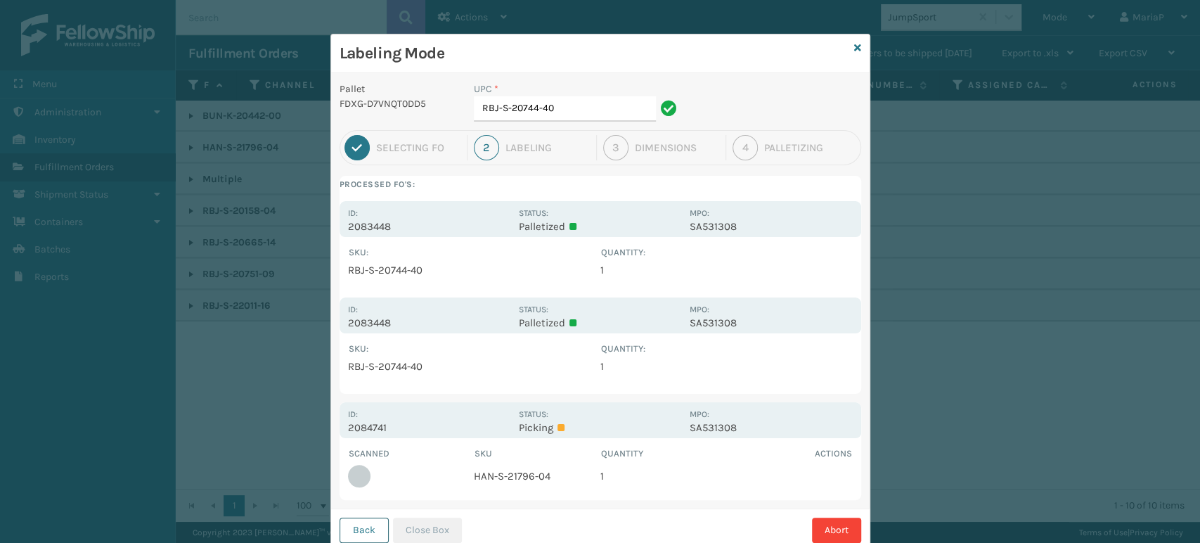
click at [341, 520] on button "Back" at bounding box center [364, 529] width 49 height 25
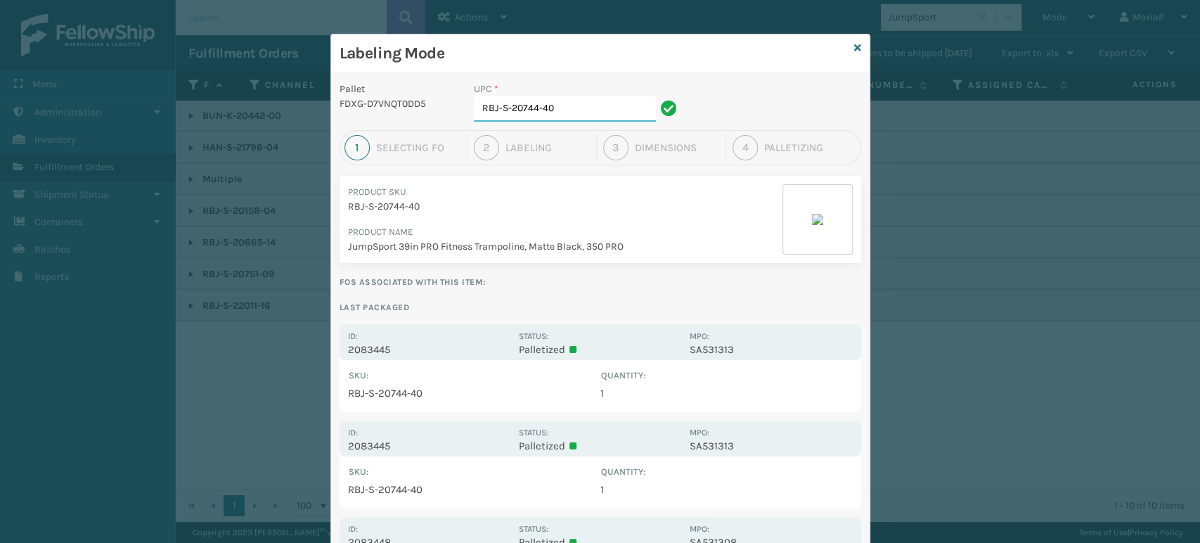
click at [562, 109] on input "RBJ-S-20744-40" at bounding box center [565, 108] width 182 height 25
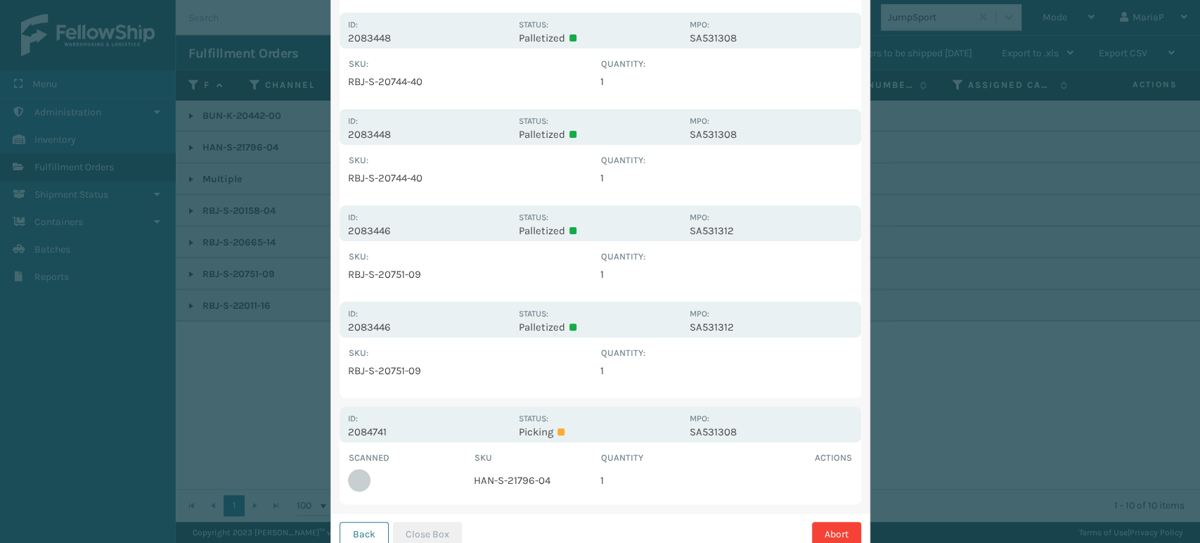
scroll to position [236, 0]
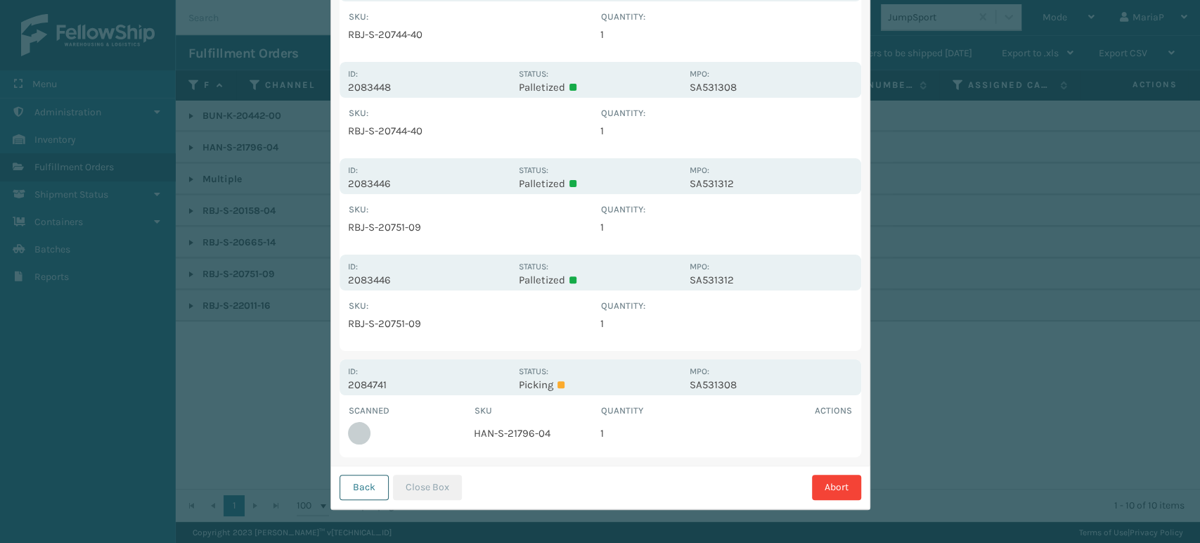
click at [366, 490] on button "Back" at bounding box center [364, 487] width 49 height 25
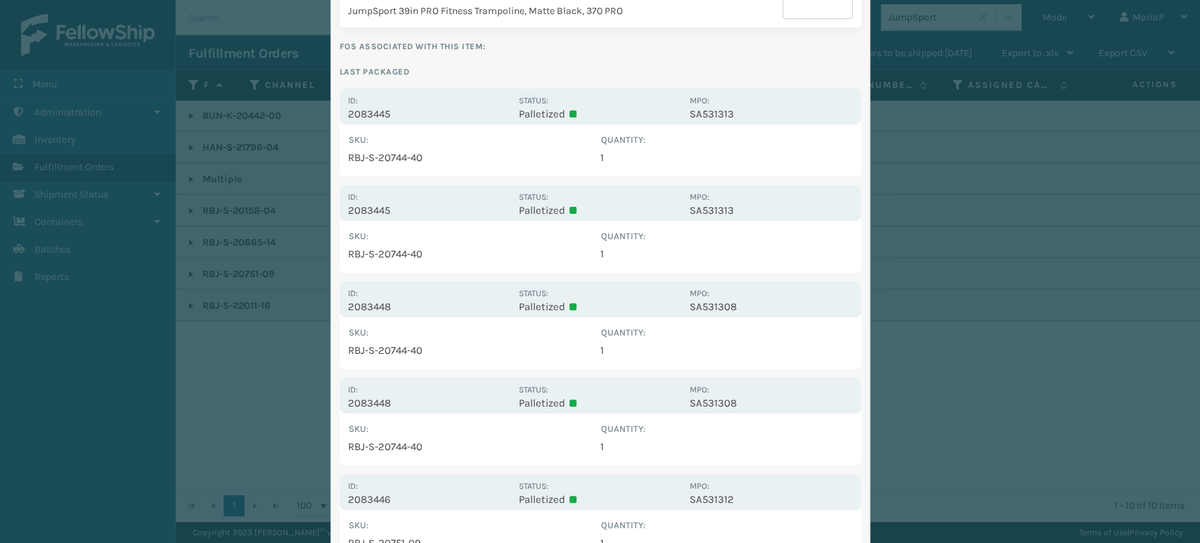
scroll to position [0, 0]
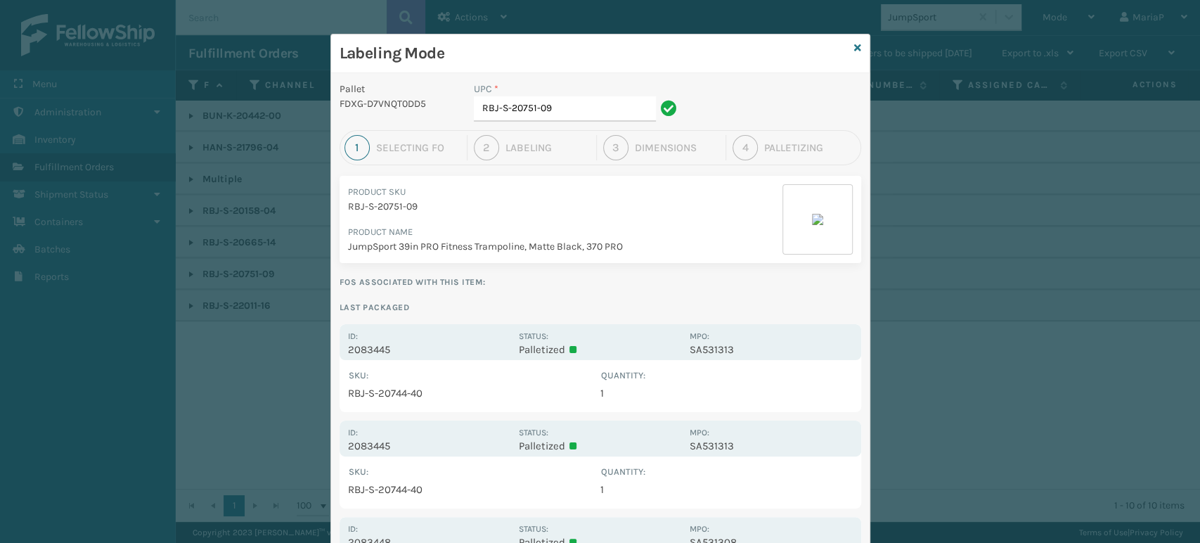
click at [858, 44] on div "Labeling Mode" at bounding box center [600, 53] width 539 height 39
click at [854, 44] on icon at bounding box center [857, 48] width 7 height 10
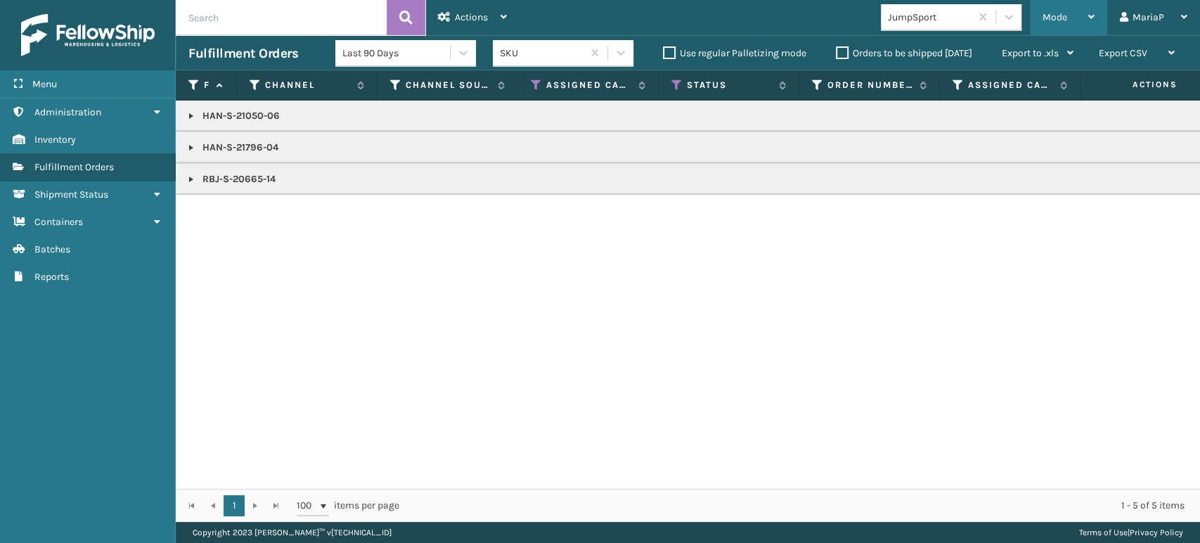
click at [1054, 20] on span "Mode" at bounding box center [1055, 17] width 25 height 12
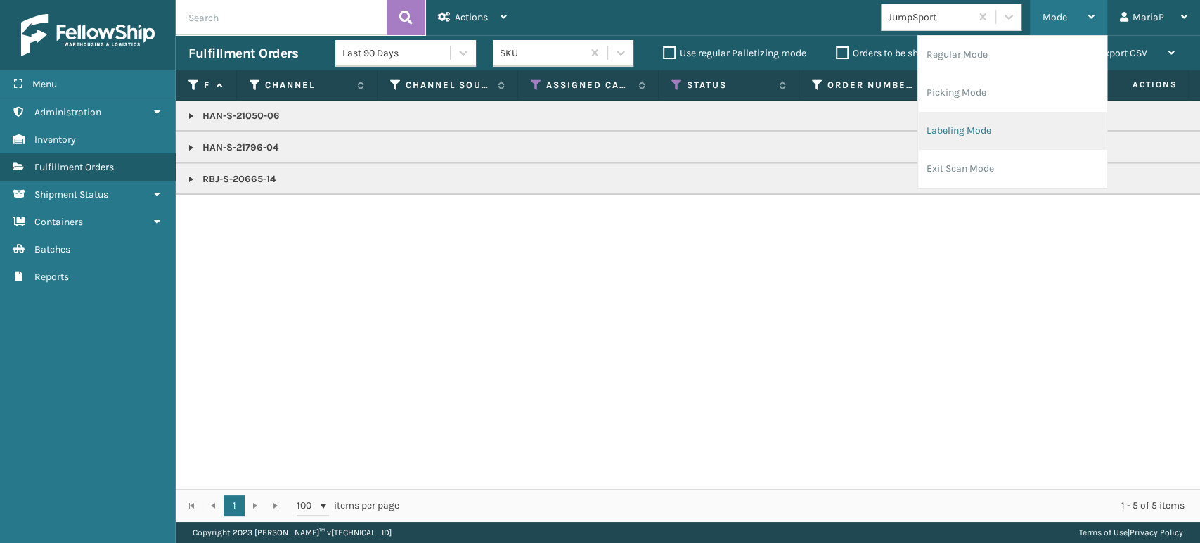
click at [973, 128] on li "Labeling Mode" at bounding box center [1012, 131] width 188 height 38
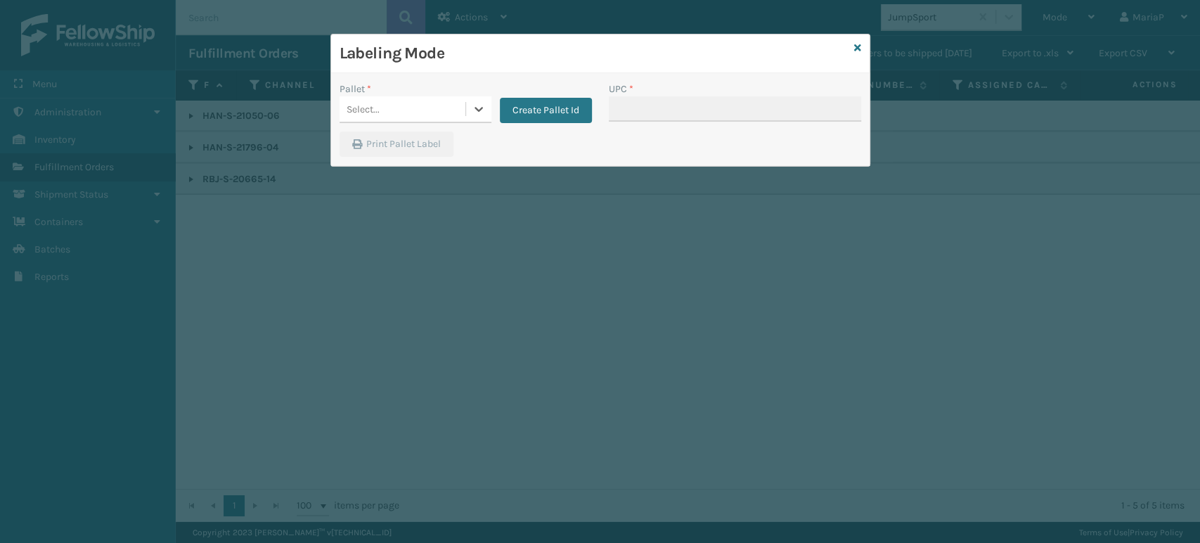
click at [405, 112] on div "Select..." at bounding box center [403, 109] width 126 height 23
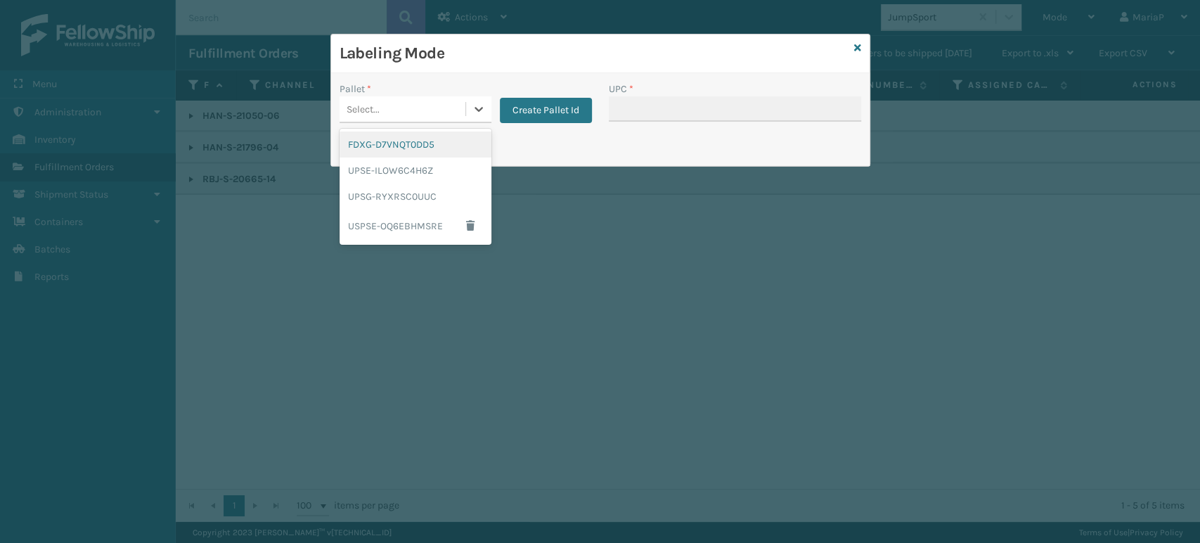
click at [434, 147] on div "FDXG-D7VNQT0DD5" at bounding box center [416, 144] width 152 height 26
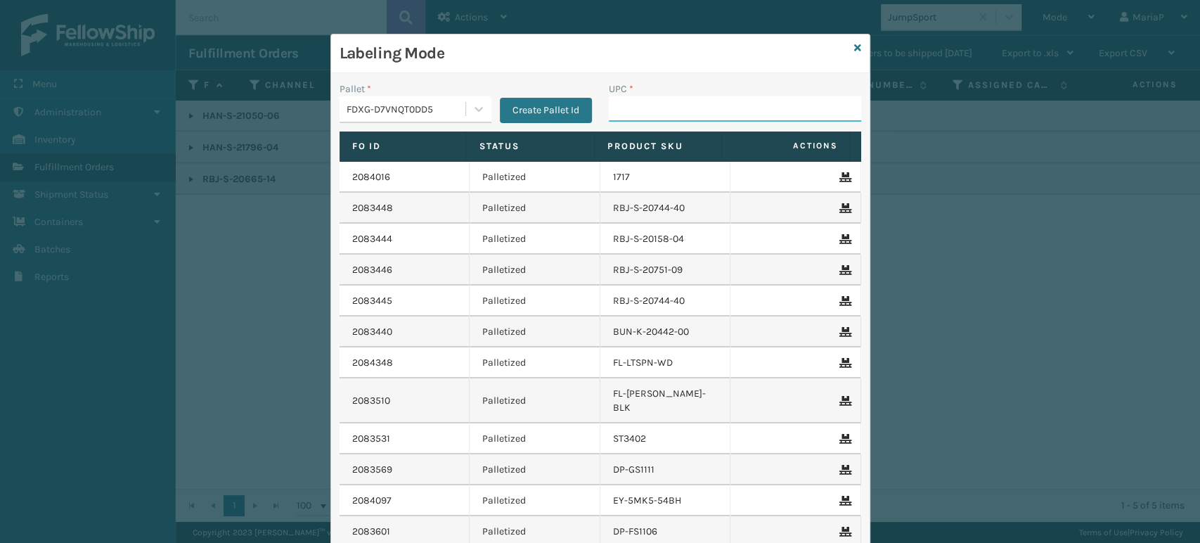
click at [654, 106] on input "UPC *" at bounding box center [735, 108] width 252 height 25
click at [846, 49] on div "Labeling Mode" at bounding box center [600, 53] width 539 height 39
click at [855, 46] on div "Labeling Mode" at bounding box center [600, 53] width 539 height 39
click at [847, 48] on div "Labeling Mode" at bounding box center [600, 53] width 539 height 39
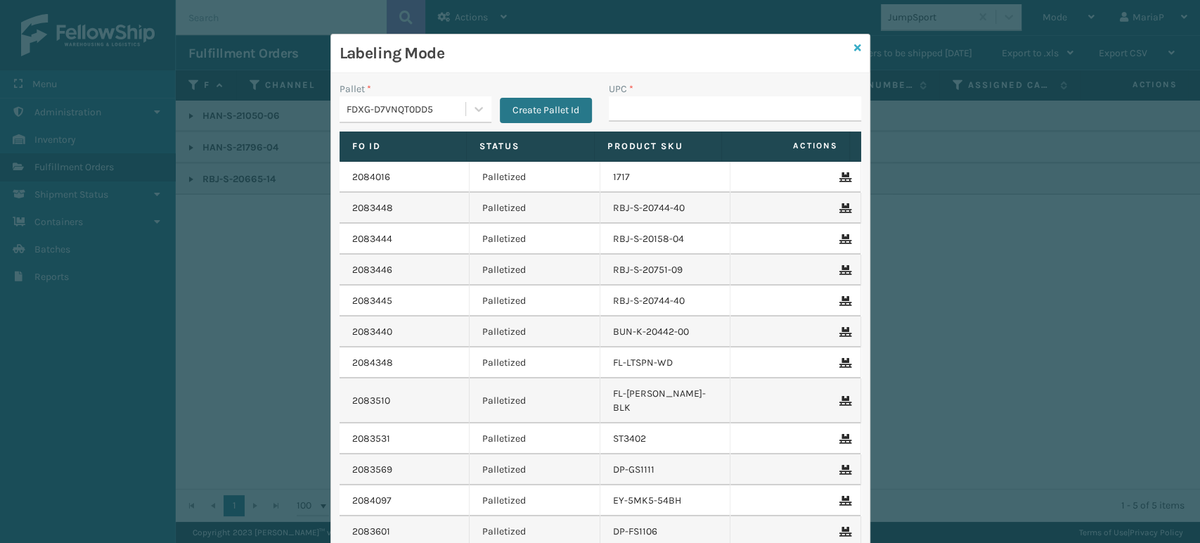
click at [854, 47] on icon at bounding box center [857, 48] width 7 height 10
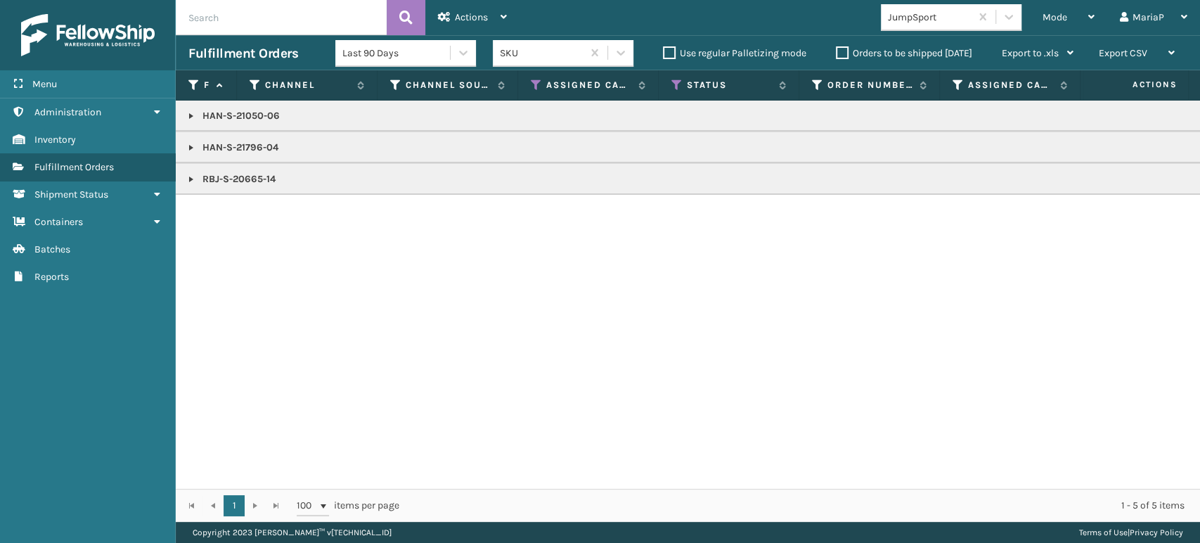
click at [958, 23] on div "JumpSport" at bounding box center [930, 17] width 84 height 15
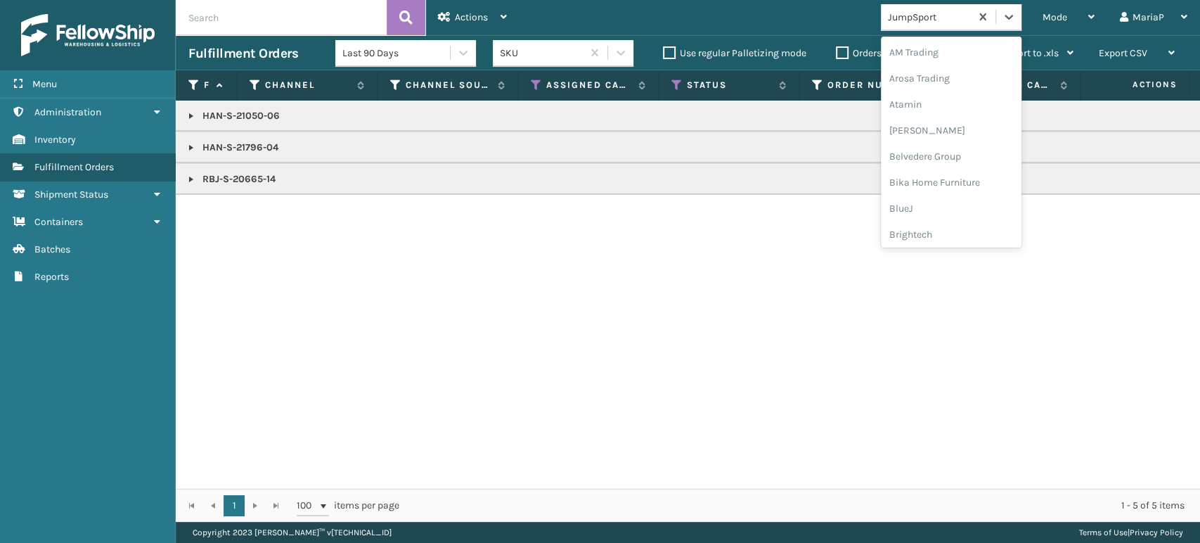
scroll to position [269, 0]
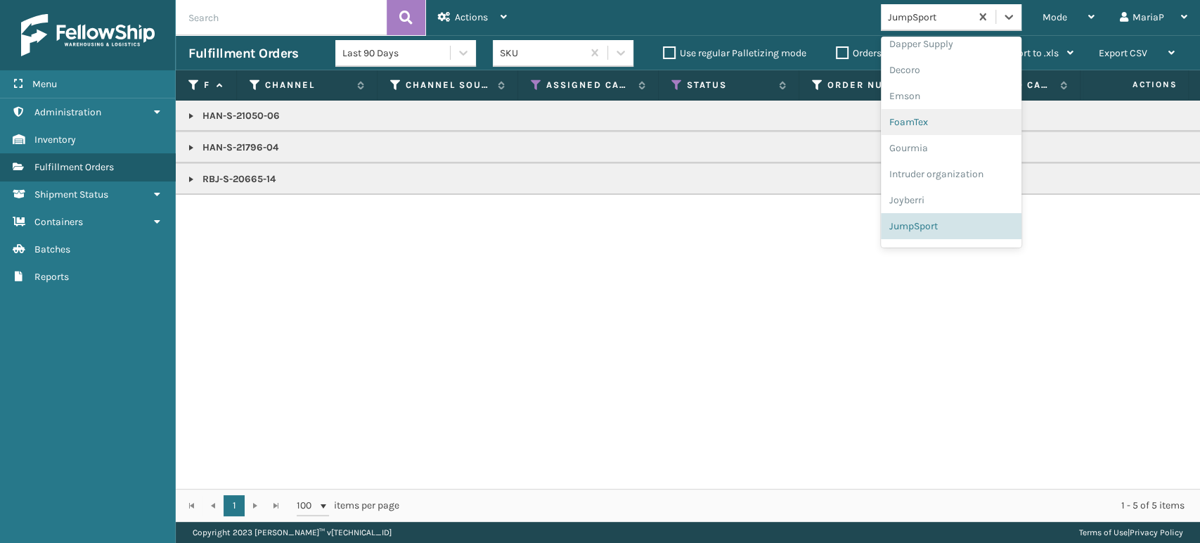
click at [925, 112] on div "FoamTex" at bounding box center [951, 122] width 141 height 26
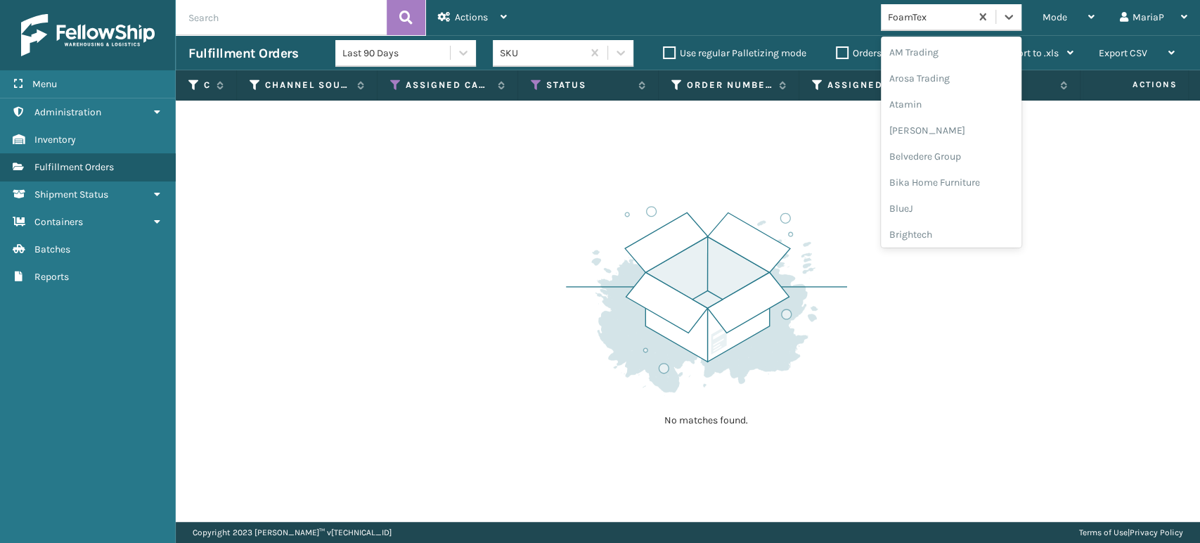
click at [936, 26] on div "FoamTex" at bounding box center [925, 17] width 89 height 23
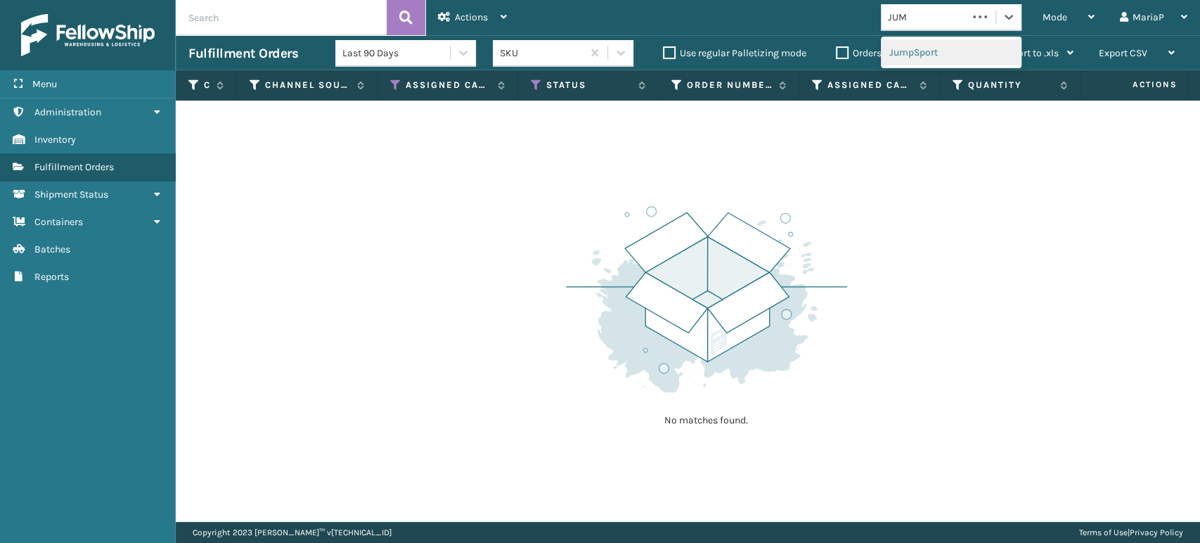
click at [918, 55] on div "JumpSport" at bounding box center [951, 52] width 141 height 26
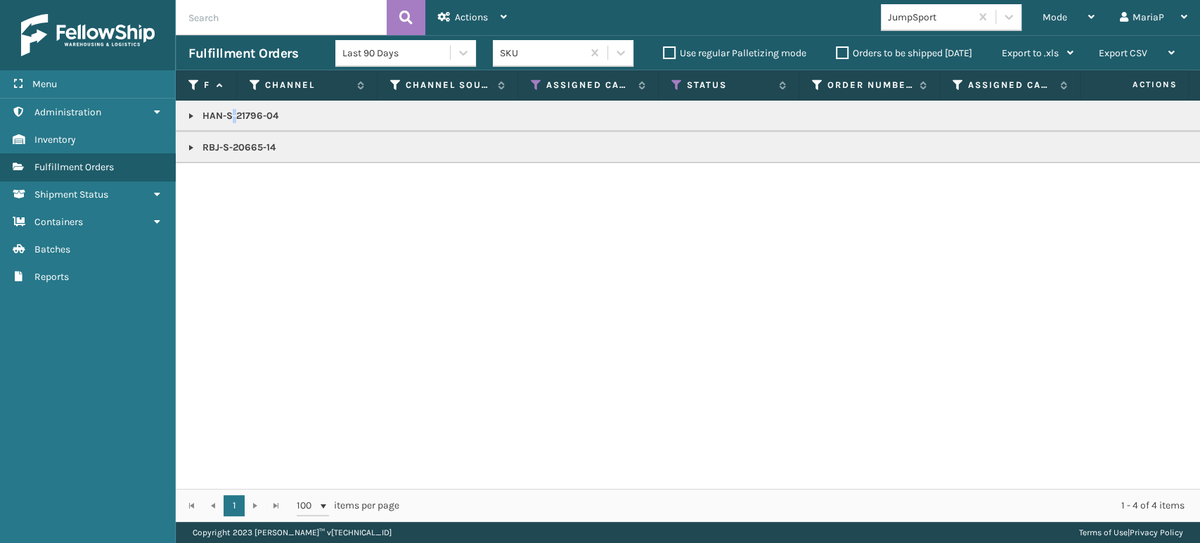
click at [1044, 21] on span "Mode" at bounding box center [1055, 17] width 25 height 12
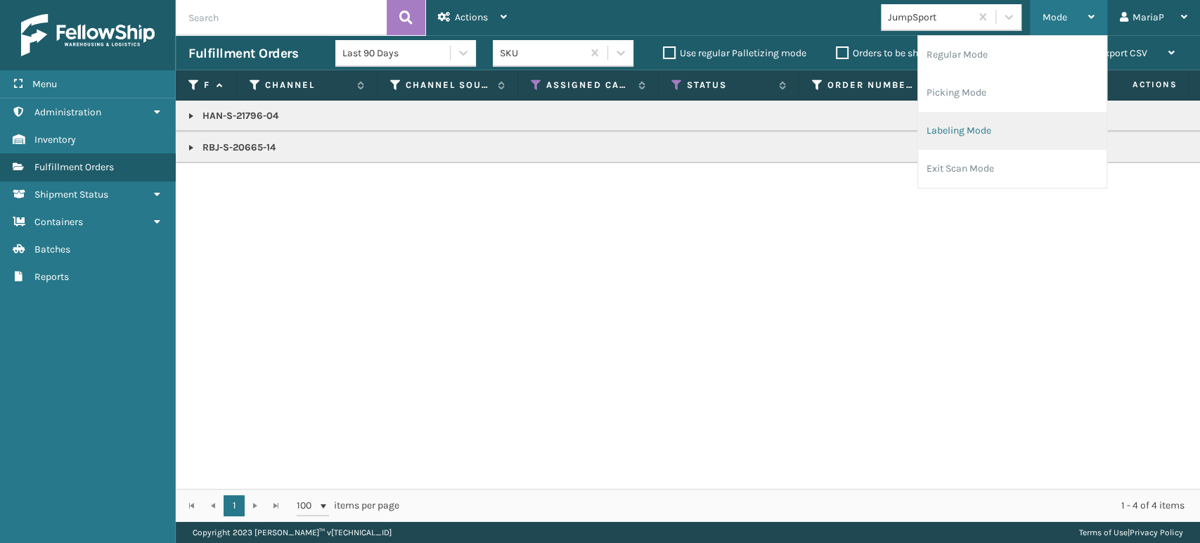
click at [962, 128] on li "Labeling Mode" at bounding box center [1012, 131] width 188 height 38
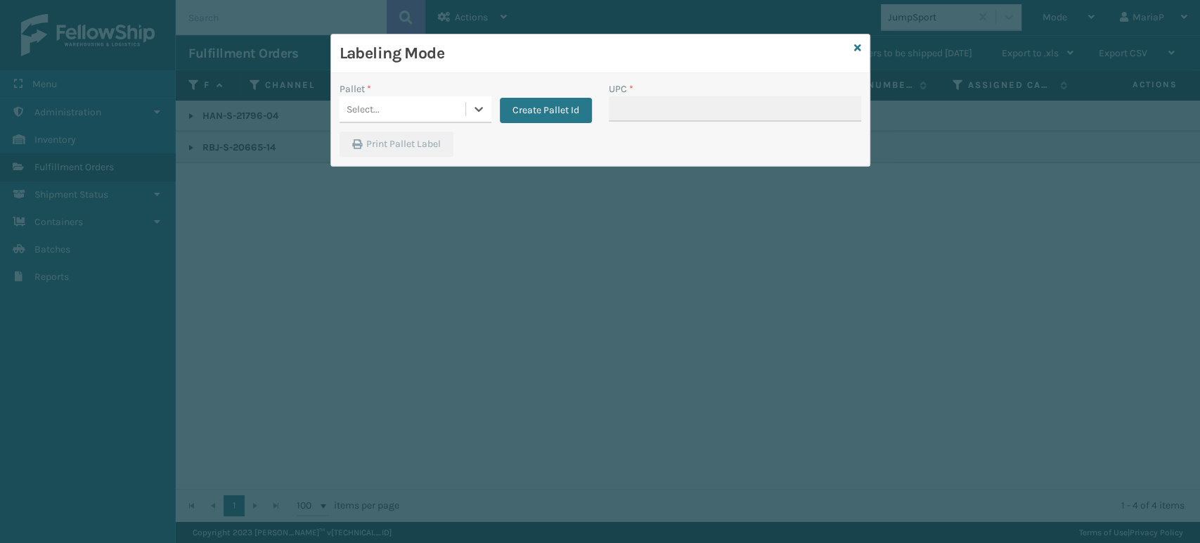
click at [403, 104] on div "Select..." at bounding box center [403, 109] width 126 height 23
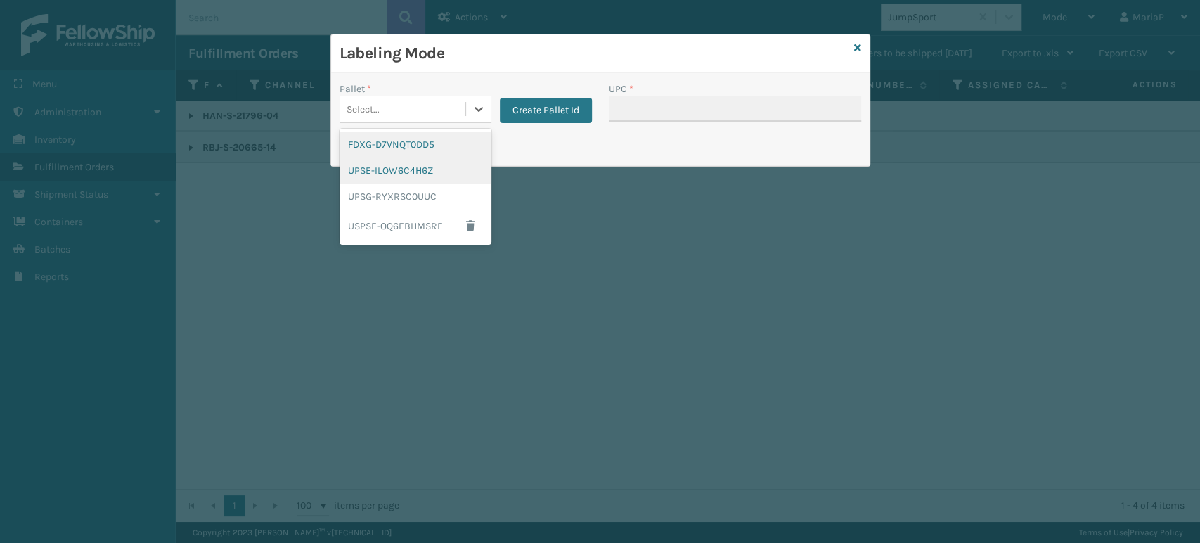
click at [432, 142] on div "FDXG-D7VNQT0DD5" at bounding box center [416, 144] width 152 height 26
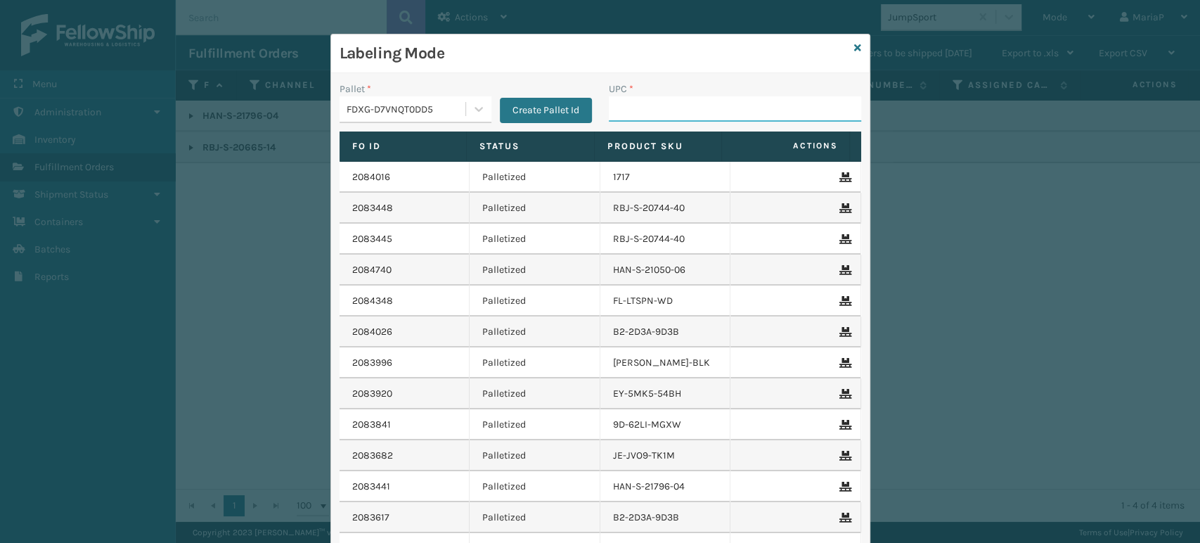
click at [644, 110] on input "UPC *" at bounding box center [735, 108] width 252 height 25
click at [648, 108] on input "UPC *" at bounding box center [735, 108] width 252 height 25
paste input "HAN-S-21796-04"
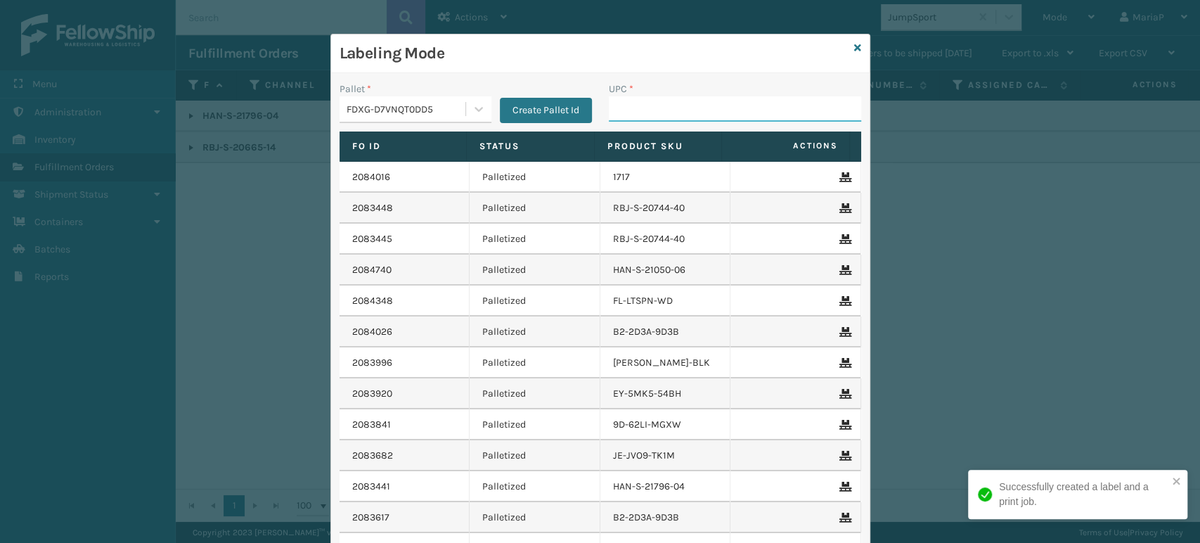
drag, startPoint x: 664, startPoint y: 106, endPoint x: 647, endPoint y: 106, distance: 17.6
click at [664, 106] on input "UPC *" at bounding box center [735, 108] width 252 height 25
click at [636, 115] on input "UPC *" at bounding box center [735, 108] width 252 height 25
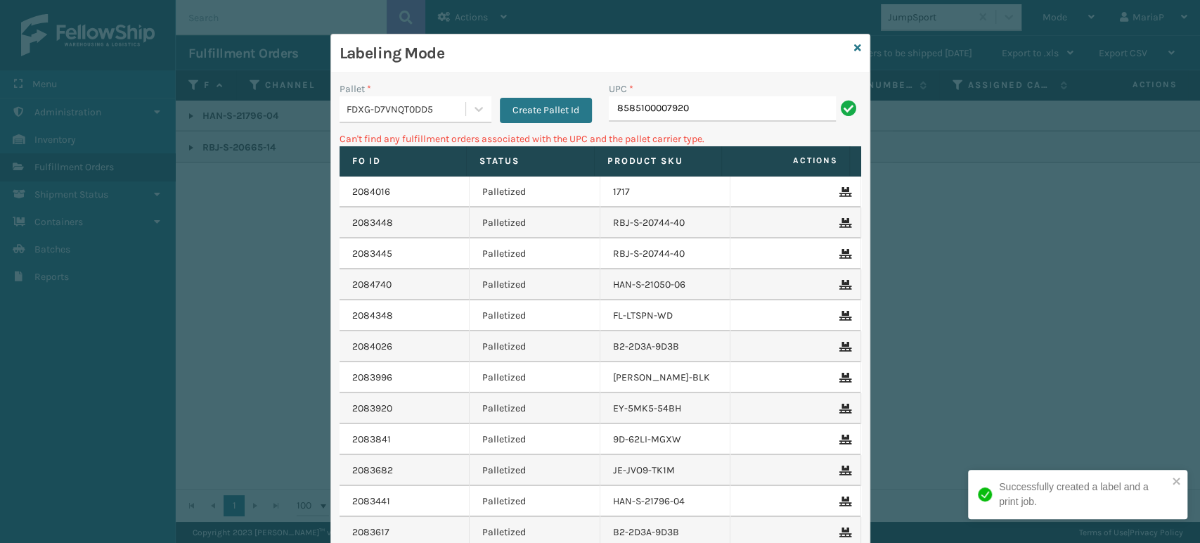
click at [627, 116] on input "8585100007920" at bounding box center [722, 108] width 227 height 25
click at [626, 107] on input "855100007920" at bounding box center [722, 108] width 227 height 25
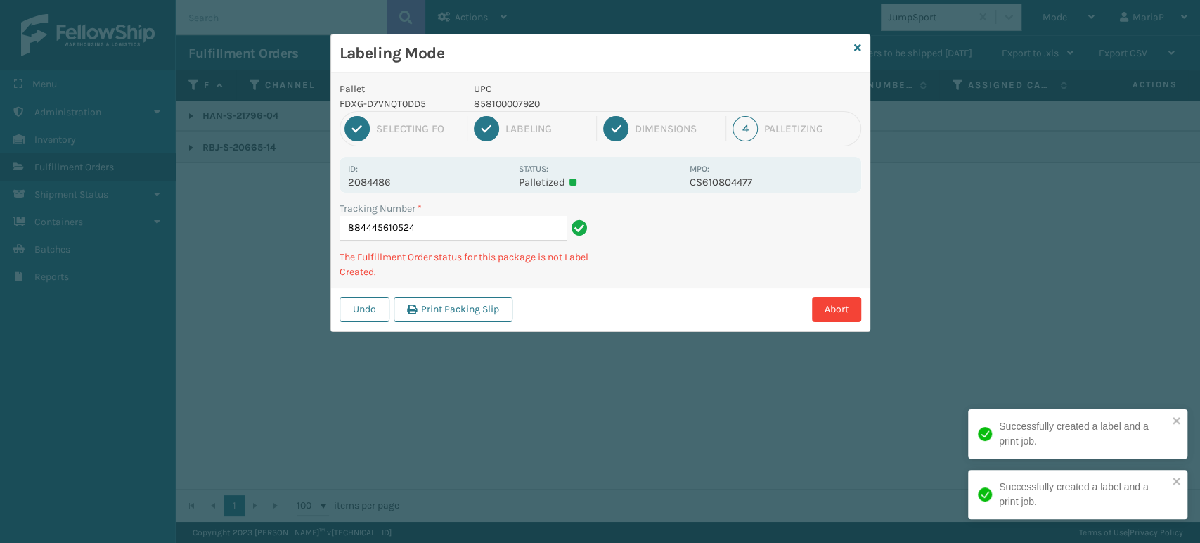
click at [489, 108] on p "858100007920" at bounding box center [577, 103] width 207 height 15
click at [525, 96] on p "858100007906" at bounding box center [577, 103] width 207 height 15
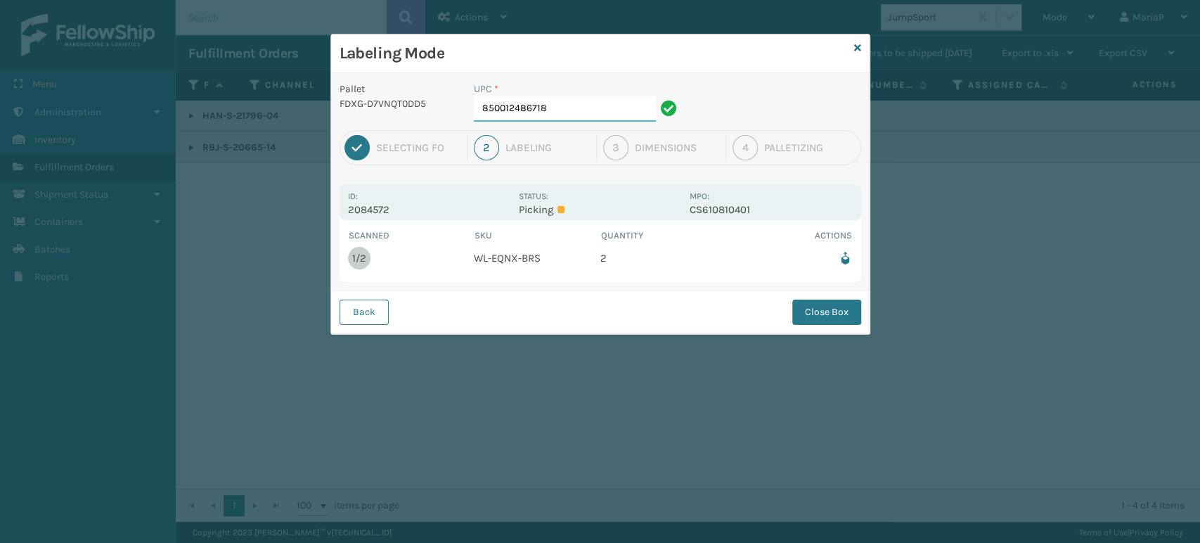
click at [584, 112] on input "850012486718" at bounding box center [565, 108] width 182 height 25
click at [804, 313] on button "Close Box" at bounding box center [826, 311] width 69 height 25
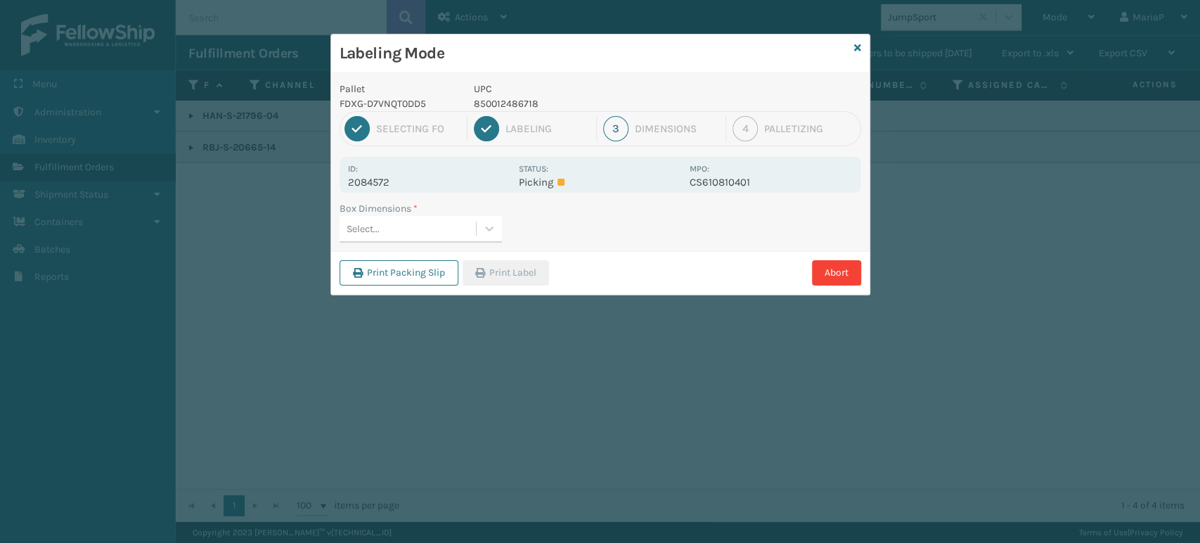
click at [364, 235] on div "Select..." at bounding box center [363, 228] width 33 height 15
click at [522, 268] on button "Print Label" at bounding box center [506, 272] width 86 height 25
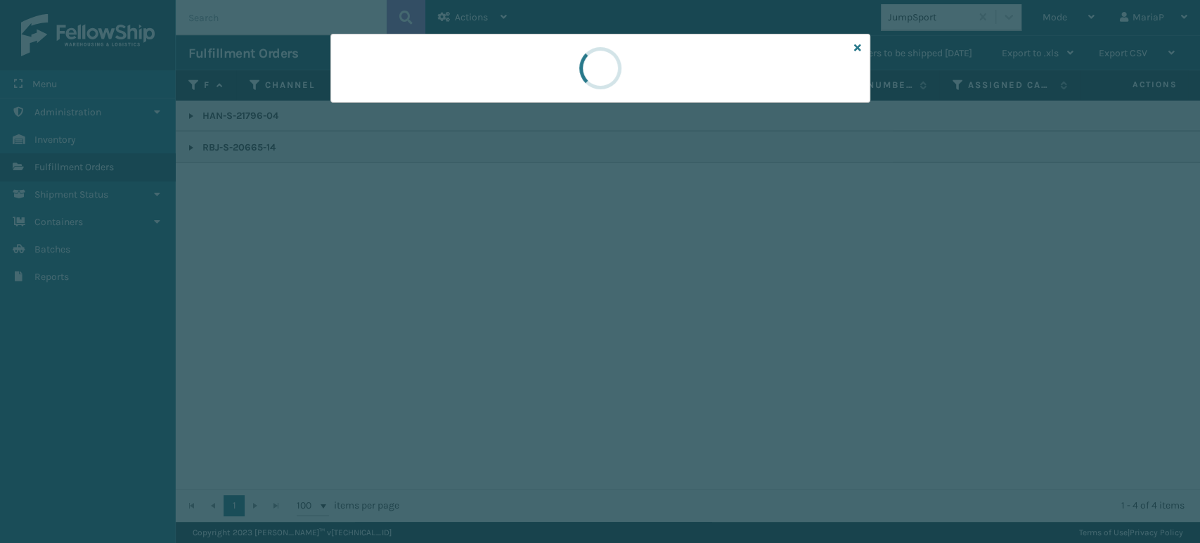
click at [522, 268] on div at bounding box center [600, 271] width 1200 height 543
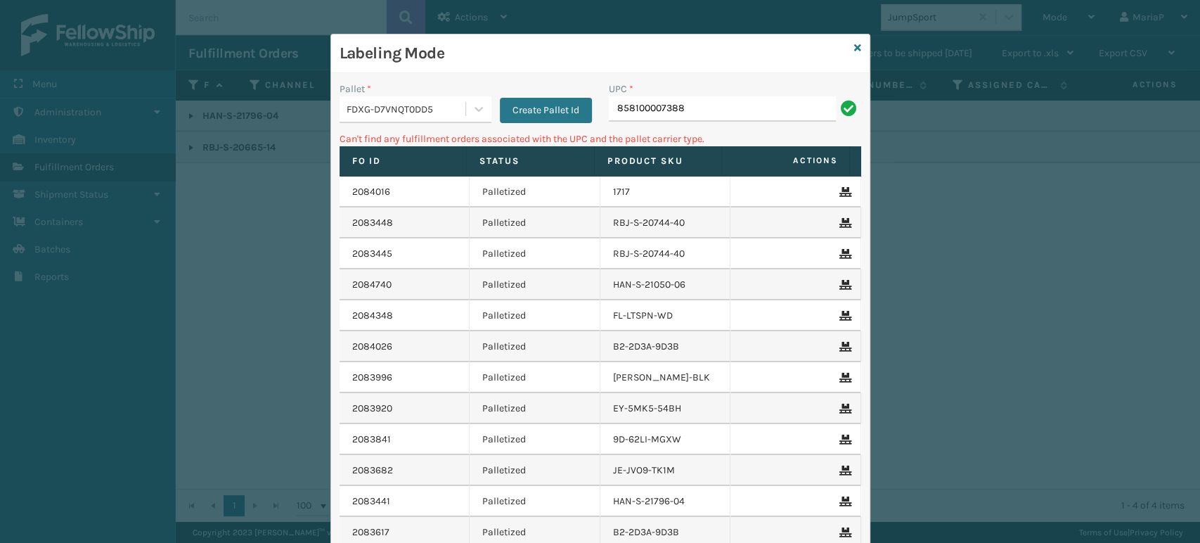
click at [411, 108] on div "FDXG-D7VNQT0DD5" at bounding box center [407, 109] width 120 height 15
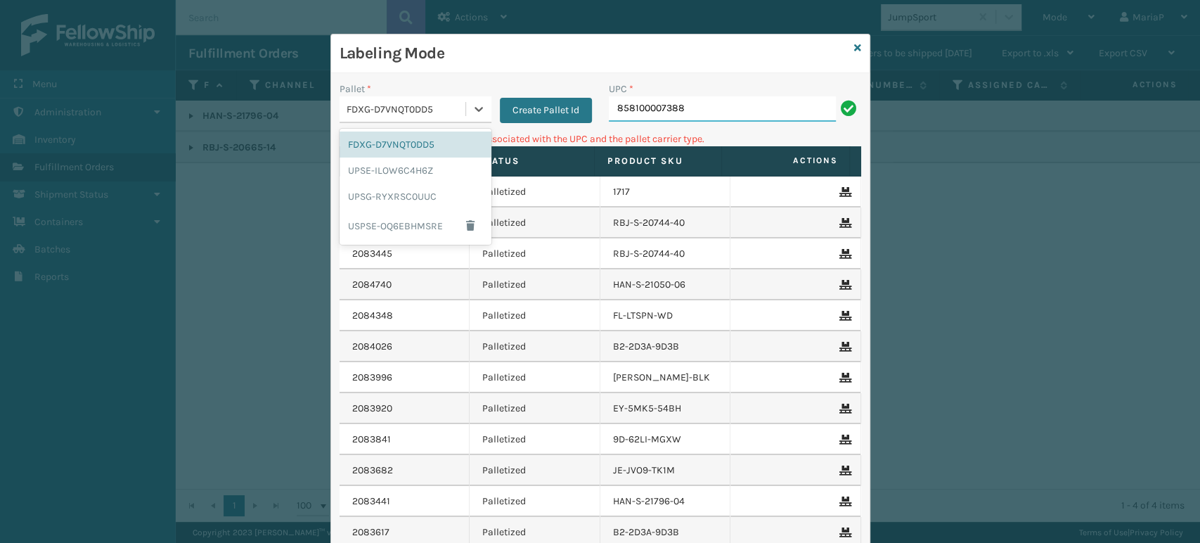
click at [694, 114] on input "858100007388" at bounding box center [722, 108] width 227 height 25
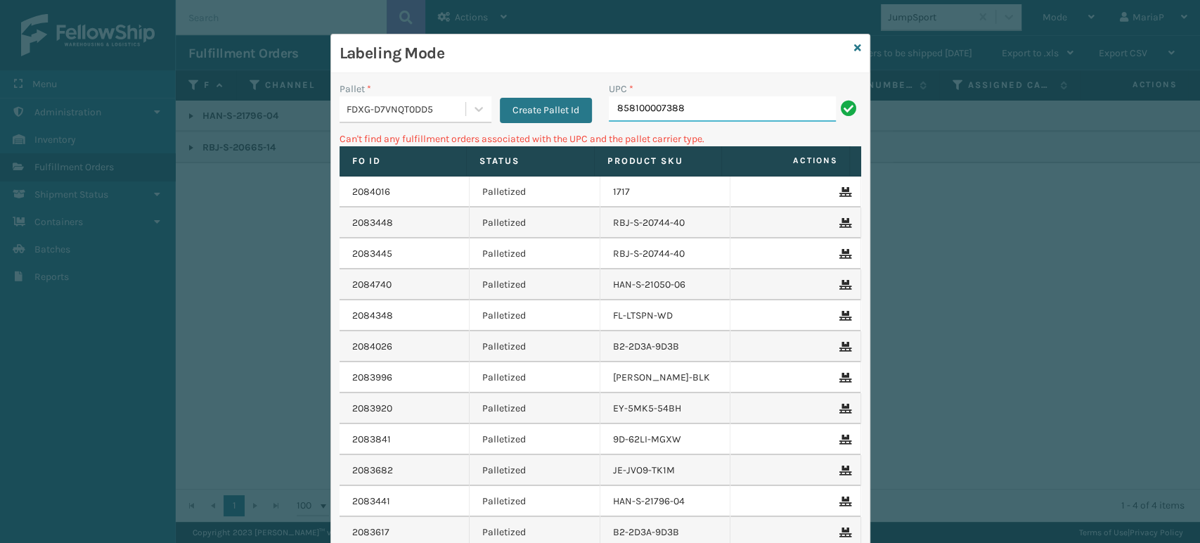
click at [695, 112] on input "858100007388" at bounding box center [722, 108] width 227 height 25
click at [668, 105] on input "858100007388" at bounding box center [722, 108] width 227 height 25
click at [669, 105] on input "858100007388" at bounding box center [722, 108] width 227 height 25
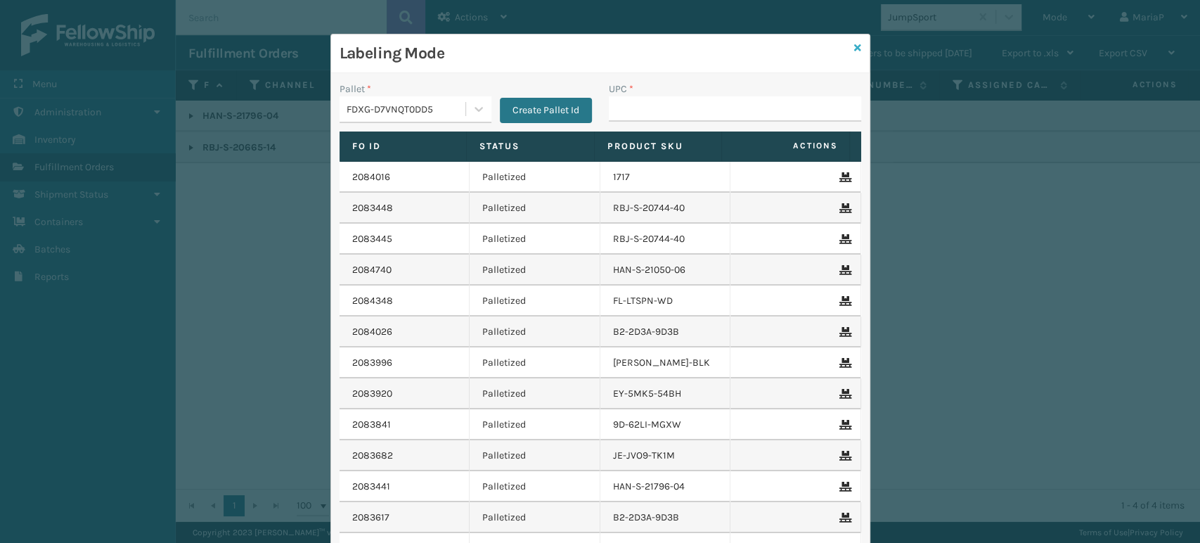
click at [854, 46] on icon at bounding box center [857, 48] width 7 height 10
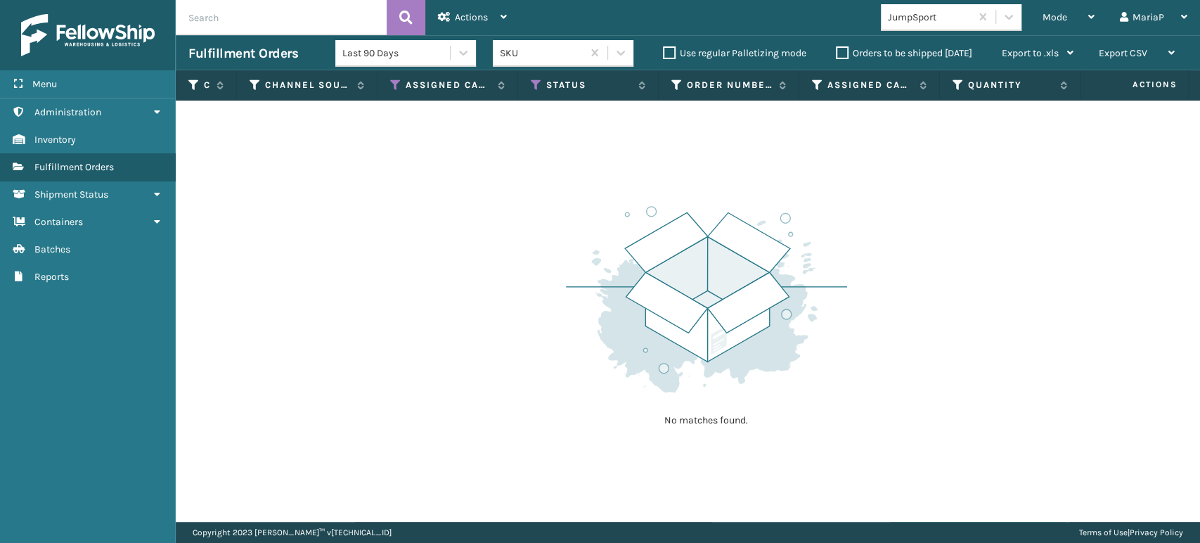
click at [245, 10] on input "text" at bounding box center [281, 17] width 211 height 35
drag, startPoint x: 292, startPoint y: 21, endPoint x: 71, endPoint y: 28, distance: 221.6
click at [71, 0] on div "Menu Administration Inventory Fulfillment Orders Shipment Status Containers Bat…" at bounding box center [600, 0] width 1200 height 0
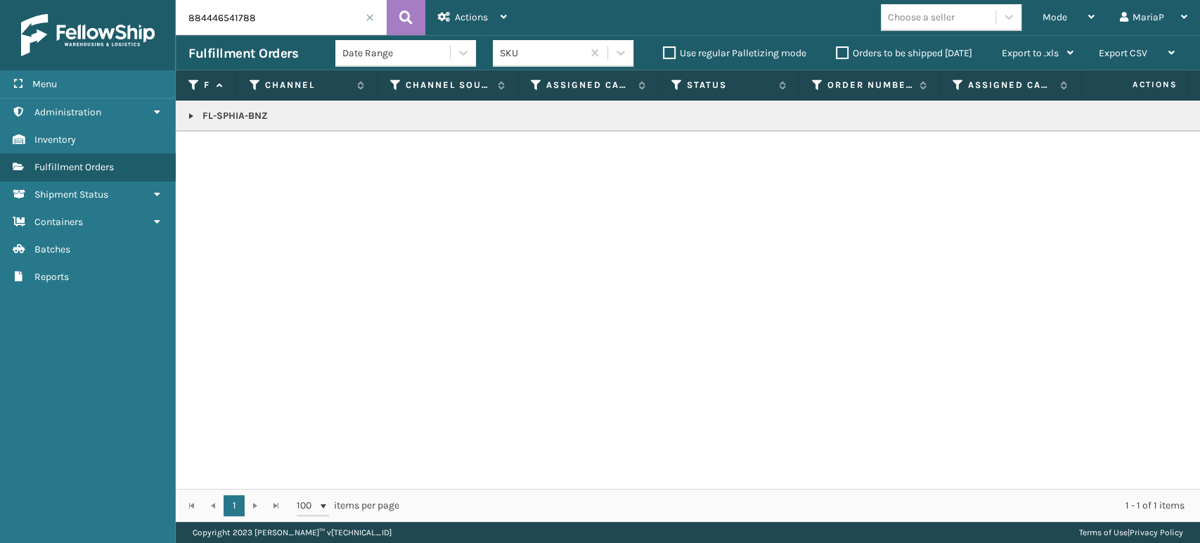
click at [371, 20] on span at bounding box center [370, 17] width 8 height 8
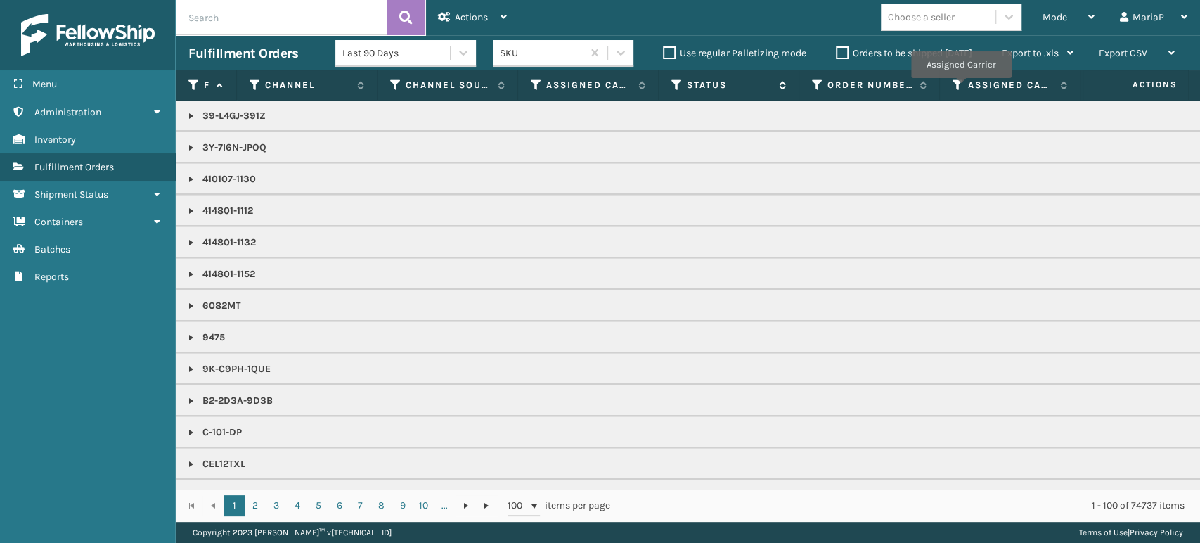
click at [675, 87] on icon at bounding box center [676, 85] width 11 height 13
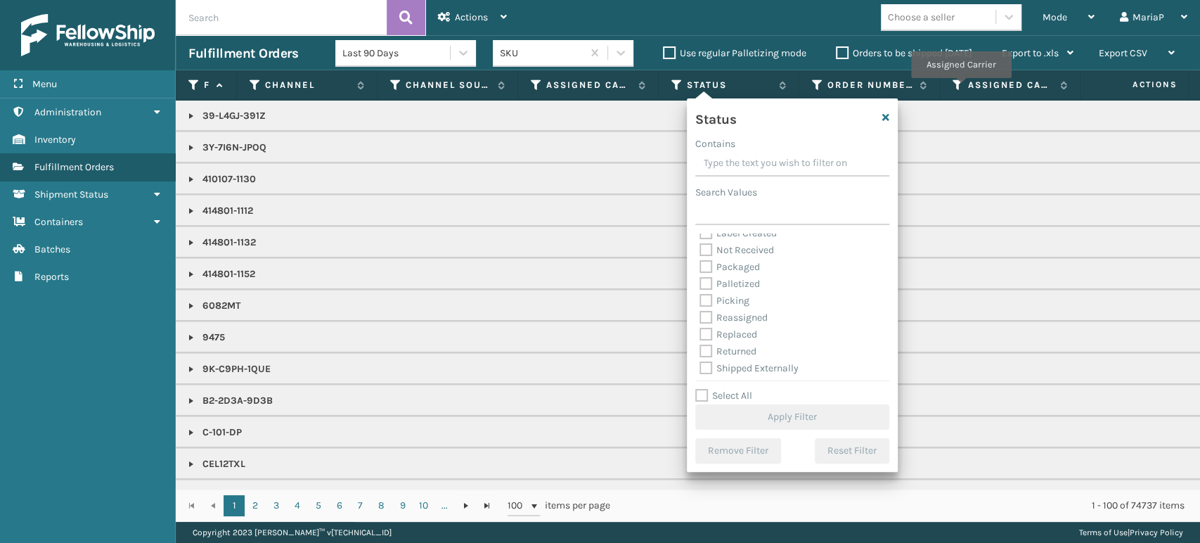
scroll to position [79, 0]
click at [703, 298] on label "Picking" at bounding box center [725, 298] width 50 height 12
click at [700, 298] on input "Picking" at bounding box center [700, 294] width 1 height 9
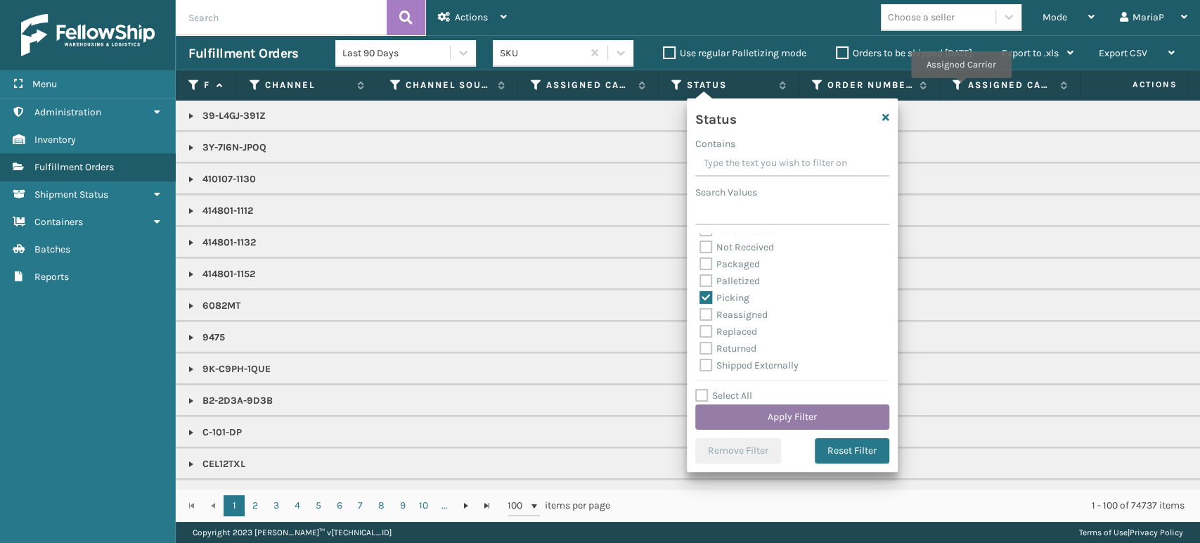
click at [869, 426] on button "Apply Filter" at bounding box center [792, 416] width 194 height 25
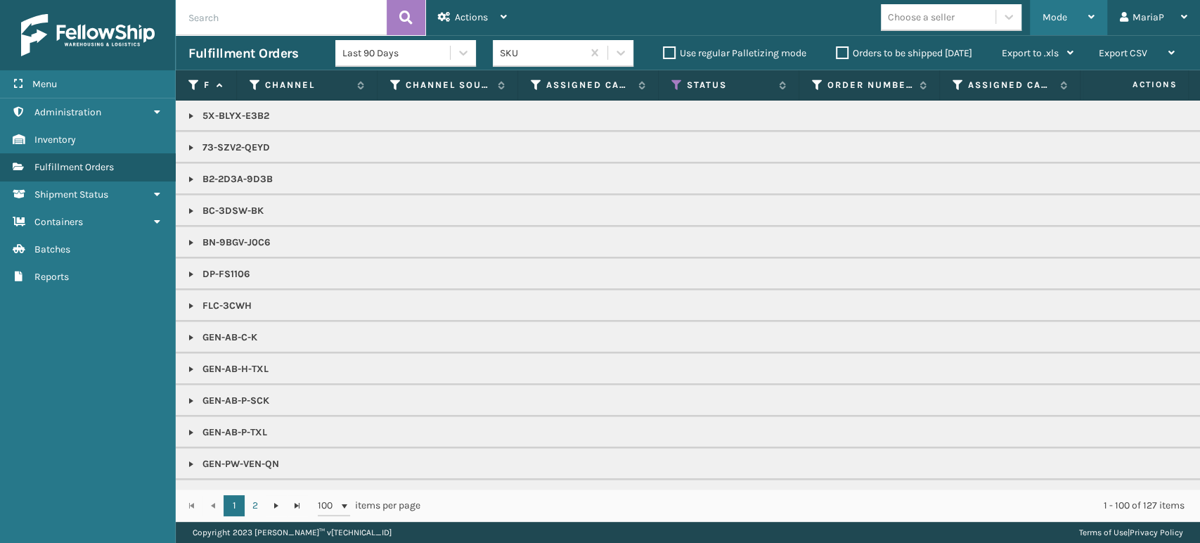
click at [1069, 25] on div "Mode" at bounding box center [1069, 17] width 52 height 35
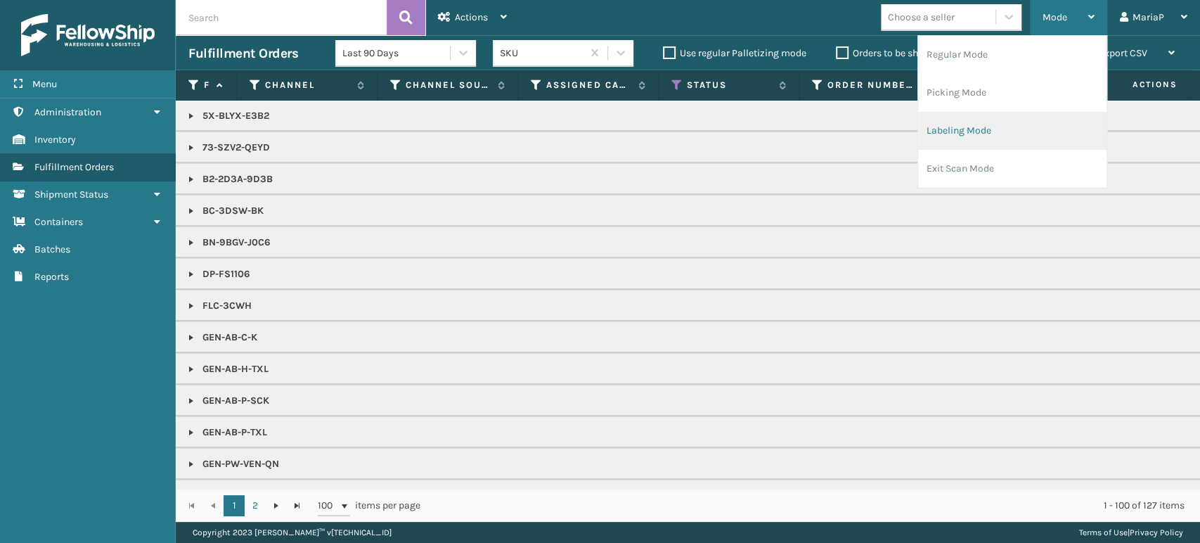
click at [978, 131] on li "Labeling Mode" at bounding box center [1012, 131] width 188 height 38
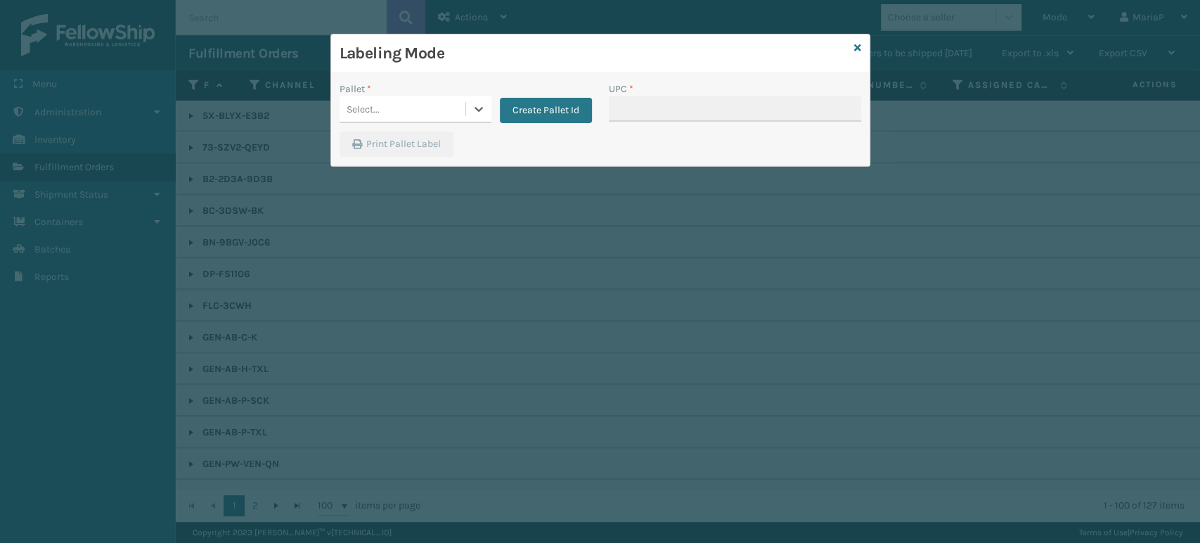
click at [423, 113] on div "Select..." at bounding box center [403, 109] width 126 height 23
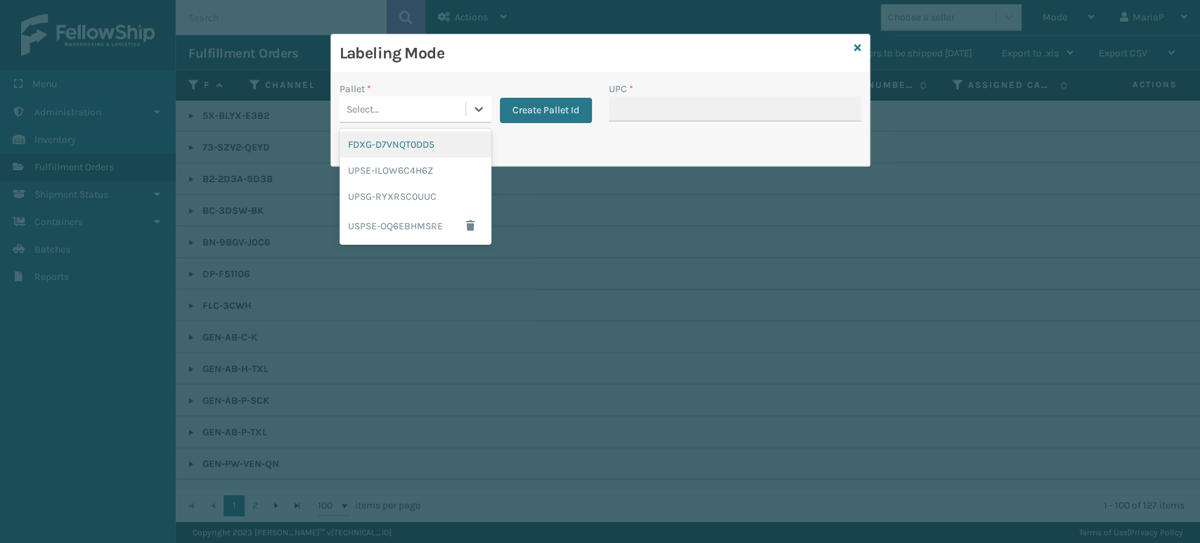
click at [415, 145] on div "FDXG-D7VNQT0DD5" at bounding box center [416, 144] width 152 height 26
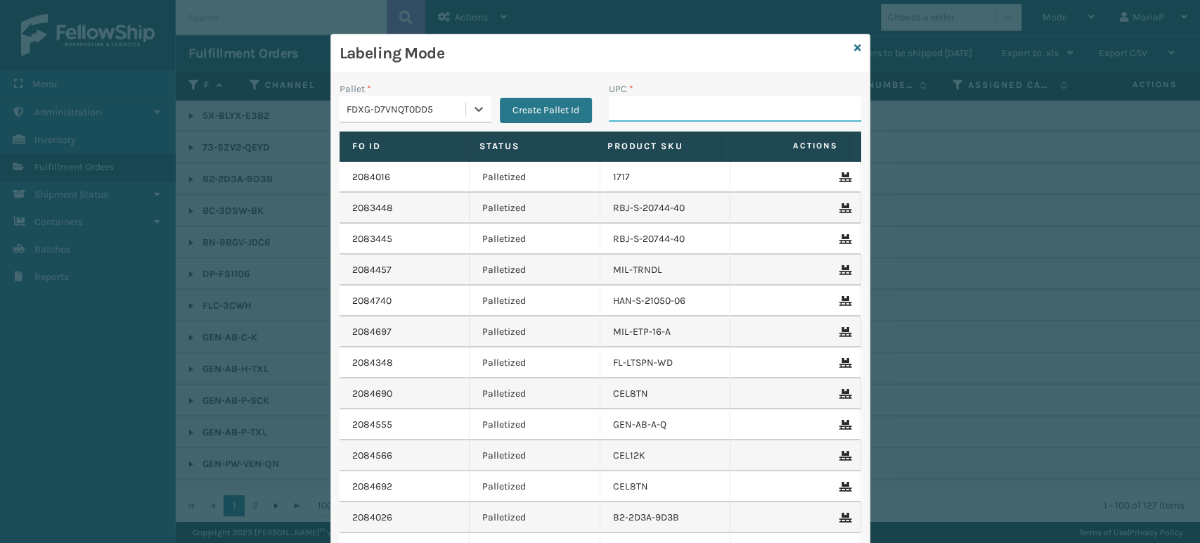
click at [626, 100] on input "UPC *" at bounding box center [735, 108] width 252 height 25
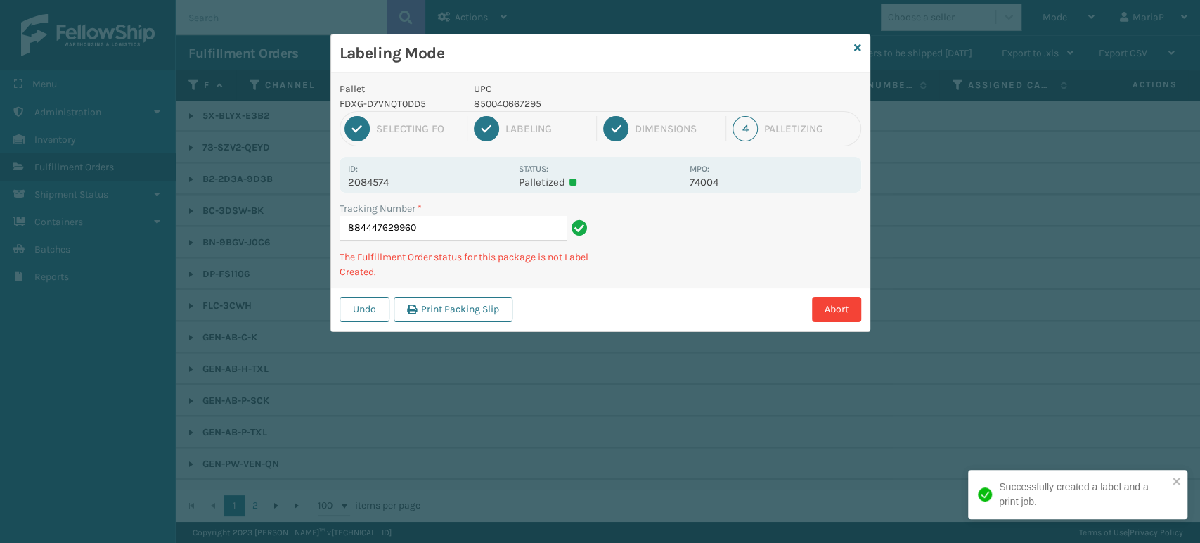
click at [534, 105] on p "850040667295" at bounding box center [577, 103] width 207 height 15
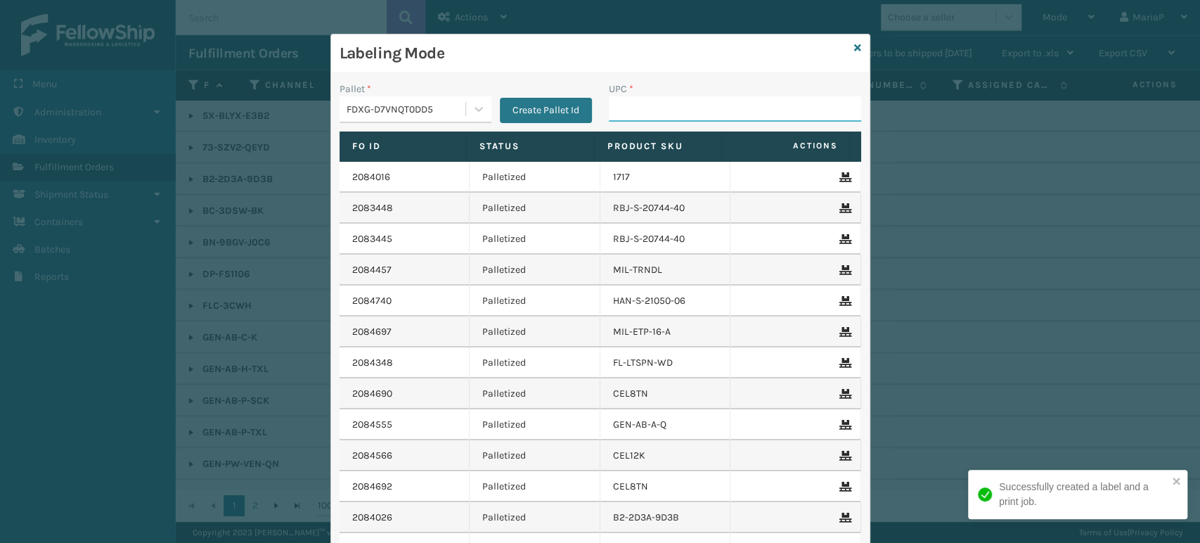
click at [639, 107] on input "UPC *" at bounding box center [735, 108] width 252 height 25
paste input "850040667295"
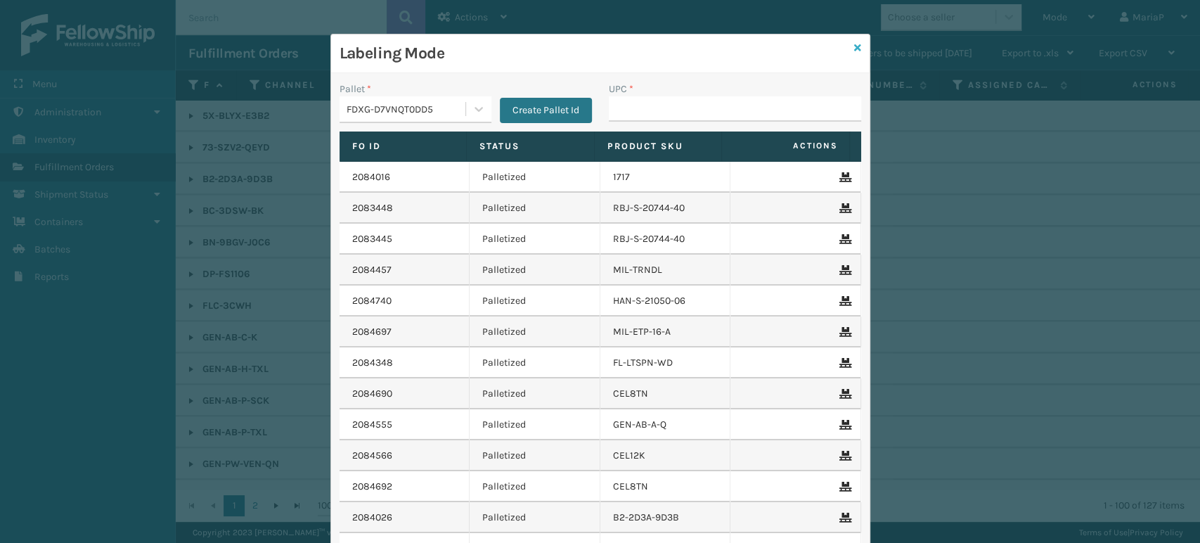
click at [854, 49] on icon at bounding box center [857, 48] width 7 height 10
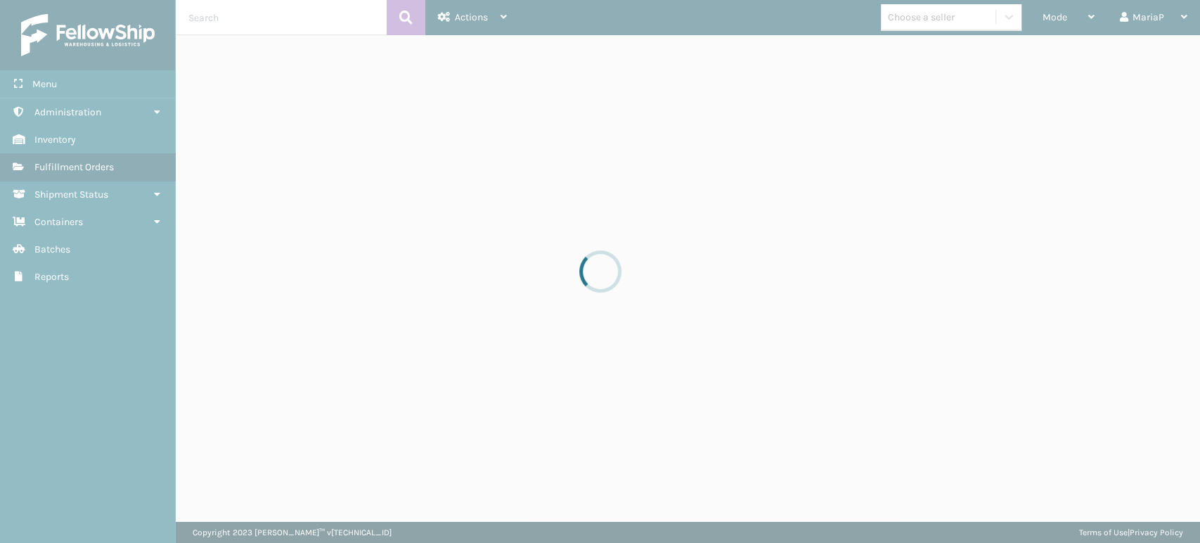
click at [906, 15] on div at bounding box center [600, 271] width 1200 height 543
click at [907, 22] on div at bounding box center [600, 271] width 1200 height 543
click at [910, 20] on div at bounding box center [600, 271] width 1200 height 543
click at [910, 20] on div "Choose a seller" at bounding box center [921, 17] width 67 height 15
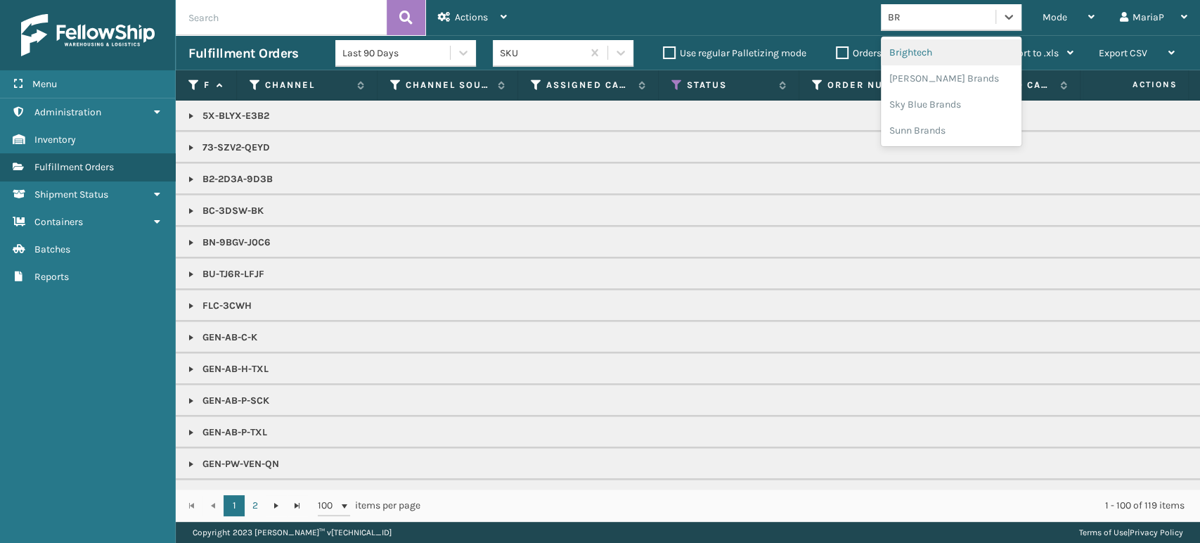
click at [934, 46] on div "Brightech" at bounding box center [951, 52] width 141 height 26
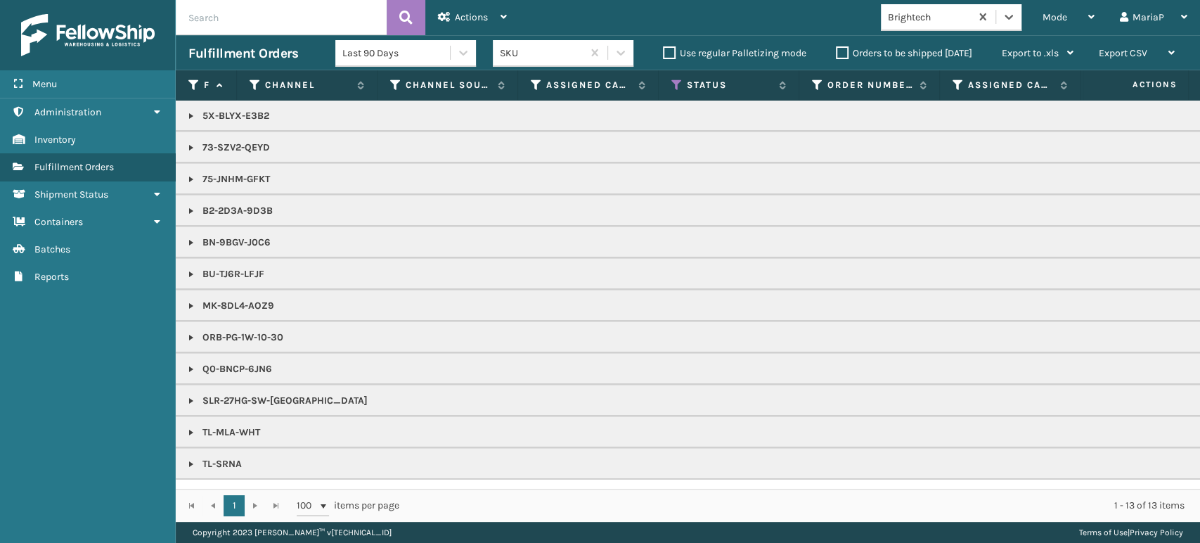
scroll to position [1, 0]
click at [191, 305] on link at bounding box center [191, 305] width 11 height 11
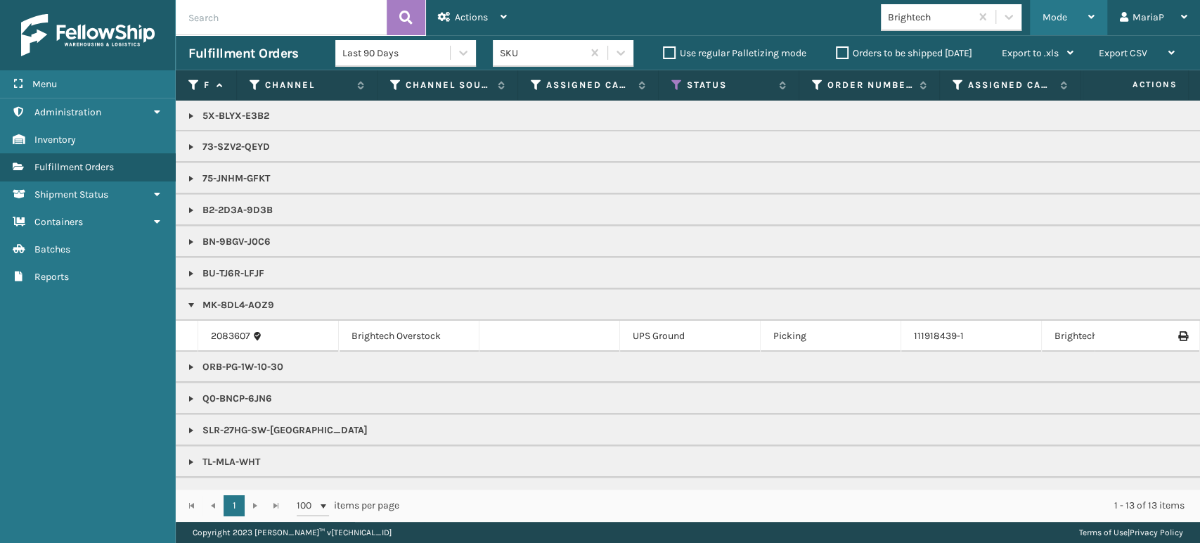
click at [1058, 18] on span "Mode" at bounding box center [1055, 17] width 25 height 12
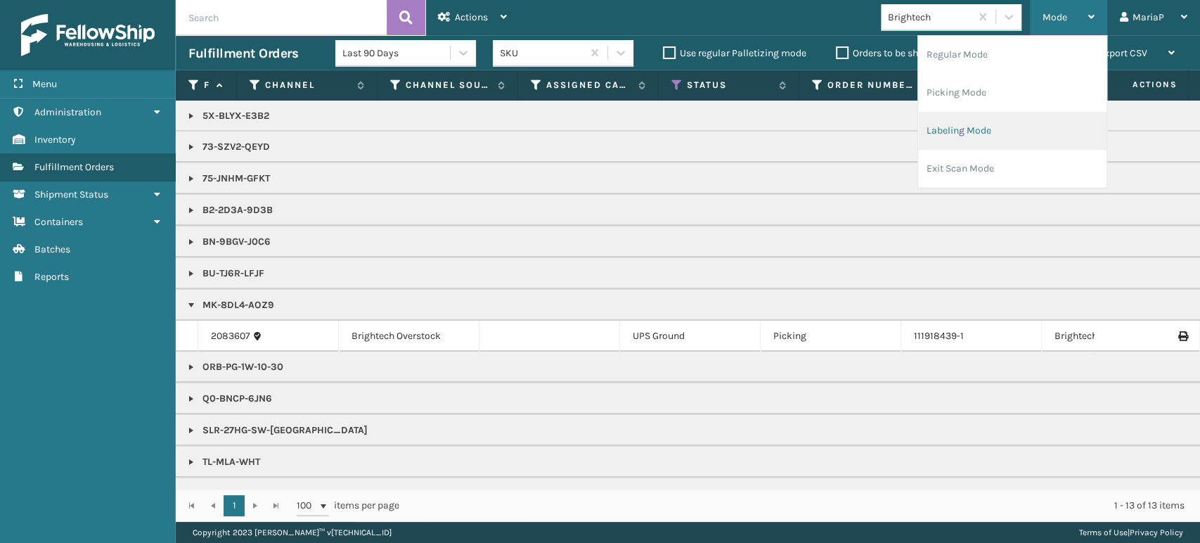
click at [960, 131] on li "Labeling Mode" at bounding box center [1012, 131] width 188 height 38
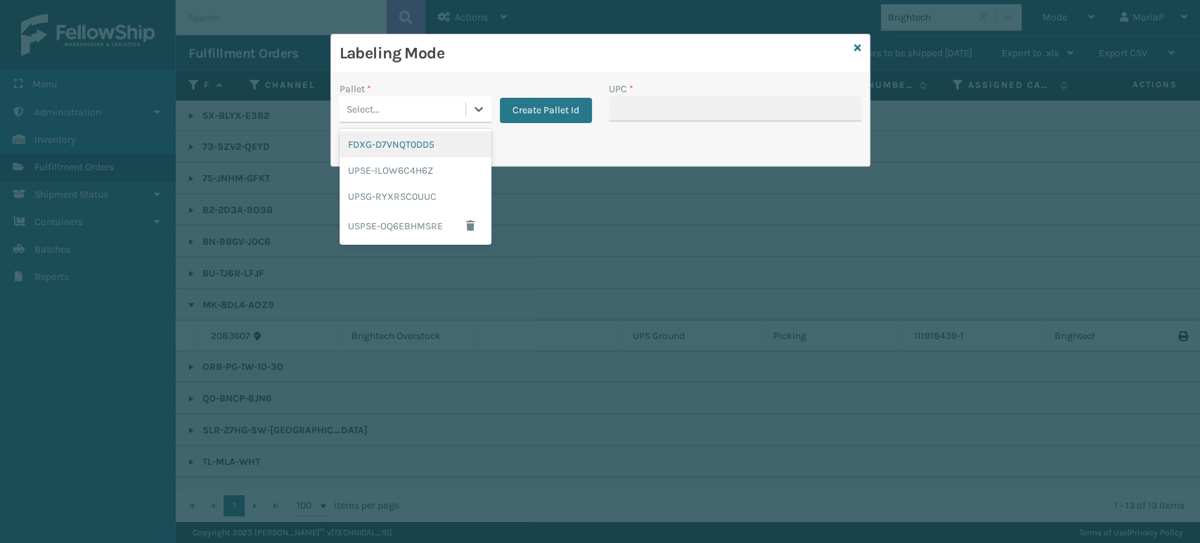
click at [442, 110] on div "Select..." at bounding box center [403, 109] width 126 height 23
click at [412, 195] on div "UPSG-RYXRSC0UUC" at bounding box center [416, 196] width 152 height 26
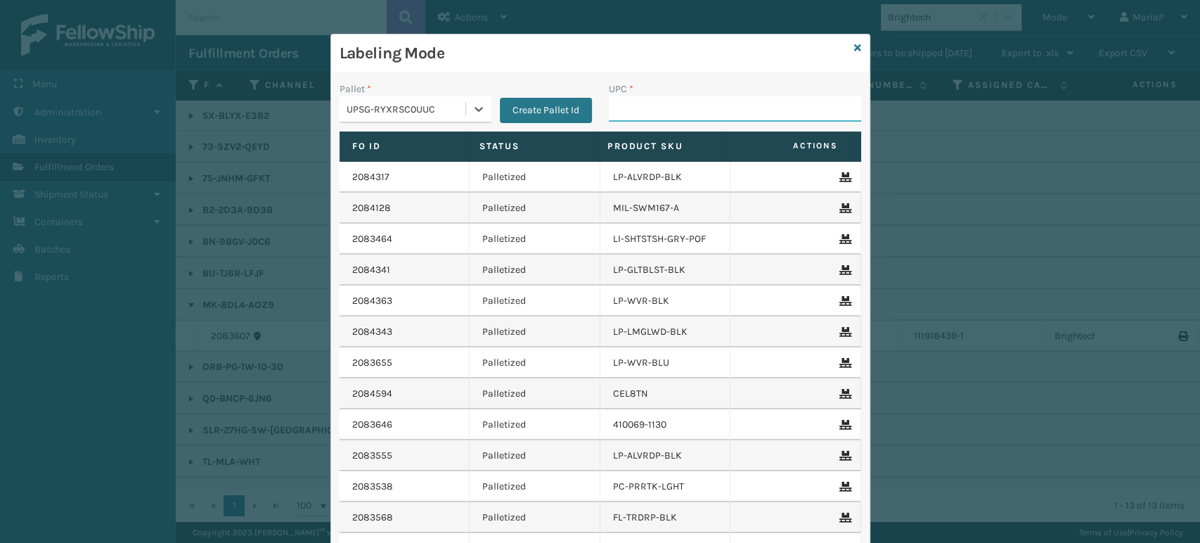
click at [663, 111] on input "UPC *" at bounding box center [735, 108] width 252 height 25
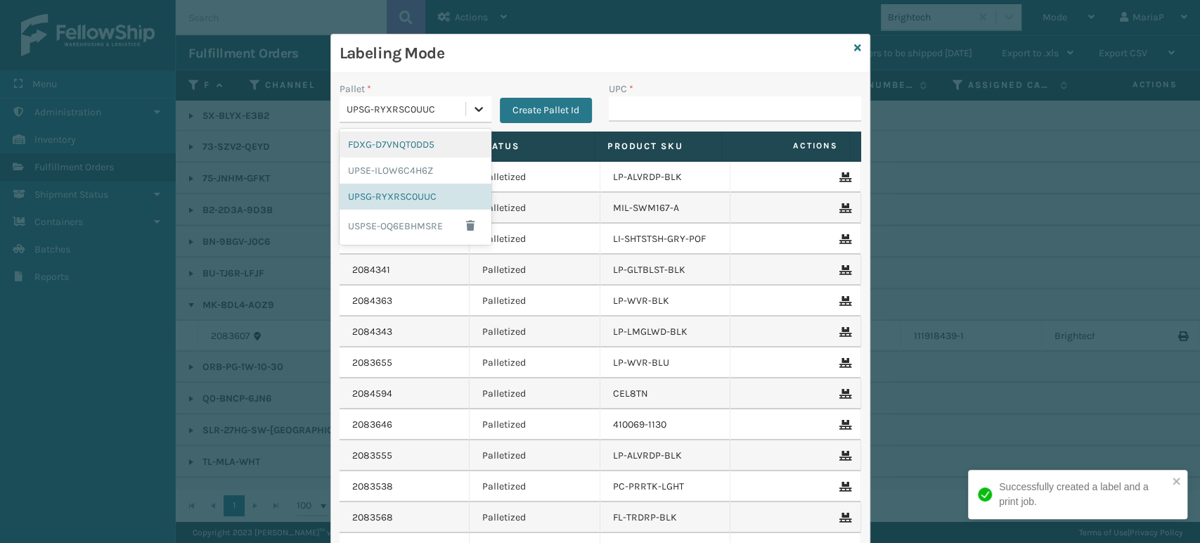
click at [466, 106] on div at bounding box center [478, 108] width 25 height 25
click at [416, 195] on div "UPSG-RYXRSC0UUC" at bounding box center [416, 196] width 152 height 26
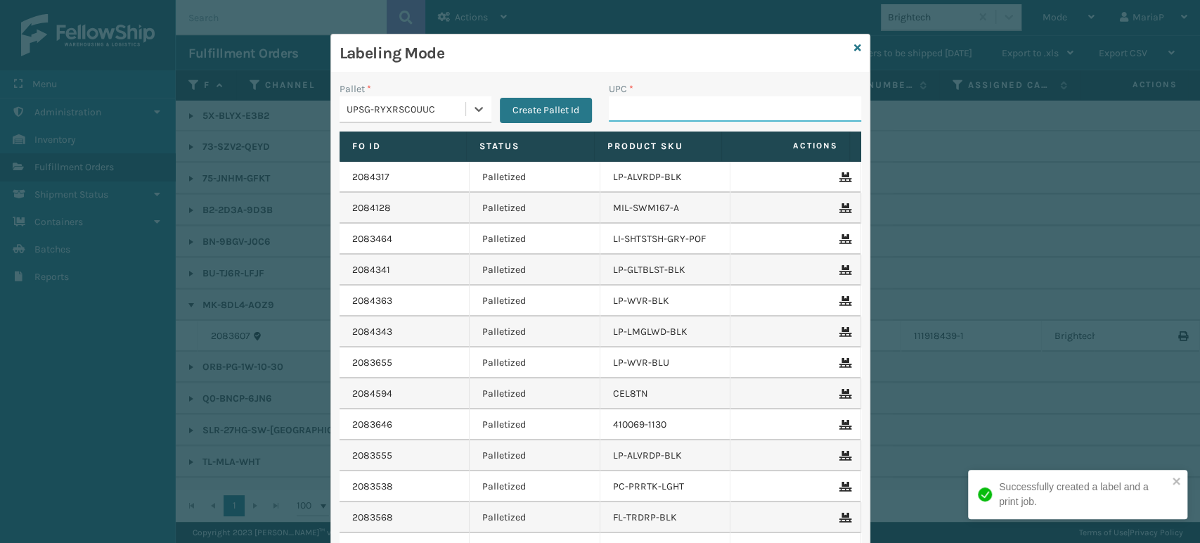
click at [643, 112] on input "UPC *" at bounding box center [735, 108] width 252 height 25
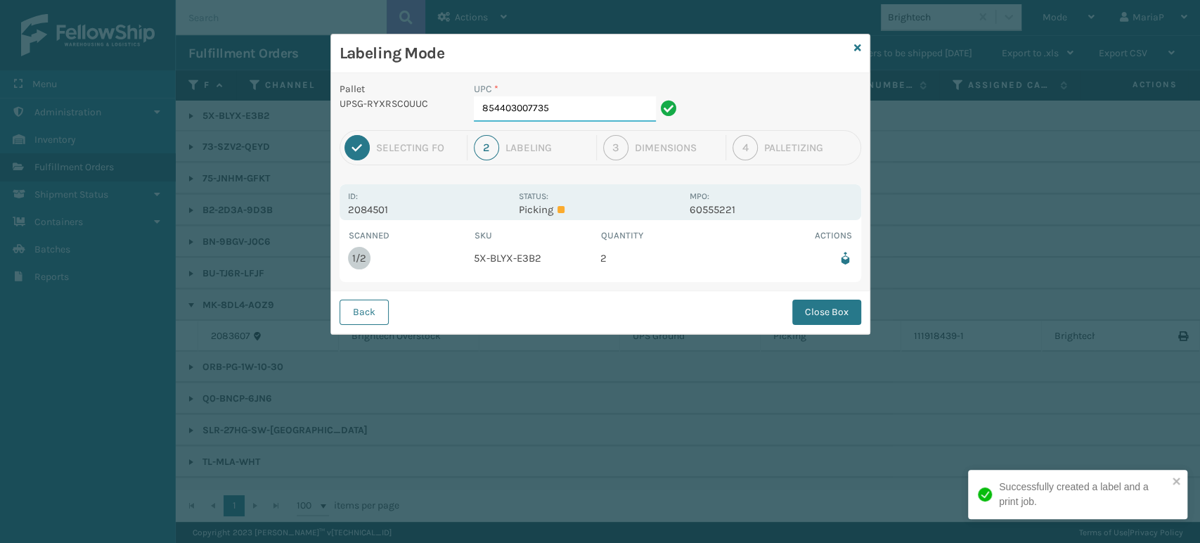
click at [559, 112] on input "854403007735" at bounding box center [565, 108] width 182 height 25
click at [827, 308] on button "Close Box" at bounding box center [826, 311] width 69 height 25
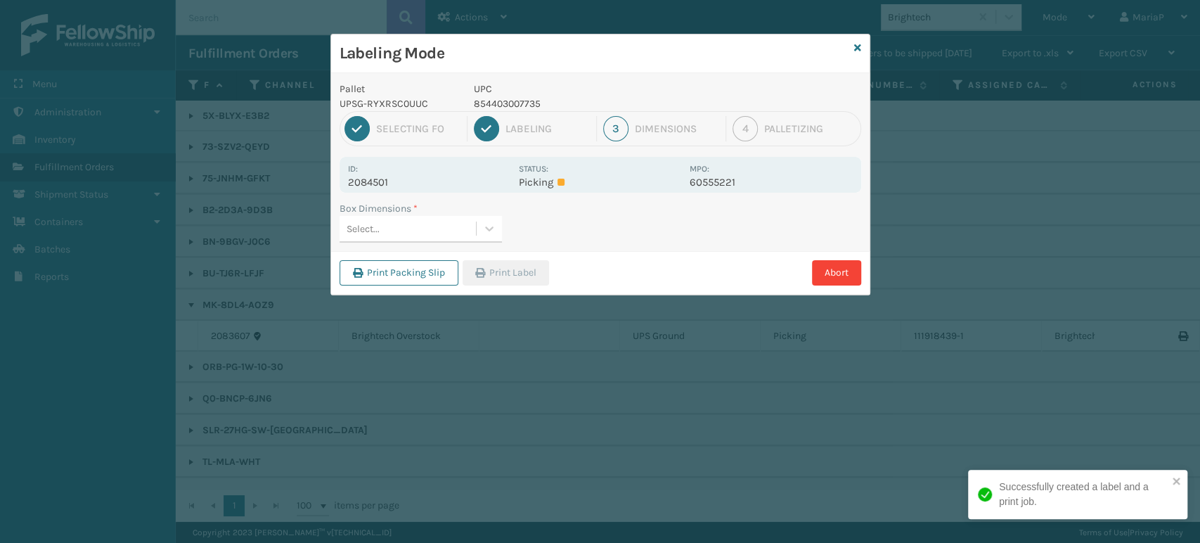
click at [433, 226] on div "Select..." at bounding box center [408, 228] width 136 height 23
click at [496, 260] on button "Print Label" at bounding box center [506, 272] width 86 height 25
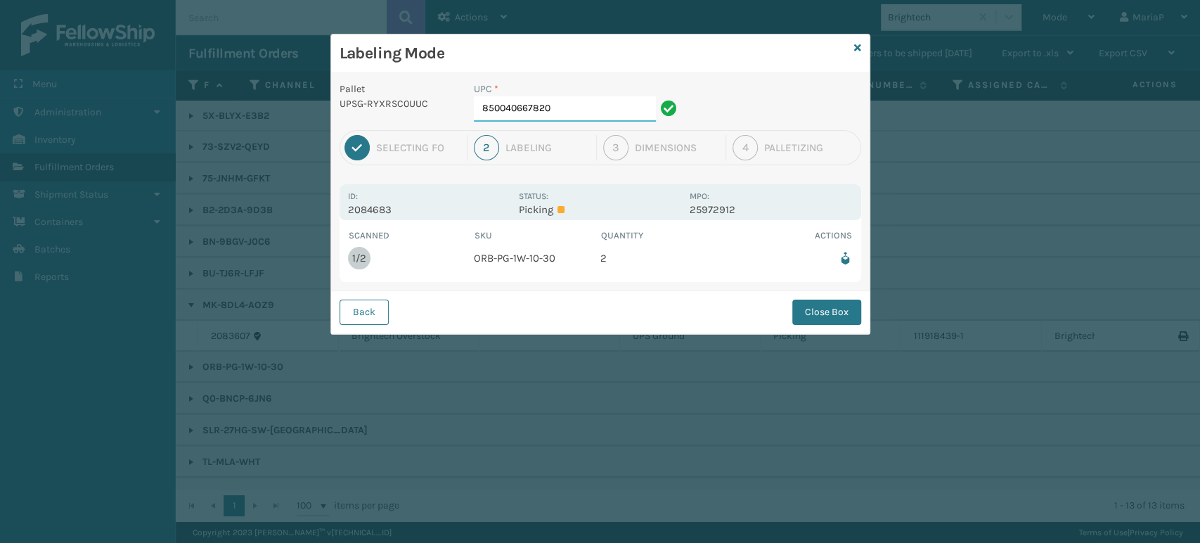
click at [562, 100] on input "850040667820" at bounding box center [565, 108] width 182 height 25
click at [806, 318] on button "Close Box" at bounding box center [826, 311] width 69 height 25
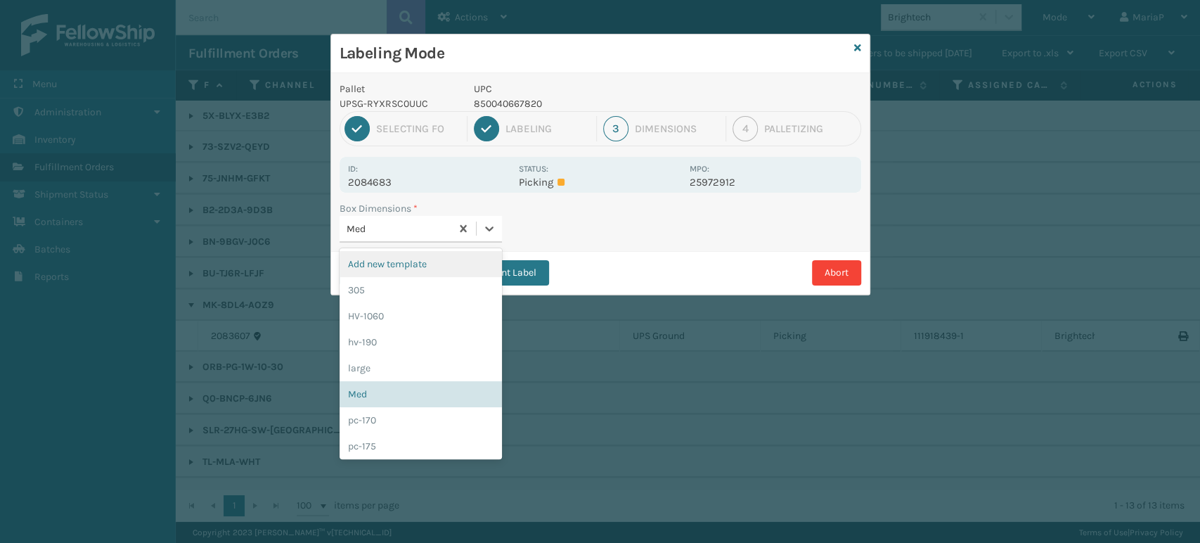
click at [373, 218] on div "Med" at bounding box center [395, 228] width 111 height 23
click at [412, 395] on div "Med" at bounding box center [421, 394] width 162 height 26
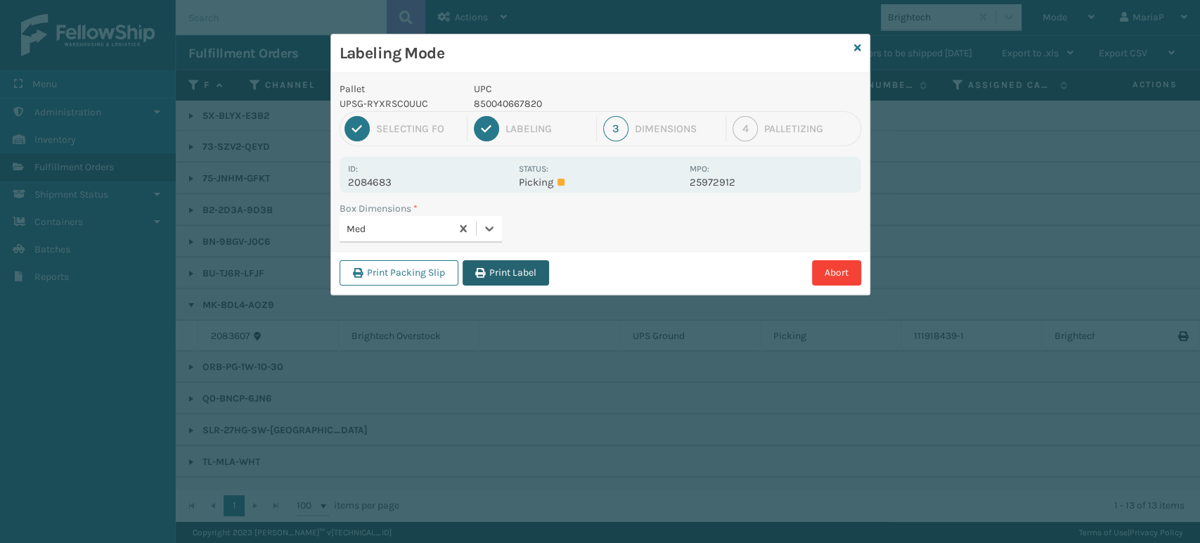
click at [540, 270] on button "Print Label" at bounding box center [506, 272] width 86 height 25
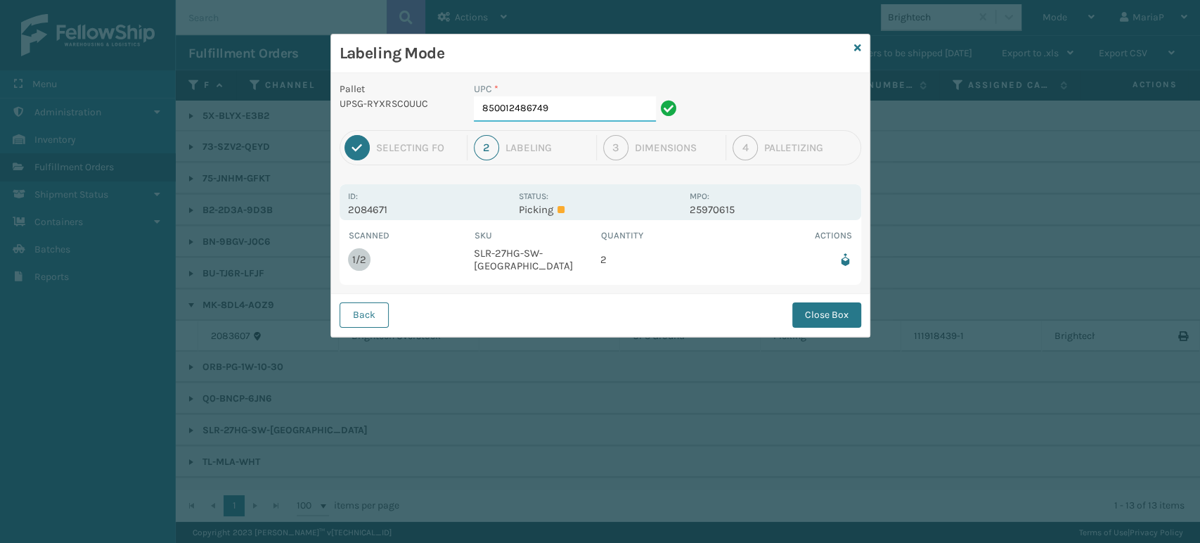
click at [545, 110] on input "850012486749" at bounding box center [565, 108] width 182 height 25
click at [810, 306] on button "Close Box" at bounding box center [826, 314] width 69 height 25
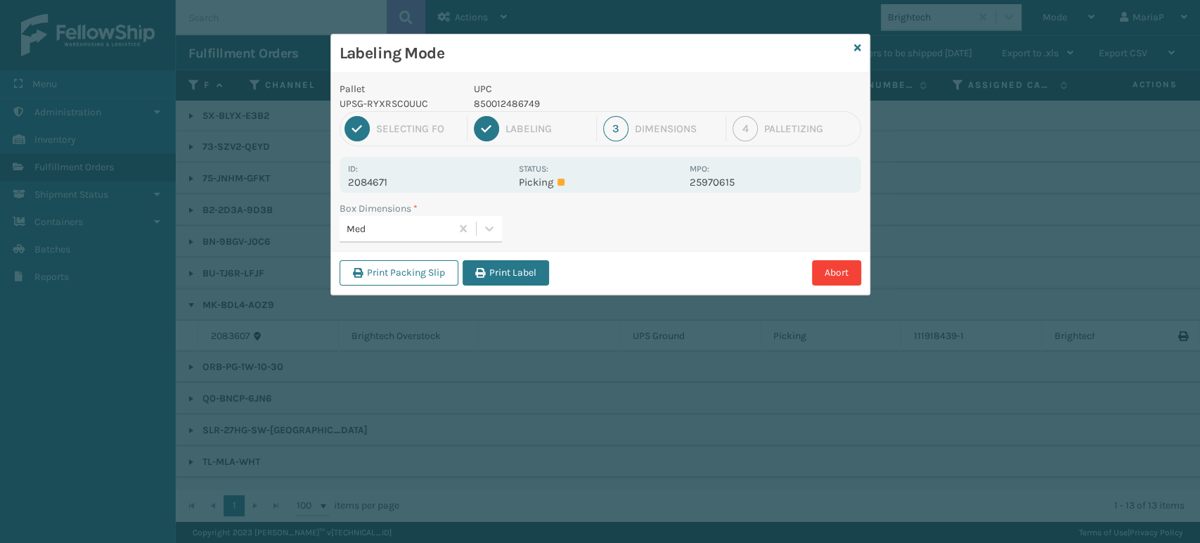
click at [482, 252] on div "Print Packing Slip Print Label Abort" at bounding box center [600, 272] width 539 height 43
click at [489, 264] on button "Print Label" at bounding box center [506, 272] width 86 height 25
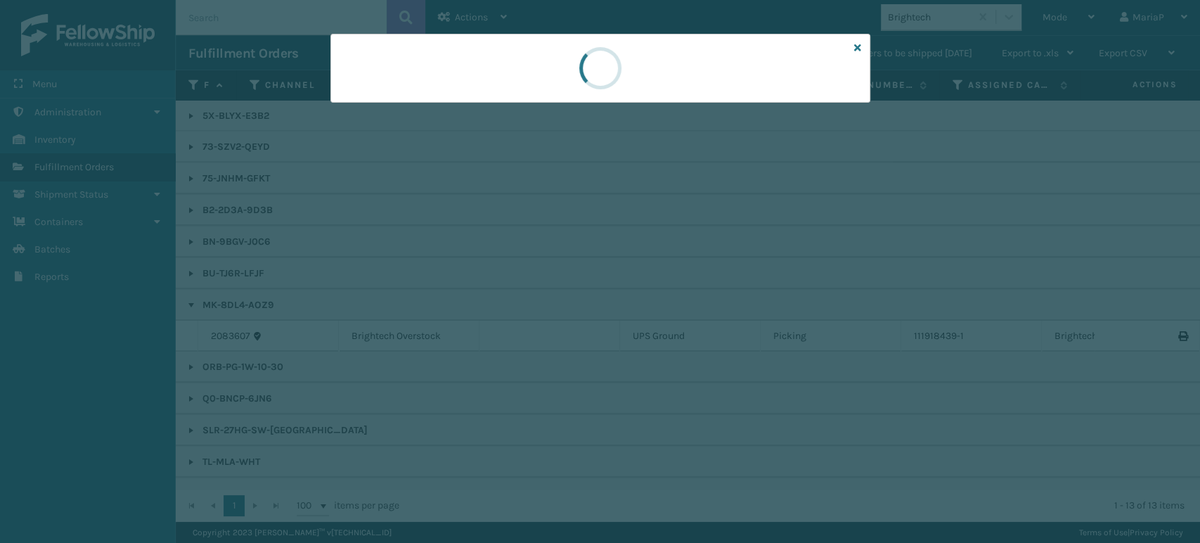
click at [495, 270] on div at bounding box center [600, 271] width 1200 height 543
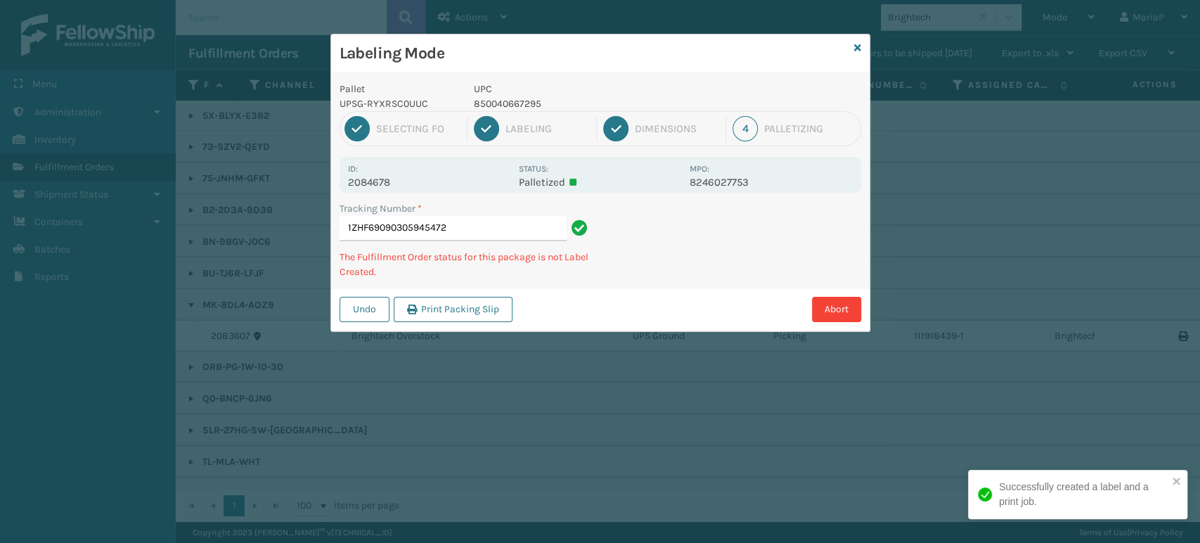
click at [505, 112] on div "1 Selecting FO 2 Labeling 3 Dimensions 4 Palletizing" at bounding box center [601, 128] width 522 height 35
click at [502, 106] on p "850040667295" at bounding box center [577, 103] width 207 height 15
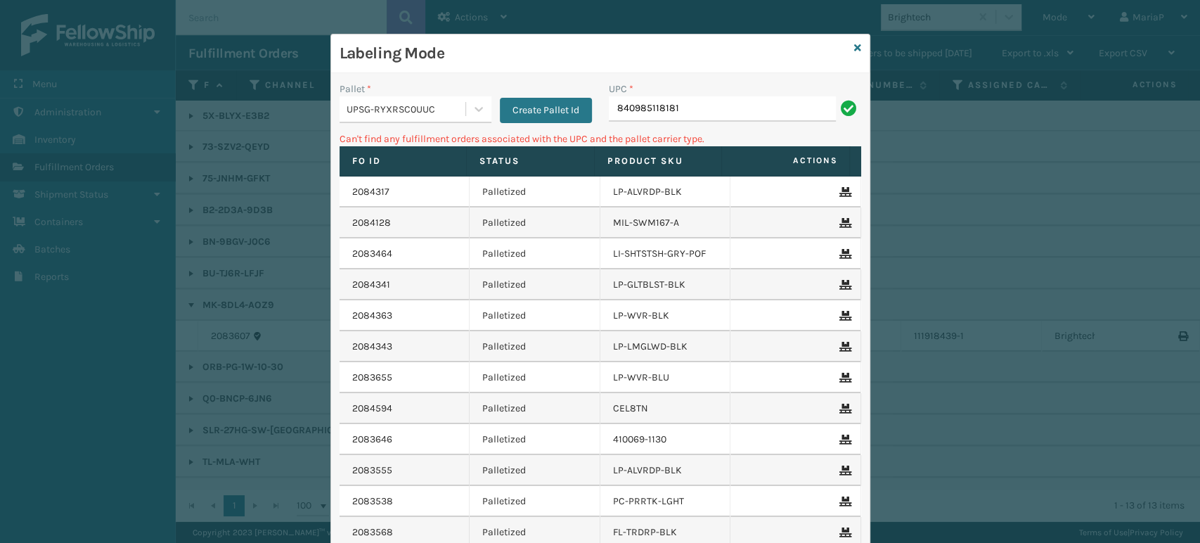
click at [413, 106] on div "UPSG-RYXRSC0UUC" at bounding box center [407, 109] width 120 height 15
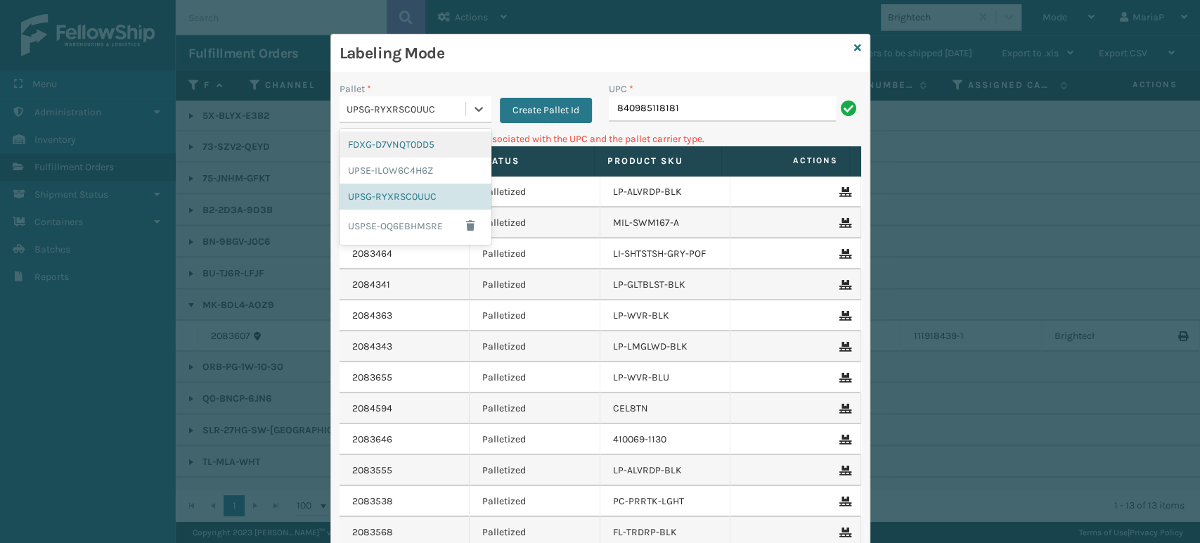
click at [411, 141] on div "FDXG-D7VNQT0DD5" at bounding box center [416, 144] width 152 height 26
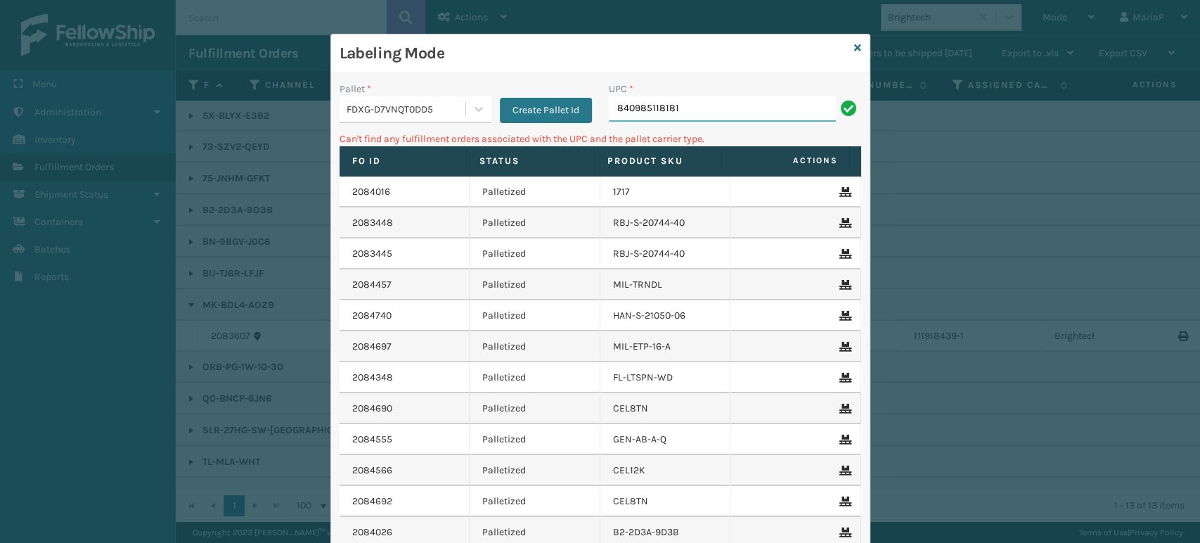
click at [686, 112] on input "840985118181" at bounding box center [722, 108] width 227 height 25
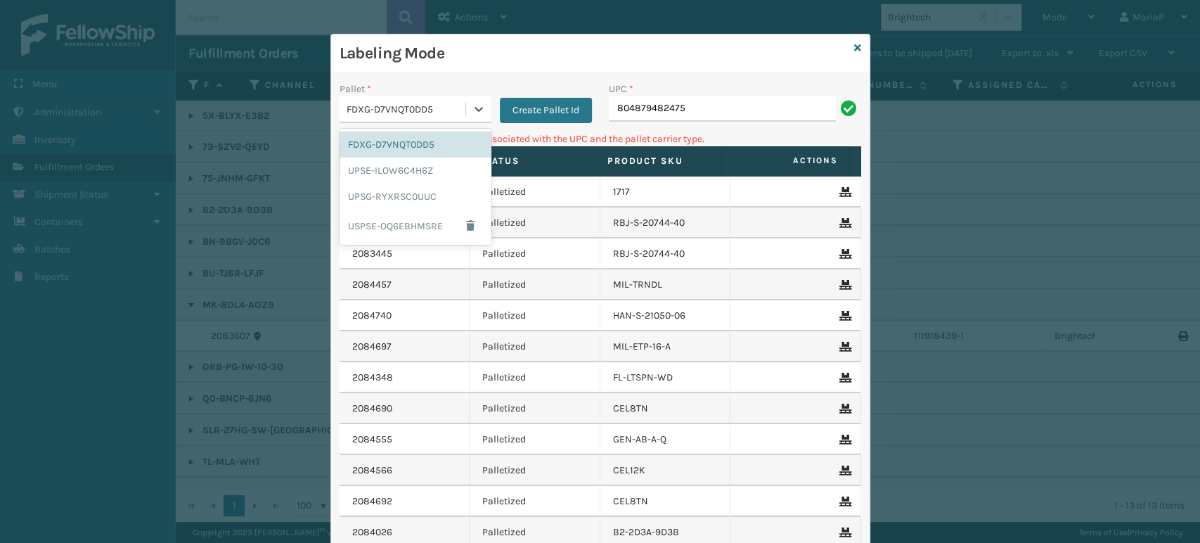
click at [413, 102] on div "FDXG-D7VNQT0DD5" at bounding box center [407, 109] width 120 height 15
click at [401, 199] on div "UPSG-RYXRSC0UUC" at bounding box center [416, 196] width 152 height 26
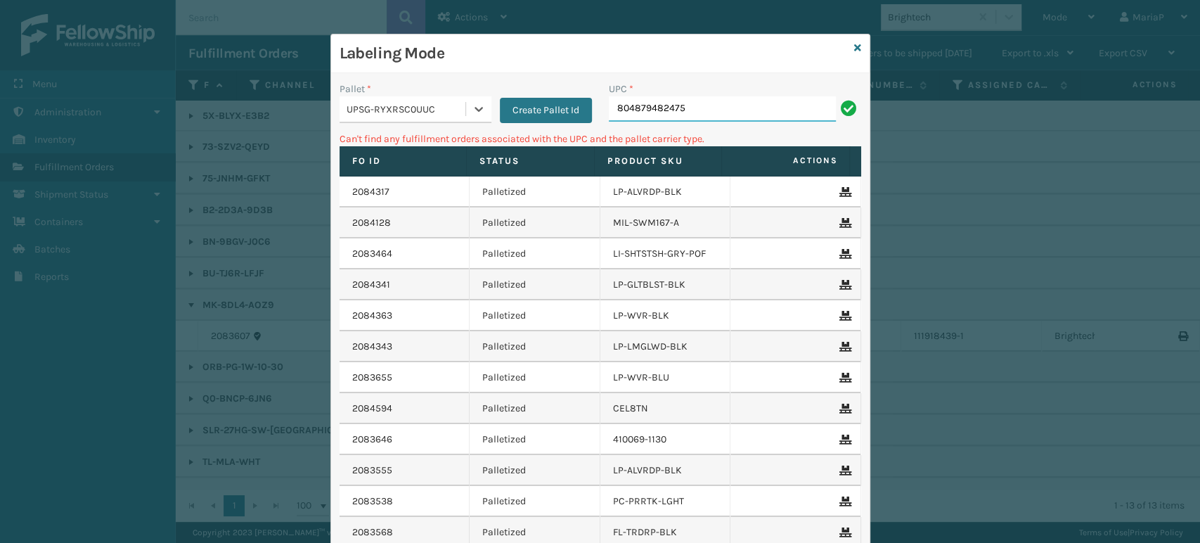
click at [704, 105] on input "804879482475" at bounding box center [722, 108] width 227 height 25
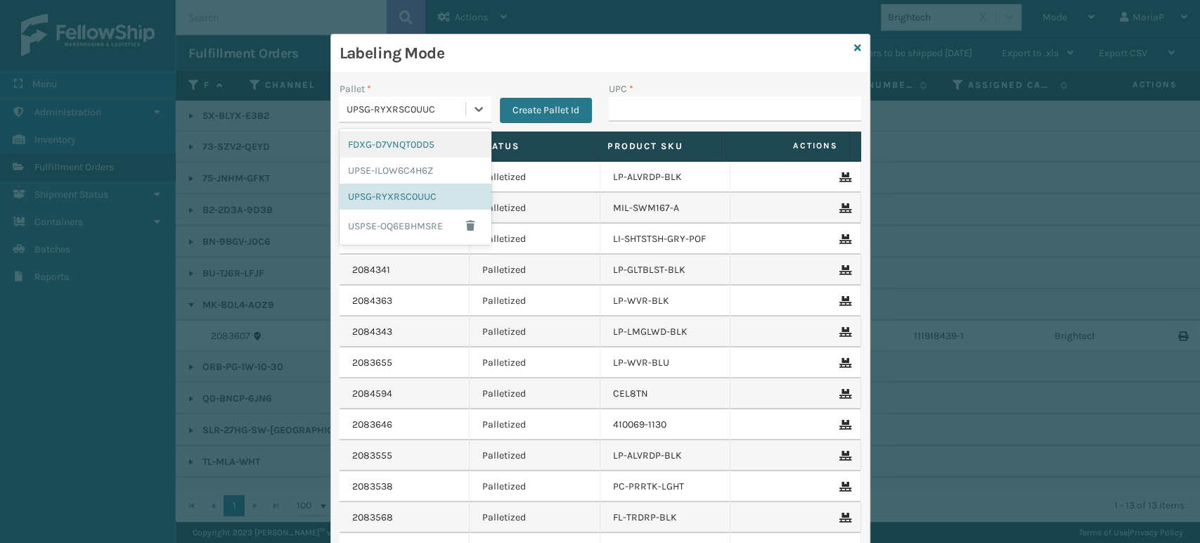
click at [455, 106] on div "UPSG-RYXRSC0UUC" at bounding box center [407, 109] width 120 height 15
click at [392, 140] on div "FDXG-D7VNQT0DD5" at bounding box center [416, 144] width 152 height 26
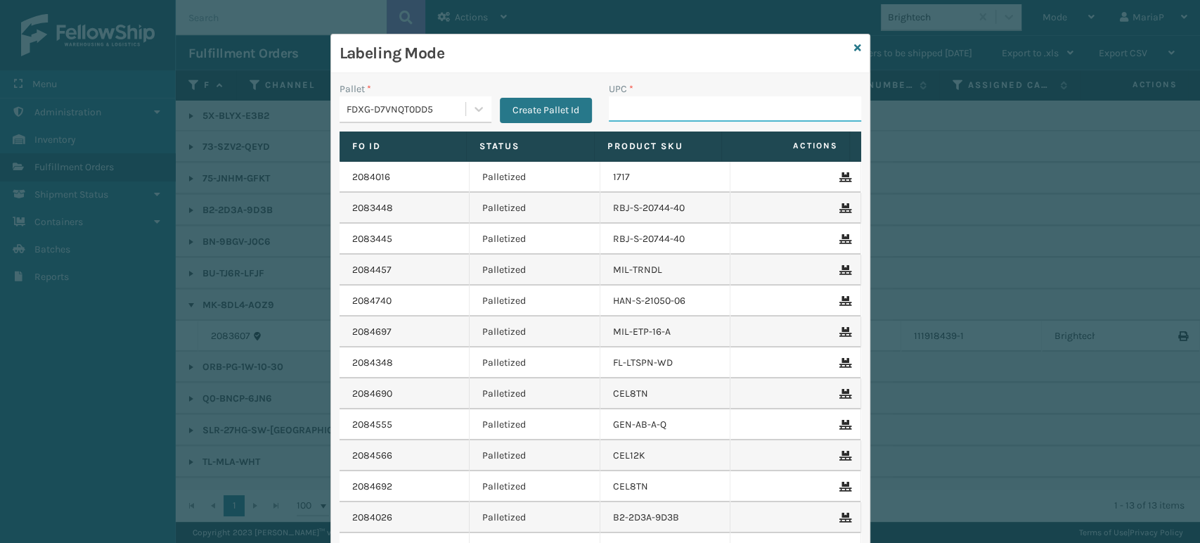
drag, startPoint x: 629, startPoint y: 103, endPoint x: 638, endPoint y: 101, distance: 8.7
click at [631, 102] on input "UPC *" at bounding box center [735, 108] width 252 height 25
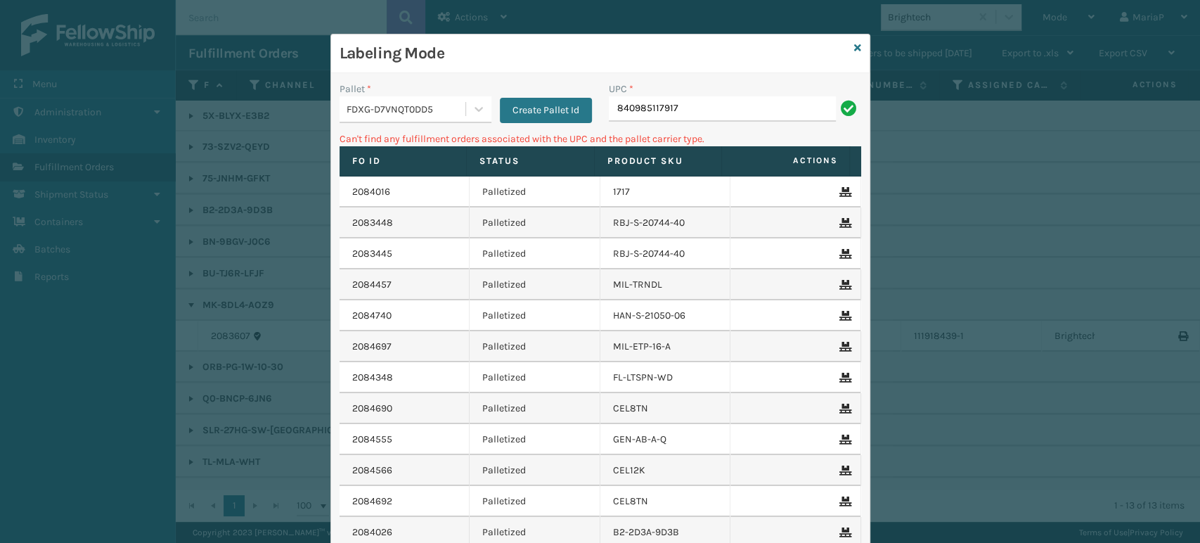
click at [419, 111] on div "FDXG-D7VNQT0DD5" at bounding box center [407, 109] width 120 height 15
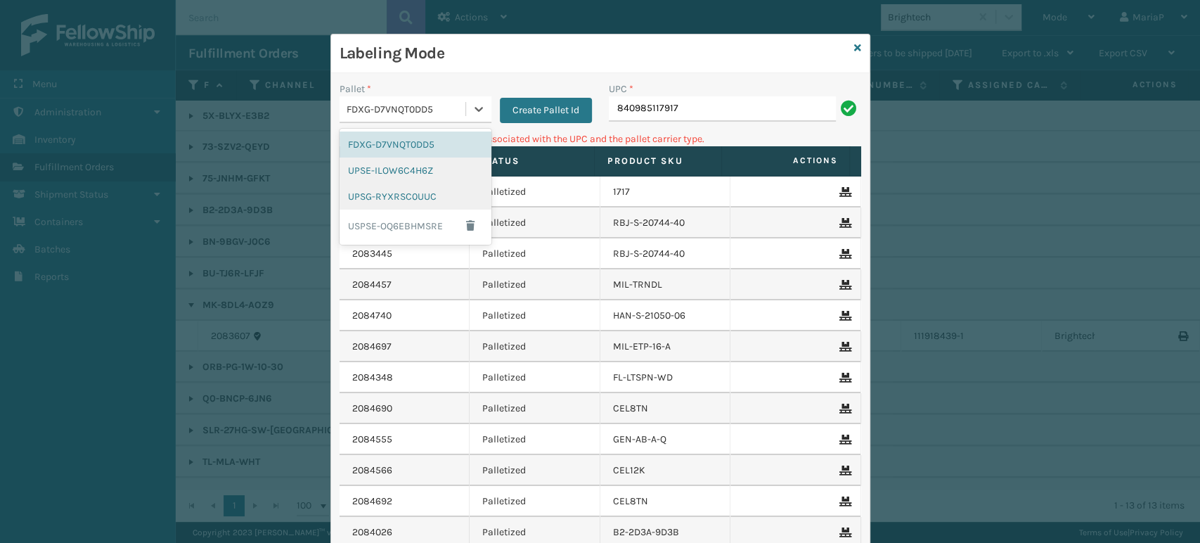
click at [411, 183] on div "UPSG-RYXRSC0UUC" at bounding box center [416, 196] width 152 height 26
click at [692, 102] on input "840985117917" at bounding box center [722, 108] width 227 height 25
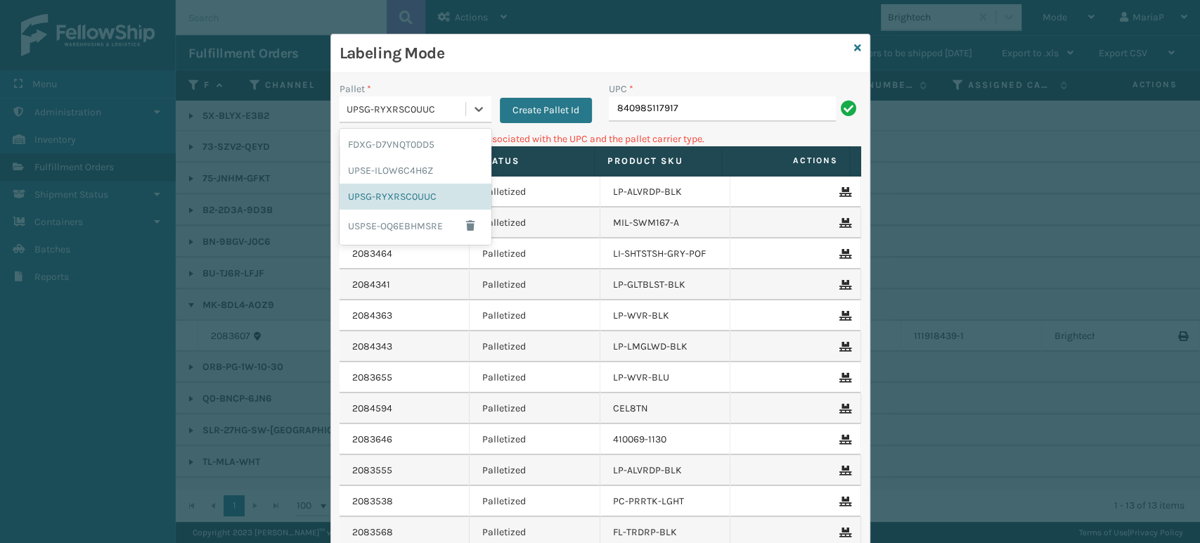
click at [425, 109] on div "UPSG-RYXRSC0UUC" at bounding box center [407, 109] width 120 height 15
drag, startPoint x: 804, startPoint y: 91, endPoint x: 748, endPoint y: 121, distance: 63.9
click at [806, 91] on div "UPC *" at bounding box center [735, 89] width 252 height 15
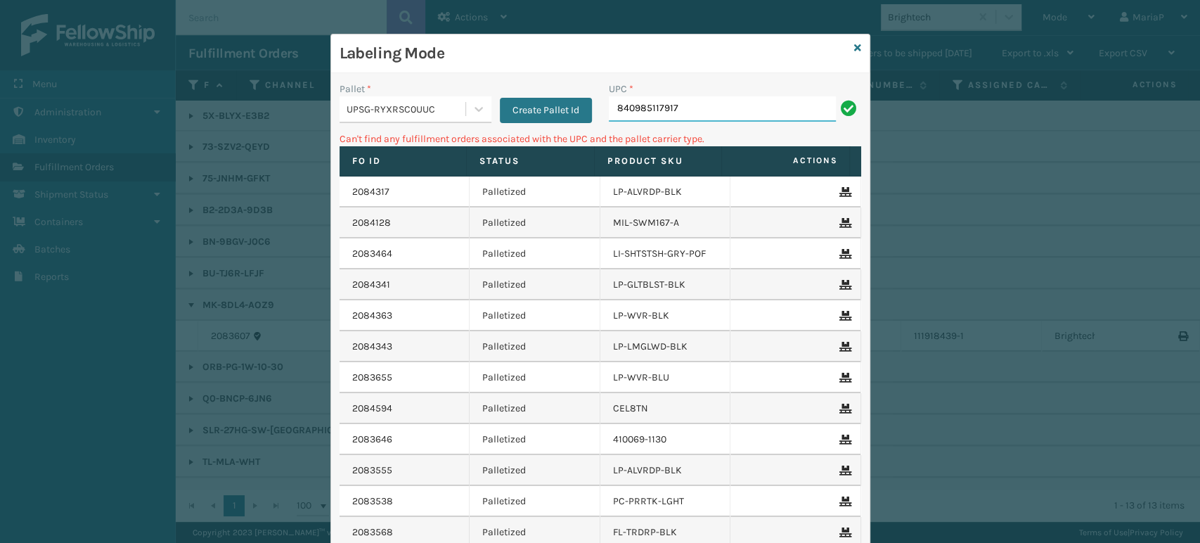
click at [748, 117] on input "840985117917" at bounding box center [722, 108] width 227 height 25
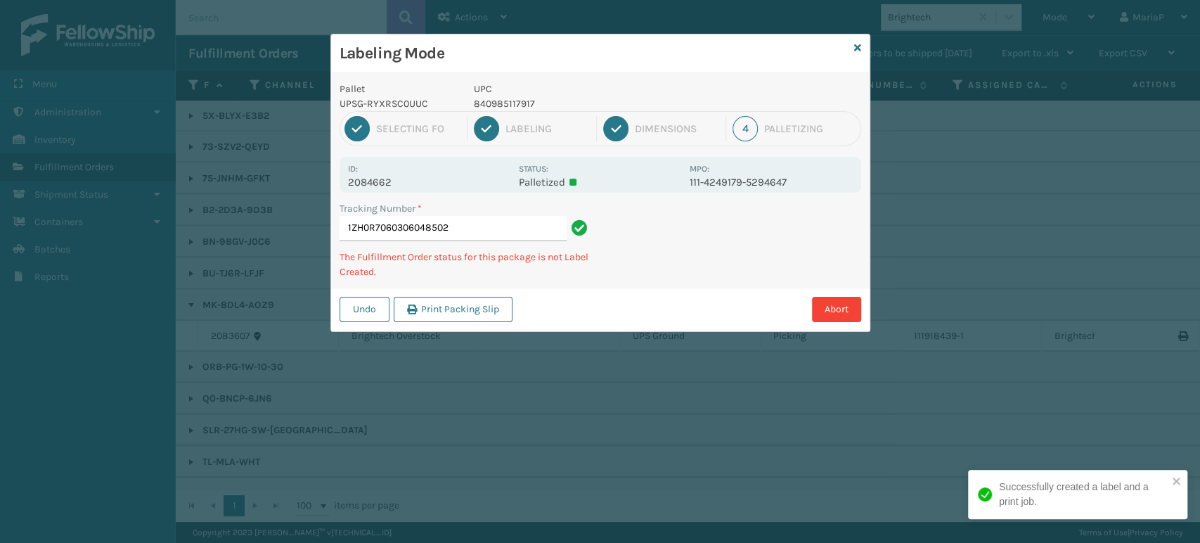
click at [853, 48] on div "Labeling Mode" at bounding box center [600, 53] width 539 height 39
click at [855, 41] on link at bounding box center [857, 48] width 7 height 15
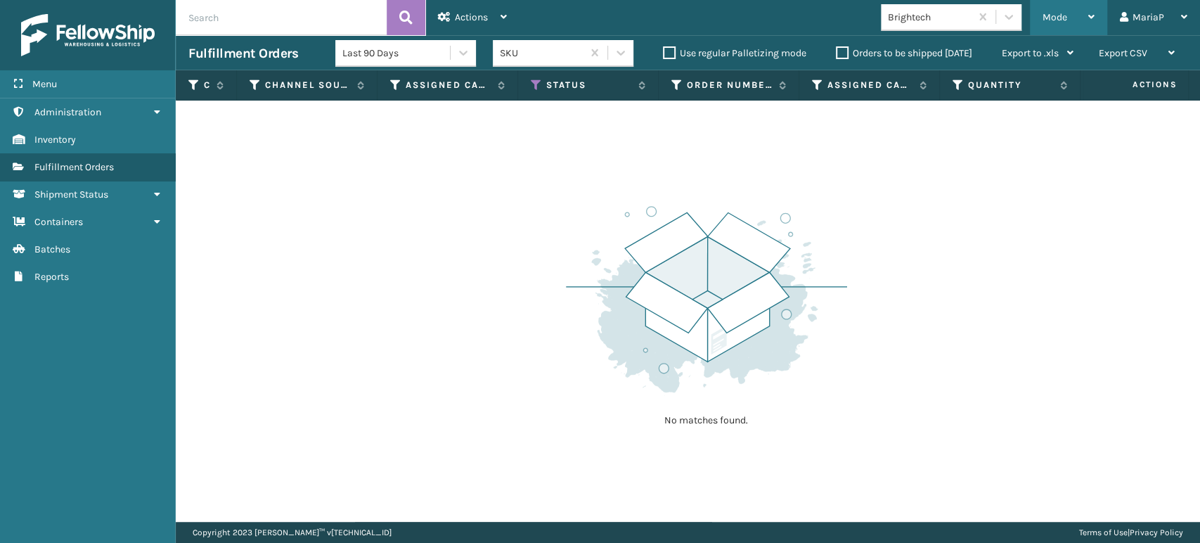
click at [1064, 8] on div "Mode" at bounding box center [1069, 17] width 52 height 35
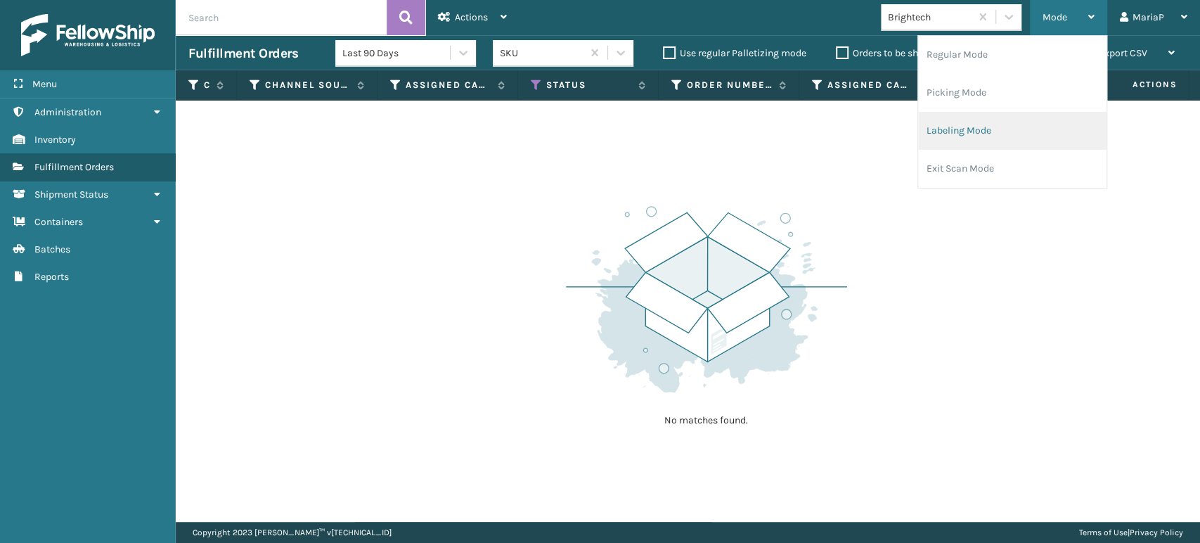
click at [940, 119] on li "Labeling Mode" at bounding box center [1012, 131] width 188 height 38
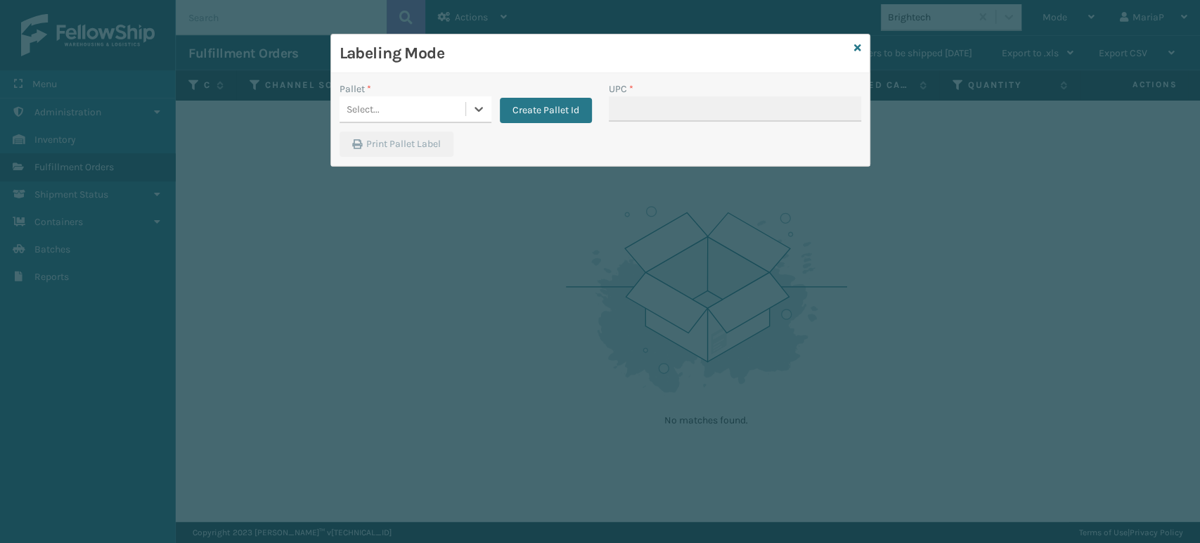
click at [427, 112] on div "Select..." at bounding box center [403, 109] width 126 height 23
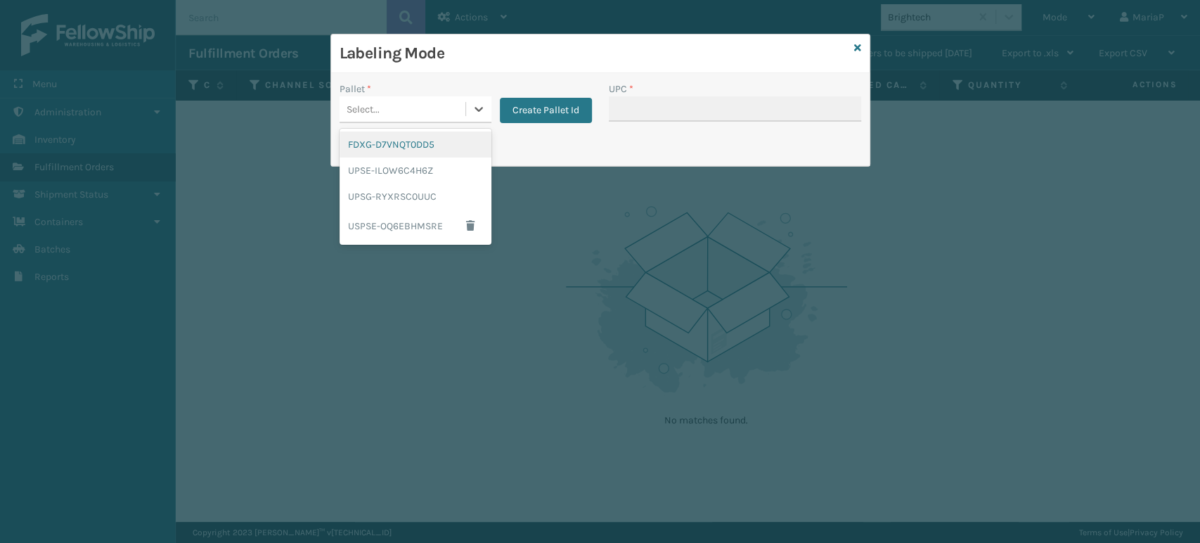
click at [441, 139] on div "FDXG-D7VNQT0DD5" at bounding box center [416, 144] width 152 height 26
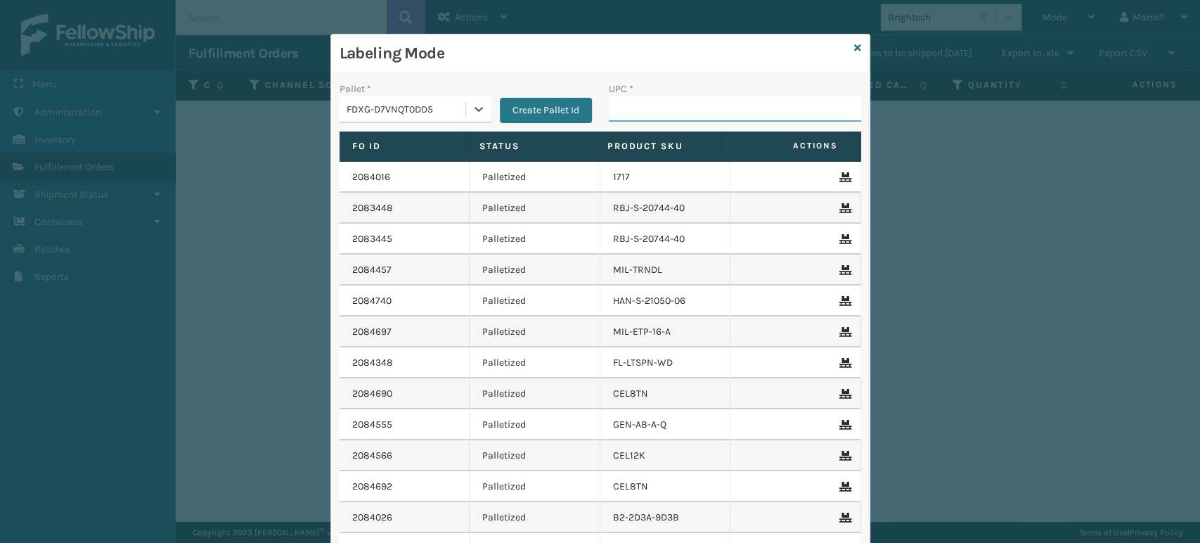
click at [671, 100] on input "UPC *" at bounding box center [735, 108] width 252 height 25
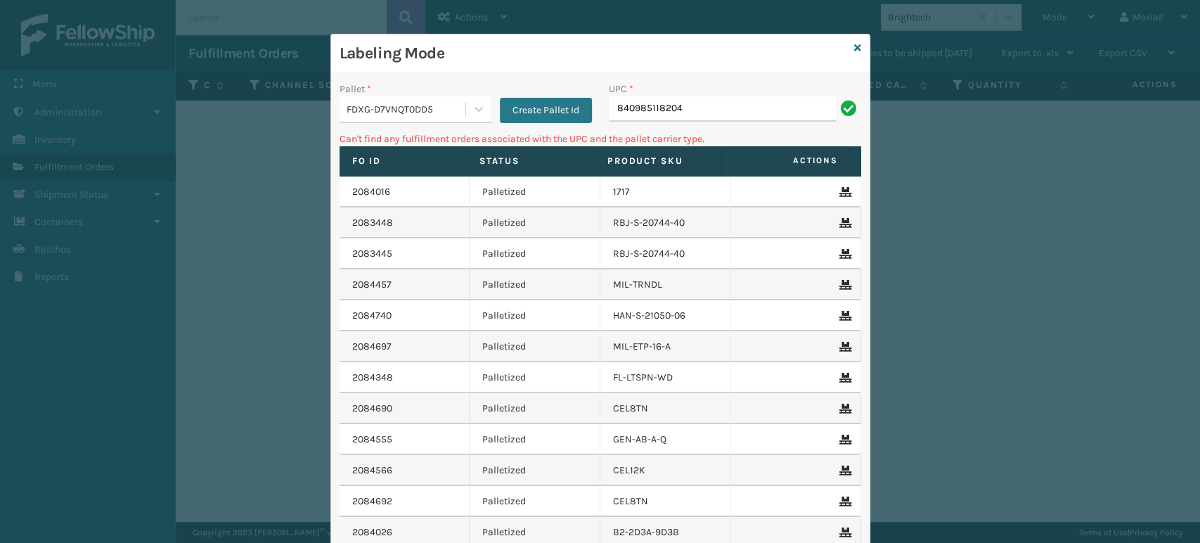
click at [449, 100] on div "FDXG-D7VNQT0DD5" at bounding box center [403, 109] width 126 height 23
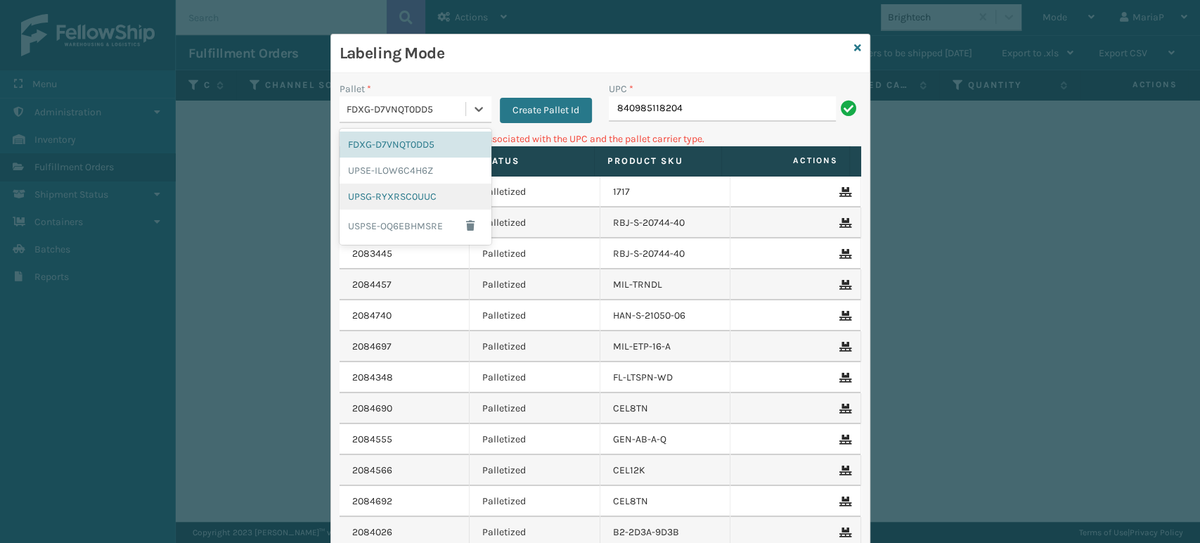
click at [407, 190] on div "UPSG-RYXRSC0UUC" at bounding box center [416, 196] width 152 height 26
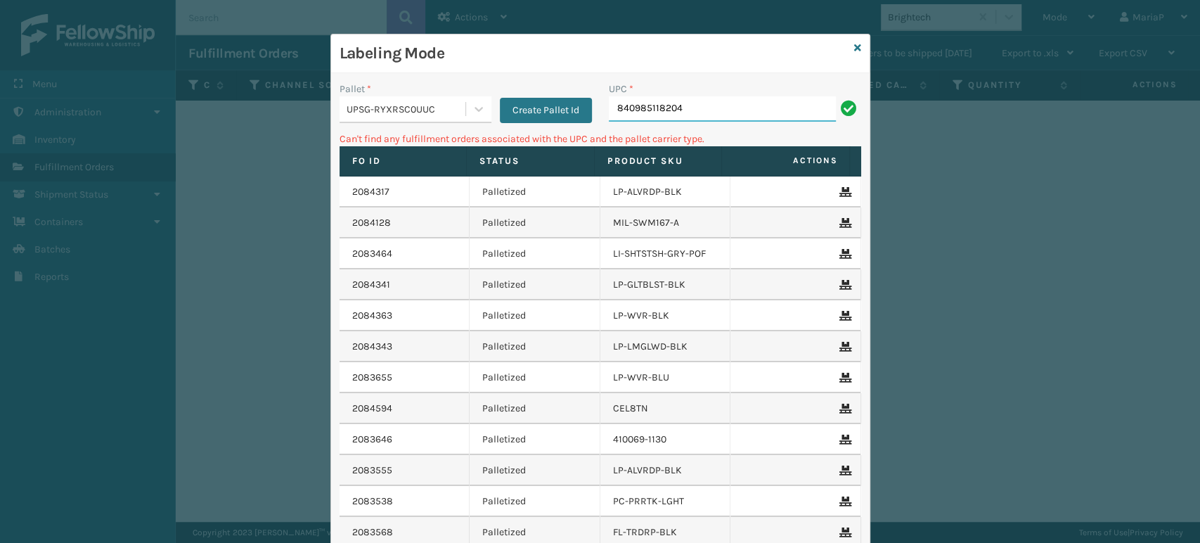
click at [660, 111] on input "840985118204" at bounding box center [722, 108] width 227 height 25
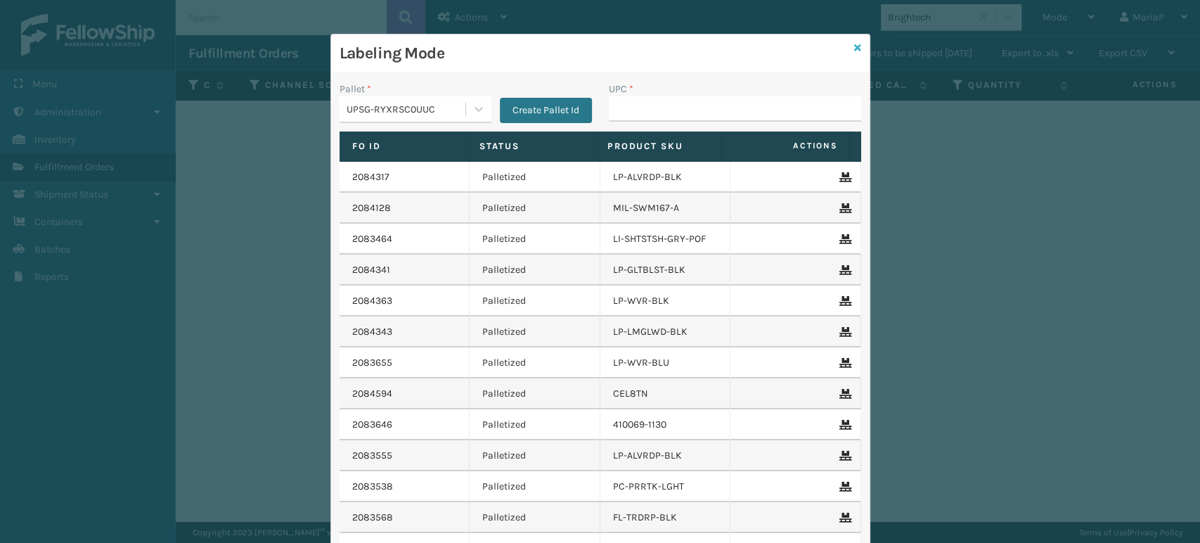
click at [854, 41] on link at bounding box center [857, 48] width 7 height 15
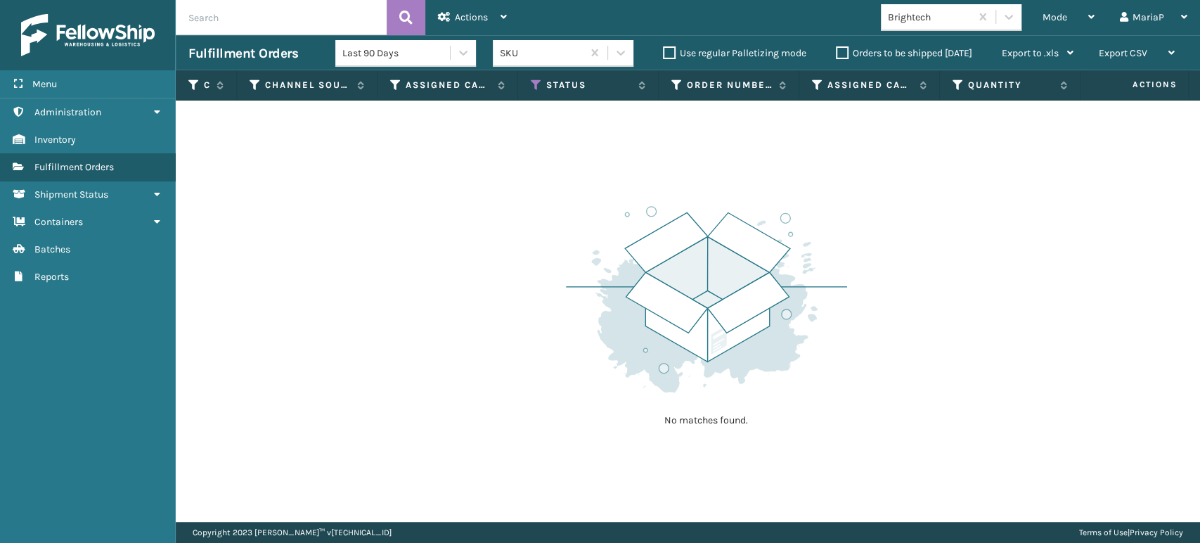
click at [335, 13] on input "text" at bounding box center [281, 17] width 211 height 35
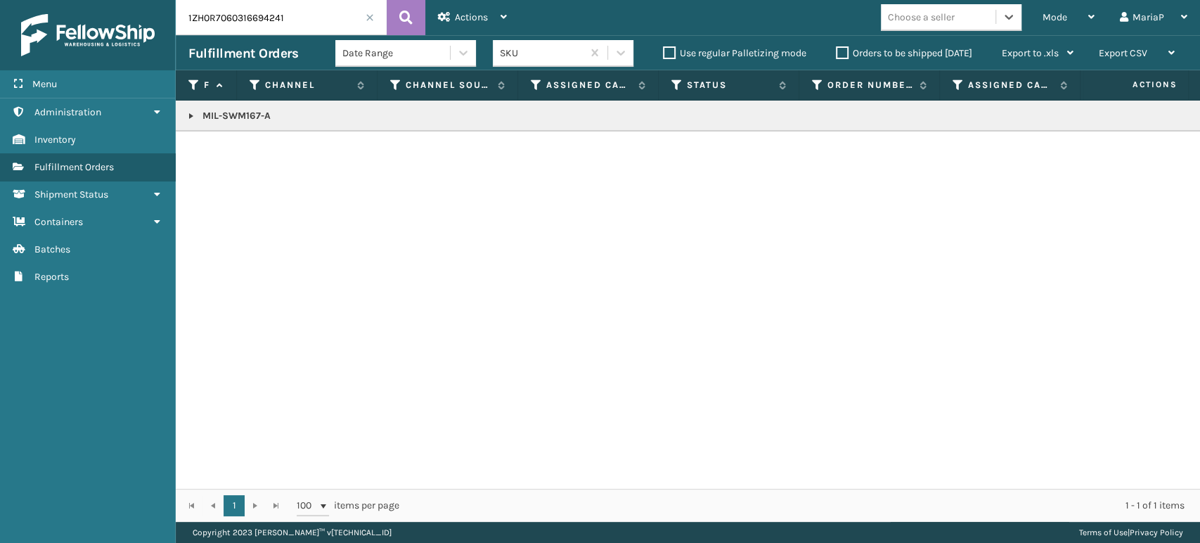
click at [304, 4] on input "1ZH0R7060316694241" at bounding box center [281, 17] width 211 height 35
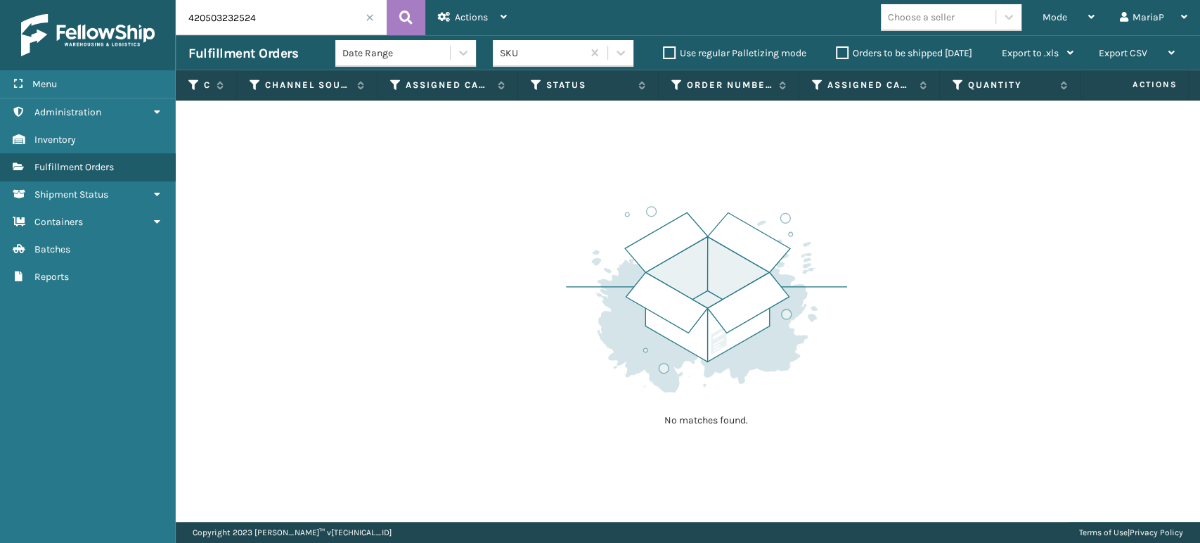
click at [292, 29] on input "420503232524" at bounding box center [281, 17] width 211 height 35
click at [292, 27] on input "420503232524" at bounding box center [281, 17] width 211 height 35
click at [291, 25] on input "420503232524" at bounding box center [281, 17] width 211 height 35
click at [290, 25] on input "420503232524" at bounding box center [281, 17] width 211 height 35
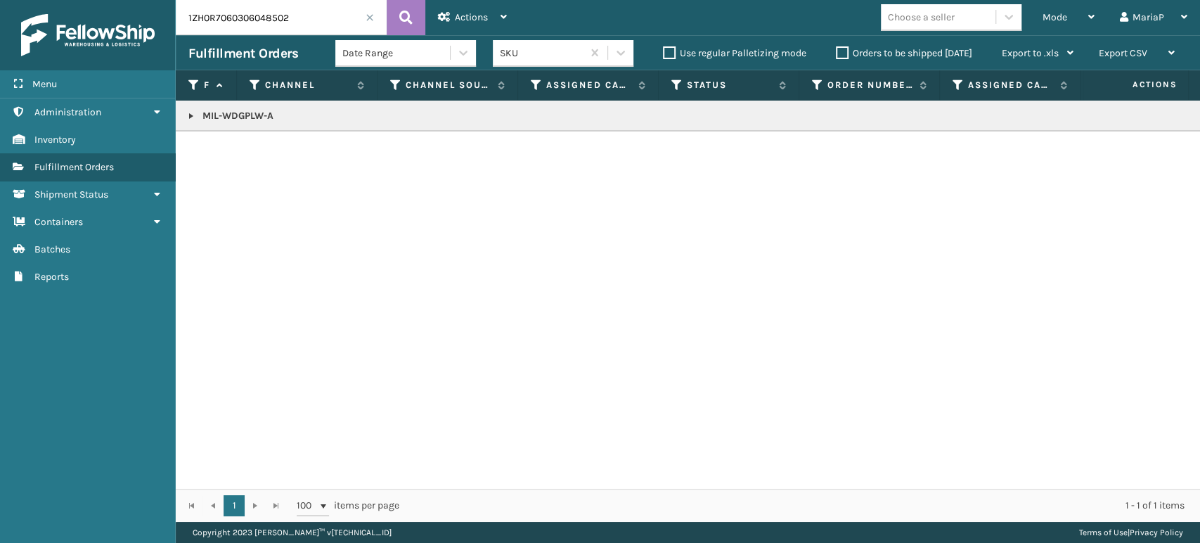
click at [372, 19] on span at bounding box center [370, 17] width 8 height 8
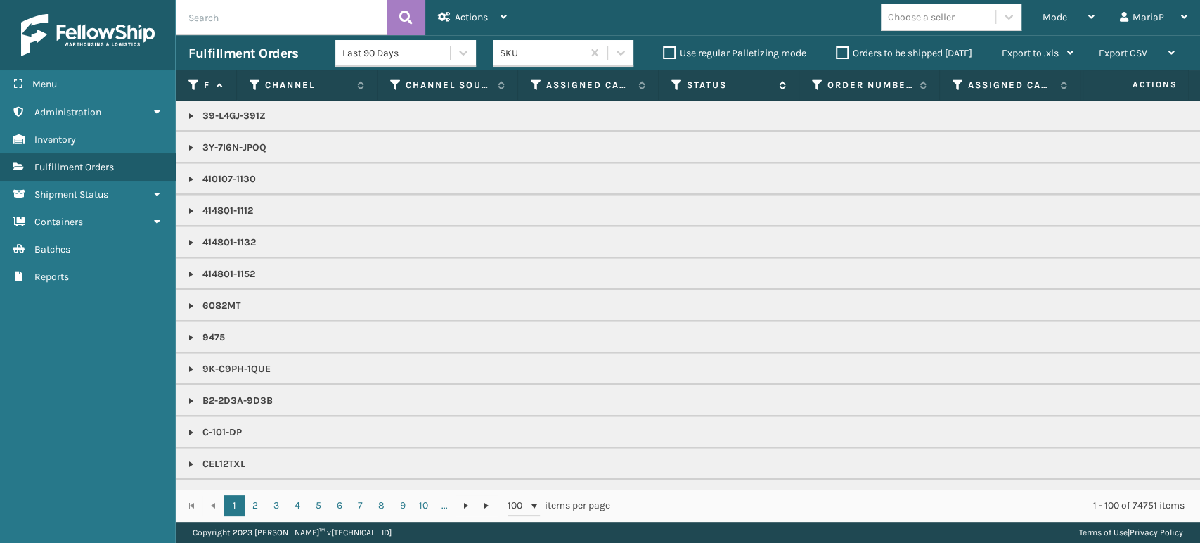
click at [679, 84] on icon at bounding box center [676, 85] width 11 height 13
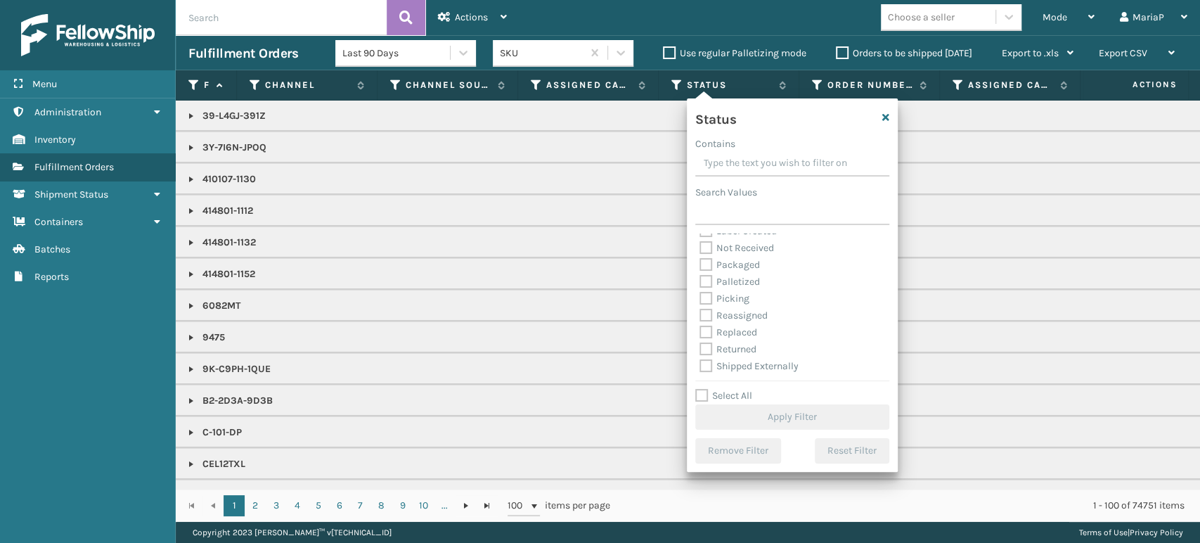
scroll to position [79, 0]
click at [707, 299] on label "Picking" at bounding box center [725, 298] width 50 height 12
click at [700, 299] on input "Picking" at bounding box center [700, 294] width 1 height 9
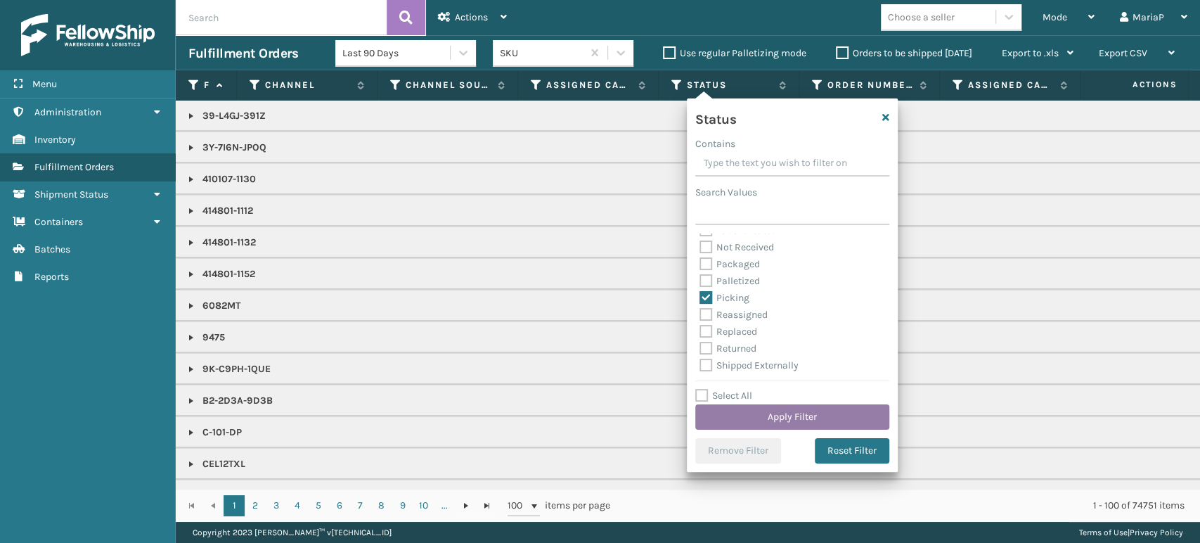
click at [879, 416] on button "Apply Filter" at bounding box center [792, 416] width 194 height 25
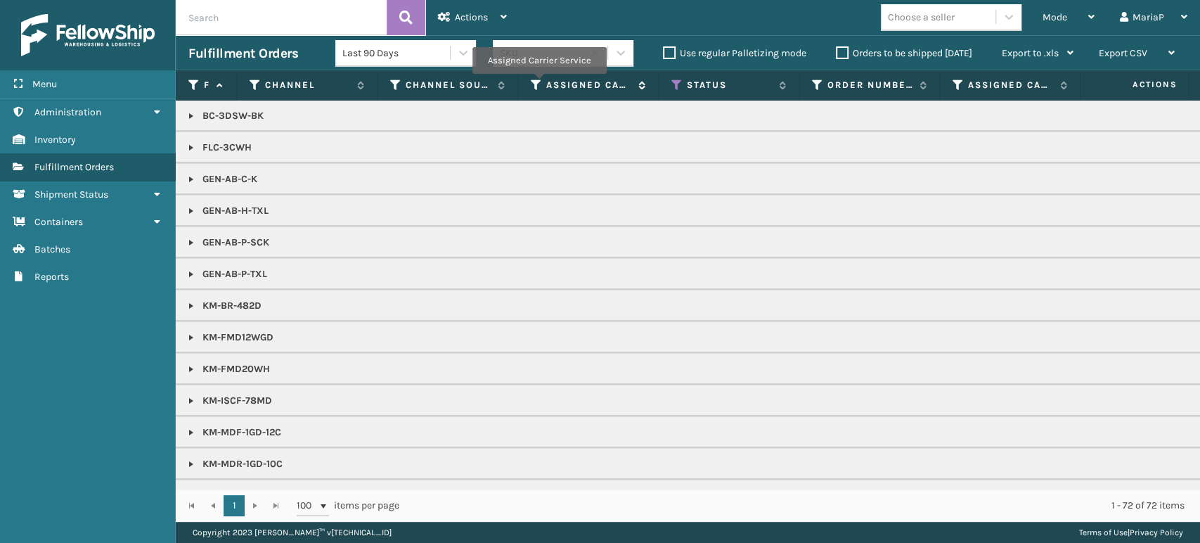
click at [539, 79] on icon at bounding box center [536, 85] width 11 height 13
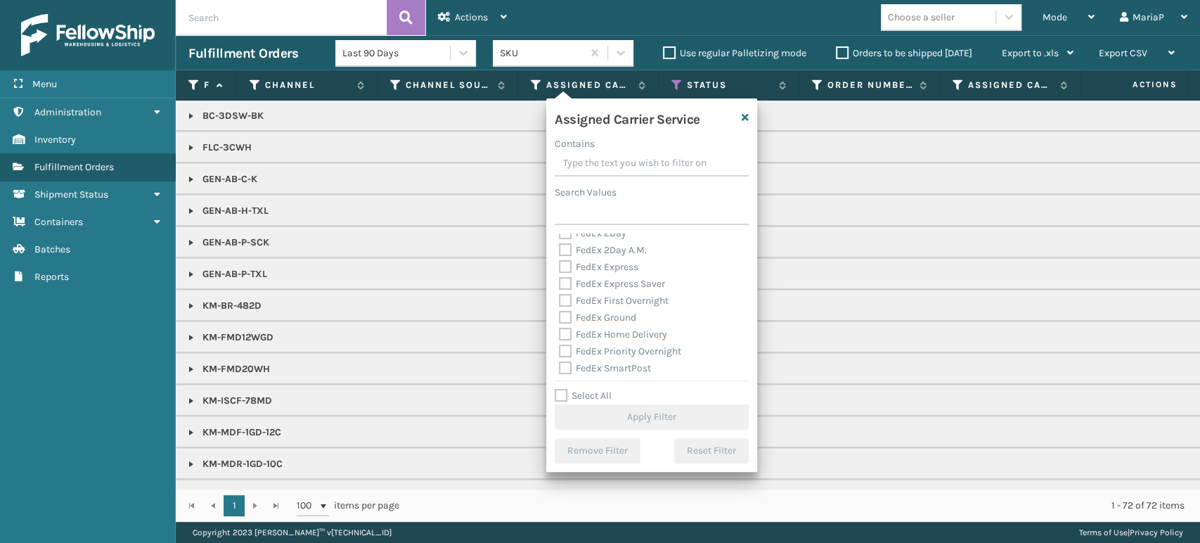
scroll to position [78, 0]
click at [562, 401] on label "Select All" at bounding box center [583, 395] width 57 height 12
click at [562, 389] on input "Select All" at bounding box center [660, 387] width 211 height 1
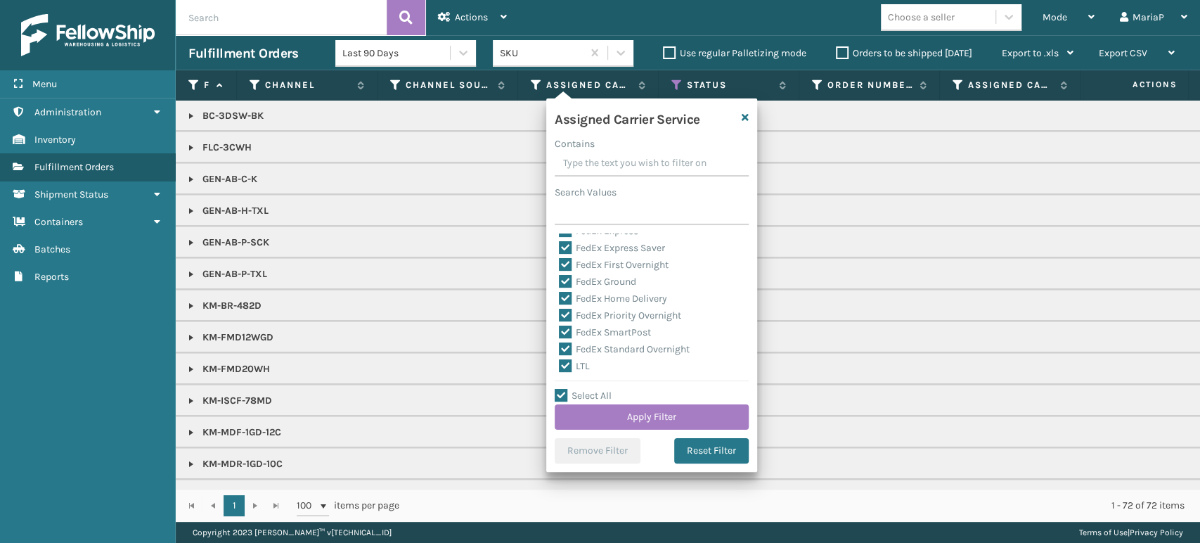
drag, startPoint x: 567, startPoint y: 367, endPoint x: 591, endPoint y: 381, distance: 27.7
click at [567, 366] on label "LTL" at bounding box center [574, 366] width 31 height 12
click at [560, 366] on input "LTL" at bounding box center [559, 362] width 1 height 9
click at [643, 417] on button "Apply Filter" at bounding box center [652, 416] width 194 height 25
